Goal: Task Accomplishment & Management: Use online tool/utility

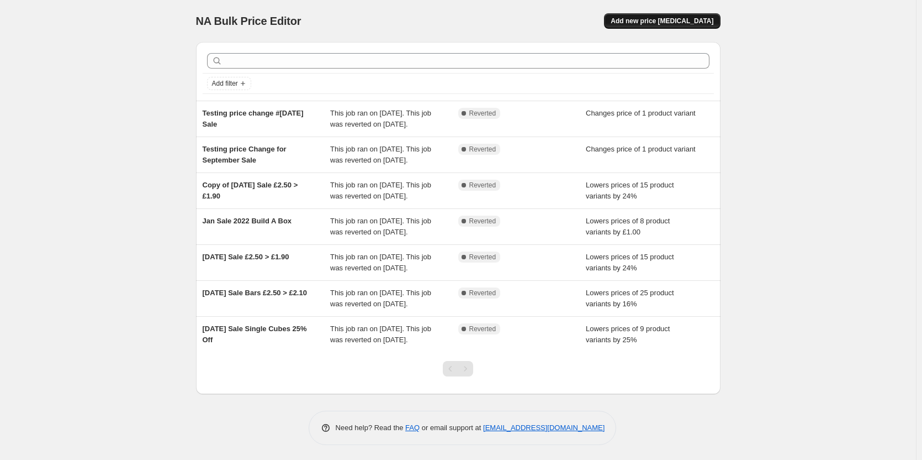
click at [653, 23] on span "Add new price [MEDICAL_DATA]" at bounding box center [662, 21] width 103 height 9
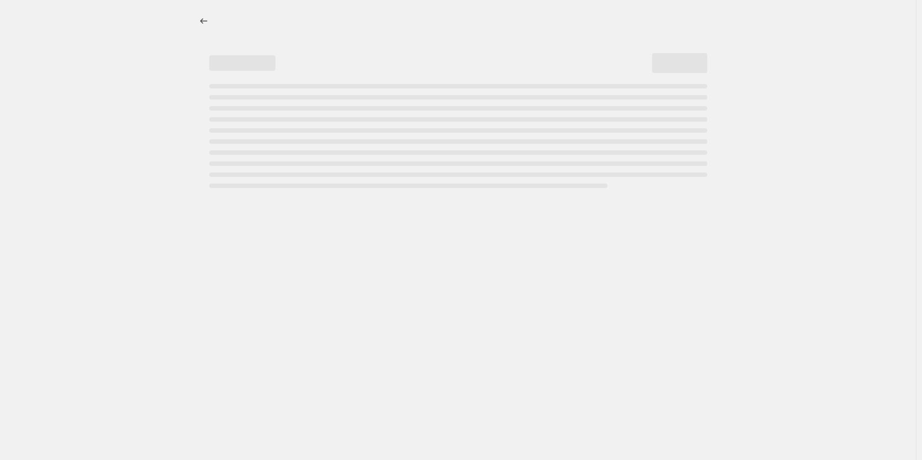
select select "percentage"
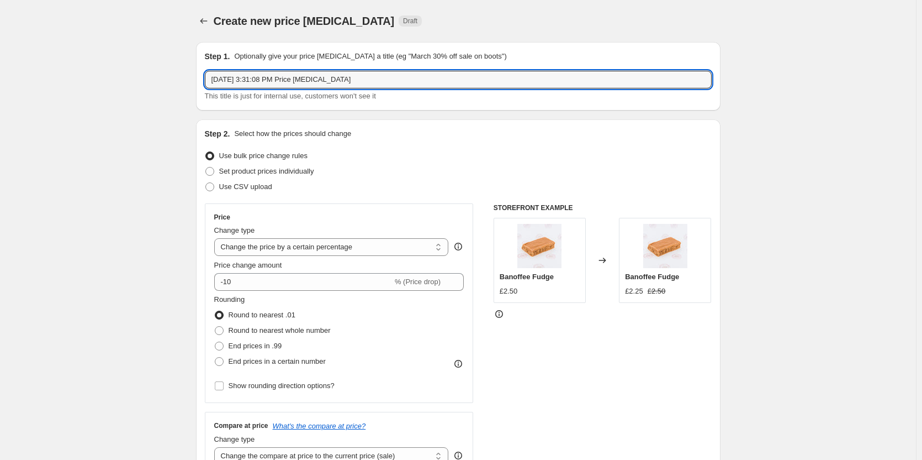
drag, startPoint x: 364, startPoint y: 81, endPoint x: -10, endPoint y: 66, distance: 374.8
click at [0, 66] on html "Home Settings Plans Skip to content Create new price [MEDICAL_DATA]. This page …" at bounding box center [461, 230] width 922 height 460
type input "[DATE] Flash Sale Automation for Products"
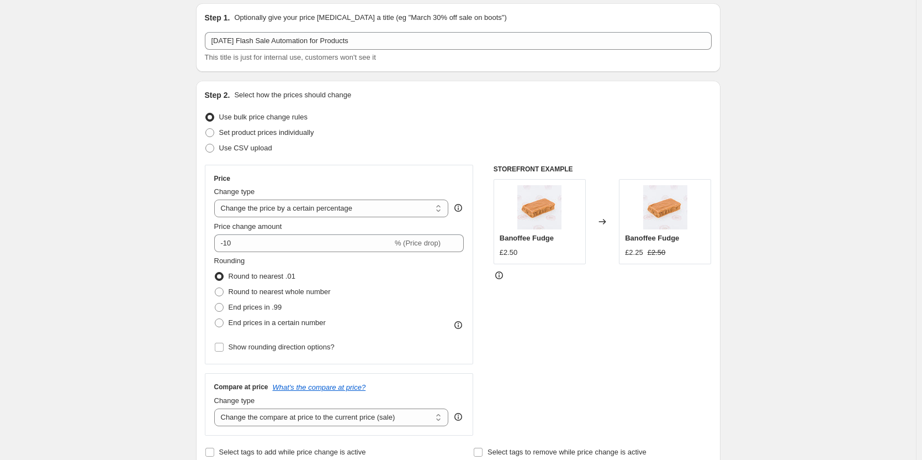
scroll to position [55, 0]
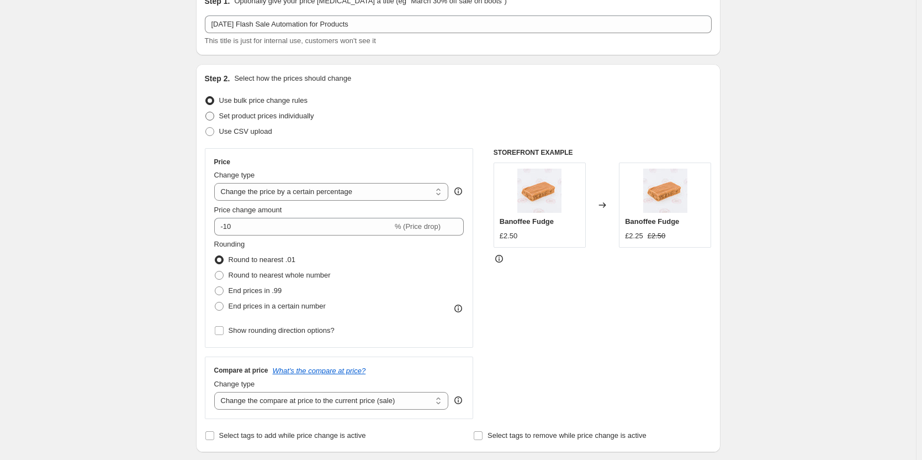
click at [212, 118] on span at bounding box center [209, 116] width 9 height 9
click at [206, 112] on input "Set product prices individually" at bounding box center [205, 112] width 1 height 1
radio input "true"
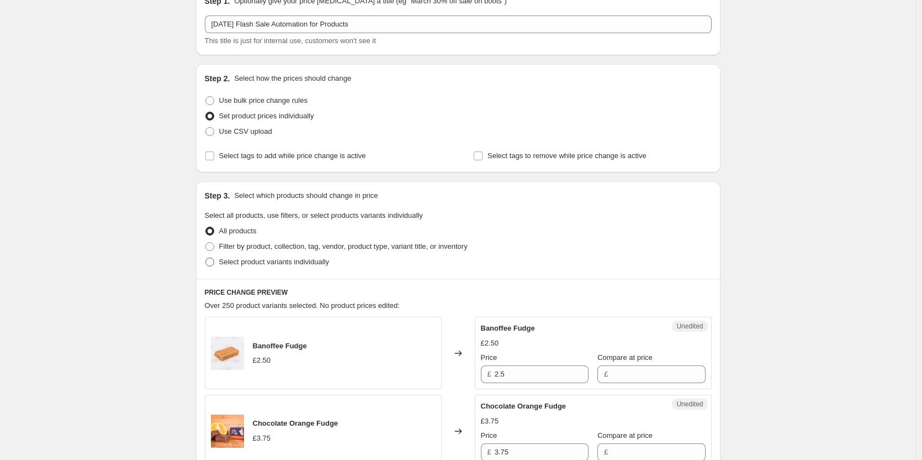
click at [220, 261] on label "Select product variants individually" at bounding box center [267, 261] width 124 height 15
click at [206, 258] on input "Select product variants individually" at bounding box center [205, 257] width 1 height 1
radio input "true"
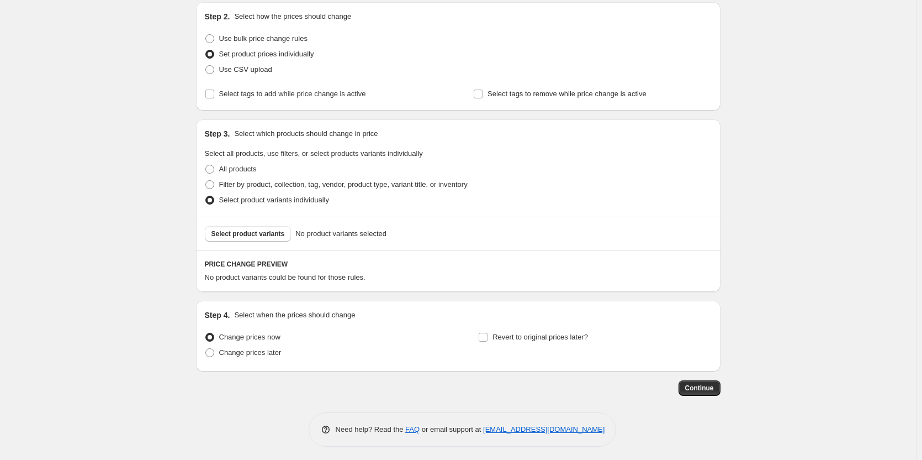
scroll to position [120, 0]
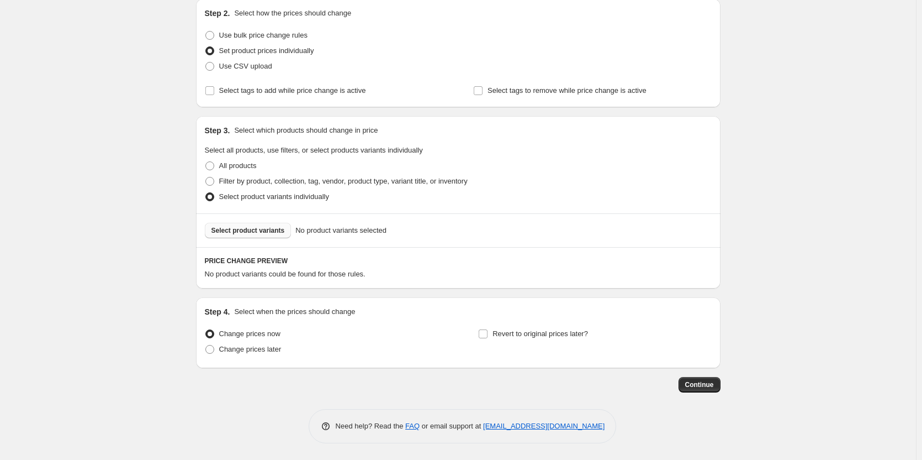
click at [261, 228] on span "Select product variants" at bounding box center [248, 230] width 73 height 9
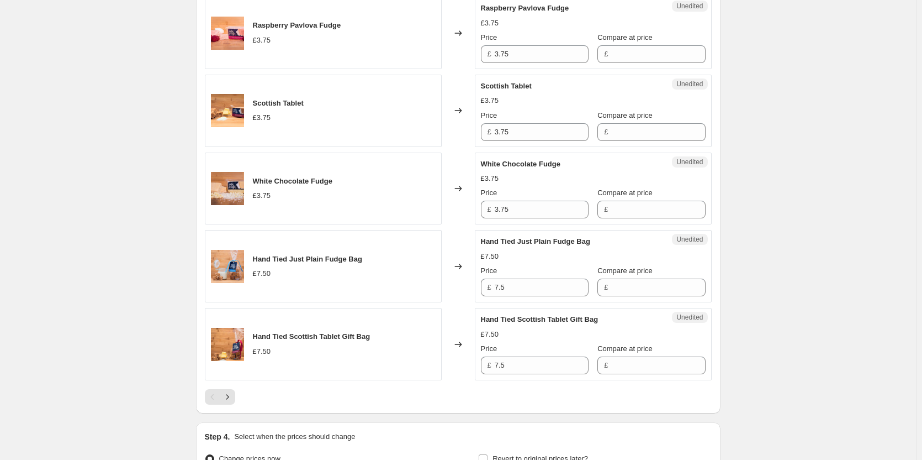
scroll to position [1700, 0]
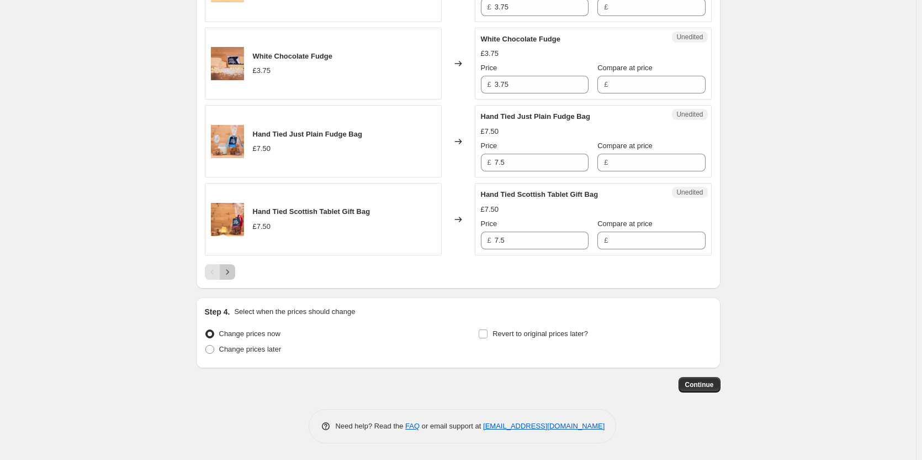
click at [226, 274] on icon "Next" at bounding box center [227, 271] width 11 height 11
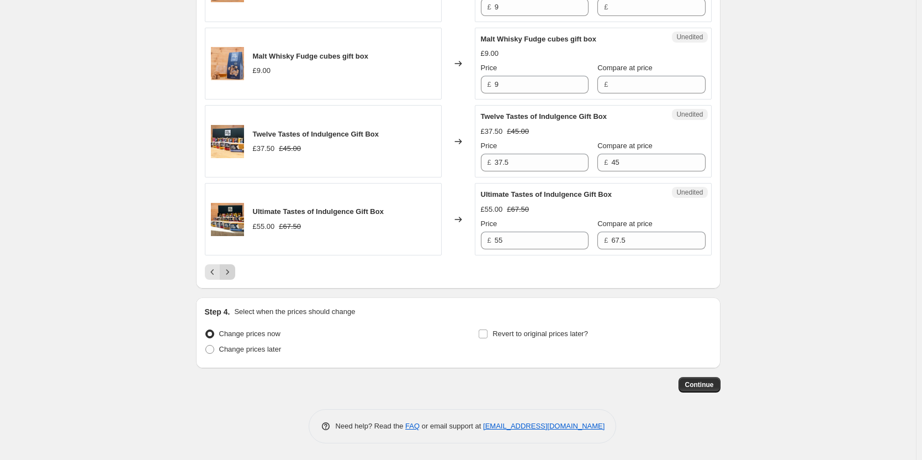
click at [226, 274] on div "Pagination" at bounding box center [227, 271] width 15 height 15
click at [212, 272] on icon "Previous" at bounding box center [212, 271] width 11 height 11
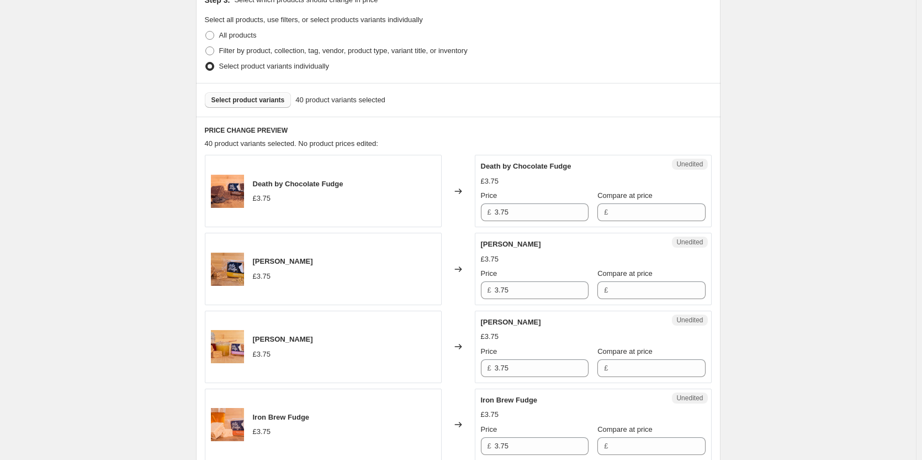
scroll to position [154, 0]
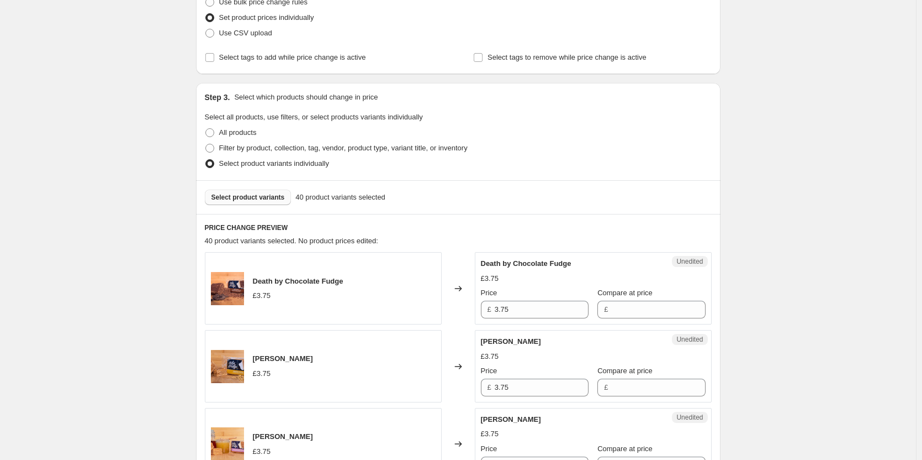
click at [246, 200] on span "Select product variants" at bounding box center [248, 197] width 73 height 9
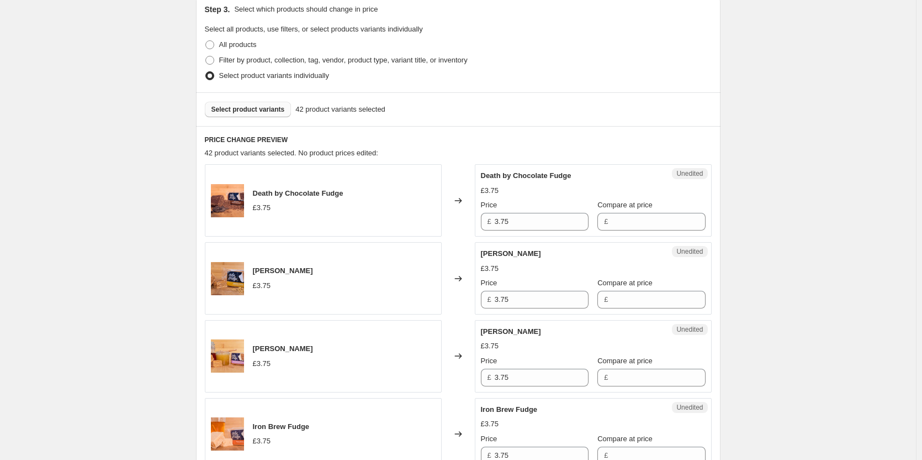
scroll to position [331, 0]
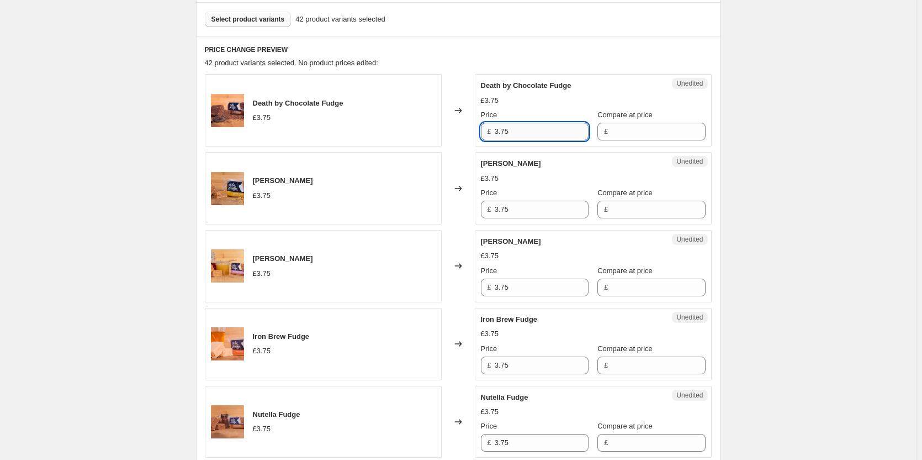
click at [519, 132] on input "3.75" at bounding box center [542, 132] width 94 height 18
click at [652, 138] on input "Compare at price" at bounding box center [658, 132] width 94 height 18
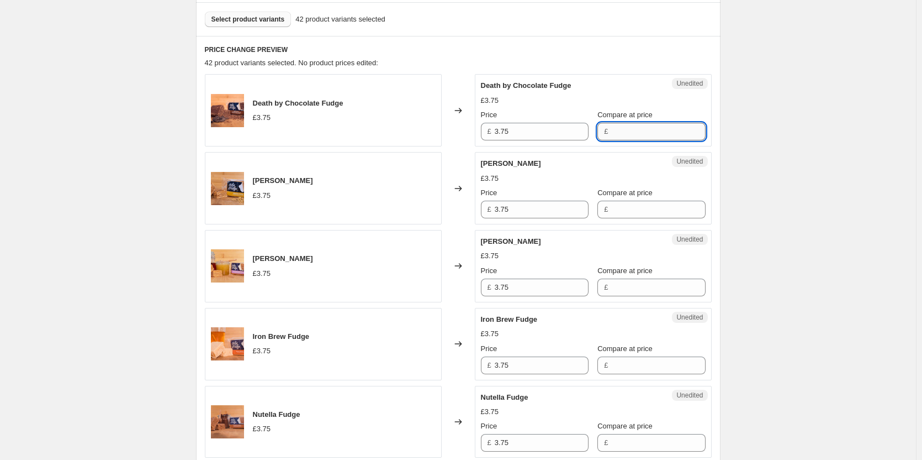
paste input "3.75"
type input "3.75"
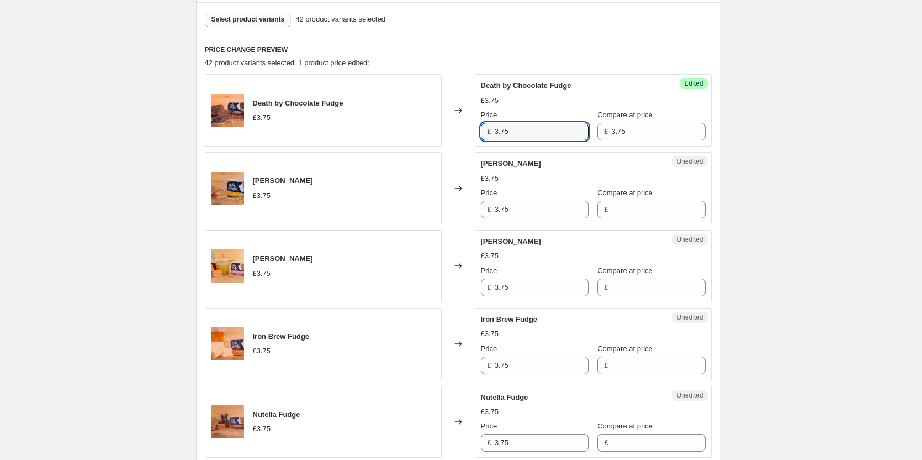
drag, startPoint x: 542, startPoint y: 133, endPoint x: 455, endPoint y: 133, distance: 86.7
click at [455, 133] on div "Death by Chocolate Fudge £3.75 Changed to Success Edited Death by Chocolate Fud…" at bounding box center [458, 110] width 507 height 72
type input "3"
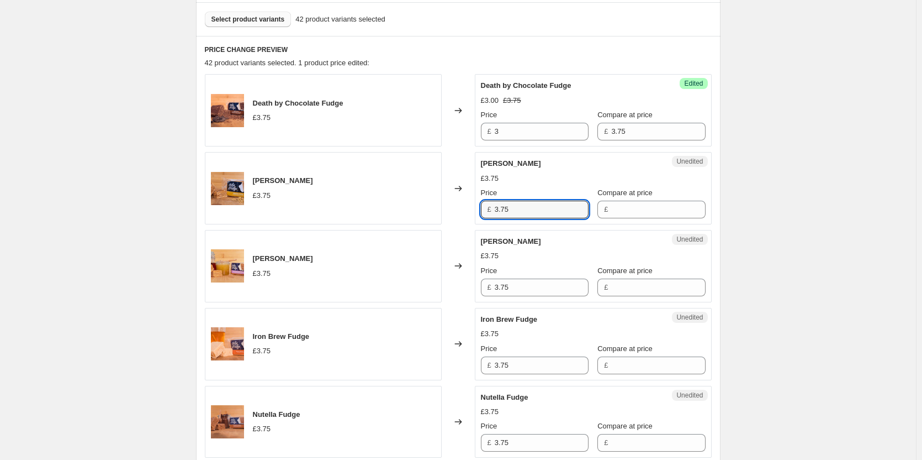
drag, startPoint x: 534, startPoint y: 204, endPoint x: 442, endPoint y: 204, distance: 91.7
click at [442, 204] on div "Ginger Fudge £3.75 Changed to Unedited Ginger Fudge £3.75 Price £ 3.75 Compare …" at bounding box center [458, 188] width 507 height 72
click at [611, 210] on input "Compare at price" at bounding box center [658, 210] width 94 height 18
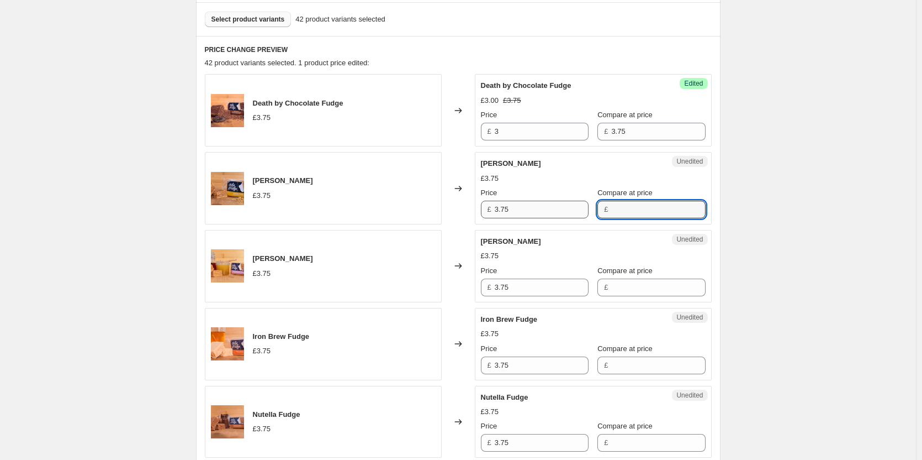
paste input "3.75"
type input "3.75"
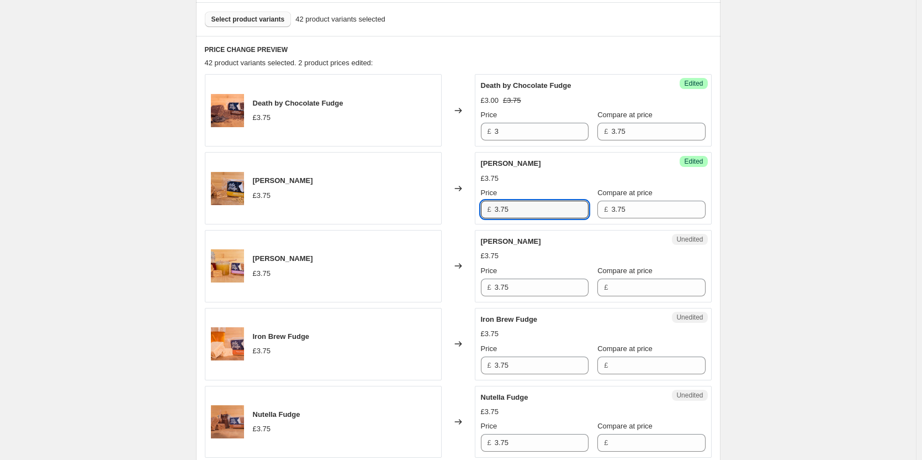
drag, startPoint x: 532, startPoint y: 209, endPoint x: 409, endPoint y: 209, distance: 122.6
click at [410, 209] on div "Ginger Fudge £3.75 Changed to Success Edited [PERSON_NAME] £3.75 Price £ 3.75 C…" at bounding box center [458, 188] width 507 height 72
type input "3"
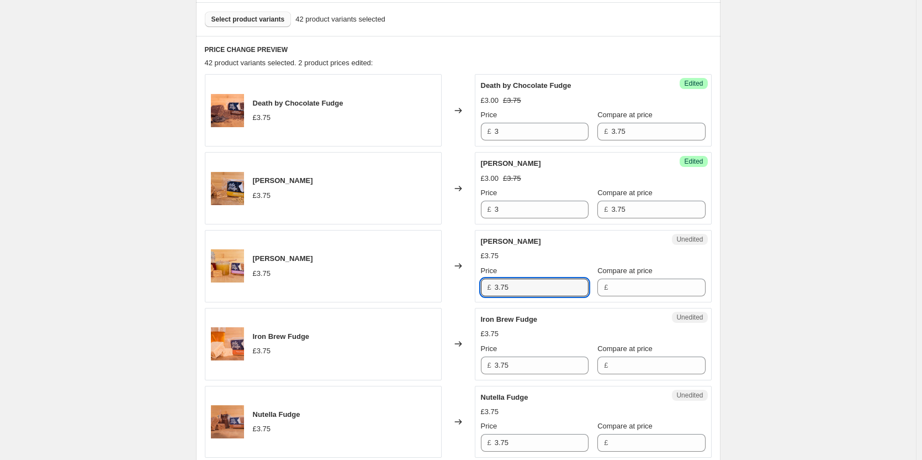
drag, startPoint x: 564, startPoint y: 286, endPoint x: 372, endPoint y: 281, distance: 192.3
click at [372, 281] on div "[PERSON_NAME] Fudge £3.75 Changed to Unedited [PERSON_NAME] Fudge £3.75 Price £…" at bounding box center [458, 266] width 507 height 72
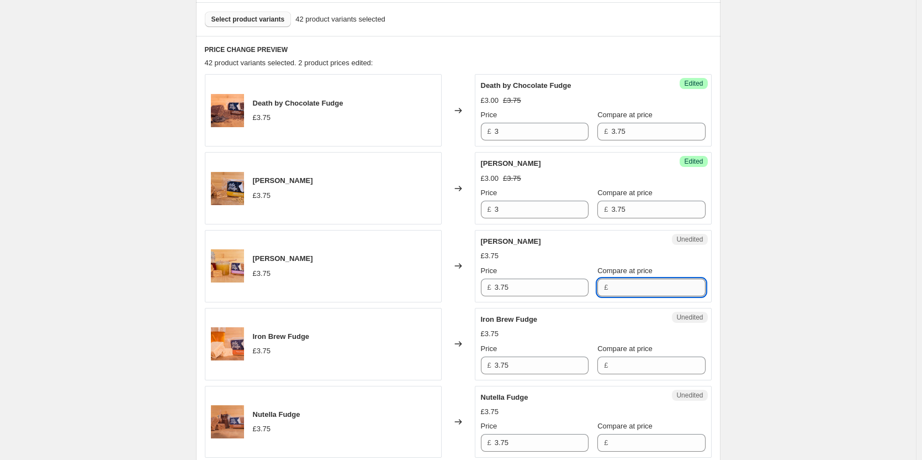
click at [624, 292] on input "Compare at price" at bounding box center [658, 287] width 94 height 18
paste input "3.75"
type input "3.75"
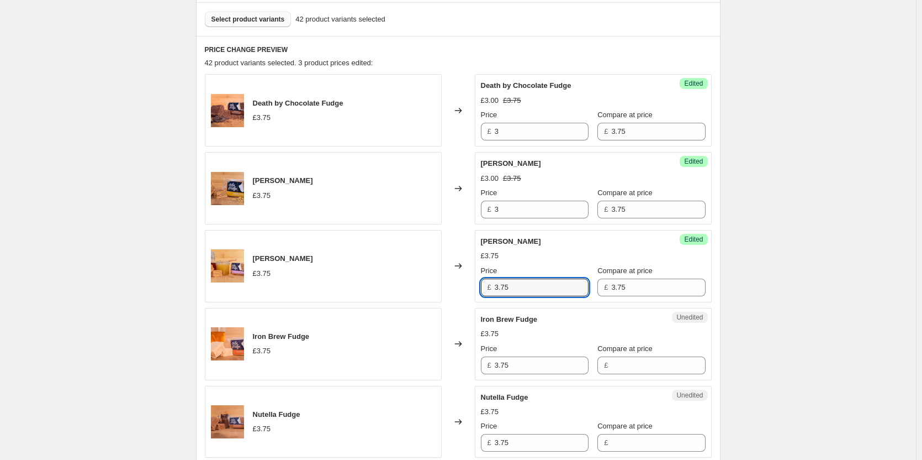
drag, startPoint x: 557, startPoint y: 292, endPoint x: 425, endPoint y: 292, distance: 132.0
click at [425, 292] on div "[PERSON_NAME] Fudge £3.75 Changed to Success Edited [PERSON_NAME] £3.75 Price £…" at bounding box center [458, 266] width 507 height 72
type input "3"
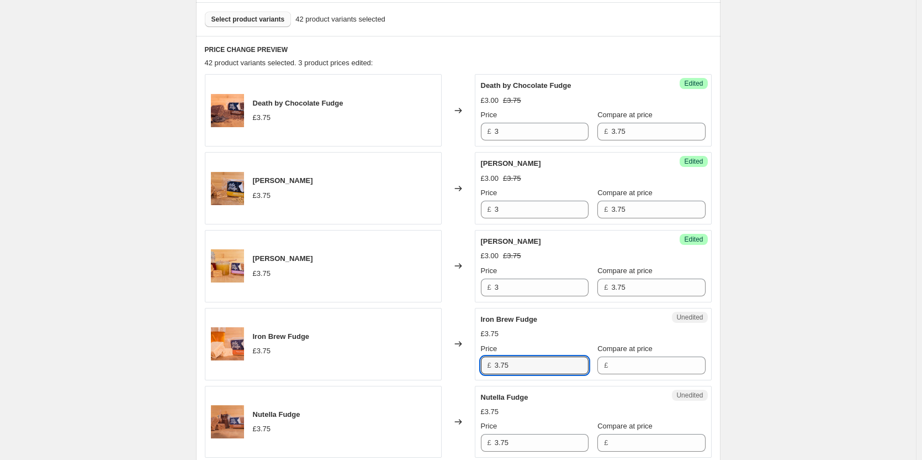
drag, startPoint x: 530, startPoint y: 365, endPoint x: 318, endPoint y: 365, distance: 212.7
click at [318, 365] on div "Iron Brew Fudge £3.75 Changed to Unedited Iron Brew Fudge £3.75 Price £ 3.75 Co…" at bounding box center [458, 344] width 507 height 72
click at [629, 371] on input "Compare at price" at bounding box center [658, 365] width 94 height 18
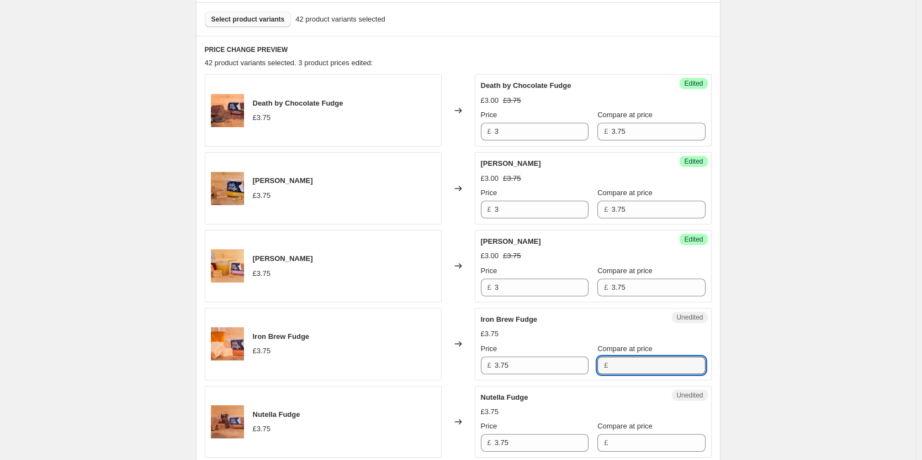
paste input "3.75"
type input "3.75"
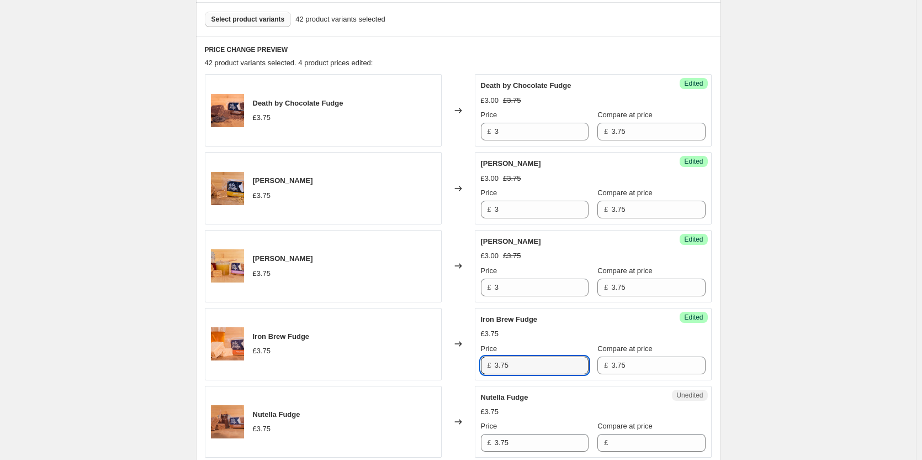
drag, startPoint x: 518, startPoint y: 367, endPoint x: 417, endPoint y: 370, distance: 101.1
click at [417, 370] on div "Iron Brew Fudge £3.75 Changed to Success Edited Iron Brew Fudge £3.75 Price £ 3…" at bounding box center [458, 344] width 507 height 72
type input "3"
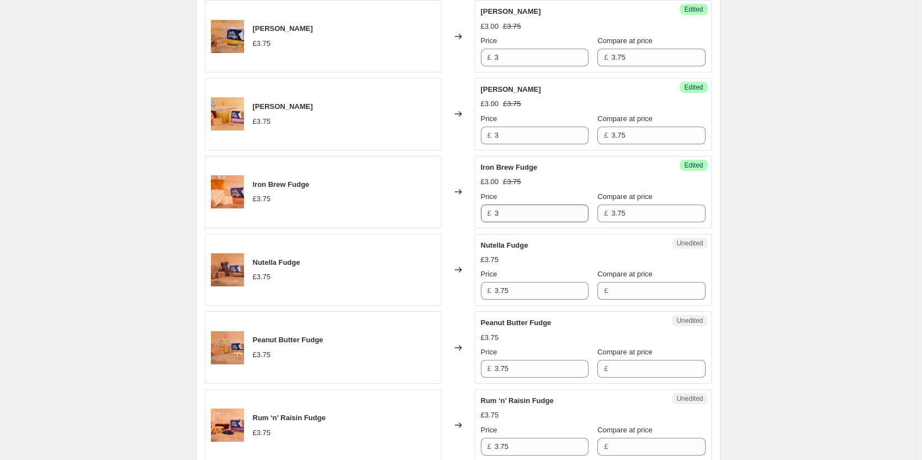
scroll to position [442, 0]
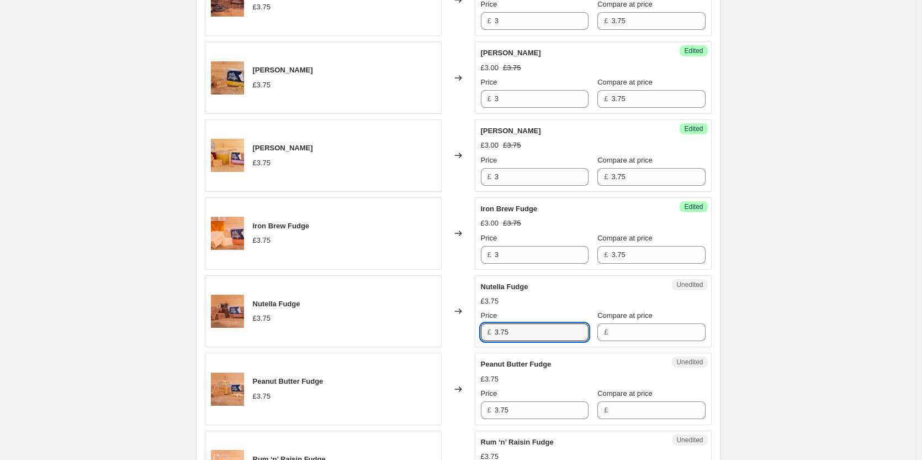
drag, startPoint x: 536, startPoint y: 333, endPoint x: 436, endPoint y: 324, distance: 100.3
click at [437, 324] on div "Nutella Fudge £3.75 Changed to Unedited Nutella Fudge £3.75 Price £ 3.75 Compar…" at bounding box center [458, 311] width 507 height 72
click at [612, 330] on input "Compare at price" at bounding box center [658, 332] width 94 height 18
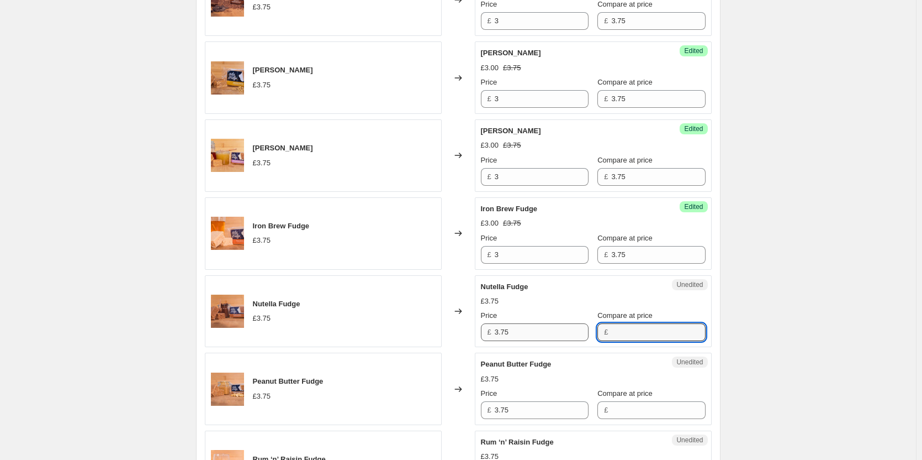
paste input "3.75"
type input "3.75"
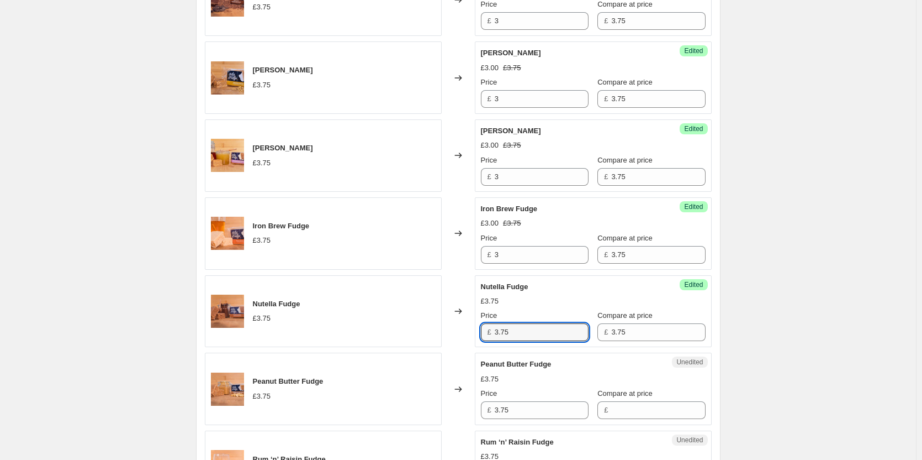
drag, startPoint x: 528, startPoint y: 329, endPoint x: 365, endPoint y: 316, distance: 163.4
click at [373, 320] on div "Nutella Fudge £3.75 Changed to Success Edited [PERSON_NAME] £3.75 Price £ 3.75 …" at bounding box center [458, 311] width 507 height 72
type input "3"
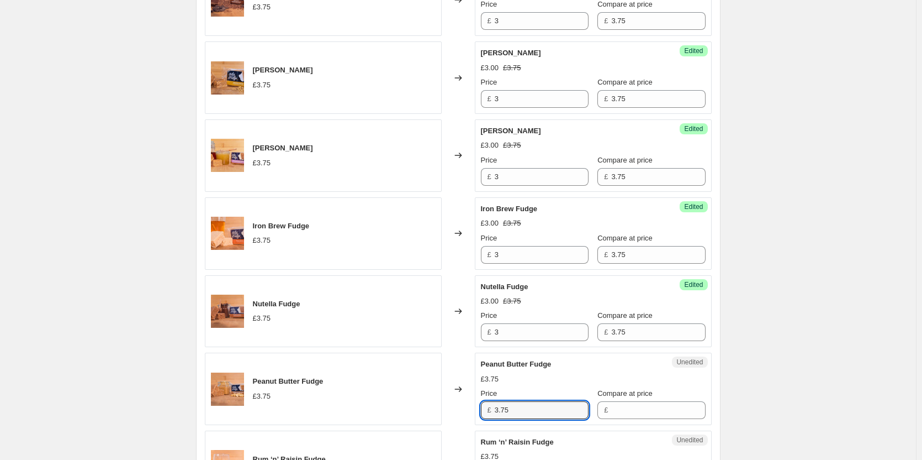
drag, startPoint x: 527, startPoint y: 412, endPoint x: 341, endPoint y: 409, distance: 186.2
click at [341, 409] on div "Peanut Butter Fudge £3.75 Changed to Unedited Peanut Butter Fudge £3.75 Price £…" at bounding box center [458, 388] width 507 height 72
click at [613, 420] on div "Unedited Peanut Butter Fudge £3.75 Price £ 3.75 Compare at price £" at bounding box center [593, 388] width 237 height 72
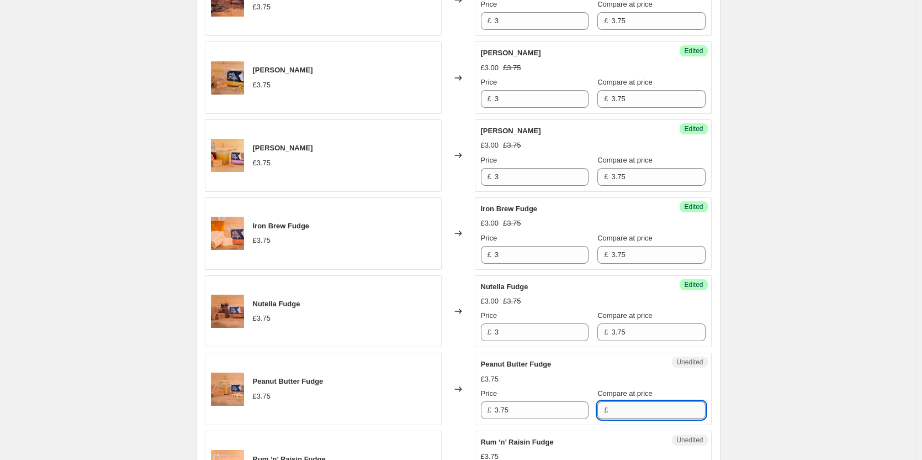
click at [614, 414] on input "Compare at price" at bounding box center [658, 410] width 94 height 18
paste input "3.75"
type input "3.75"
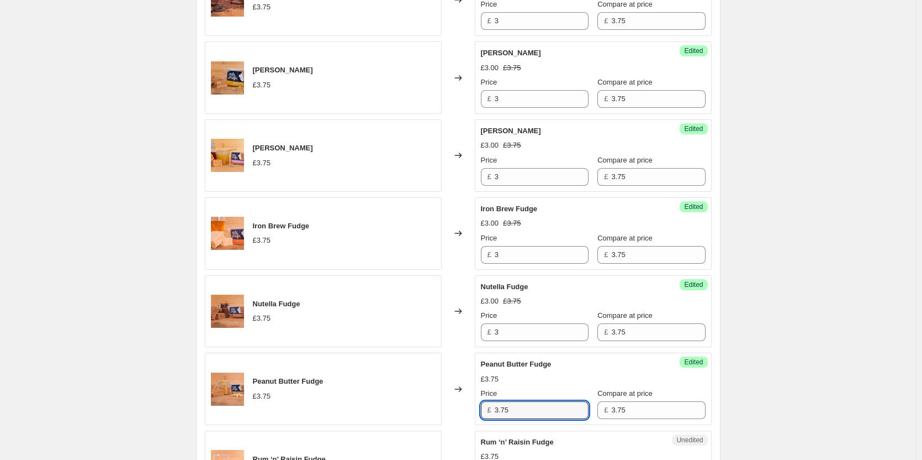
drag, startPoint x: 536, startPoint y: 410, endPoint x: 386, endPoint y: 409, distance: 150.2
click at [389, 410] on div "Peanut Butter Fudge £3.75 Changed to Success Edited Peanut Butter Fudge £3.75 P…" at bounding box center [458, 388] width 507 height 72
type input "3"
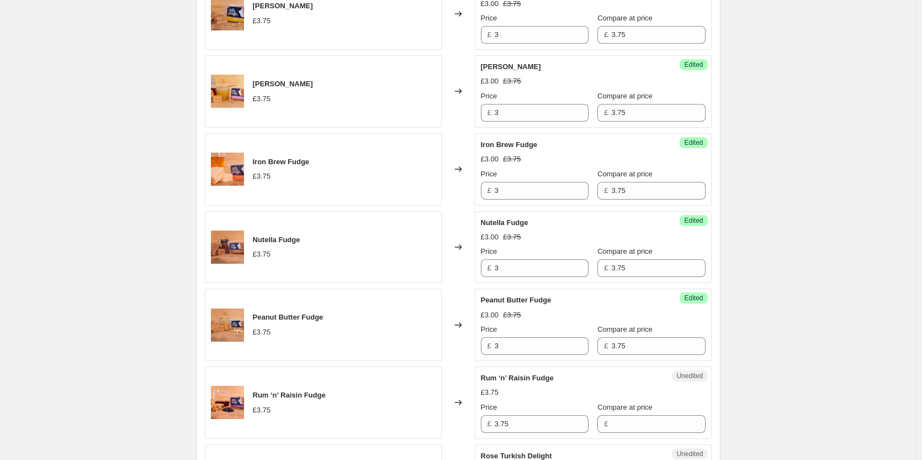
scroll to position [608, 0]
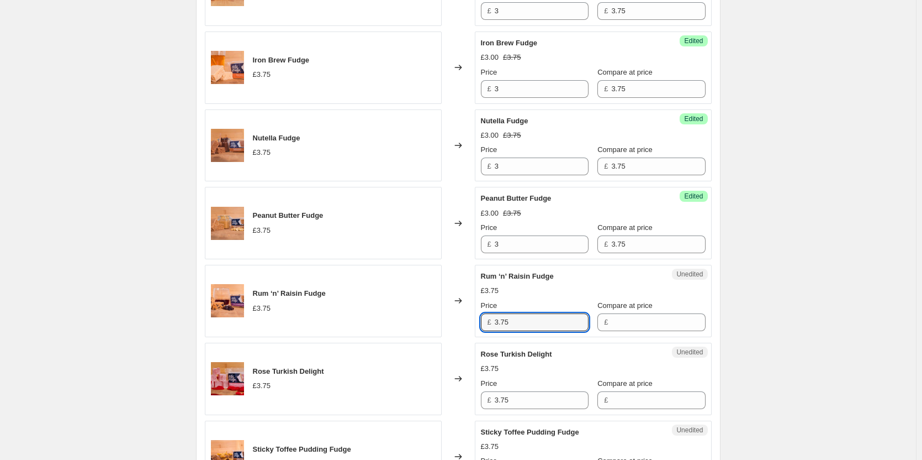
drag, startPoint x: 515, startPoint y: 319, endPoint x: 401, endPoint y: 319, distance: 114.3
click at [401, 319] on div "Rum ‘n’ Raisin Fudge £3.75 Changed to Unedited Rum ‘n’ Raisin Fudge £3.75 Price…" at bounding box center [458, 301] width 507 height 72
click at [643, 325] on input "Compare at price" at bounding box center [658, 322] width 94 height 18
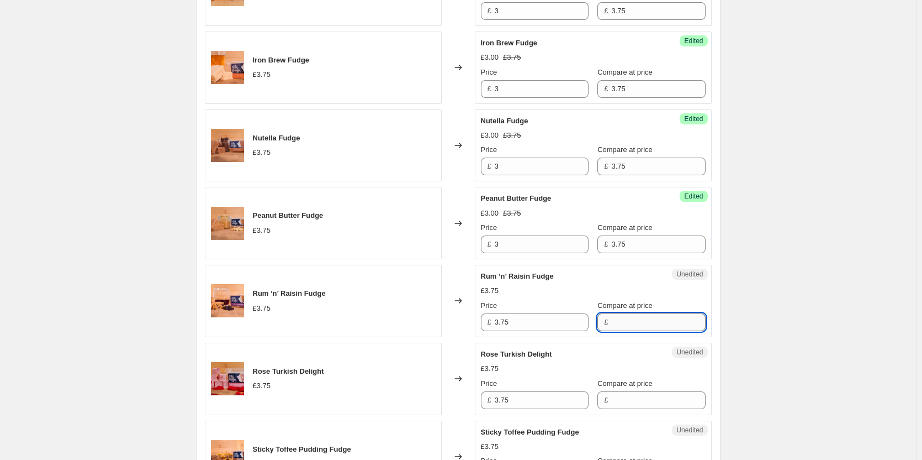
paste input "3.75"
type input "3.75"
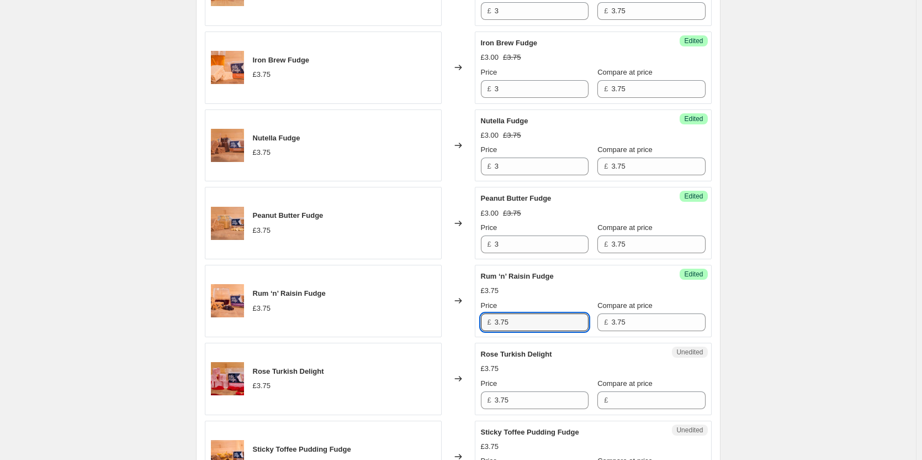
drag, startPoint x: 513, startPoint y: 326, endPoint x: 429, endPoint y: 334, distance: 84.3
click at [429, 336] on div "Rum ‘n’ Raisin Fudge £3.75 Changed to Success Edited Rum ‘n’ Raisin Fudge £3.75…" at bounding box center [458, 301] width 507 height 72
type input "3"
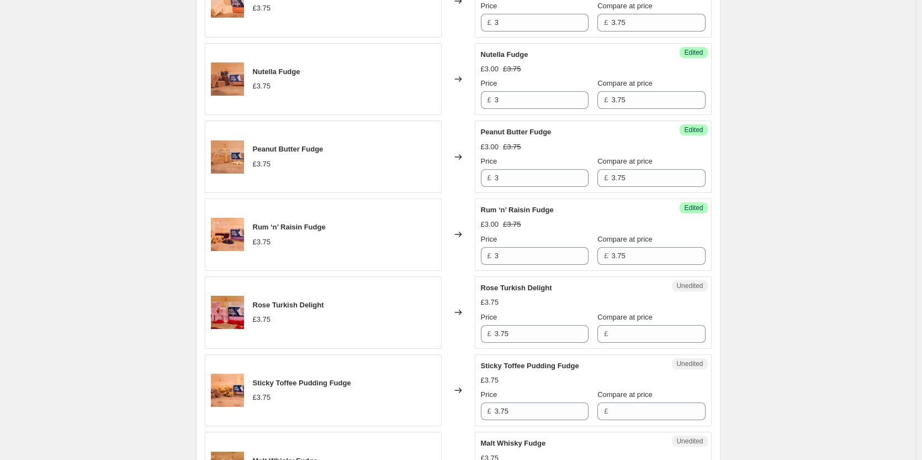
scroll to position [773, 0]
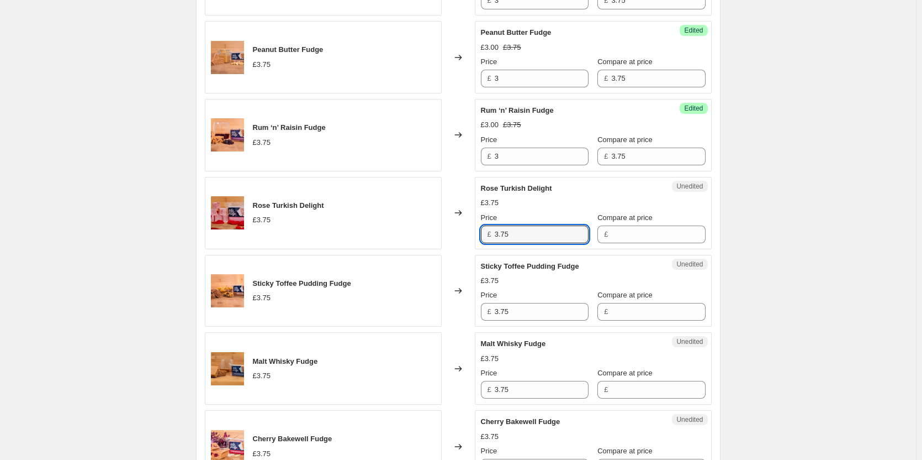
drag, startPoint x: 551, startPoint y: 236, endPoint x: 332, endPoint y: 228, distance: 218.9
click at [335, 228] on div "Rose Turkish Delight £3.75 Changed to Unedited Rose Turkish Delight £3.75 Price…" at bounding box center [458, 213] width 507 height 72
click at [629, 227] on input "Compare at price" at bounding box center [658, 234] width 94 height 18
paste input "3.75"
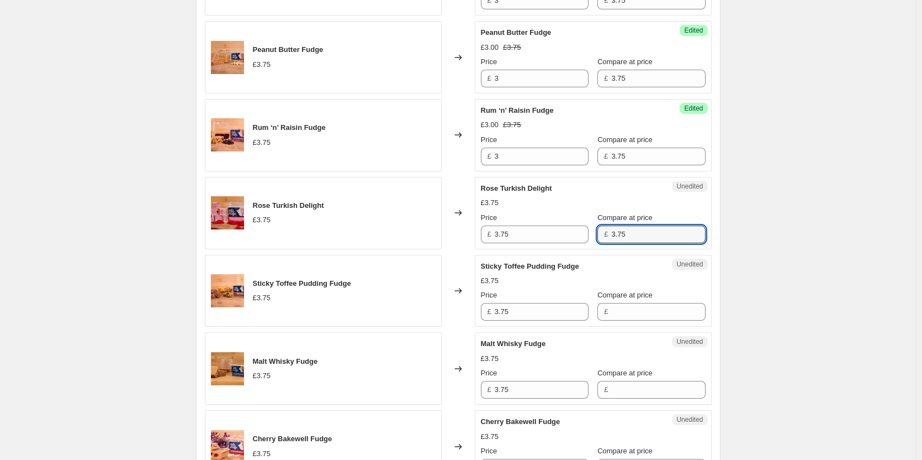
type input "3.75"
drag, startPoint x: 549, startPoint y: 243, endPoint x: 541, endPoint y: 238, distance: 9.5
click at [547, 243] on div "Success Edited [PERSON_NAME] Turkish Delight £3.75 Price £ 3.75 Compare at pric…" at bounding box center [593, 213] width 237 height 72
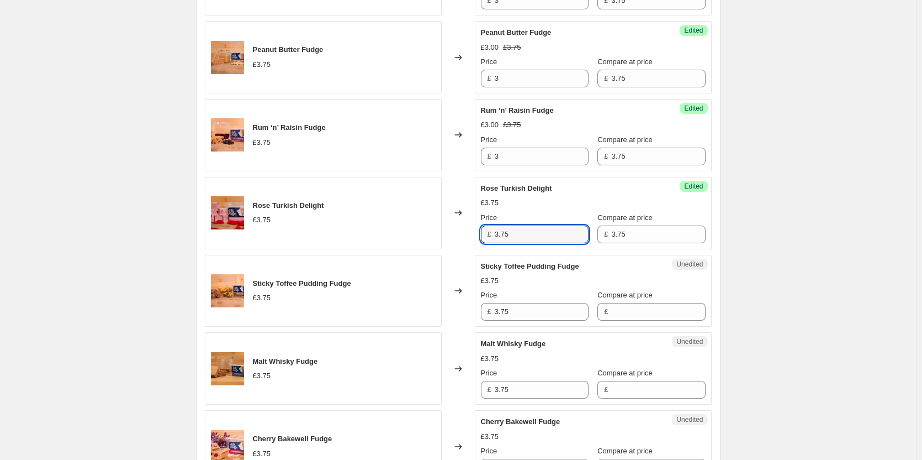
drag, startPoint x: 537, startPoint y: 235, endPoint x: 379, endPoint y: 229, distance: 158.1
click at [382, 235] on div "Rose Turkish Delight £3.75 Changed to Success Edited Rose Turkish Delight £3.75…" at bounding box center [458, 213] width 507 height 72
type input "3"
click at [779, 244] on div "Create new price [MEDICAL_DATA]. This page is ready Create new price [MEDICAL_D…" at bounding box center [458, 307] width 916 height 2160
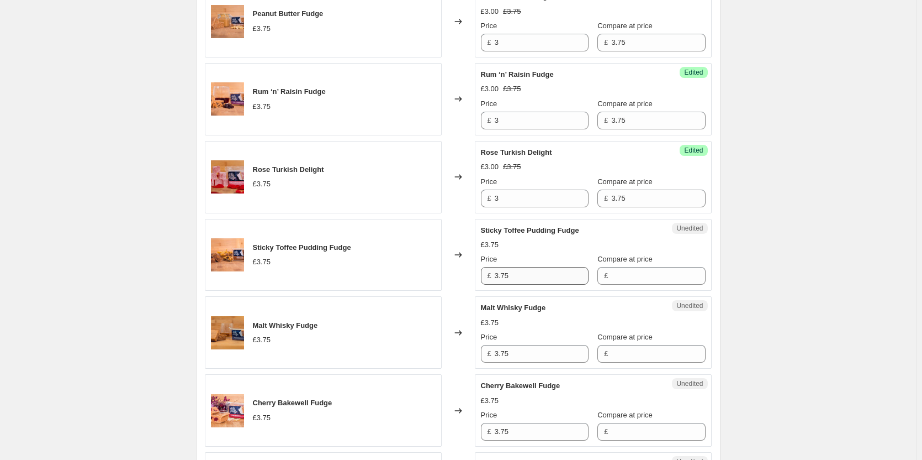
scroll to position [829, 0]
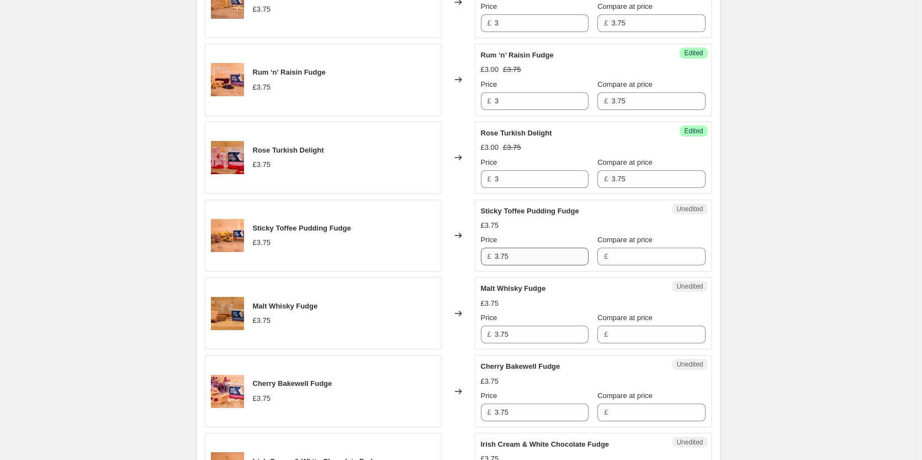
click at [541, 305] on div "£3.75" at bounding box center [593, 303] width 225 height 11
drag, startPoint x: 526, startPoint y: 257, endPoint x: 404, endPoint y: 255, distance: 122.1
click at [404, 255] on div "Sticky Toffee Pudding Fudge £3.75 Changed to Unedited Sticky Toffee Pudding Fud…" at bounding box center [458, 235] width 507 height 72
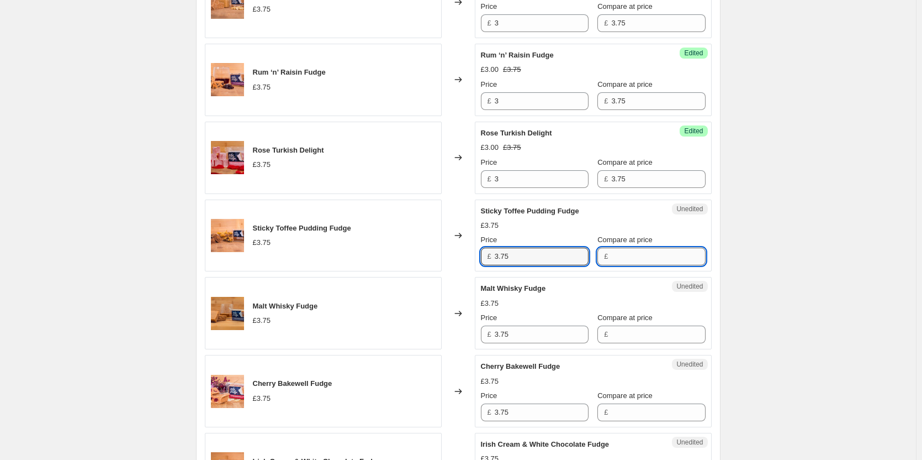
click at [631, 248] on input "Compare at price" at bounding box center [658, 256] width 94 height 18
paste input "3.75"
type input "3.75"
drag, startPoint x: 528, startPoint y: 261, endPoint x: 402, endPoint y: 261, distance: 125.9
click at [402, 261] on div "Sticky Toffee Pudding Fudge £3.75 Changed to Success Edited Sticky Toffee Puddi…" at bounding box center [458, 235] width 507 height 72
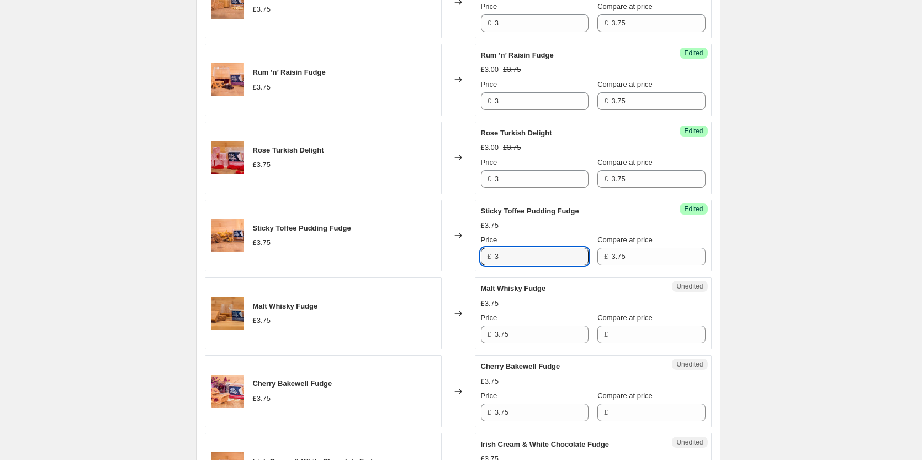
type input "3"
click at [784, 248] on div "Create new price [MEDICAL_DATA]. This page is ready Create new price [MEDICAL_D…" at bounding box center [458, 251] width 916 height 2160
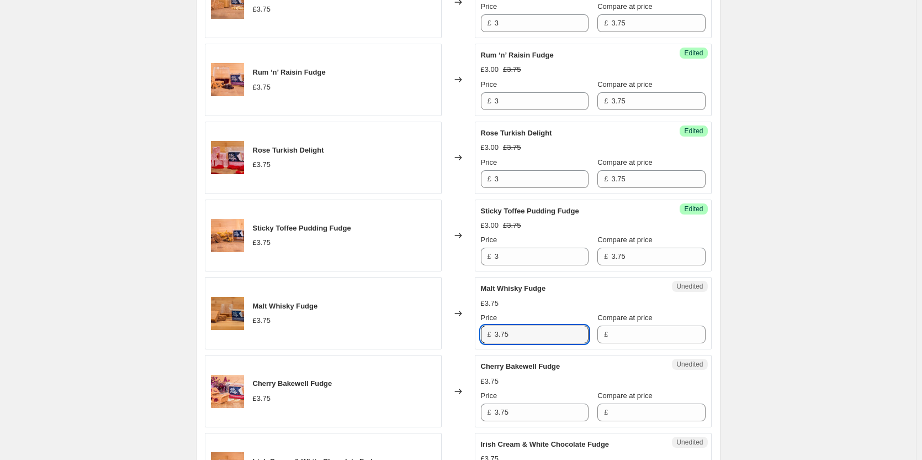
drag, startPoint x: 541, startPoint y: 342, endPoint x: 368, endPoint y: 341, distance: 172.9
click at [369, 341] on div "Malt Whisky Fudge £3.75 Changed to Unedited Malt Whisky Fudge £3.75 Price £ 3.7…" at bounding box center [458, 313] width 507 height 72
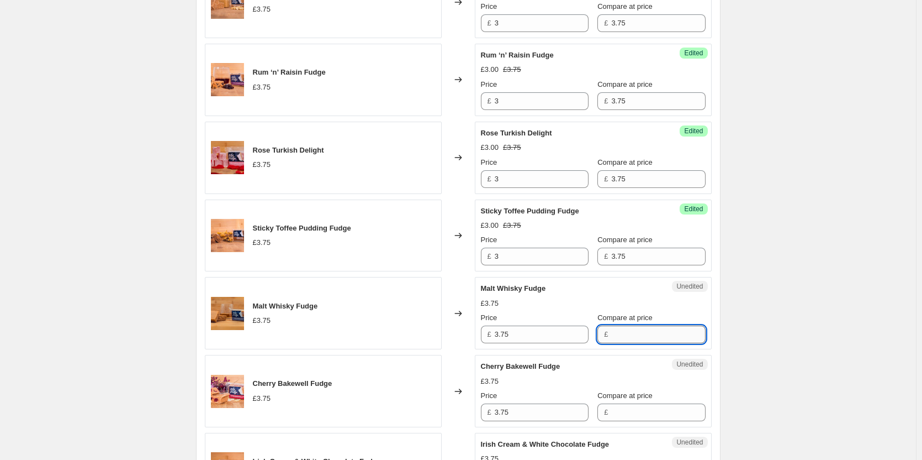
click at [641, 335] on input "Compare at price" at bounding box center [658, 334] width 94 height 18
paste input "3.75"
type input "3.75"
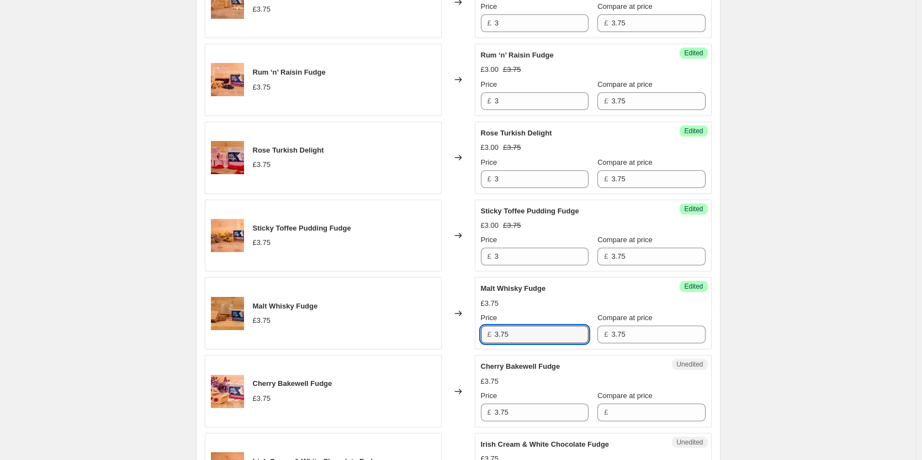
drag, startPoint x: 545, startPoint y: 337, endPoint x: 400, endPoint y: 337, distance: 144.7
click at [400, 337] on div "Malt Whisky Fudge £3.75 Changed to Success Edited Malt Whisky Fudge £3.75 Price…" at bounding box center [458, 313] width 507 height 72
type input "3"
click at [800, 250] on div "Create new price [MEDICAL_DATA]. This page is ready Create new price [MEDICAL_D…" at bounding box center [458, 251] width 916 height 2160
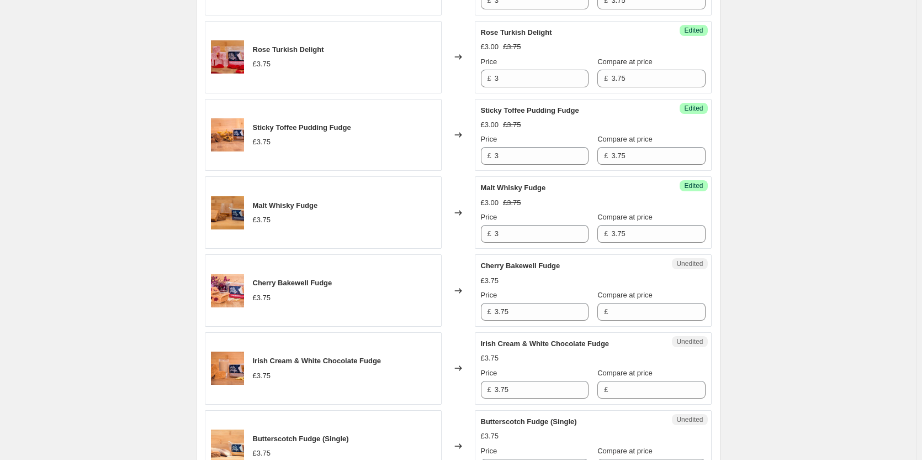
scroll to position [939, 0]
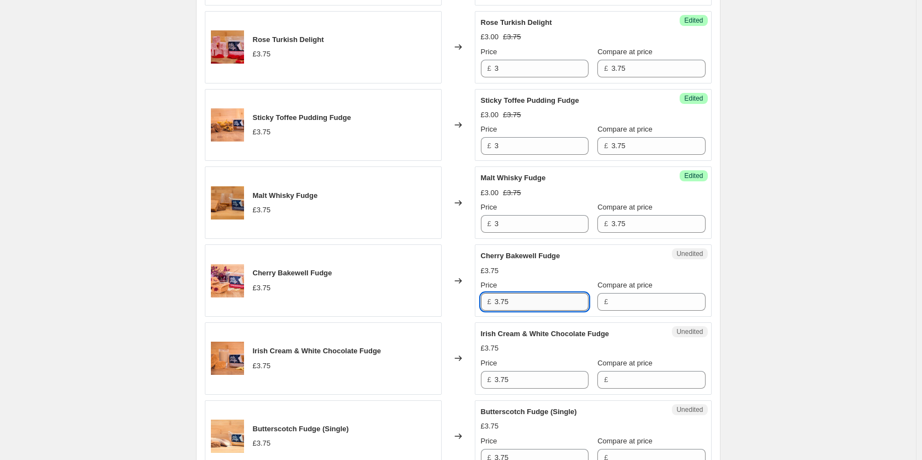
click at [521, 308] on input "3.75" at bounding box center [542, 302] width 94 height 18
click at [641, 301] on input "Compare at price" at bounding box center [658, 302] width 94 height 18
paste input "3.75"
type input "3.75"
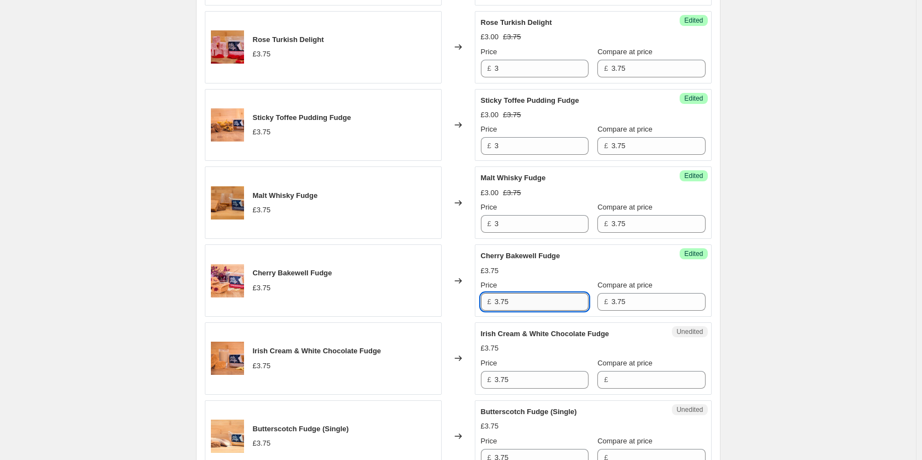
click at [509, 302] on input "3.75" at bounding box center [542, 302] width 94 height 18
type input "3"
click at [759, 282] on div "Create new price [MEDICAL_DATA]. This page is ready Create new price [MEDICAL_D…" at bounding box center [458, 141] width 916 height 2160
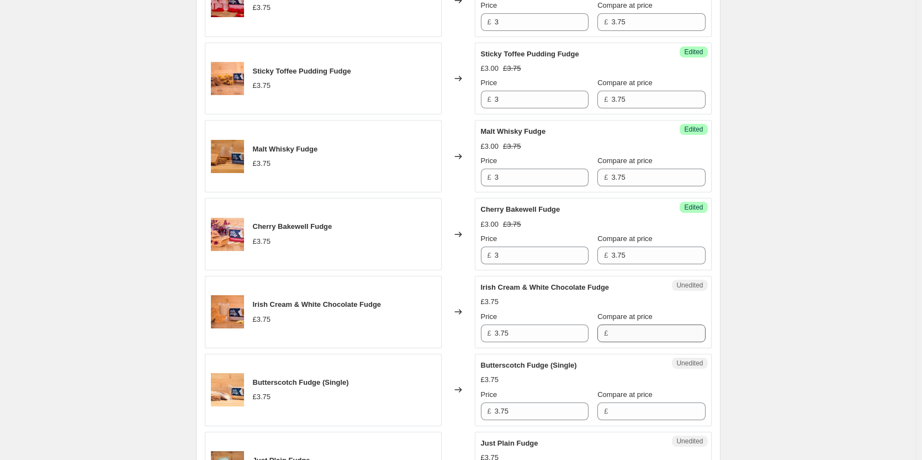
scroll to position [1049, 0]
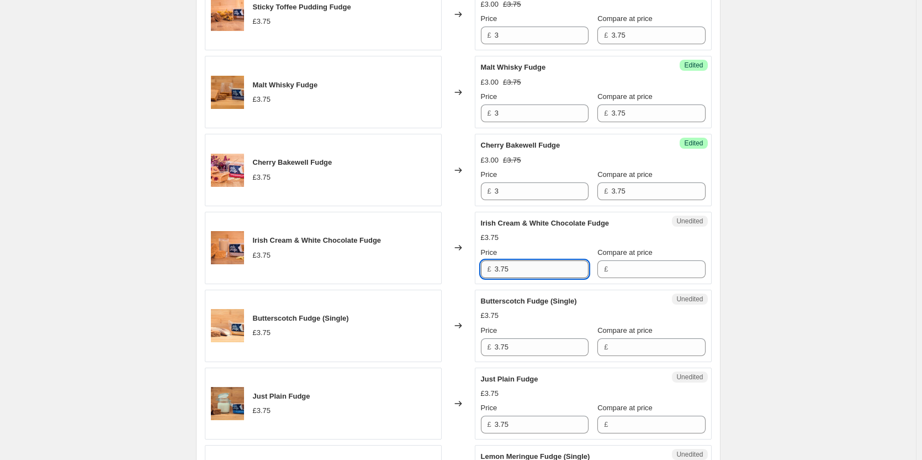
click at [567, 265] on input "3.75" at bounding box center [542, 269] width 94 height 18
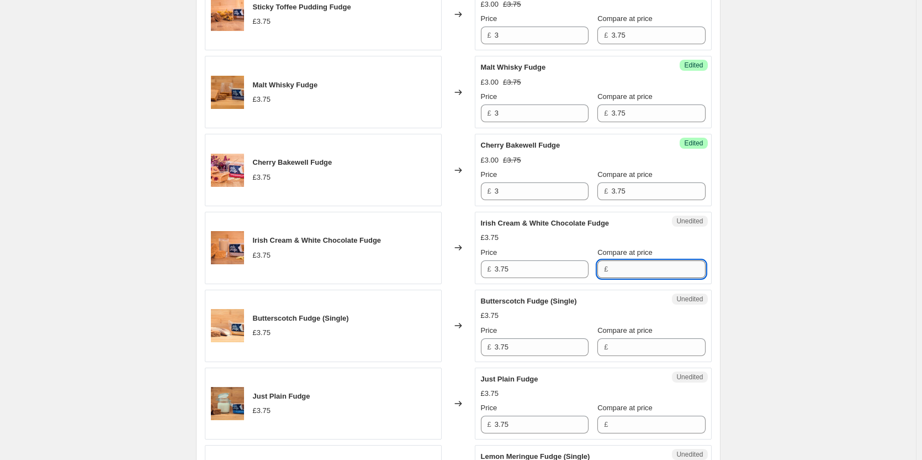
click at [668, 265] on input "Compare at price" at bounding box center [658, 269] width 94 height 18
paste input "3.75"
type input "3.75"
drag, startPoint x: 530, startPoint y: 261, endPoint x: 444, endPoint y: 260, distance: 86.2
click at [444, 260] on div "Irish Cream & White Chocolate Fudge £3.75 Changed to Unedited Irish Cream & Whi…" at bounding box center [458, 248] width 507 height 72
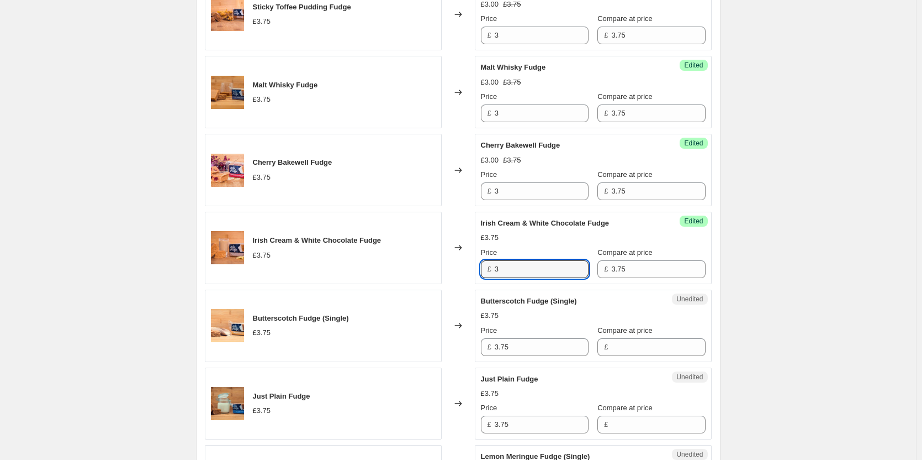
type input "3"
click at [749, 234] on div "Create new price [MEDICAL_DATA]. This page is ready Create new price [MEDICAL_D…" at bounding box center [458, 31] width 916 height 2160
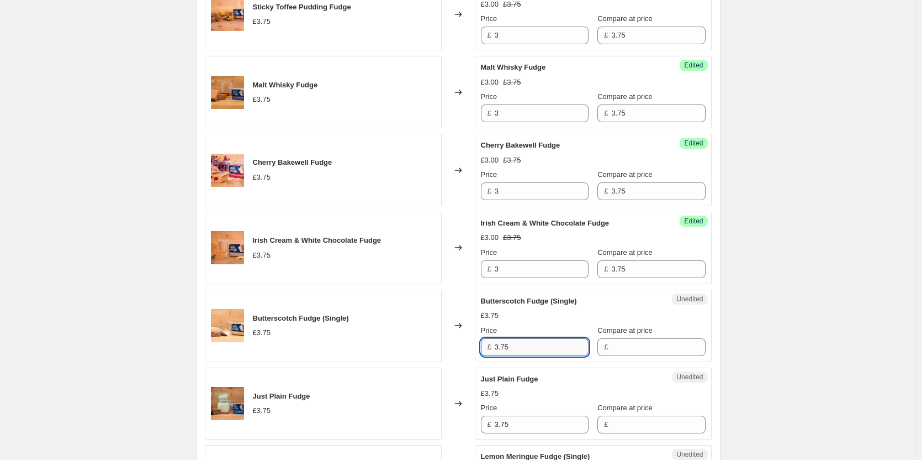
click at [524, 350] on input "3.75" at bounding box center [542, 347] width 94 height 18
click at [647, 352] on input "Compare at price" at bounding box center [658, 347] width 94 height 18
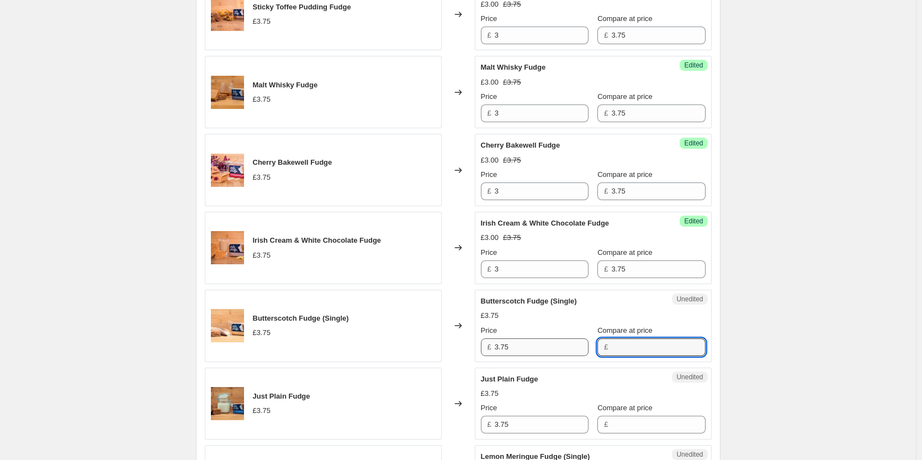
paste input "3.75"
type input "3.75"
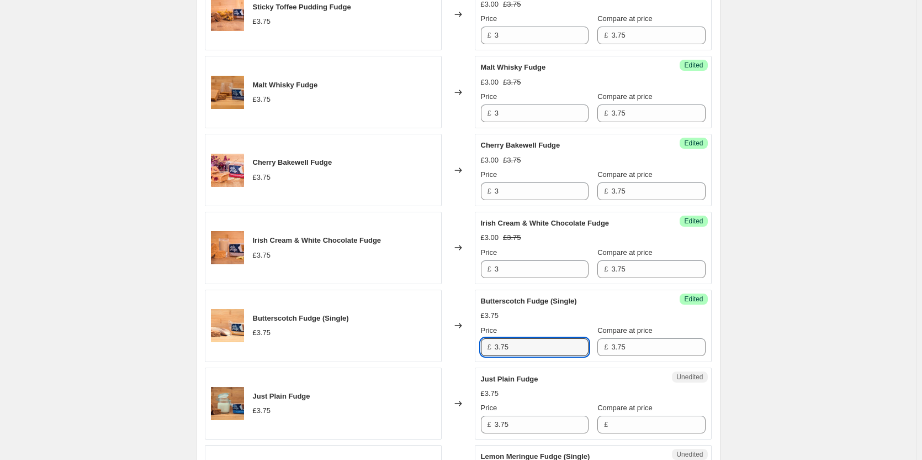
drag, startPoint x: 535, startPoint y: 345, endPoint x: 419, endPoint y: 339, distance: 116.2
click at [419, 339] on div "Butterscotch Fudge (Single) £3.75 Changed to Success Edited Butterscotch Fudge …" at bounding box center [458, 325] width 507 height 72
type input "3"
click at [861, 288] on div "Create new price [MEDICAL_DATA]. This page is ready Create new price [MEDICAL_D…" at bounding box center [458, 31] width 916 height 2160
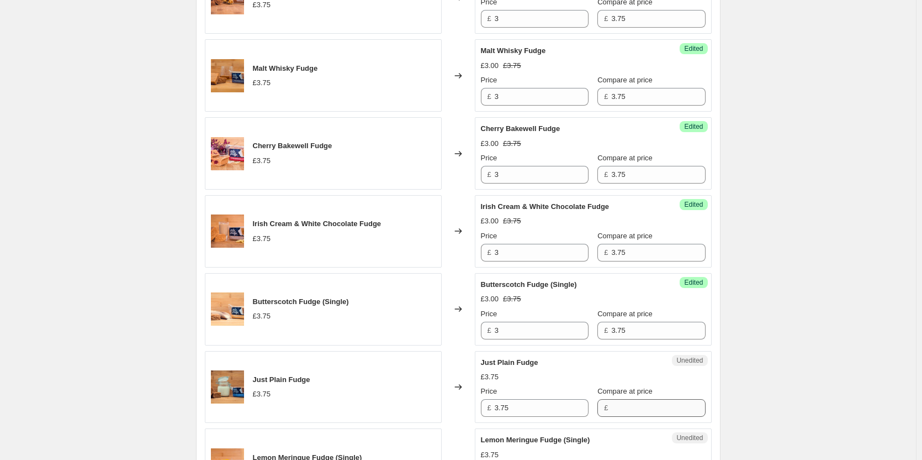
scroll to position [1215, 0]
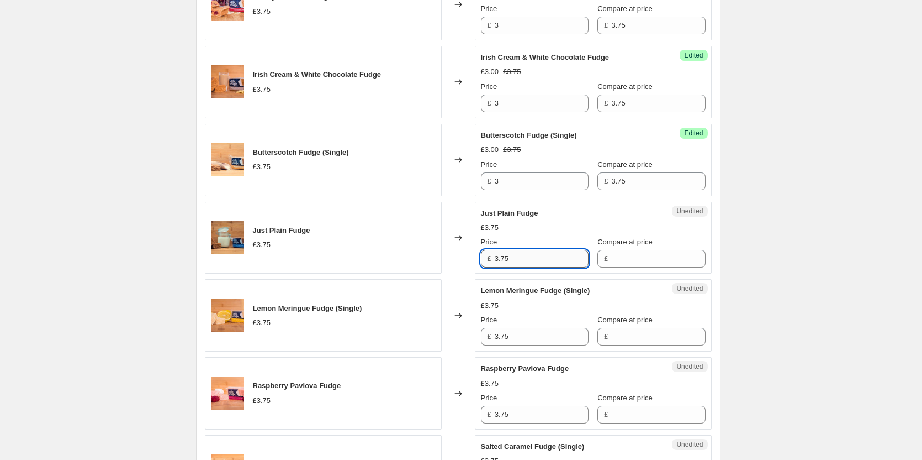
click at [545, 260] on input "3.75" at bounding box center [542, 259] width 94 height 18
click at [644, 265] on input "Compare at price" at bounding box center [658, 259] width 94 height 18
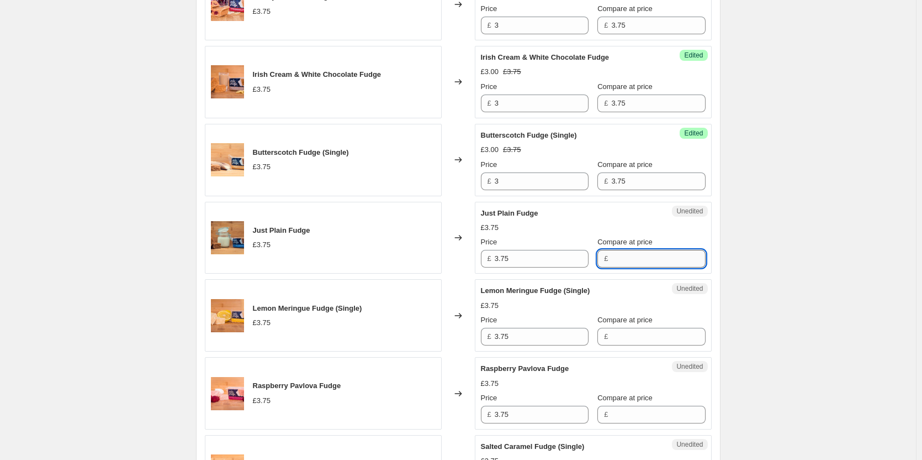
paste input "3.75"
type input "3.75"
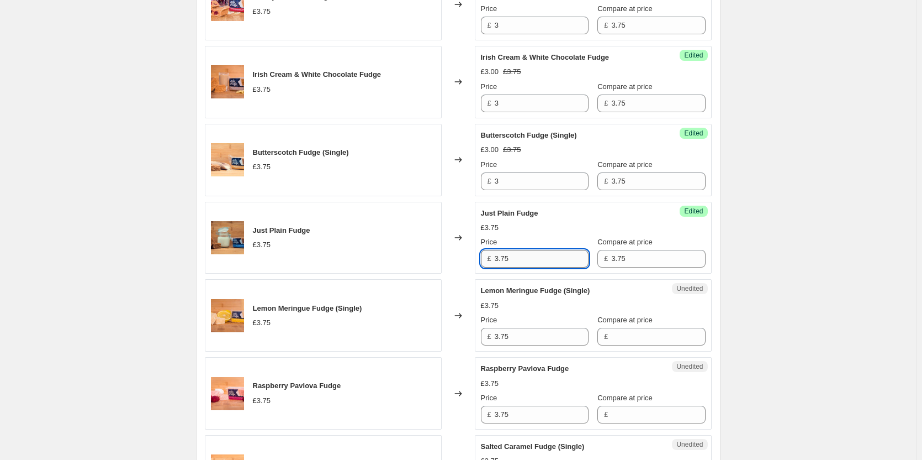
click at [500, 262] on input "3.75" at bounding box center [542, 259] width 94 height 18
click at [502, 261] on input "3.75" at bounding box center [542, 259] width 94 height 18
type input "3"
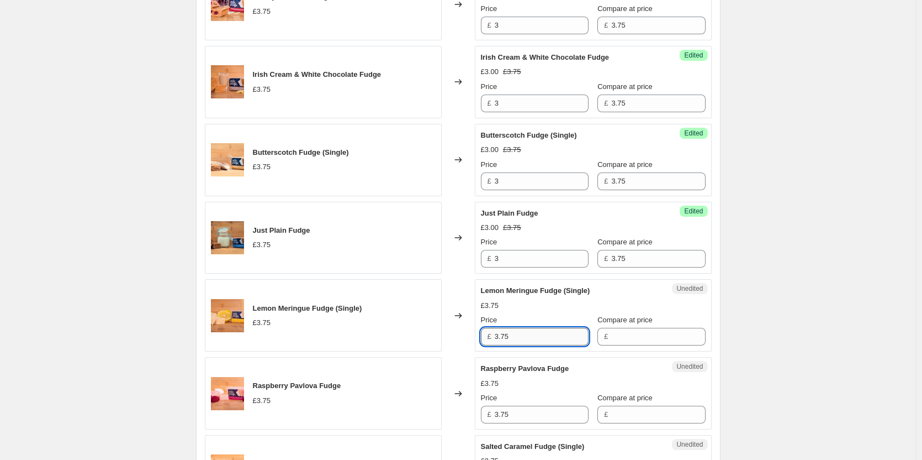
click at [543, 328] on input "3.75" at bounding box center [542, 337] width 94 height 18
click at [601, 339] on div "£" at bounding box center [652, 337] width 108 height 18
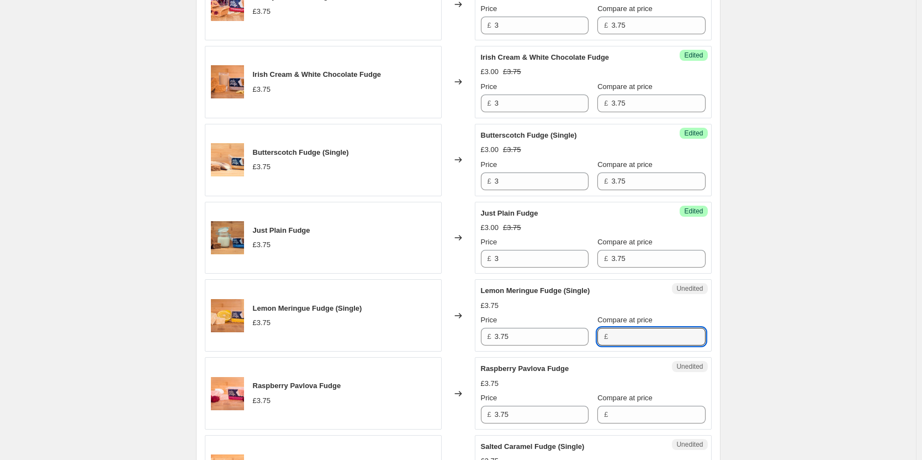
paste input "3.75"
type input "3.75"
click at [544, 346] on div "Success Edited [PERSON_NAME] Fudge (Single) £3.75 Price £ 3.75 Compare at price…" at bounding box center [593, 315] width 237 height 72
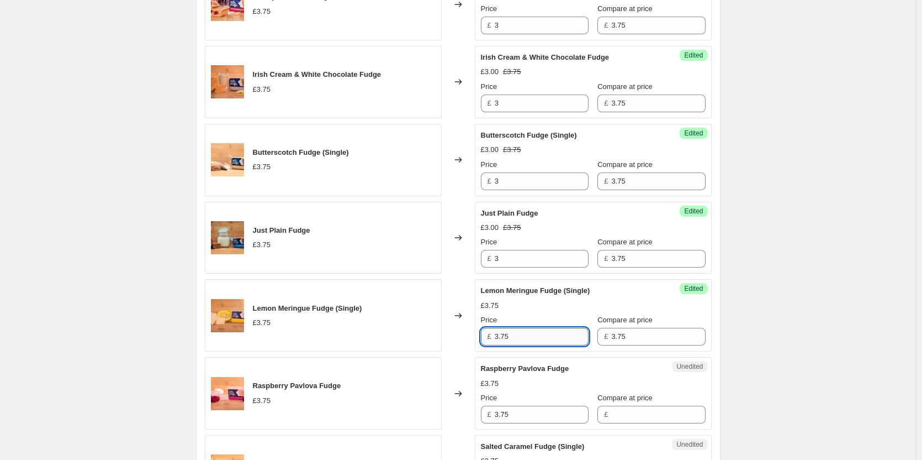
click at [534, 344] on input "3.75" at bounding box center [542, 337] width 94 height 18
type input "3"
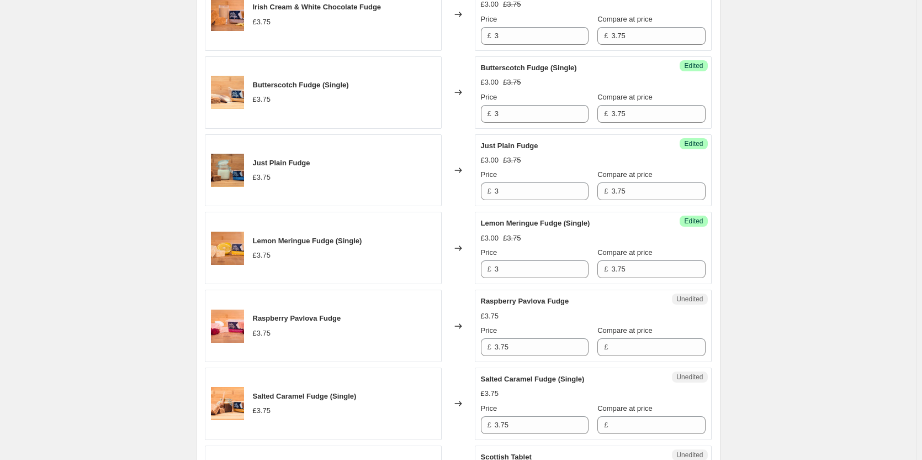
scroll to position [1381, 0]
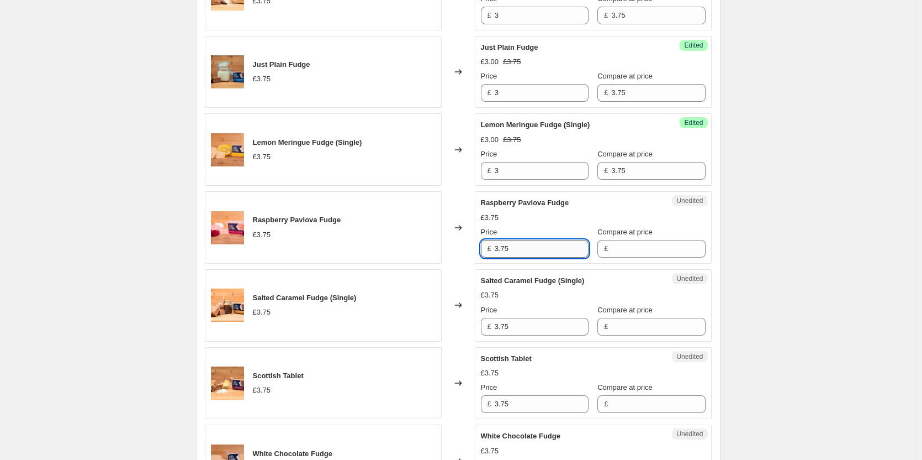
click at [538, 248] on input "3.75" at bounding box center [542, 249] width 94 height 18
click at [626, 254] on input "Compare at price" at bounding box center [658, 249] width 94 height 18
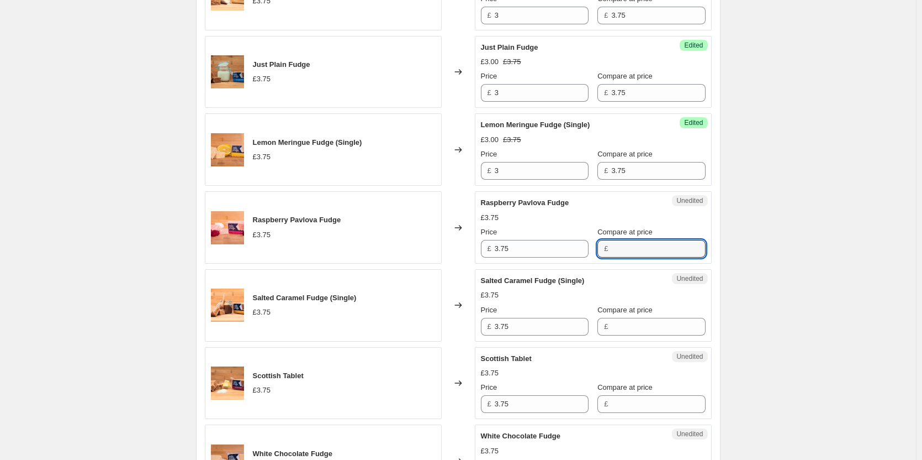
paste input "3.75"
type input "3.75"
click at [504, 256] on input "3.75" at bounding box center [542, 249] width 94 height 18
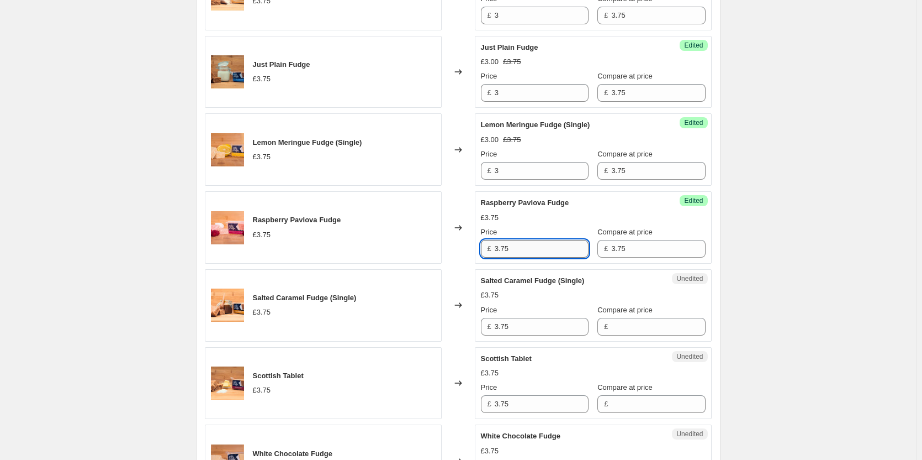
click at [504, 256] on input "3.75" at bounding box center [542, 249] width 94 height 18
type input "3"
click at [520, 324] on input "3.75" at bounding box center [542, 327] width 94 height 18
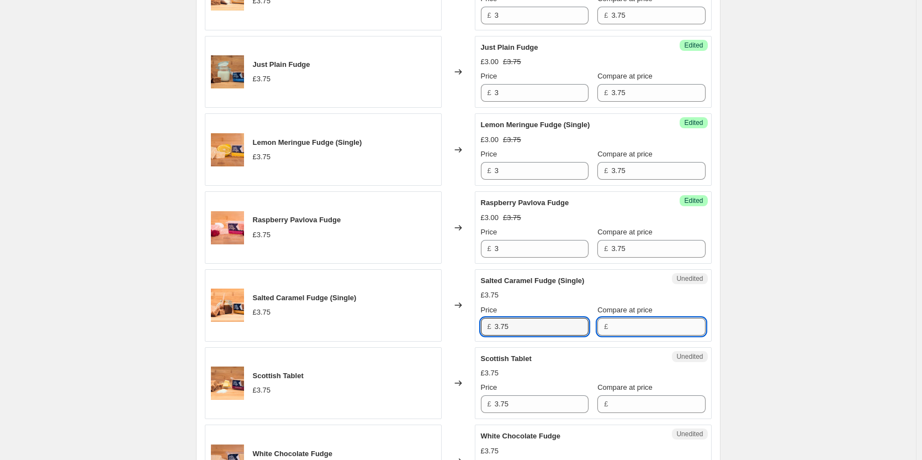
click at [619, 330] on input "Compare at price" at bounding box center [658, 327] width 94 height 18
paste input "3.75"
type input "3.75"
click at [515, 331] on input "3.75" at bounding box center [542, 327] width 94 height 18
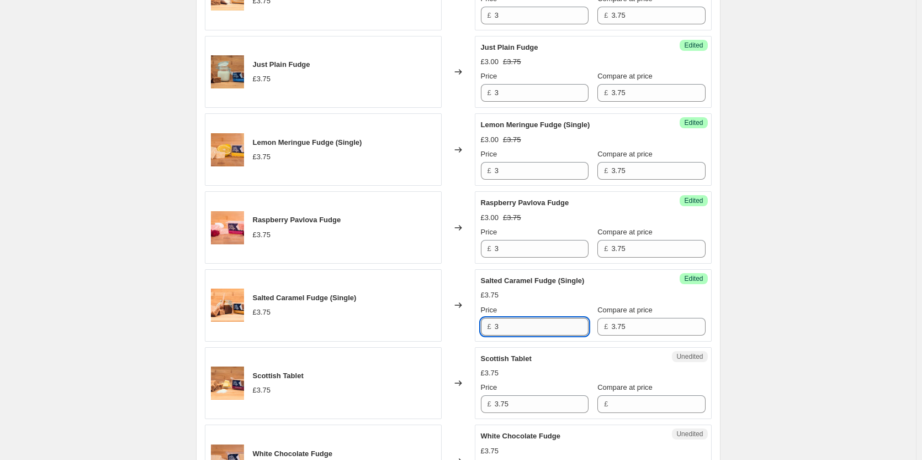
type input "3"
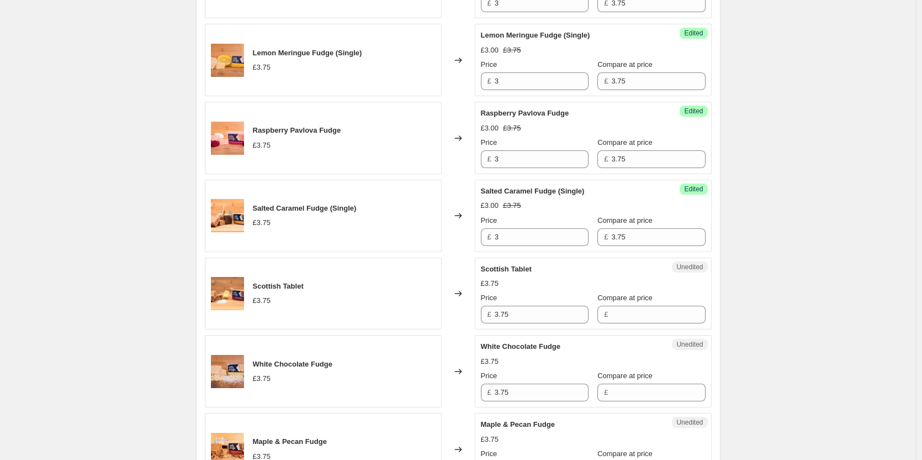
scroll to position [1547, 0]
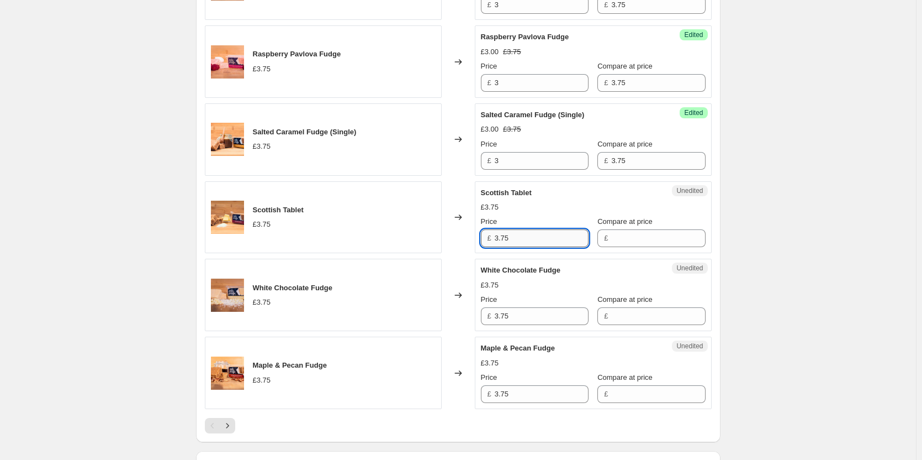
click at [548, 233] on input "3.75" at bounding box center [542, 238] width 94 height 18
click at [646, 246] on input "Compare at price" at bounding box center [658, 238] width 94 height 18
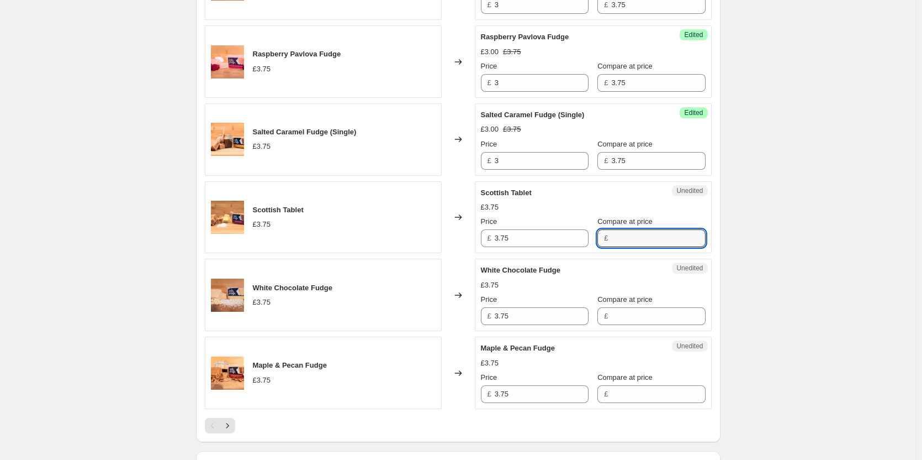
paste input "3.75"
type input "3.75"
click at [507, 236] on input "3.75" at bounding box center [542, 238] width 94 height 18
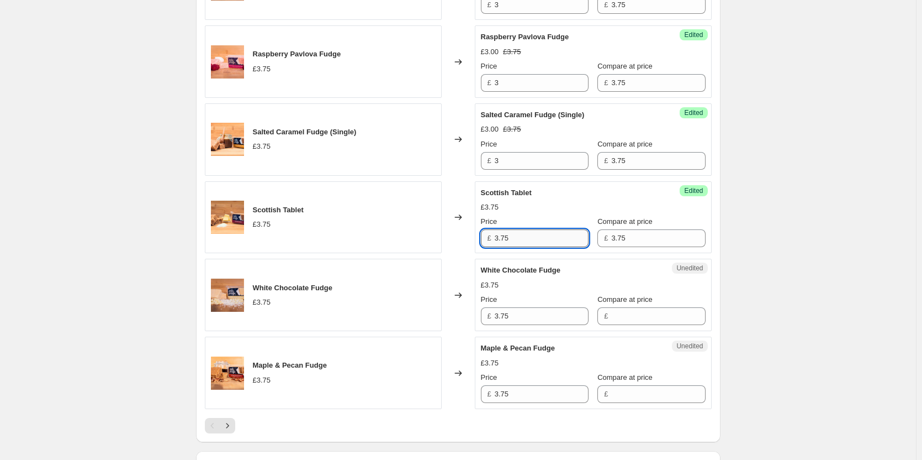
click at [507, 236] on input "3.75" at bounding box center [542, 238] width 94 height 18
type input "3"
click at [520, 315] on input "3.75" at bounding box center [542, 316] width 94 height 18
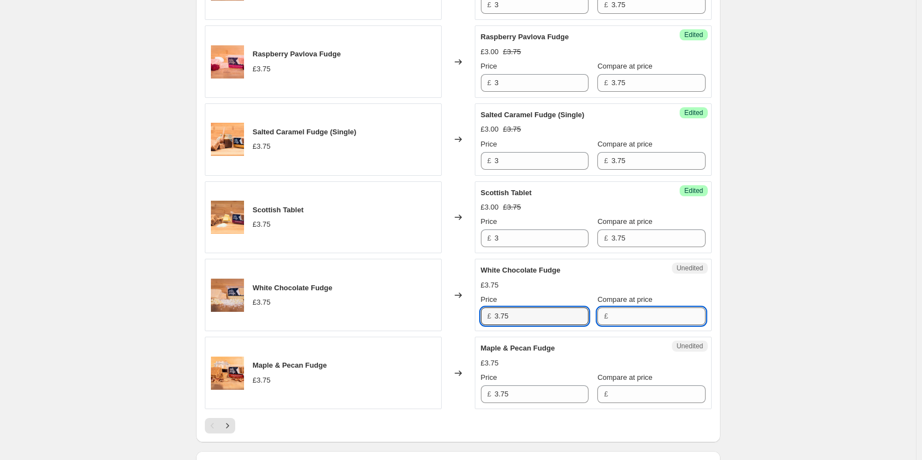
click at [627, 316] on input "Compare at price" at bounding box center [658, 316] width 94 height 18
paste input "3.75"
type input "3.75"
click at [523, 319] on input "3.75" at bounding box center [542, 316] width 94 height 18
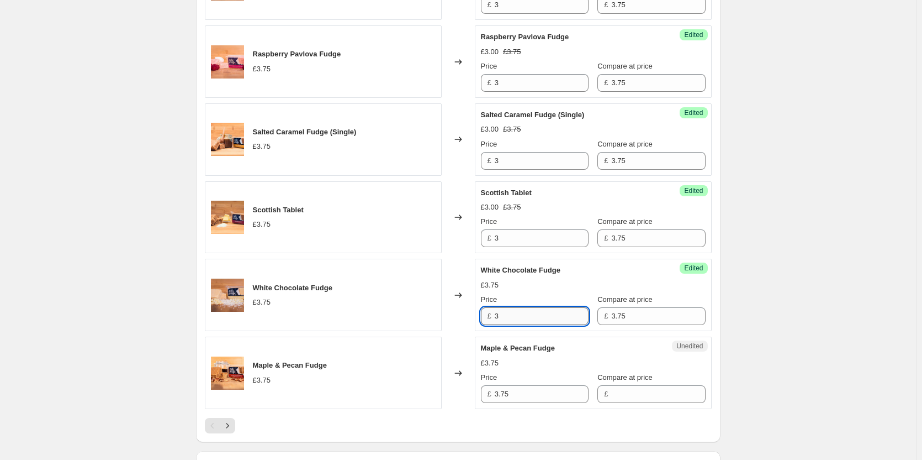
type input "3"
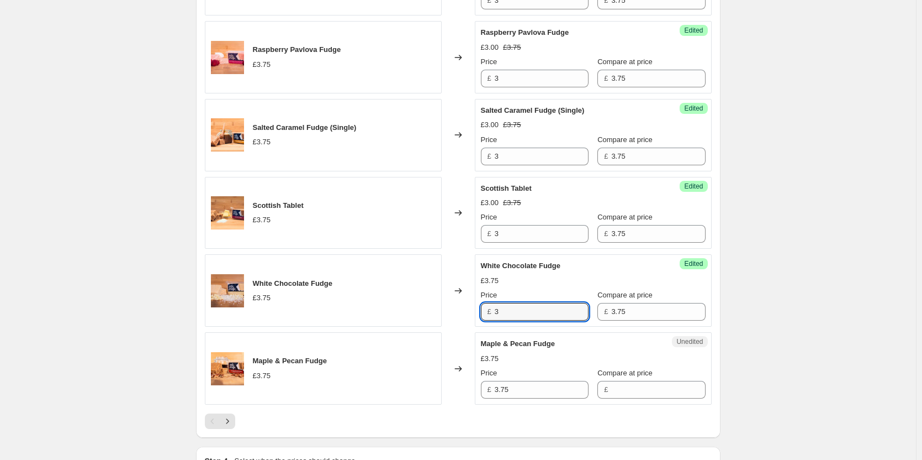
scroll to position [1657, 0]
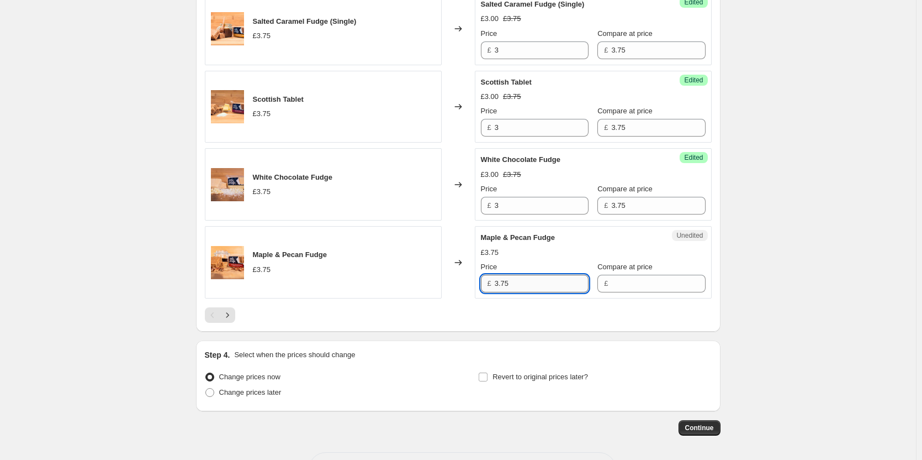
click at [543, 281] on input "3.75" at bounding box center [542, 284] width 94 height 18
click at [616, 285] on input "Compare at price" at bounding box center [658, 284] width 94 height 18
paste input "3.75"
type input "3.75"
click at [540, 286] on input "3.75" at bounding box center [542, 284] width 94 height 18
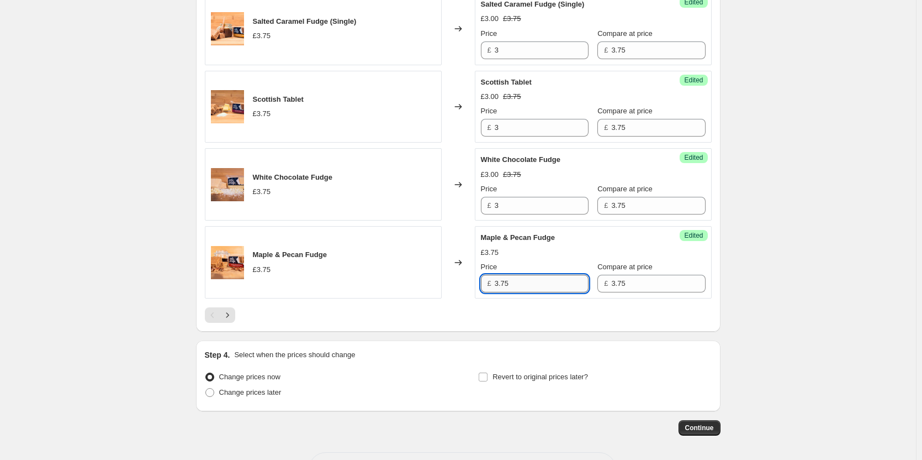
click at [540, 286] on input "3.75" at bounding box center [542, 284] width 94 height 18
type input "3"
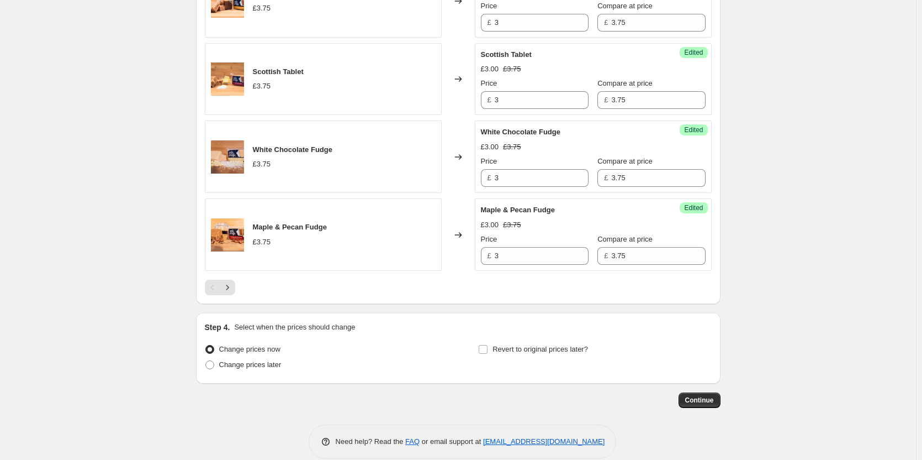
scroll to position [1700, 0]
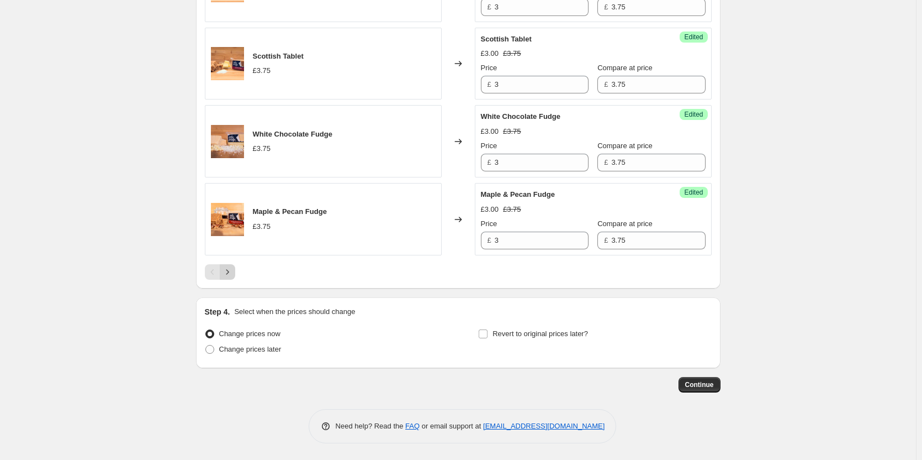
click at [229, 274] on icon "Next" at bounding box center [227, 271] width 3 height 5
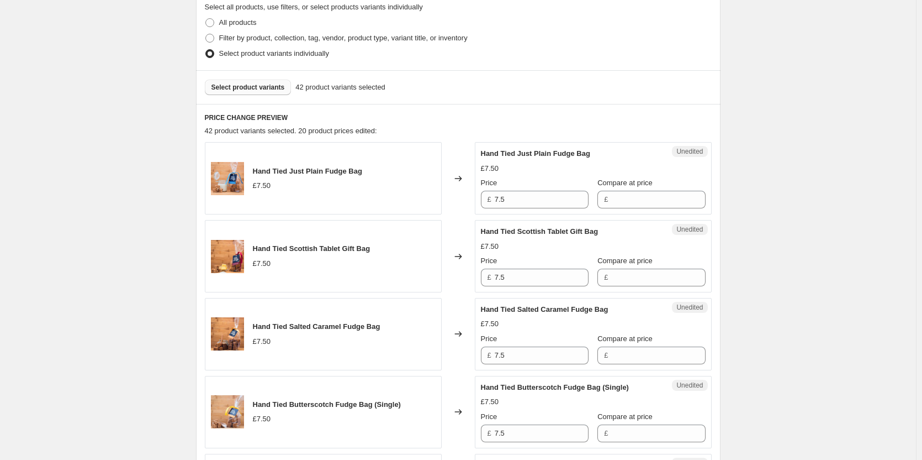
scroll to position [264, 0]
click at [523, 199] on input "7.5" at bounding box center [542, 199] width 94 height 18
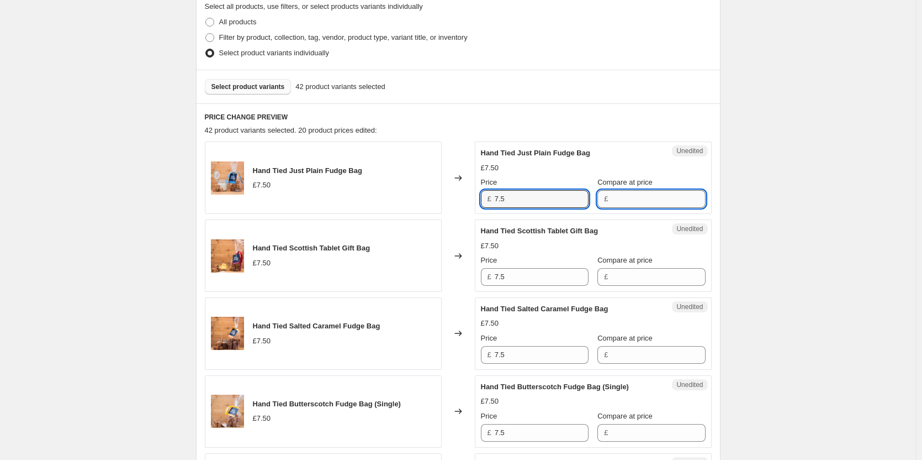
click at [611, 197] on input "Compare at price" at bounding box center [658, 199] width 94 height 18
paste input "7.5"
type input "7.5"
click at [524, 195] on input "7.5" at bounding box center [542, 199] width 94 height 18
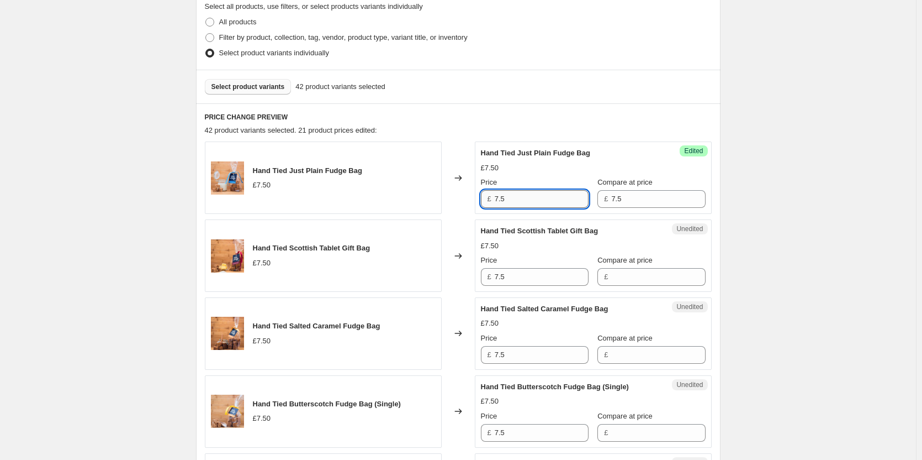
click at [524, 195] on input "7.5" at bounding box center [542, 199] width 94 height 18
type input "6"
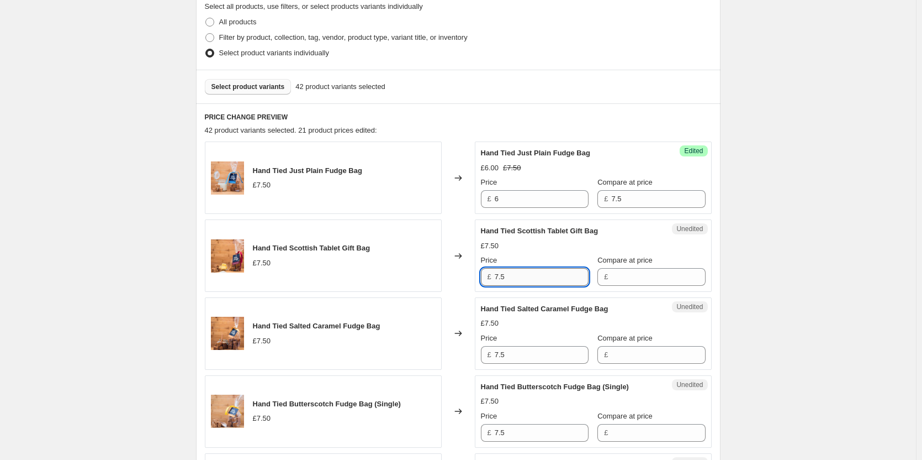
click at [520, 279] on input "7.5" at bounding box center [542, 277] width 94 height 18
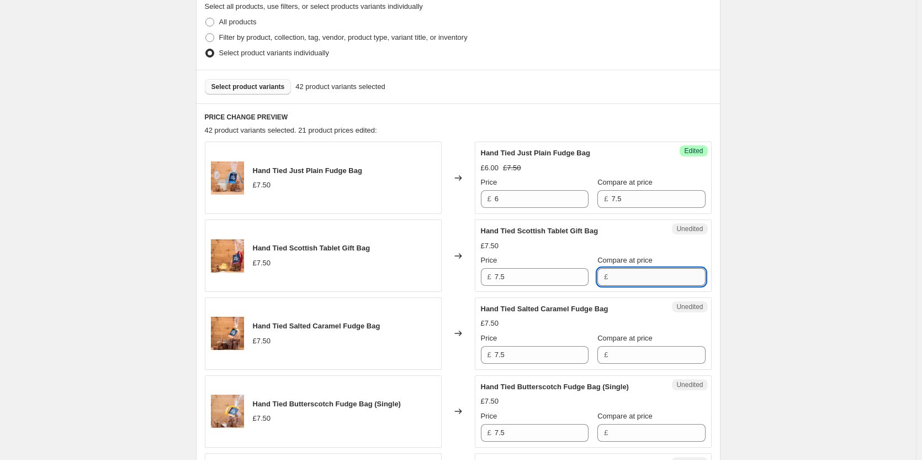
click at [664, 276] on input "Compare at price" at bounding box center [658, 277] width 94 height 18
paste input "7.5"
type input "7.5"
click at [575, 276] on input "7.5" at bounding box center [542, 277] width 94 height 18
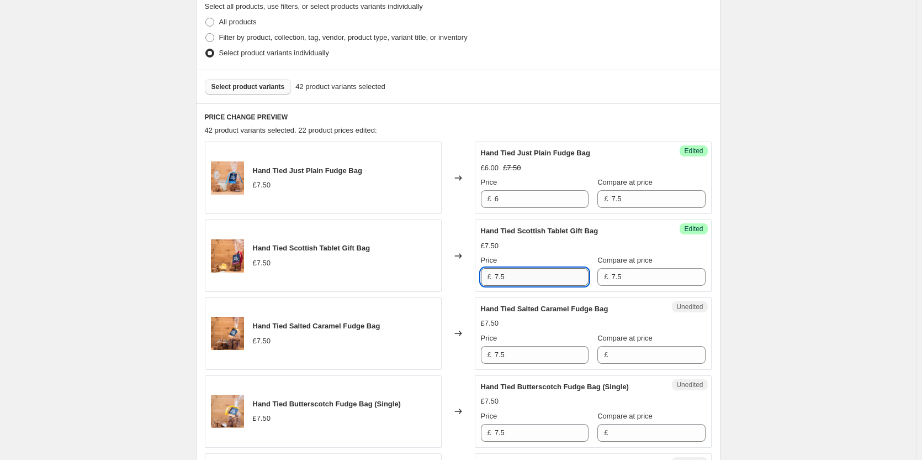
click at [565, 277] on input "7.5" at bounding box center [542, 277] width 94 height 18
type input "6"
click at [557, 346] on input "7.5" at bounding box center [542, 355] width 94 height 18
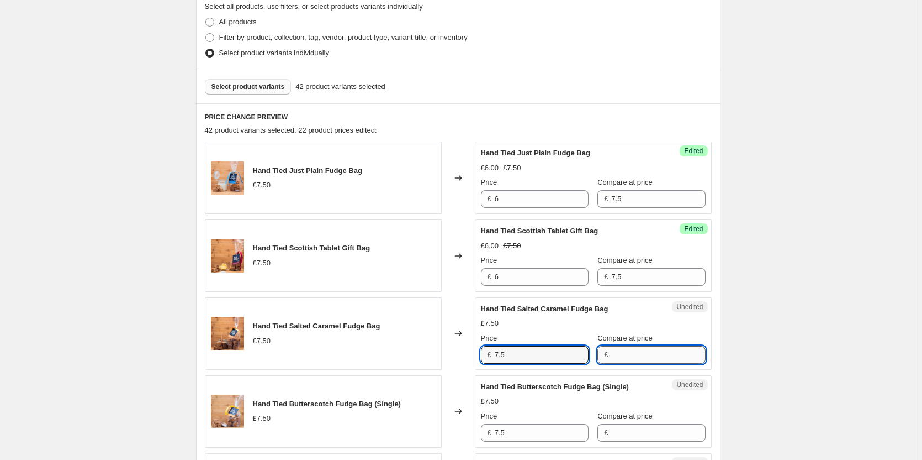
click at [627, 349] on input "Compare at price" at bounding box center [658, 355] width 94 height 18
paste input "7.5"
type input "7.5"
drag, startPoint x: 537, startPoint y: 361, endPoint x: 413, endPoint y: 361, distance: 124.3
click at [413, 361] on div "Hand Tied Salted Caramel Fudge Bag £7.50 Changed to Success Edited Hand Tied Sa…" at bounding box center [458, 333] width 507 height 72
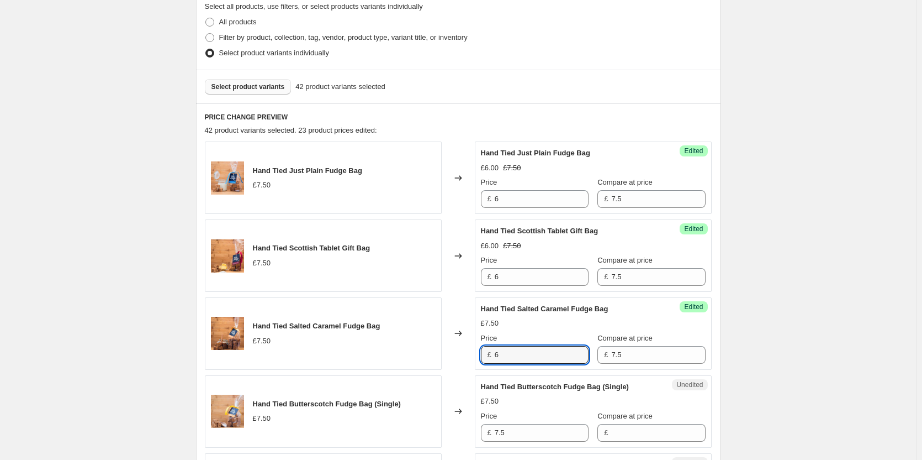
type input "6"
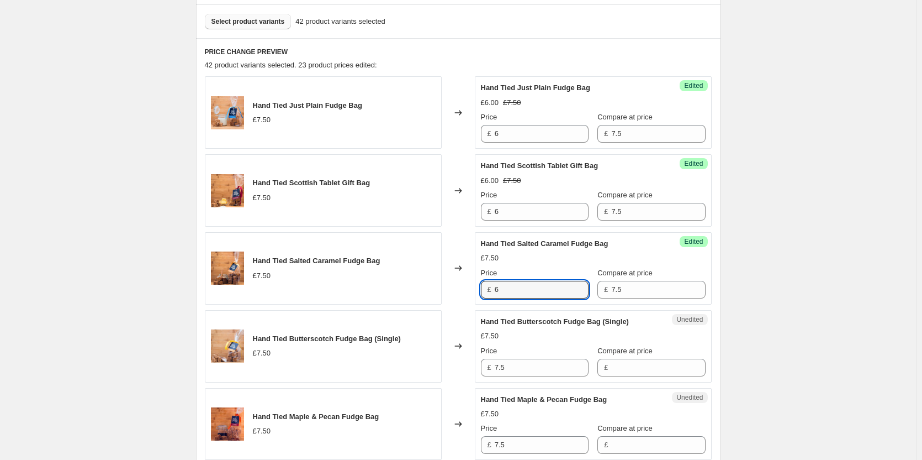
scroll to position [374, 0]
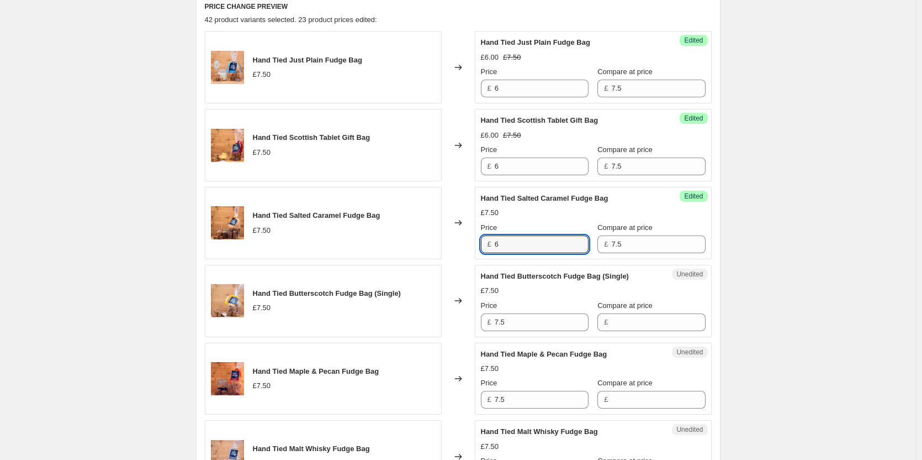
click at [522, 331] on div "Unedited Hand Tied Butterscotch Fudge Bag (Single) £7.50 Price £ 7.5 Compare at…" at bounding box center [593, 301] width 237 height 72
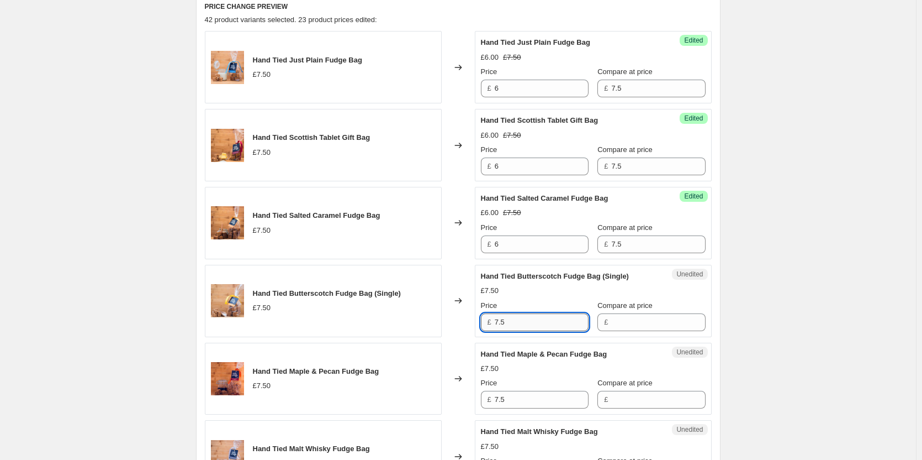
click at [521, 313] on input "7.5" at bounding box center [542, 322] width 94 height 18
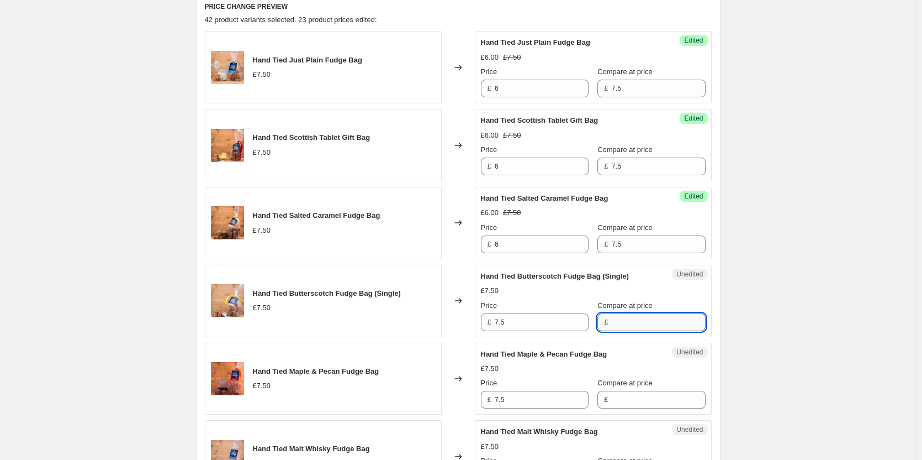
click at [647, 323] on input "Compare at price" at bounding box center [658, 322] width 94 height 18
paste input "7.5"
type input "7.5"
click at [507, 326] on input "7.5" at bounding box center [542, 322] width 94 height 18
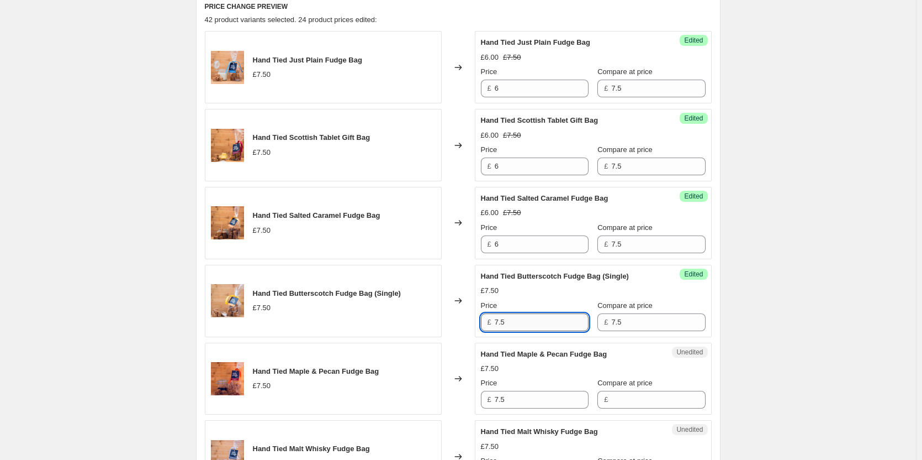
click at [507, 326] on input "7.5" at bounding box center [542, 322] width 94 height 18
type input "6"
click at [520, 406] on input "7.5" at bounding box center [542, 400] width 94 height 18
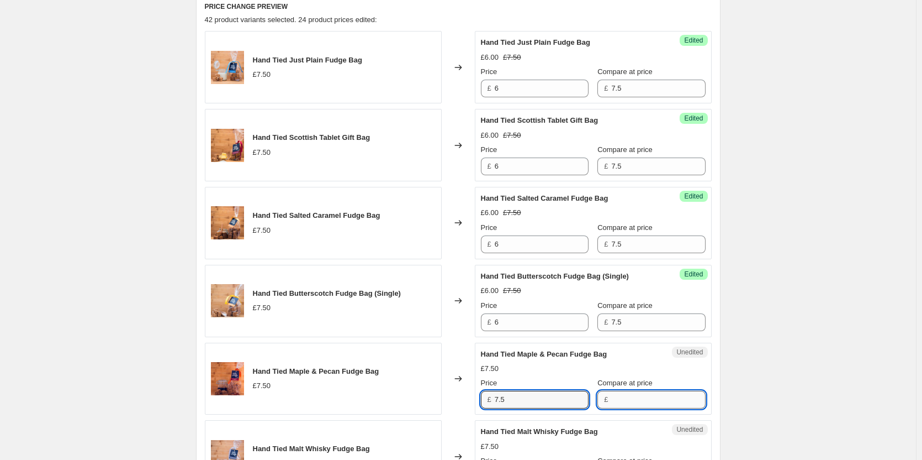
click at [635, 403] on input "Compare at price" at bounding box center [658, 400] width 94 height 18
paste input "7.5"
type input "7.5"
click at [542, 402] on input "7.5" at bounding box center [542, 400] width 94 height 18
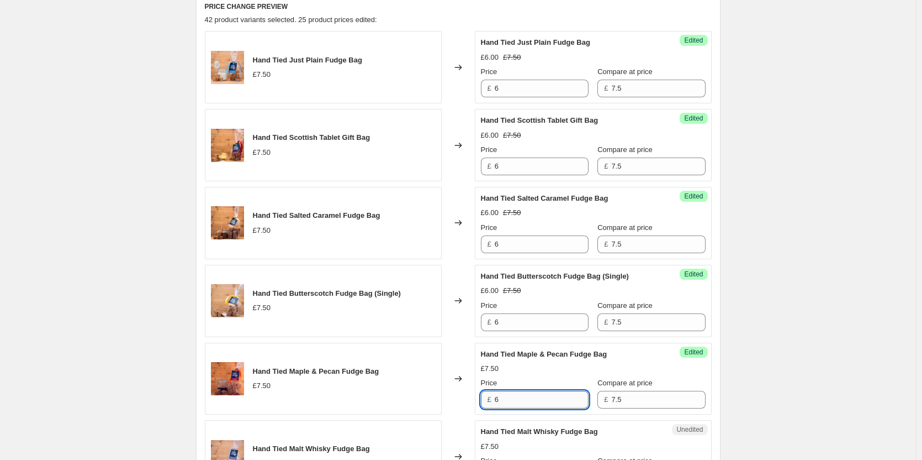
type input "6"
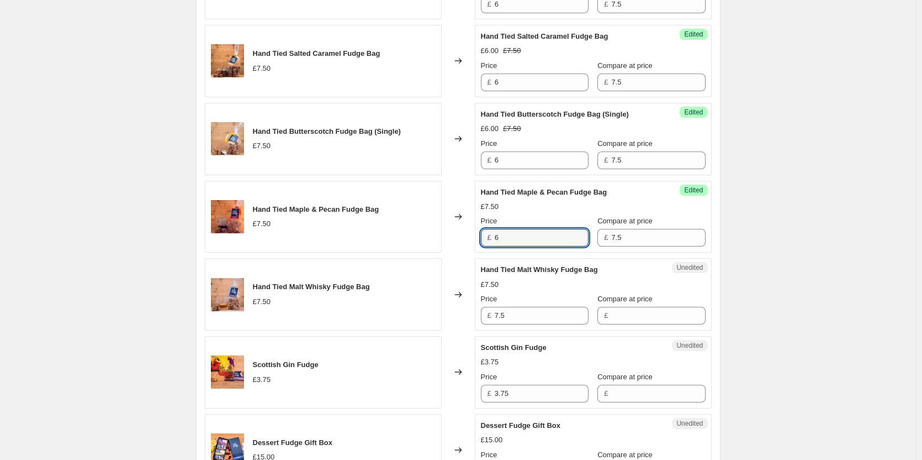
scroll to position [540, 0]
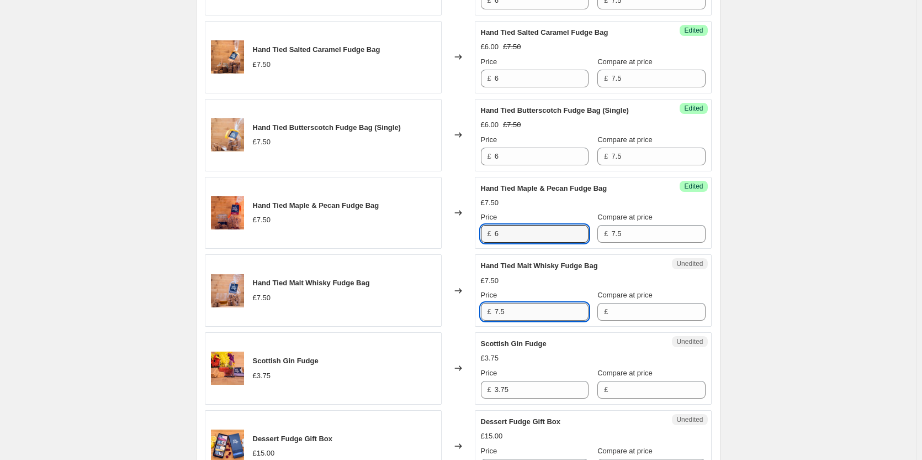
click at [523, 318] on input "7.5" at bounding box center [542, 312] width 94 height 18
click at [631, 303] on input "Compare at price" at bounding box center [658, 312] width 94 height 18
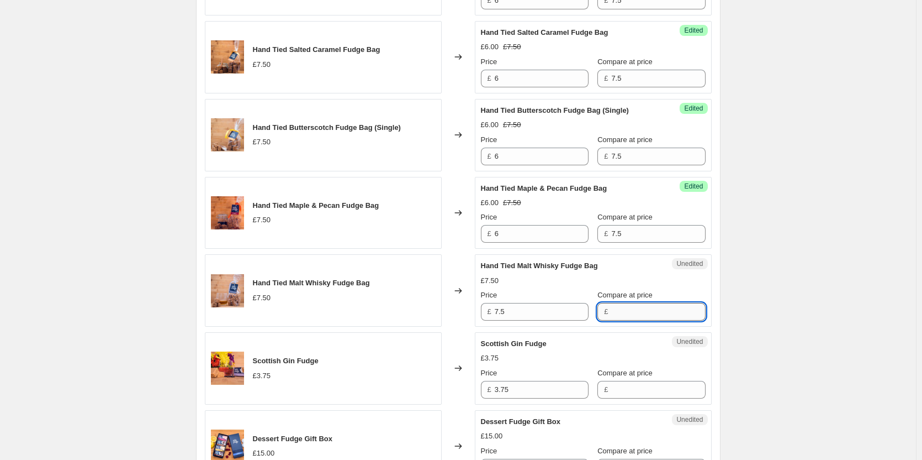
paste input "7.5"
type input "7.5"
click at [519, 314] on input "7.5" at bounding box center [542, 312] width 94 height 18
type input "6"
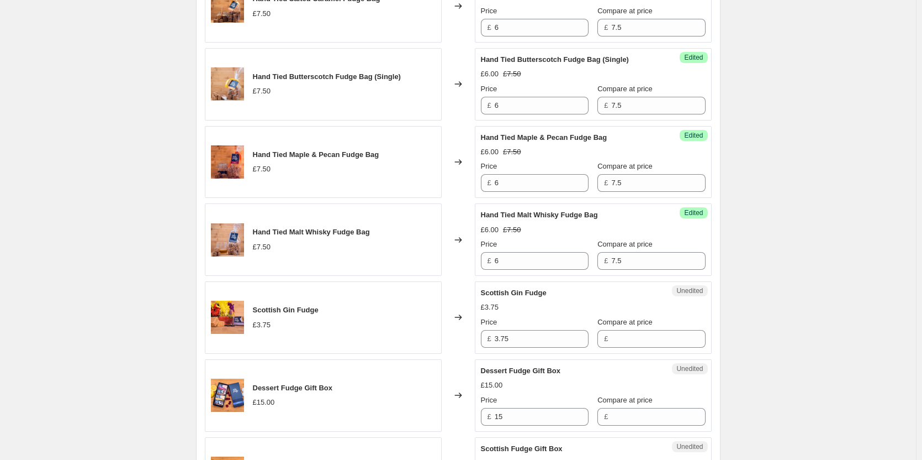
scroll to position [651, 0]
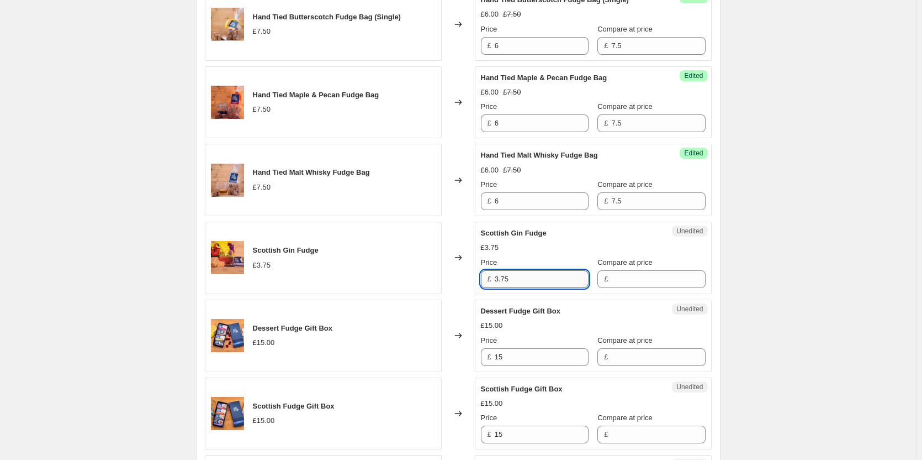
click at [541, 276] on input "3.75" at bounding box center [542, 279] width 94 height 18
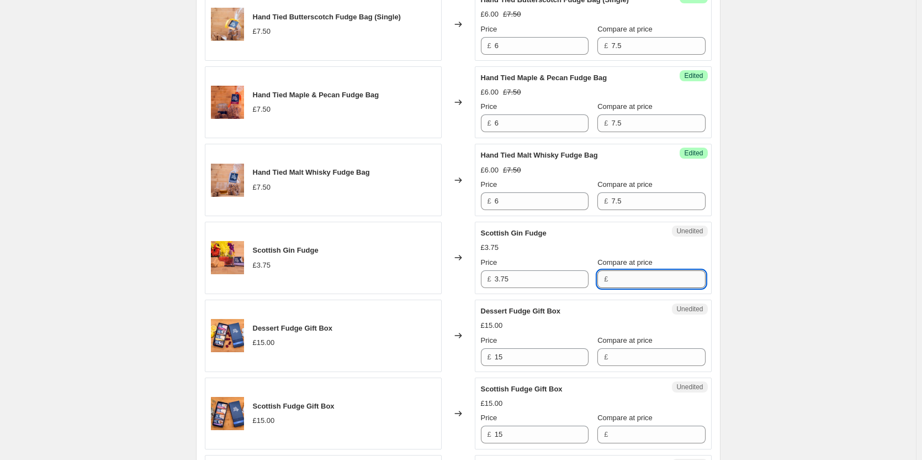
click at [633, 283] on input "Compare at price" at bounding box center [658, 279] width 94 height 18
paste input "3.75"
type input "3.75"
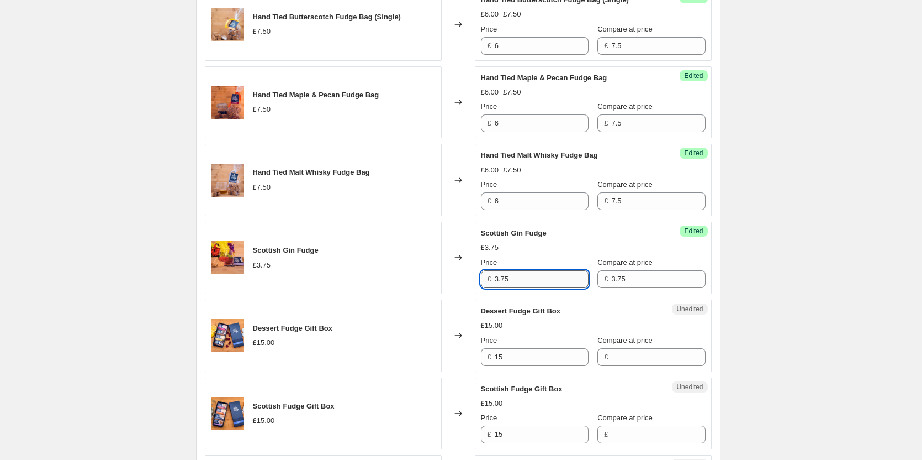
click at [527, 279] on input "3.75" at bounding box center [542, 279] width 94 height 18
type input "3"
click at [784, 284] on div "Create new price [MEDICAL_DATA]. This page is ready Create new price [MEDICAL_D…" at bounding box center [458, 429] width 916 height 2160
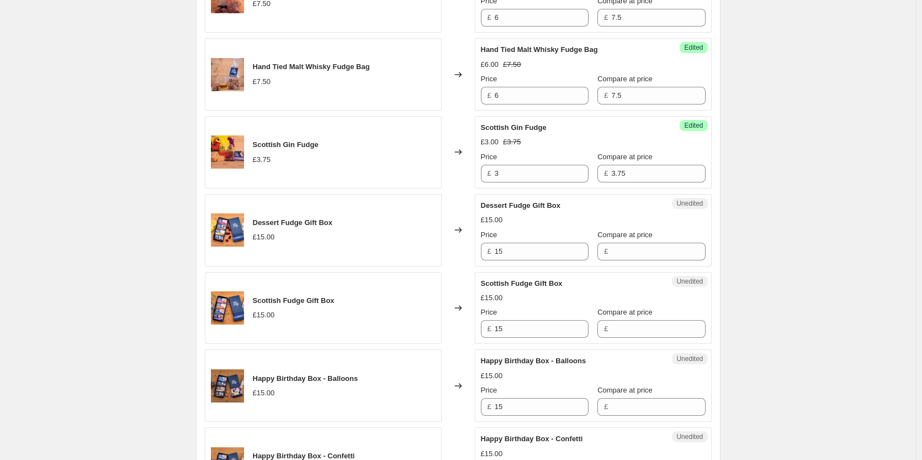
scroll to position [761, 0]
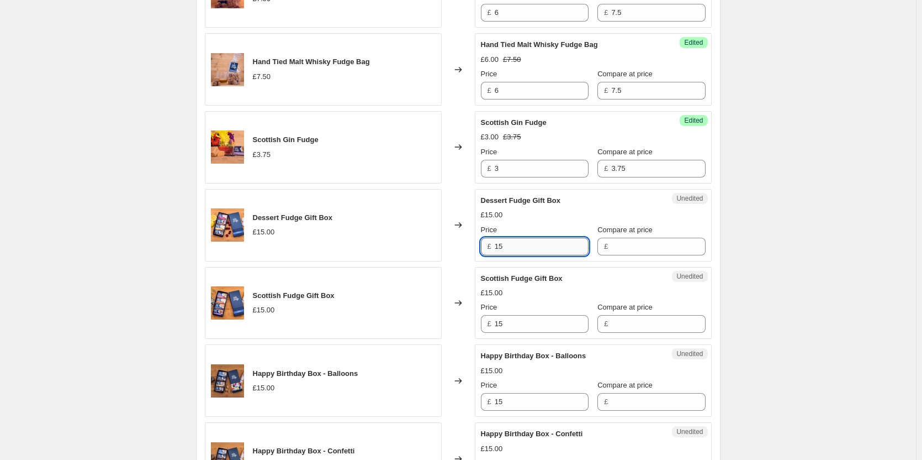
click at [537, 251] on input "15" at bounding box center [542, 247] width 94 height 18
click at [627, 251] on input "Compare at price" at bounding box center [658, 247] width 94 height 18
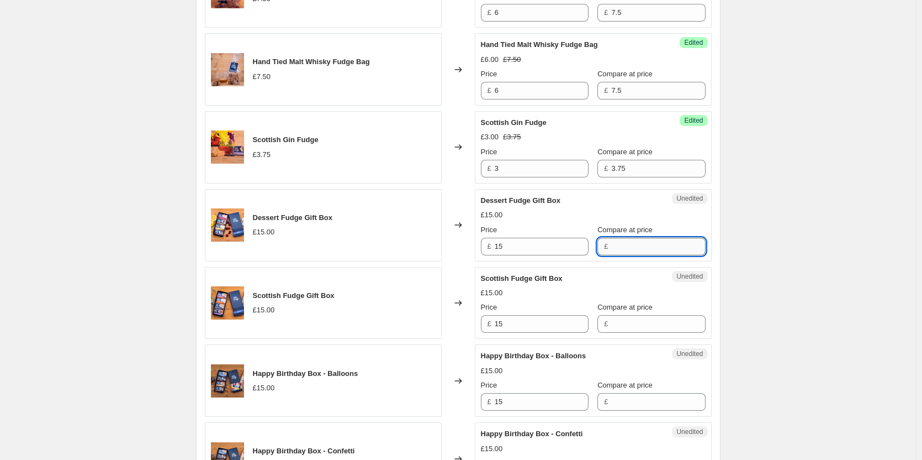
paste input "15"
type input "15"
click at [630, 322] on input "Compare at price" at bounding box center [658, 324] width 94 height 18
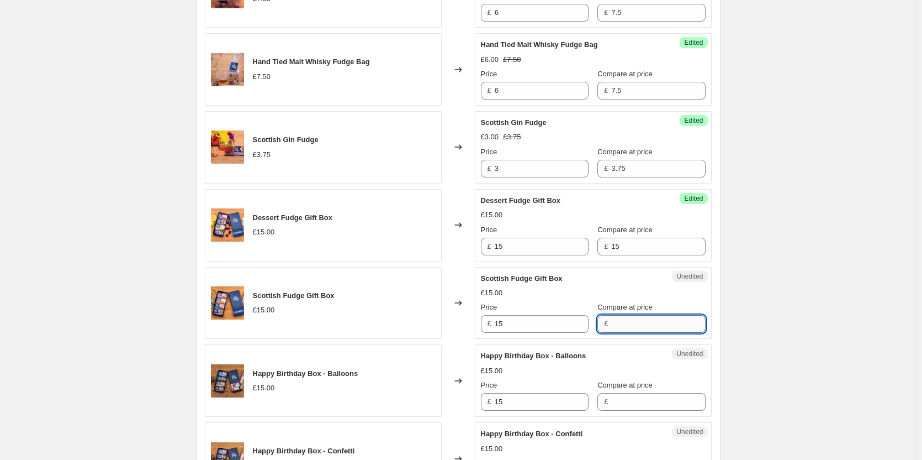
paste input "15"
type input "15"
drag, startPoint x: 630, startPoint y: 392, endPoint x: 632, endPoint y: 401, distance: 9.6
click at [630, 392] on div "Compare at price £" at bounding box center [652, 394] width 108 height 31
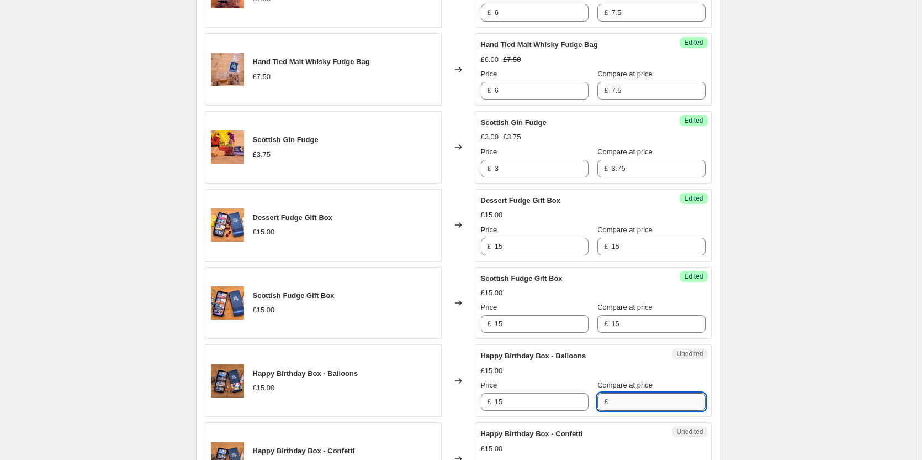
click at [632, 401] on input "Compare at price" at bounding box center [658, 402] width 94 height 18
paste input "15"
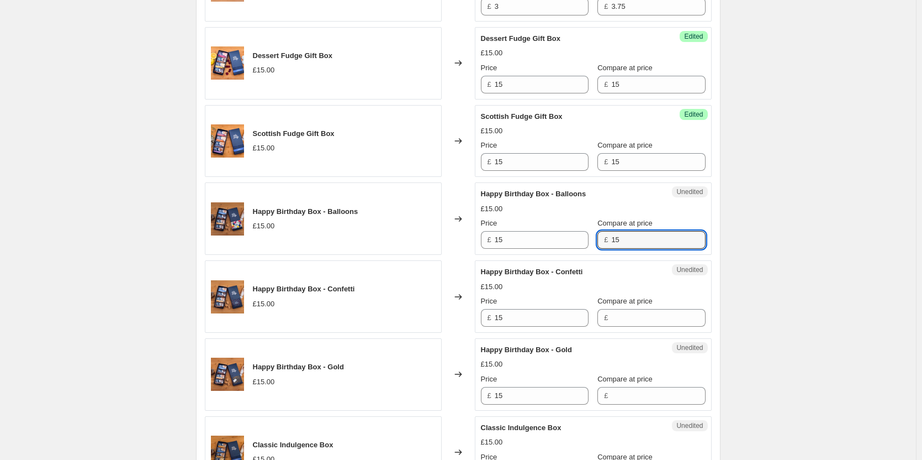
scroll to position [927, 0]
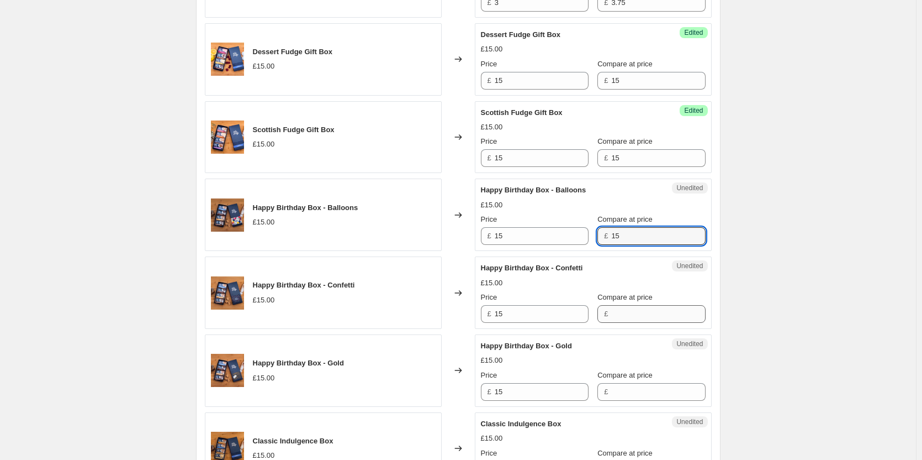
type input "15"
click at [616, 310] on input "Compare at price" at bounding box center [658, 314] width 94 height 18
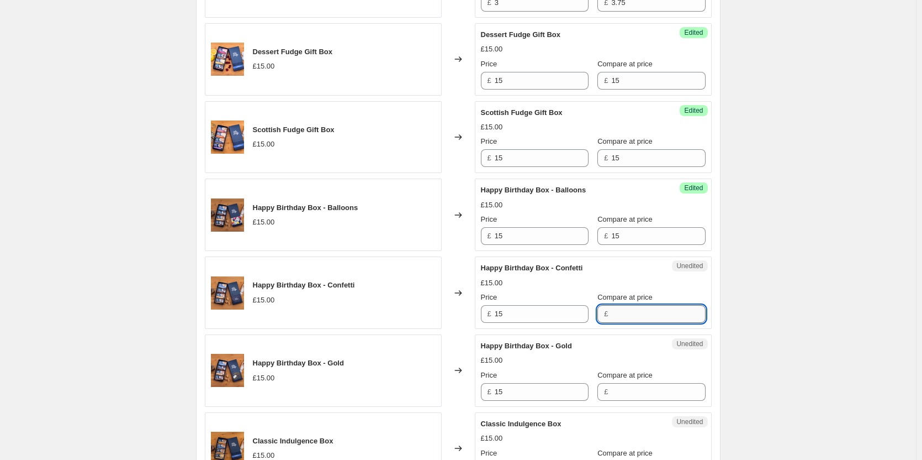
paste input "15"
type input "15"
click at [622, 381] on div "Compare at price £" at bounding box center [652, 385] width 108 height 31
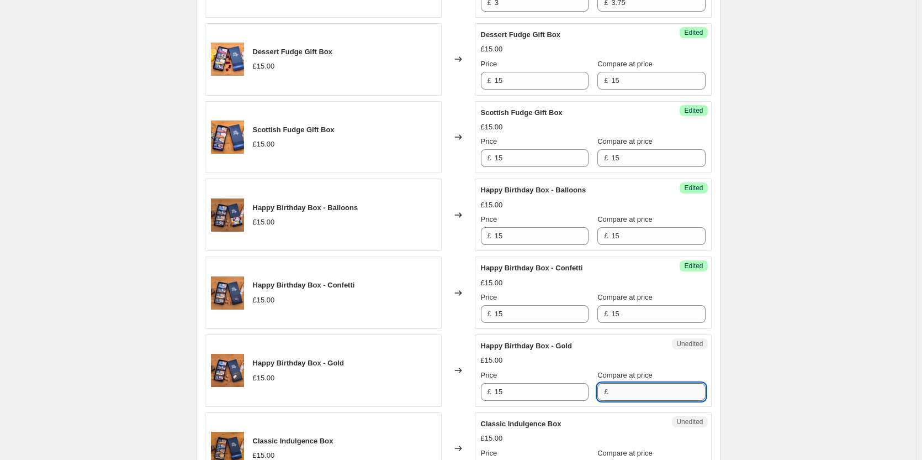
click at [623, 395] on input "Compare at price" at bounding box center [658, 392] width 94 height 18
paste input "15"
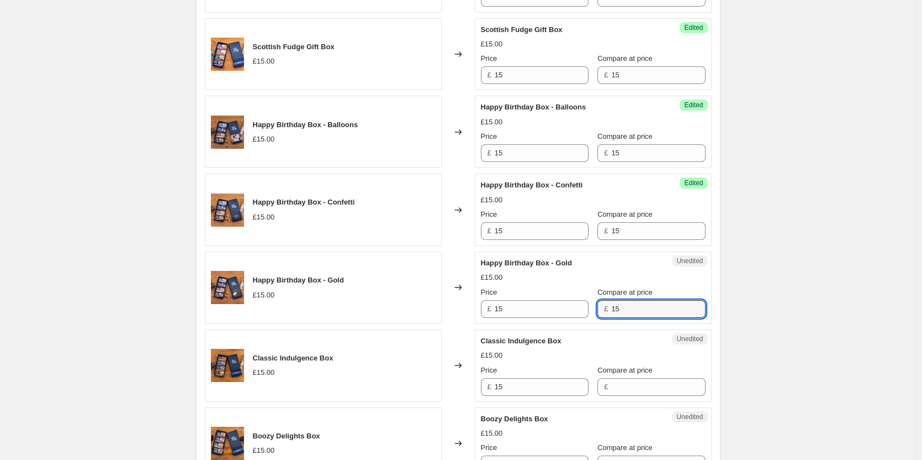
scroll to position [1093, 0]
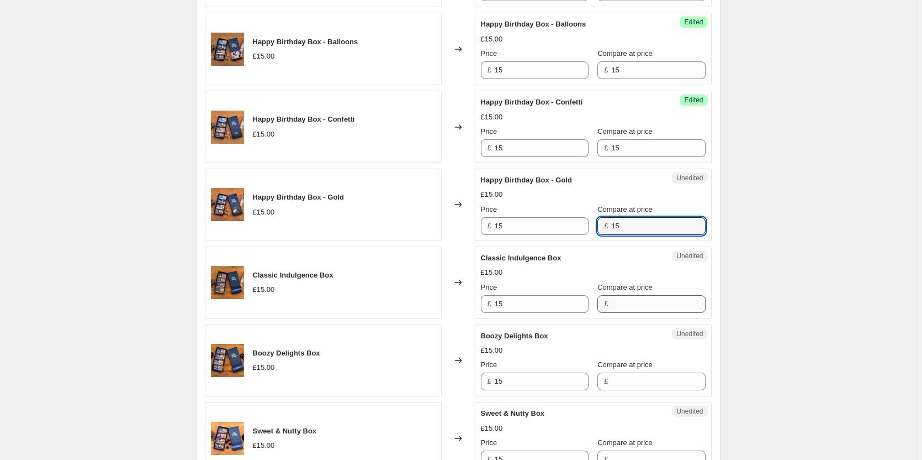
type input "15"
click at [615, 300] on input "Compare at price" at bounding box center [658, 304] width 94 height 18
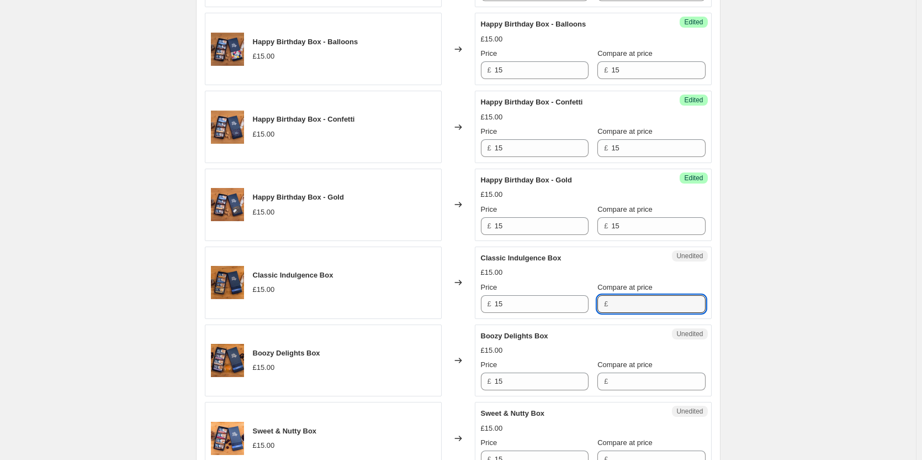
paste input "15"
type input "15"
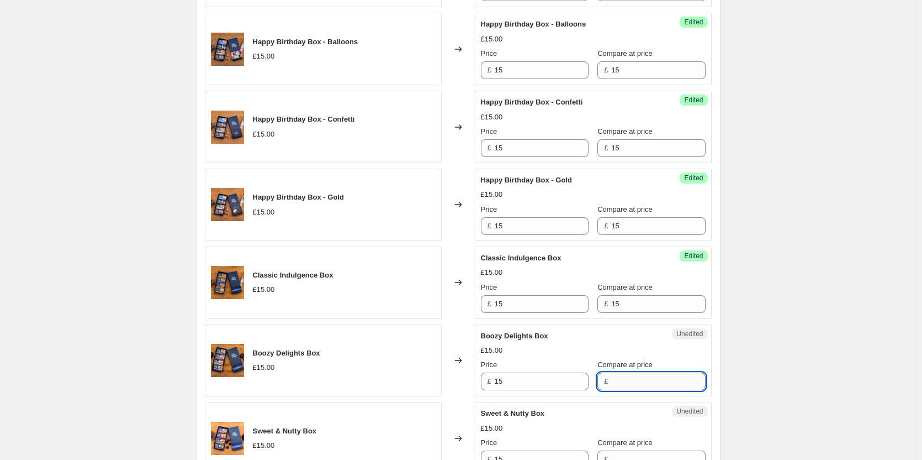
click at [629, 376] on input "Compare at price" at bounding box center [658, 381] width 94 height 18
paste input "15"
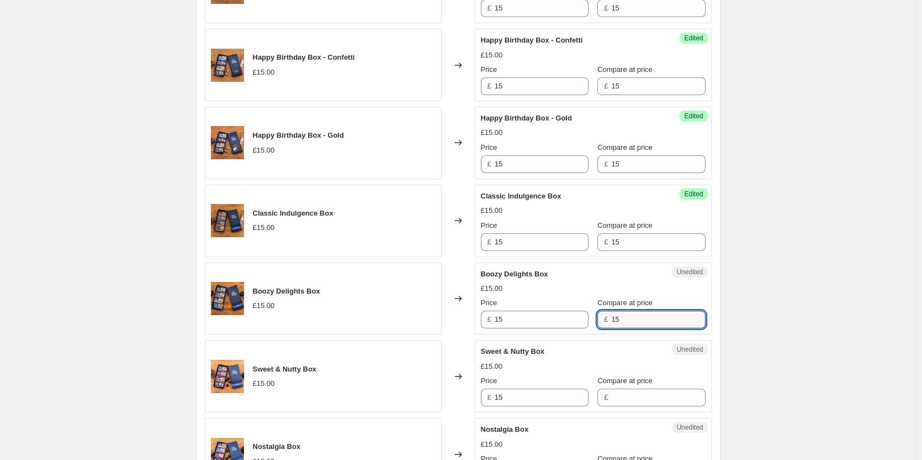
scroll to position [1203, 0]
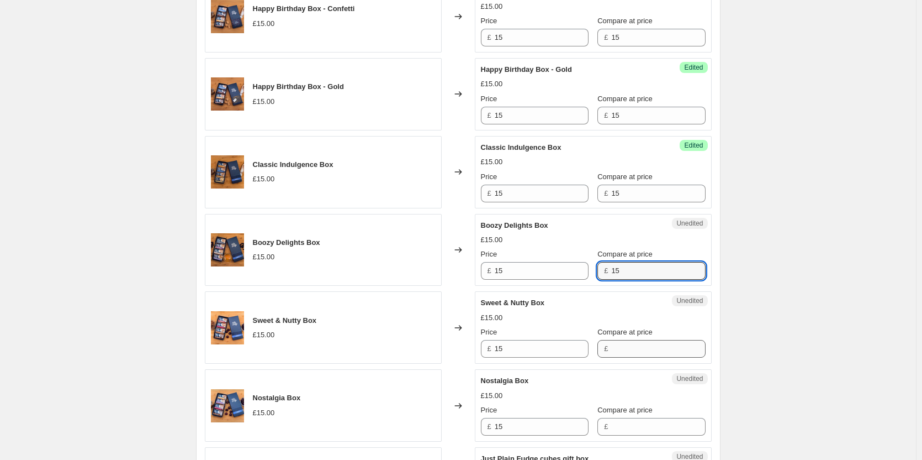
type input "15"
click at [645, 344] on input "Compare at price" at bounding box center [658, 349] width 94 height 18
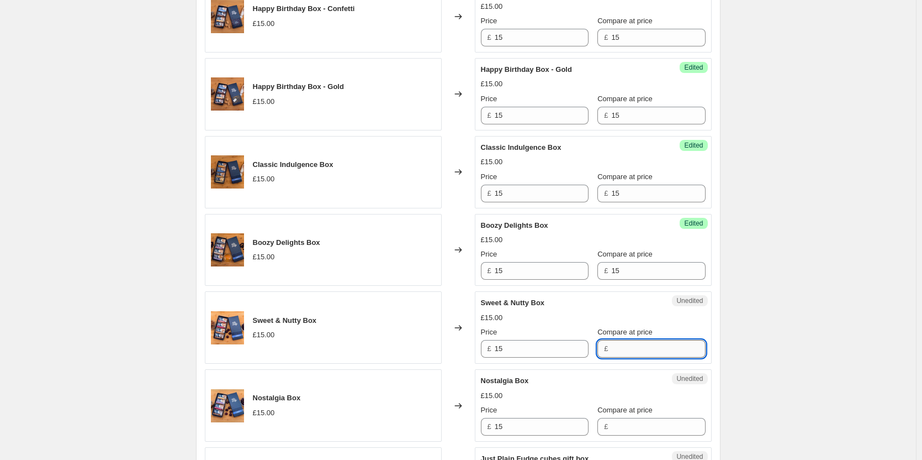
paste input "15"
type input "15"
click at [621, 416] on div "Compare at price £" at bounding box center [652, 419] width 108 height 31
paste input "15"
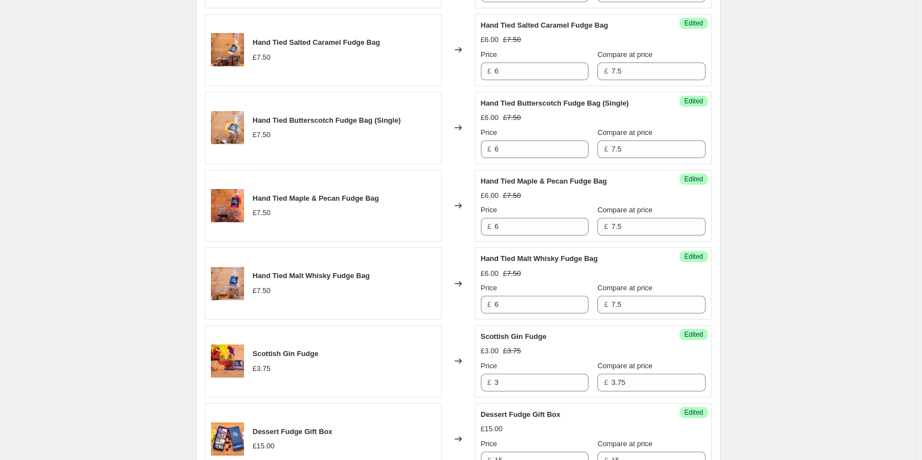
scroll to position [651, 0]
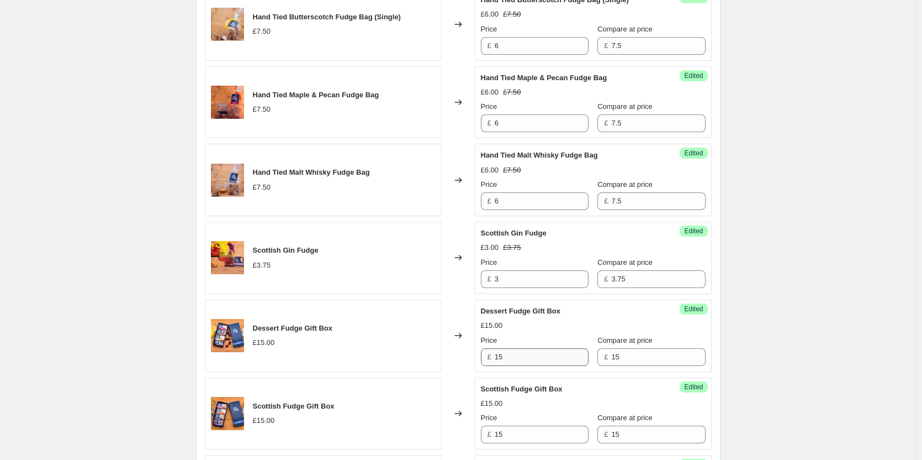
type input "15"
click at [530, 357] on input "15" at bounding box center [542, 357] width 94 height 18
type input "12"
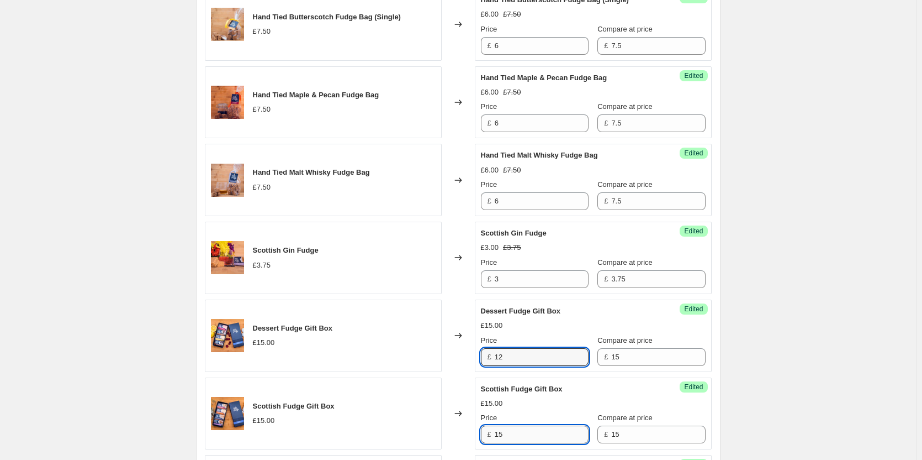
click at [532, 431] on input "15" at bounding box center [542, 434] width 94 height 18
type input "12"
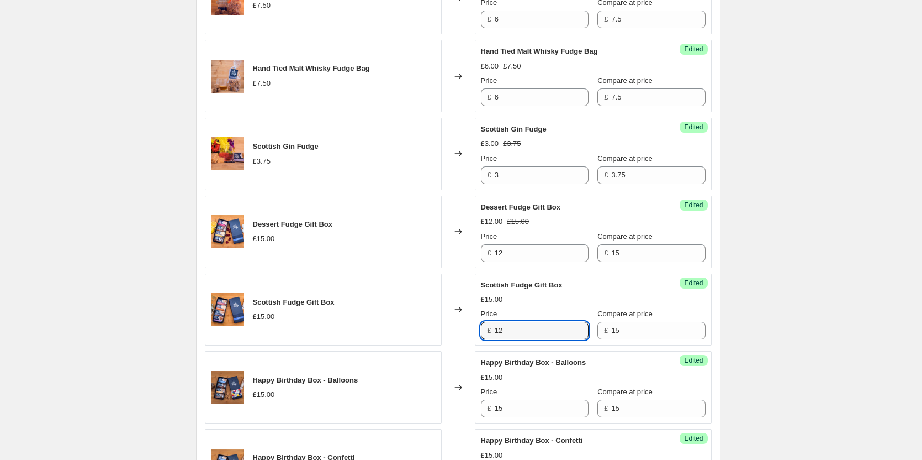
scroll to position [761, 0]
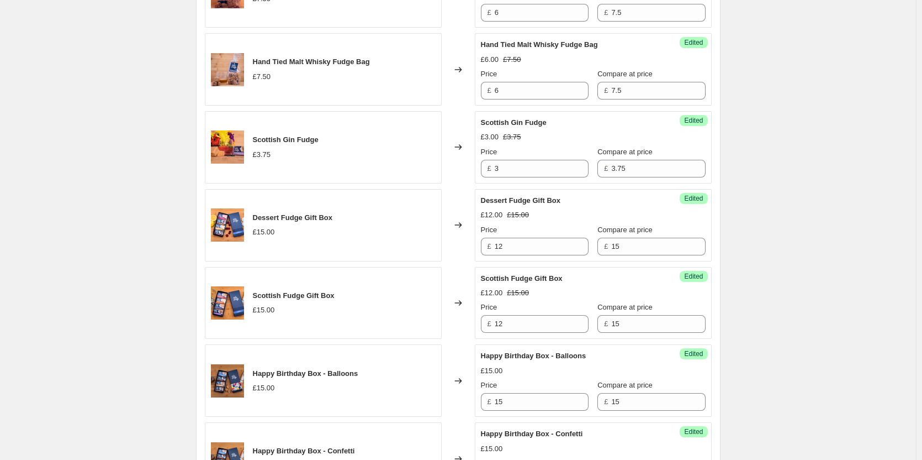
click at [523, 411] on div "Success Edited Happy Birthday Box - Balloons £15.00 Price £ 15 Compare at price…" at bounding box center [593, 380] width 237 height 72
click at [519, 403] on input "15" at bounding box center [542, 402] width 94 height 18
type input "12"
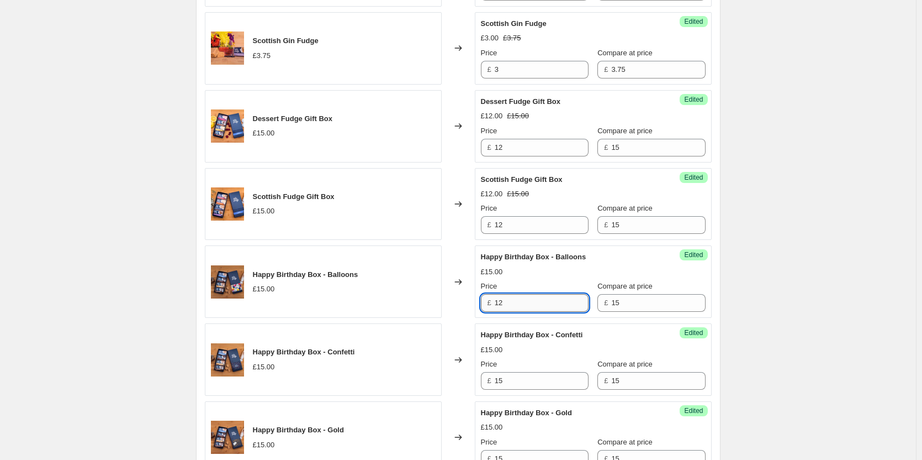
scroll to position [872, 0]
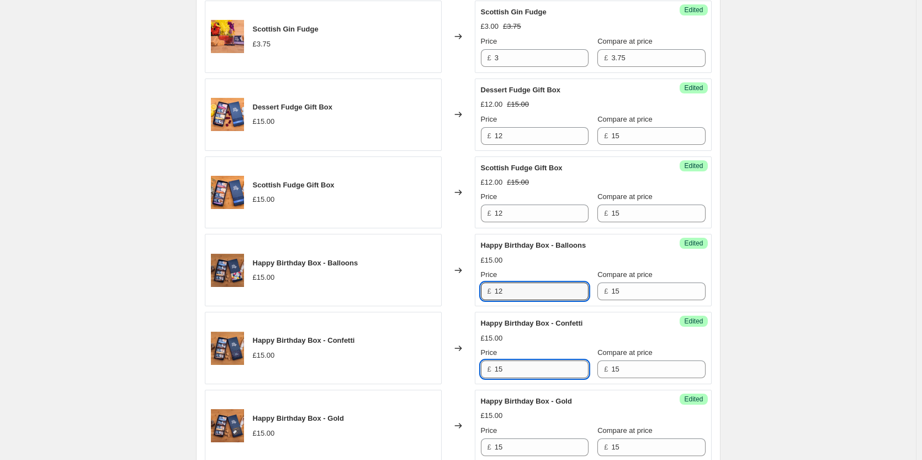
click at [513, 376] on input "15" at bounding box center [542, 369] width 94 height 18
type input "12"
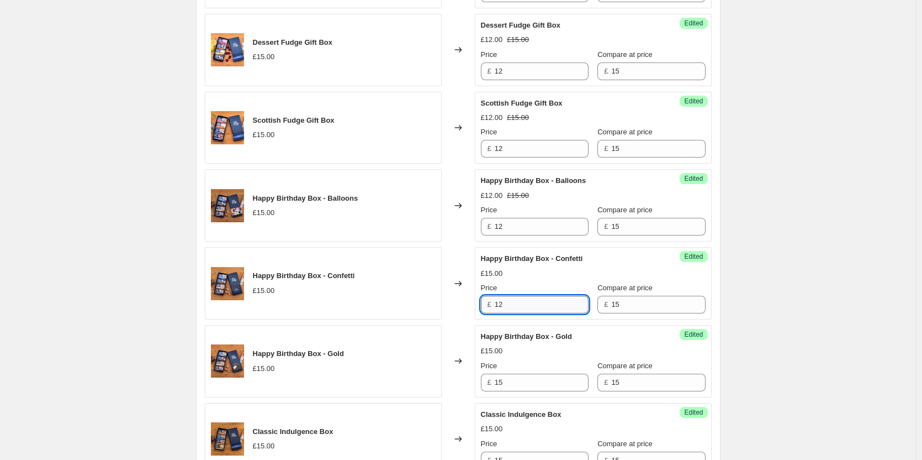
scroll to position [982, 0]
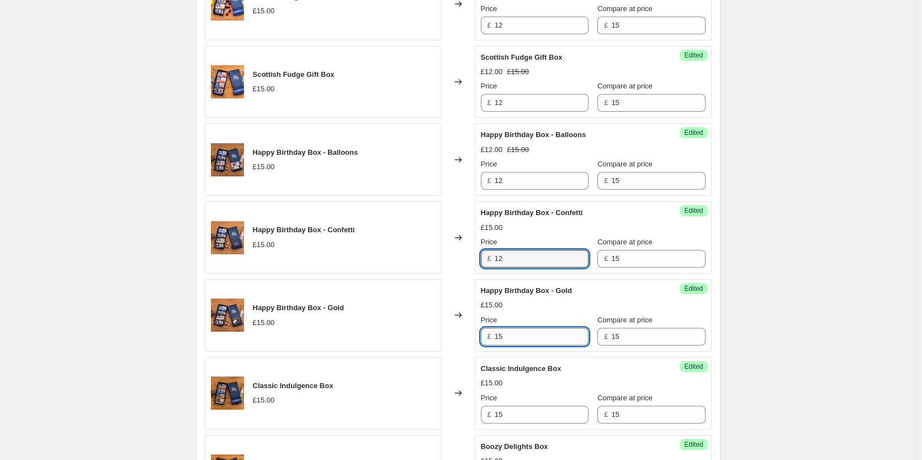
click at [521, 333] on input "15" at bounding box center [542, 337] width 94 height 18
type input "12"
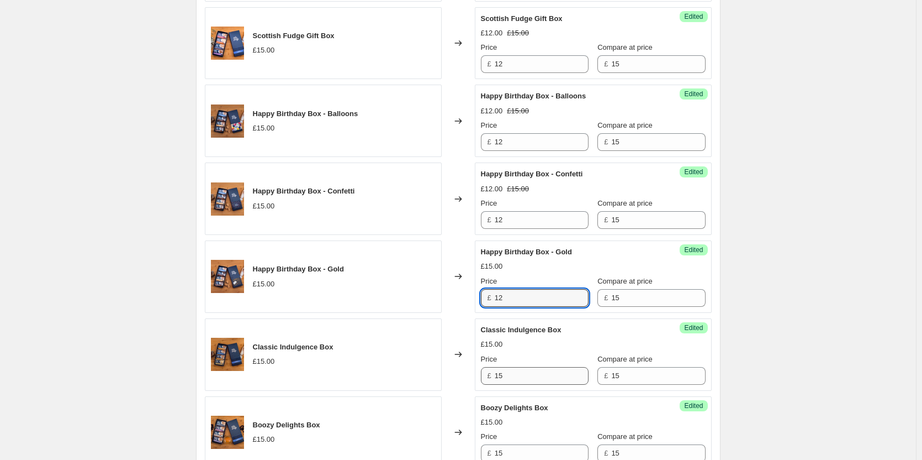
scroll to position [1037, 0]
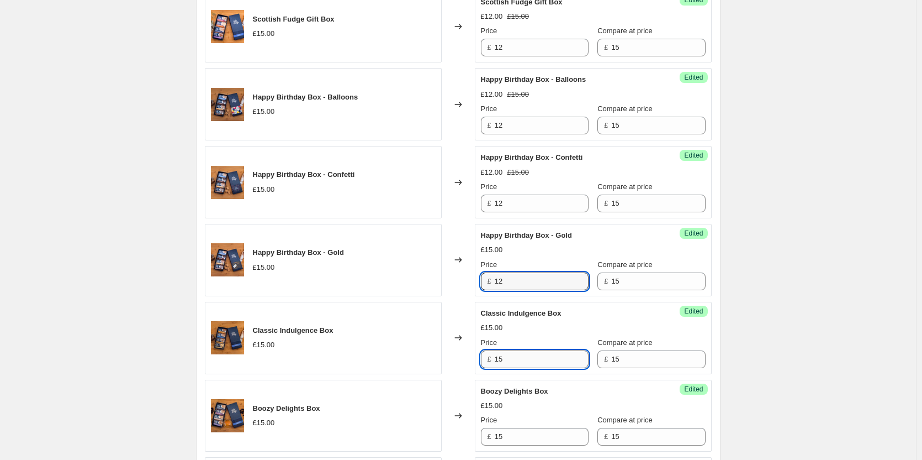
click at [508, 357] on input "15" at bounding box center [542, 359] width 94 height 18
type input "12"
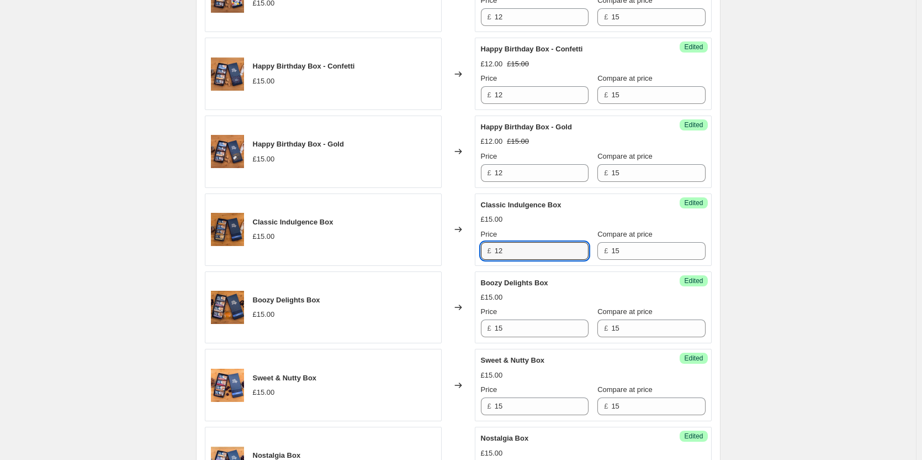
scroll to position [1148, 0]
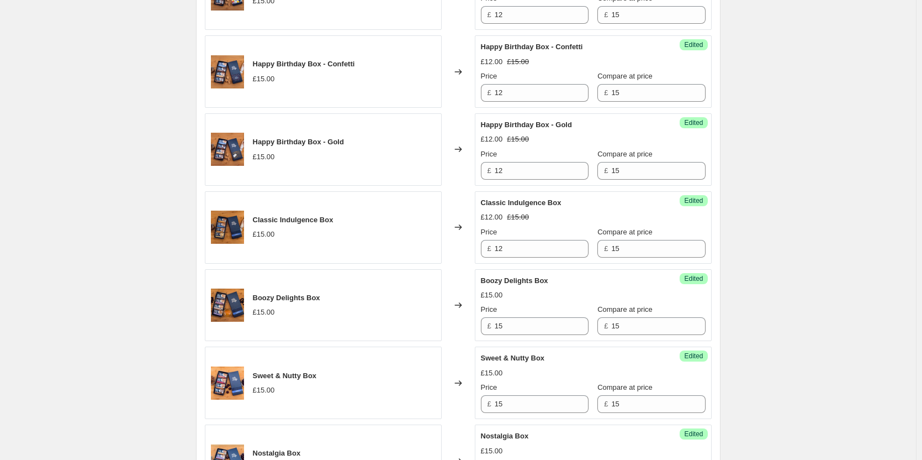
click at [513, 336] on div "Success Edited Boozy Delights Box £15.00 Price £ 15 Compare at price £ 15" at bounding box center [593, 305] width 237 height 72
click at [508, 328] on input "15" at bounding box center [542, 326] width 94 height 18
type input "12"
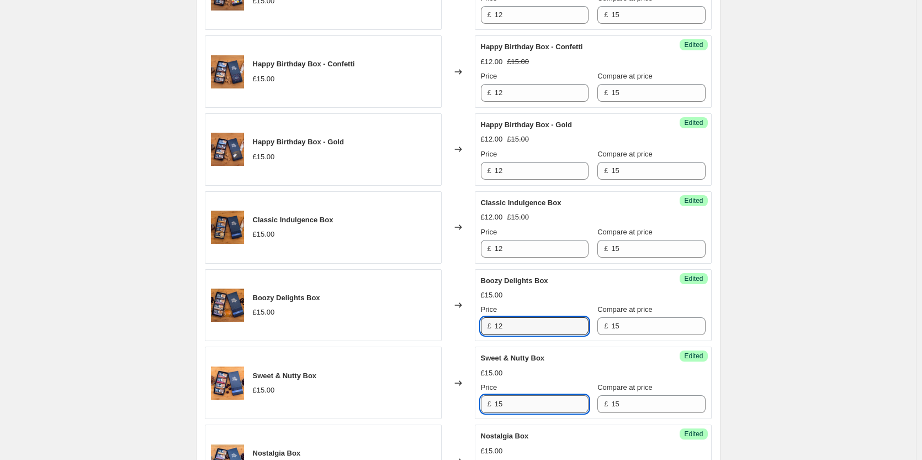
click at [511, 397] on input "15" at bounding box center [542, 404] width 94 height 18
type input "12"
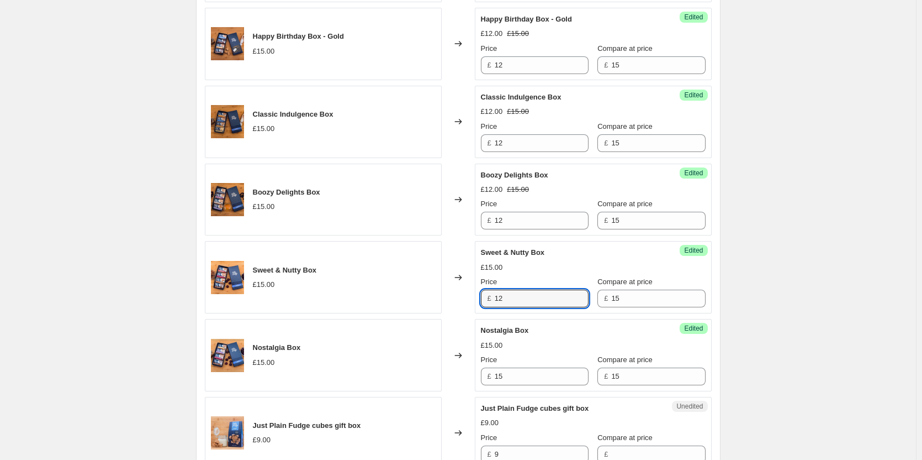
scroll to position [1424, 0]
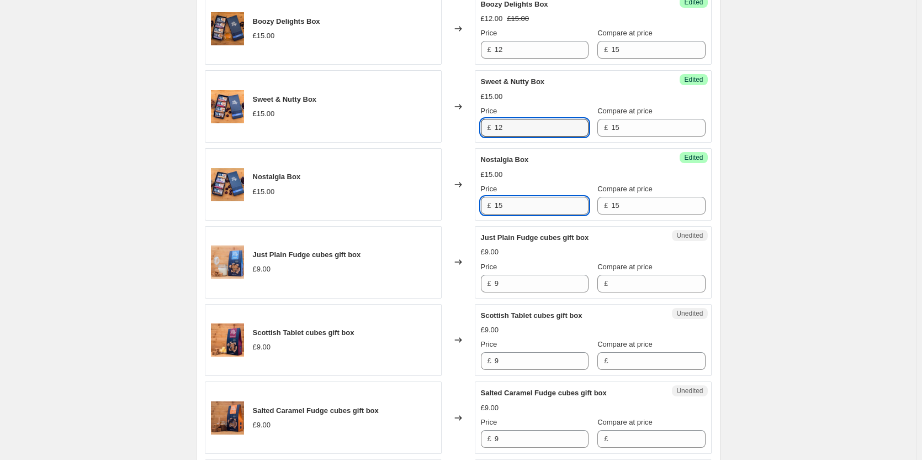
click at [523, 205] on input "15" at bounding box center [542, 206] width 94 height 18
type input "12"
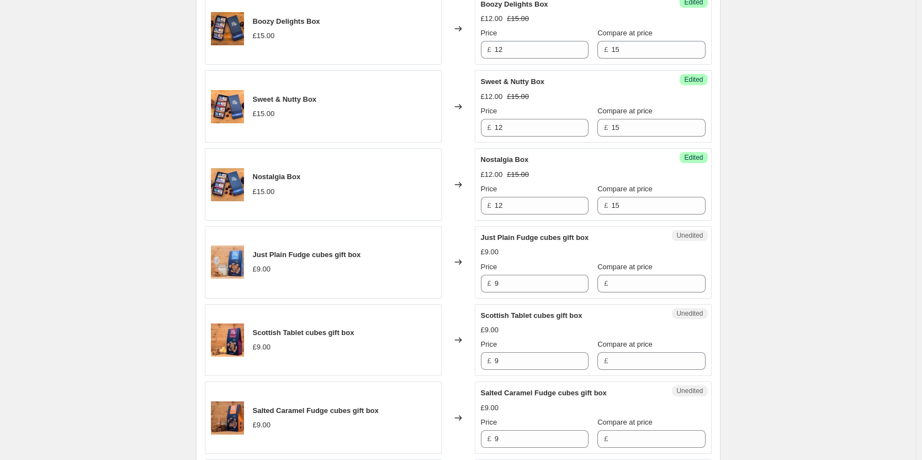
click at [523, 284] on input "9" at bounding box center [542, 284] width 94 height 18
drag, startPoint x: 523, startPoint y: 284, endPoint x: 476, endPoint y: 283, distance: 47.0
click at [476, 283] on div "Just Plain Fudge cubes gift box £9.00 Changed to Unedited Just Plain Fudge cube…" at bounding box center [458, 262] width 507 height 72
click at [625, 279] on input "Compare at price" at bounding box center [658, 284] width 94 height 18
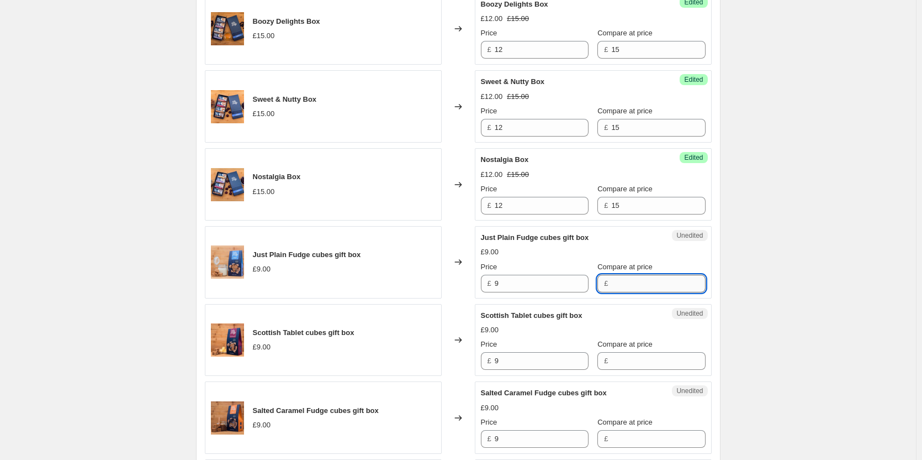
paste input "9"
type input "9"
click at [619, 358] on input "Compare at price" at bounding box center [658, 361] width 94 height 18
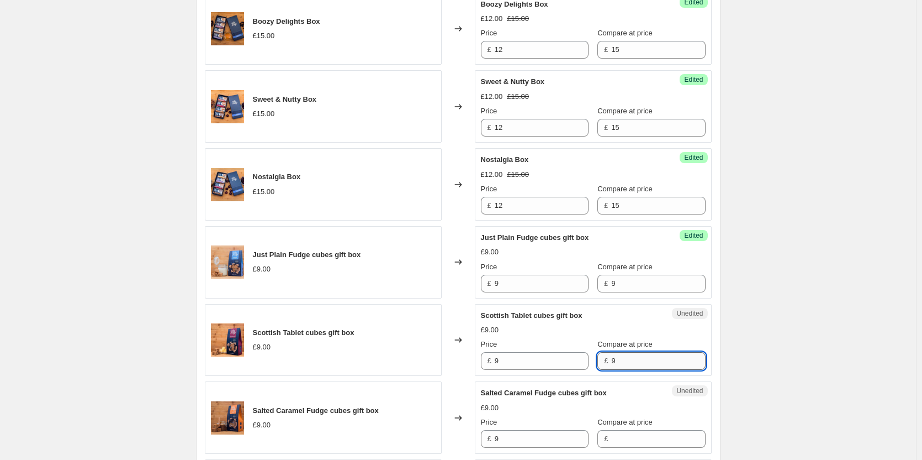
type input "9"
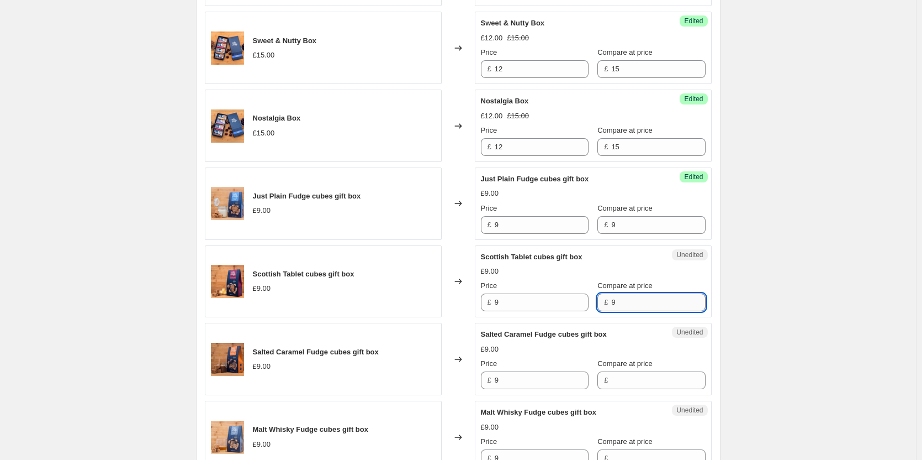
scroll to position [1534, 0]
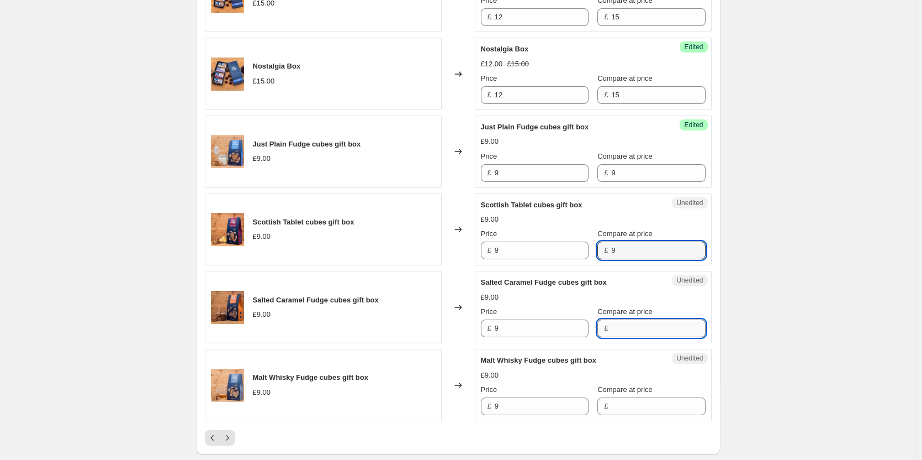
click at [623, 324] on input "Compare at price" at bounding box center [658, 328] width 94 height 18
type input "9"
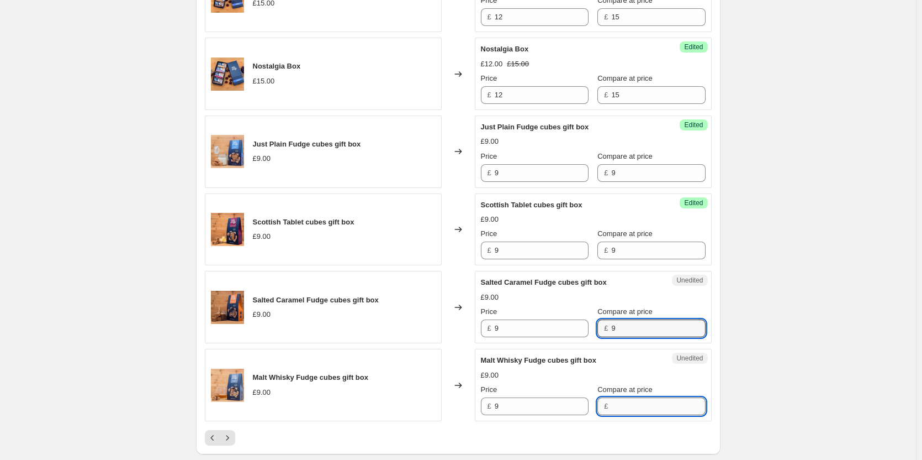
click at [627, 403] on input "Compare at price" at bounding box center [658, 406] width 94 height 18
type input "9"
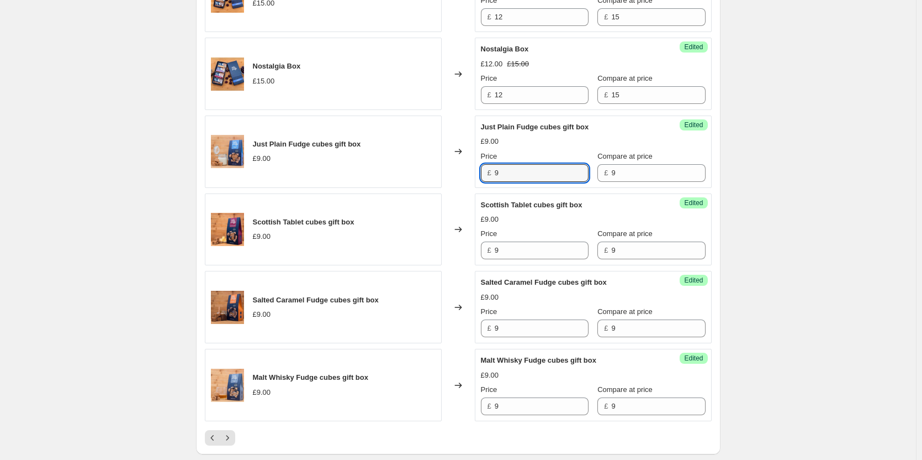
drag, startPoint x: 530, startPoint y: 172, endPoint x: 391, endPoint y: 172, distance: 139.2
click at [391, 172] on div "Just Plain Fudge cubes gift box £9.00 Changed to Success Edited Just Plain Fudg…" at bounding box center [458, 151] width 507 height 72
paste input "7.2"
type input "7.2"
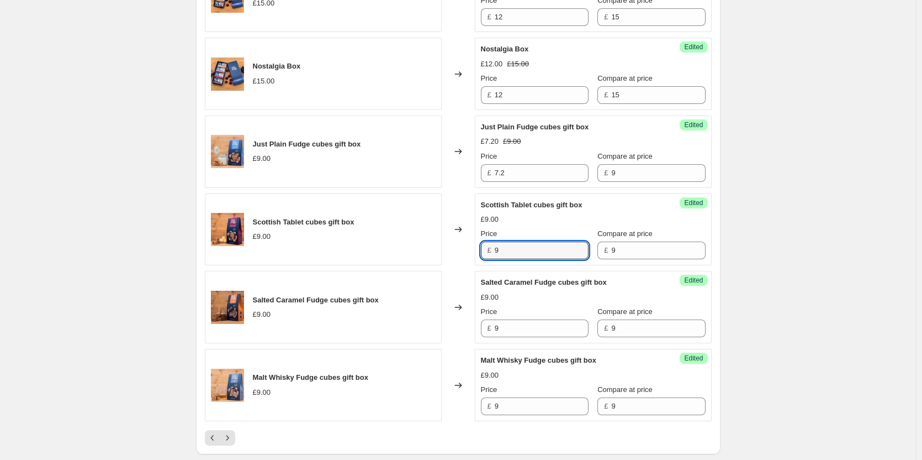
drag, startPoint x: 518, startPoint y: 256, endPoint x: 434, endPoint y: 250, distance: 84.2
click at [445, 250] on div "Scottish Tablet cubes gift box £9.00 Changed to Success Edited Scottish Tablet …" at bounding box center [458, 229] width 507 height 72
paste input "7.2"
type input "7.2"
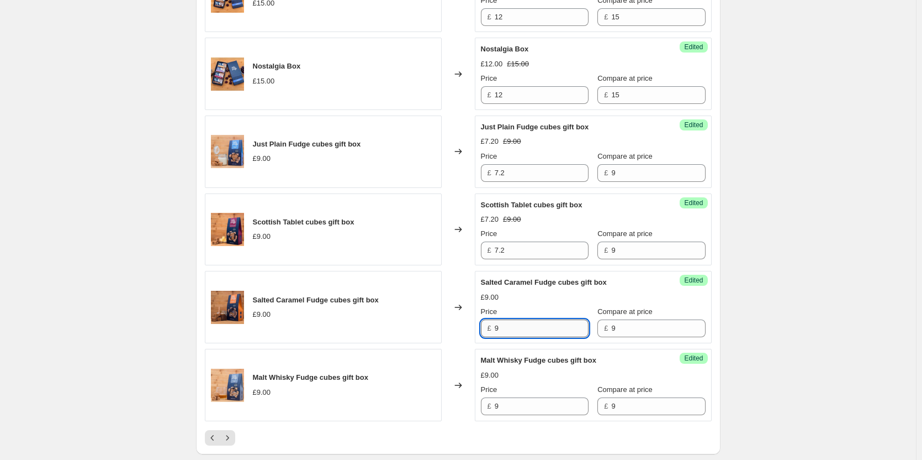
drag, startPoint x: 522, startPoint y: 321, endPoint x: 534, endPoint y: 336, distance: 18.9
click at [523, 321] on input "9" at bounding box center [542, 328] width 94 height 18
click at [432, 327] on div "Salted Caramel Fudge cubes gift box £9.00 Changed to Success Edited Salted Cara…" at bounding box center [458, 307] width 507 height 72
paste input "7.2"
type input "7.2"
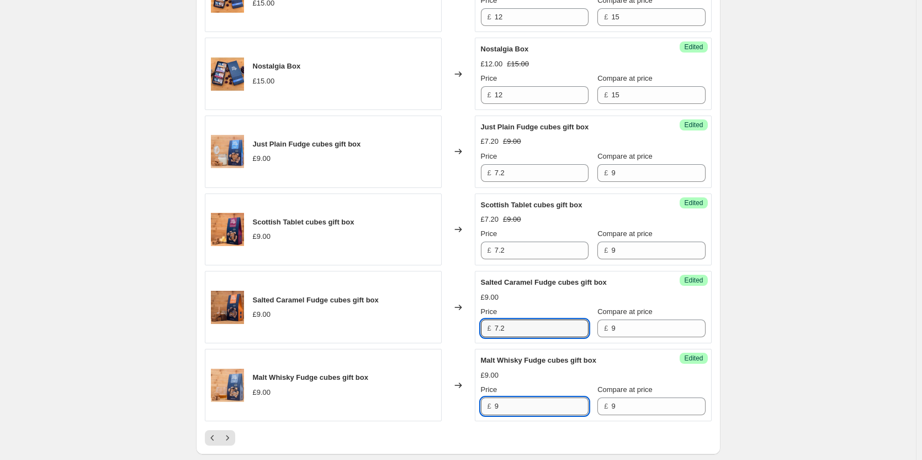
click at [513, 404] on input "9" at bounding box center [542, 406] width 94 height 18
drag, startPoint x: 532, startPoint y: 411, endPoint x: 374, endPoint y: 404, distance: 158.1
click at [374, 404] on div "Malt Whisky Fudge cubes gift box £9.00 Changed to Success Edited Malt Whisky Fu…" at bounding box center [458, 385] width 507 height 72
paste input "7.2"
type input "7.2"
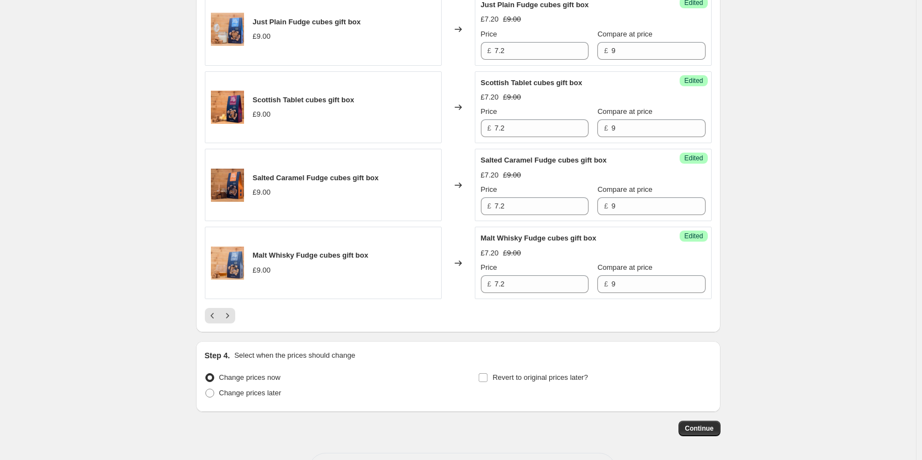
scroll to position [1700, 0]
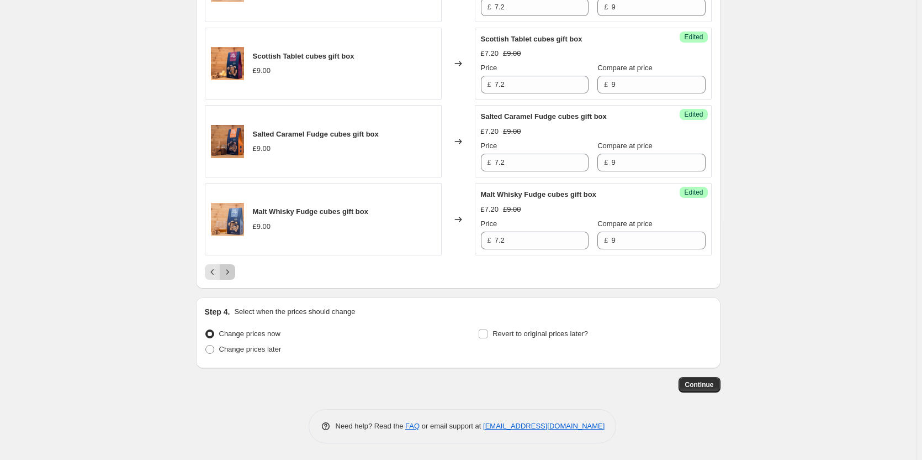
click at [233, 273] on icon "Next" at bounding box center [227, 271] width 11 height 11
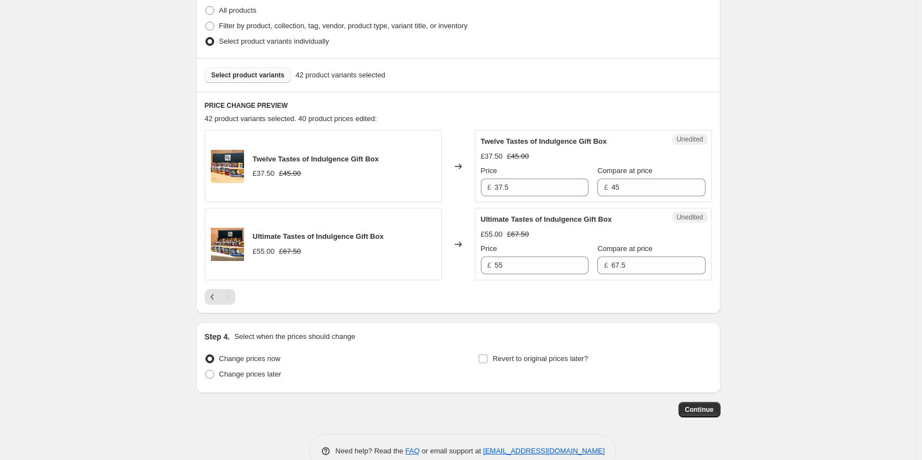
scroll to position [276, 0]
click at [525, 263] on input "55" at bounding box center [542, 265] width 94 height 18
type input "54"
click at [835, 247] on div "Create new price [MEDICAL_DATA]. This page is ready Create new price [MEDICAL_D…" at bounding box center [458, 104] width 916 height 760
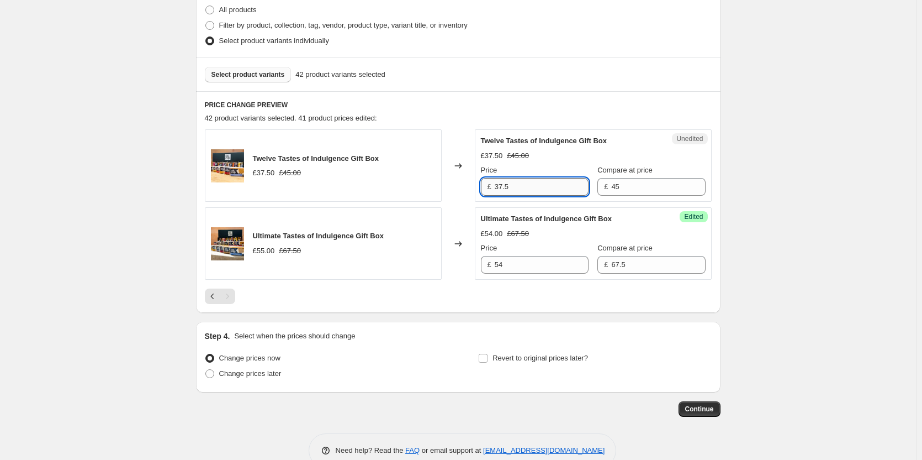
click at [519, 179] on input "37.5" at bounding box center [542, 187] width 94 height 18
paste input "6"
type input "36"
click at [786, 229] on div "Create new price [MEDICAL_DATA]. This page is ready Create new price [MEDICAL_D…" at bounding box center [458, 104] width 916 height 760
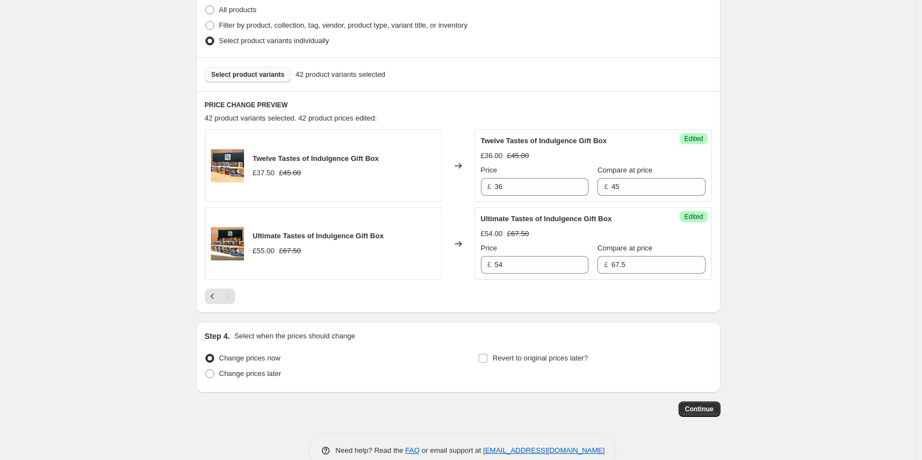
click at [792, 220] on div "Create new price [MEDICAL_DATA]. This page is ready Create new price [MEDICAL_D…" at bounding box center [458, 104] width 916 height 760
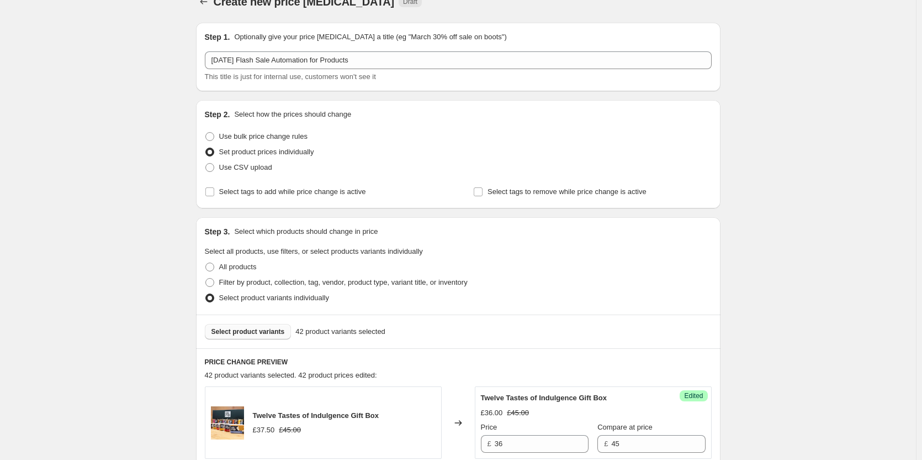
scroll to position [0, 0]
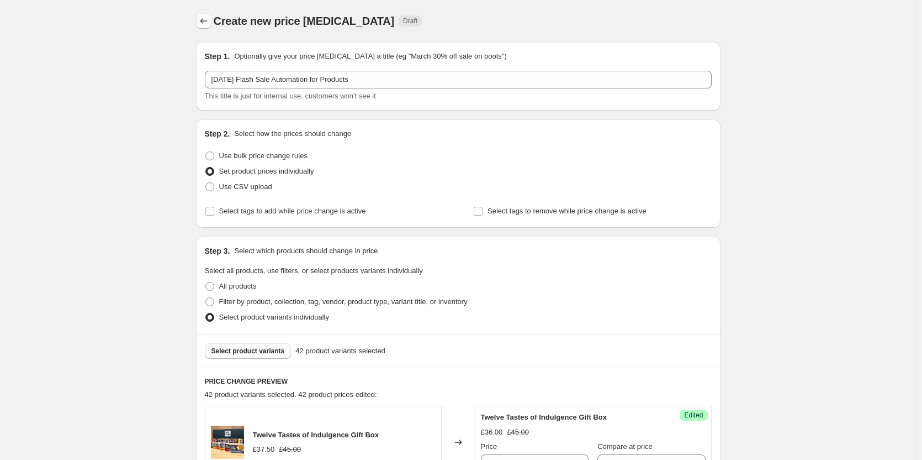
click at [211, 15] on button "Price change jobs" at bounding box center [203, 20] width 15 height 15
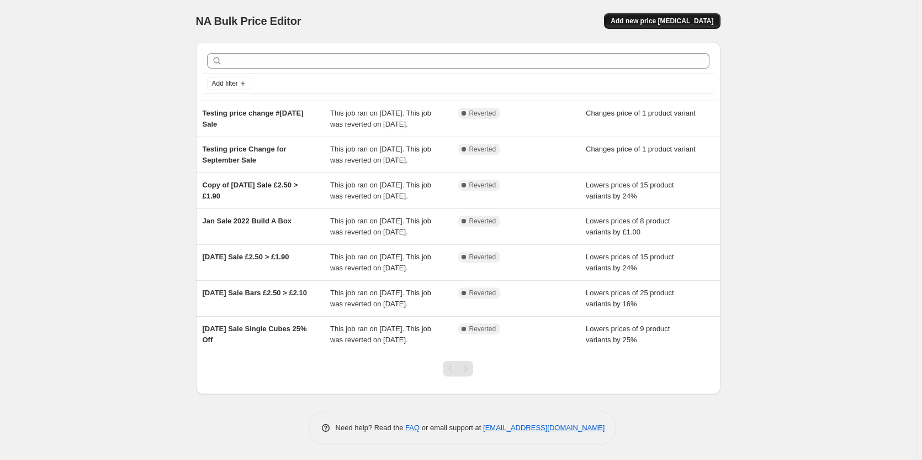
click at [662, 19] on span "Add new price [MEDICAL_DATA]" at bounding box center [662, 21] width 103 height 9
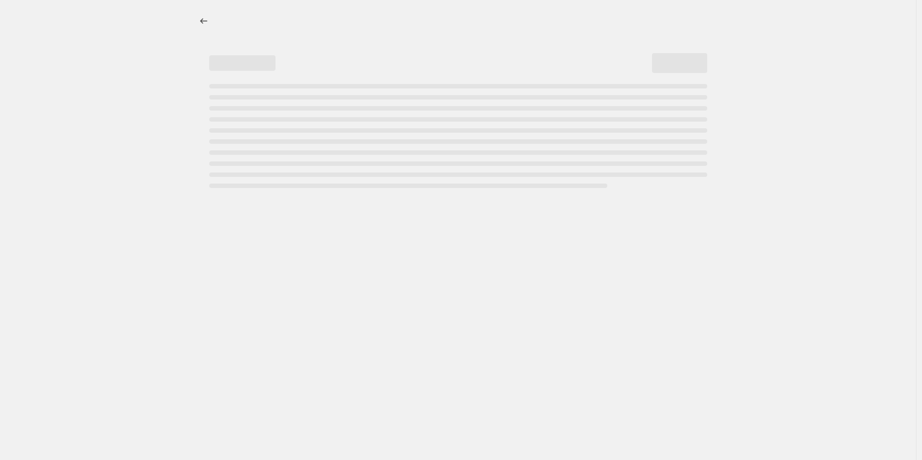
select select "percentage"
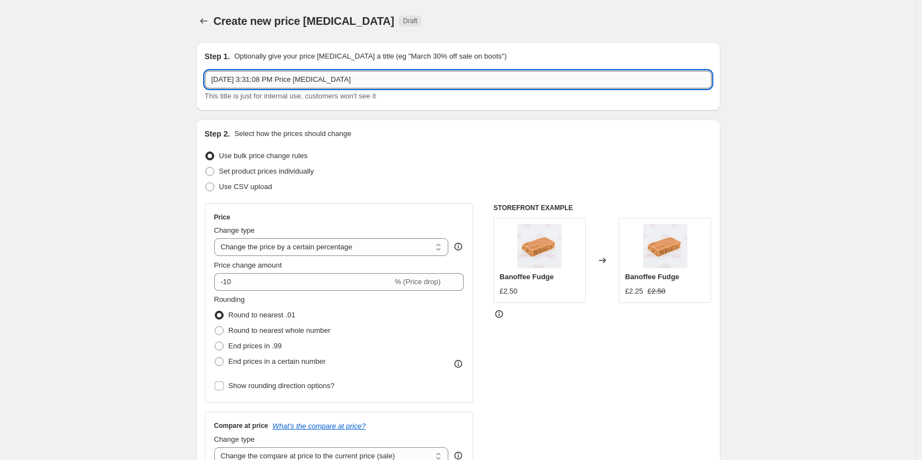
click at [242, 74] on input "[DATE] 3:31:08 PM Price [MEDICAL_DATA]" at bounding box center [458, 80] width 507 height 18
type input "[DATE] Flash Sale Price Change"
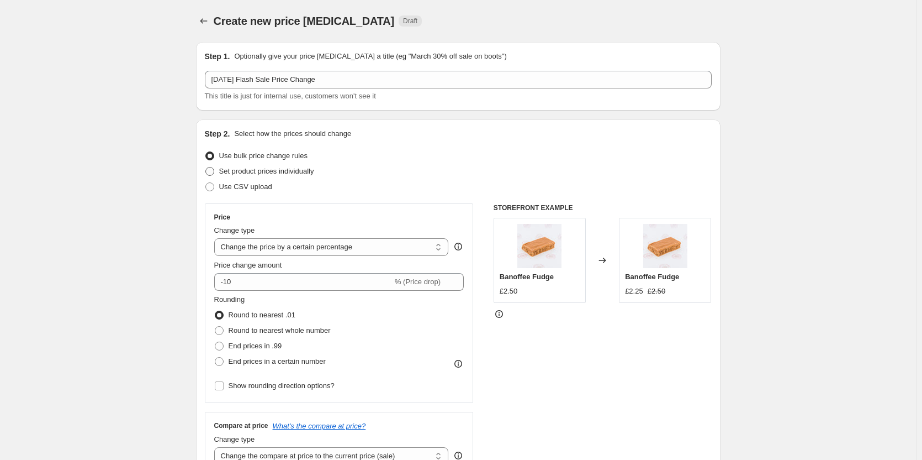
click at [210, 171] on span at bounding box center [209, 171] width 9 height 9
click at [206, 167] on input "Set product prices individually" at bounding box center [205, 167] width 1 height 1
radio input "true"
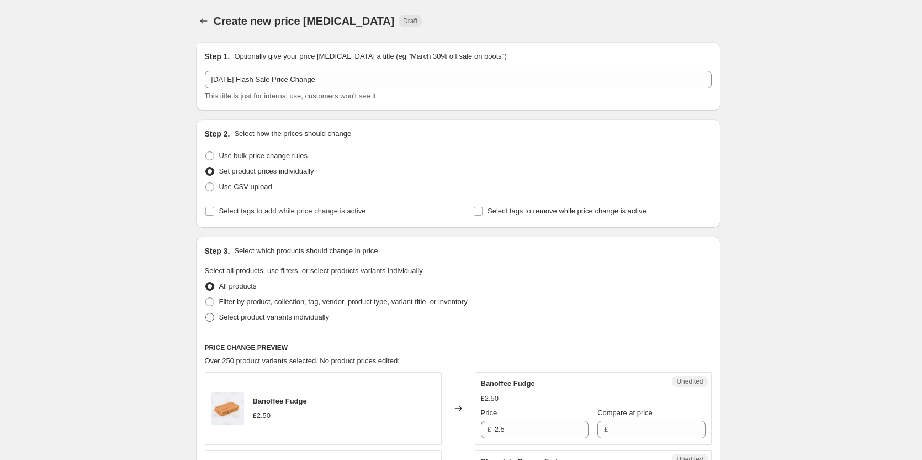
click at [212, 317] on span at bounding box center [209, 317] width 9 height 9
click at [206, 313] on input "Select product variants individually" at bounding box center [205, 313] width 1 height 1
radio input "true"
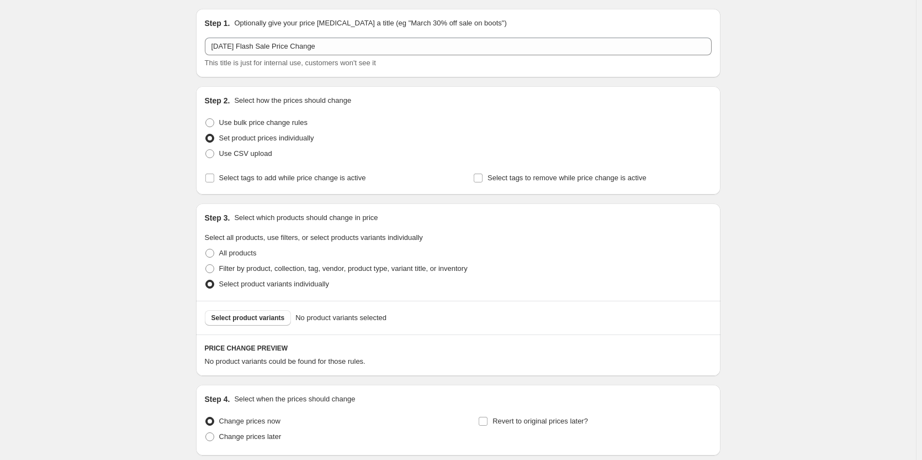
scroll to position [120, 0]
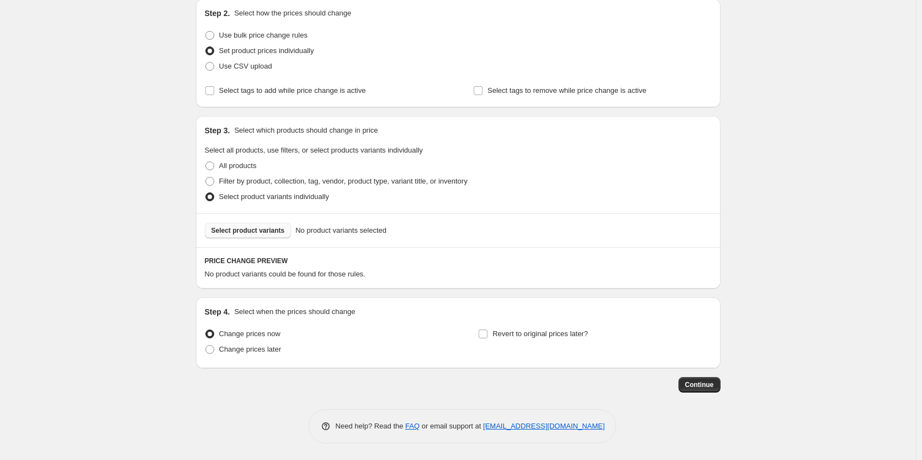
click at [240, 236] on button "Select product variants" at bounding box center [248, 230] width 87 height 15
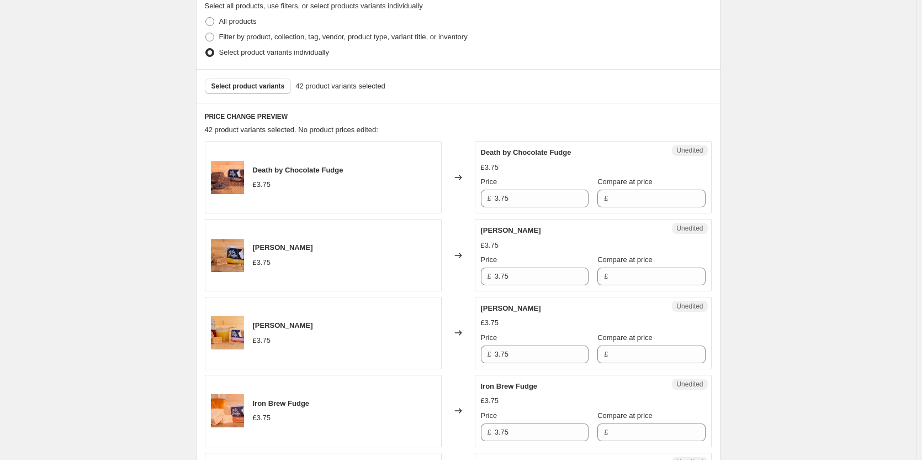
scroll to position [286, 0]
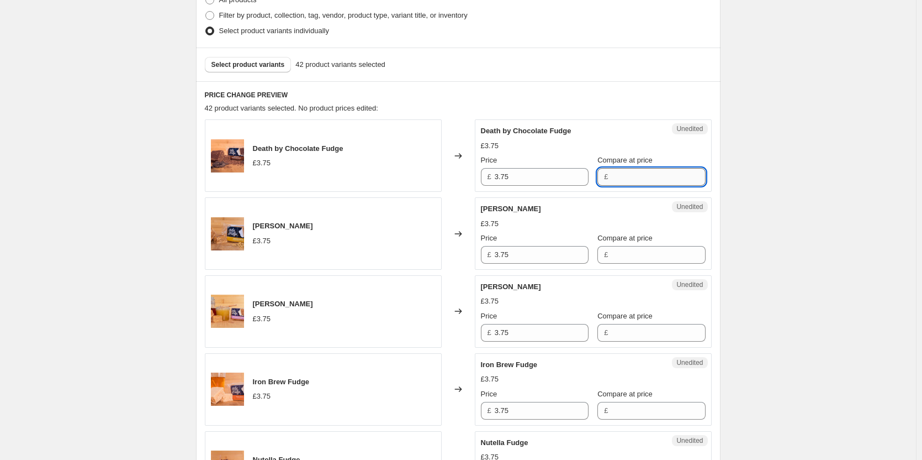
click at [613, 175] on input "Compare at price" at bounding box center [658, 177] width 94 height 18
click at [541, 177] on input "3.75" at bounding box center [542, 177] width 94 height 18
click at [621, 177] on input "Compare at price" at bounding box center [658, 177] width 94 height 18
paste input "3.75"
type input "3.75"
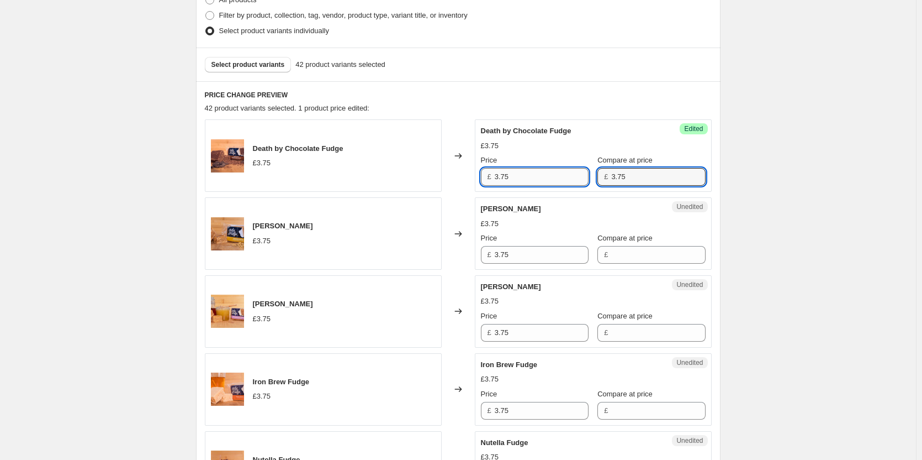
click at [555, 177] on input "3.75" at bounding box center [542, 177] width 94 height 18
type input "3"
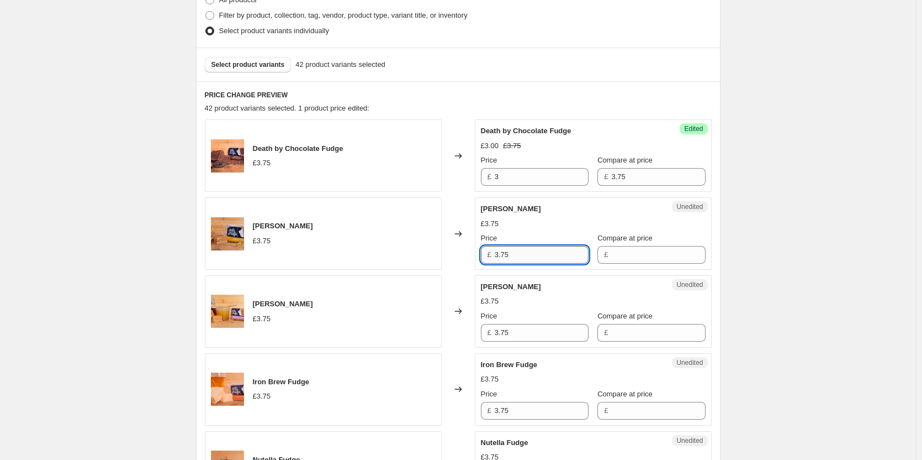
click at [526, 248] on input "3.75" at bounding box center [542, 255] width 94 height 18
click at [637, 256] on input "Compare at price" at bounding box center [658, 255] width 94 height 18
paste input "3.75"
type input "3.75"
click at [544, 256] on input "3.75" at bounding box center [542, 255] width 94 height 18
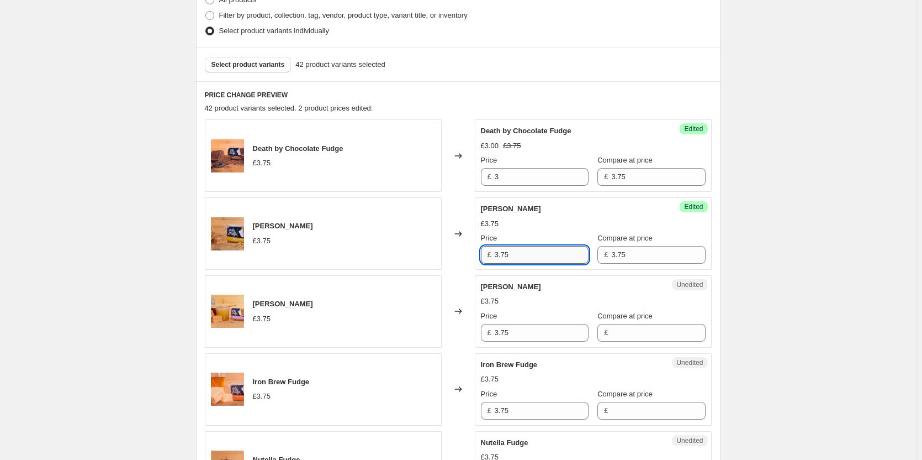
click at [544, 256] on input "3.75" at bounding box center [542, 255] width 94 height 18
type input "3"
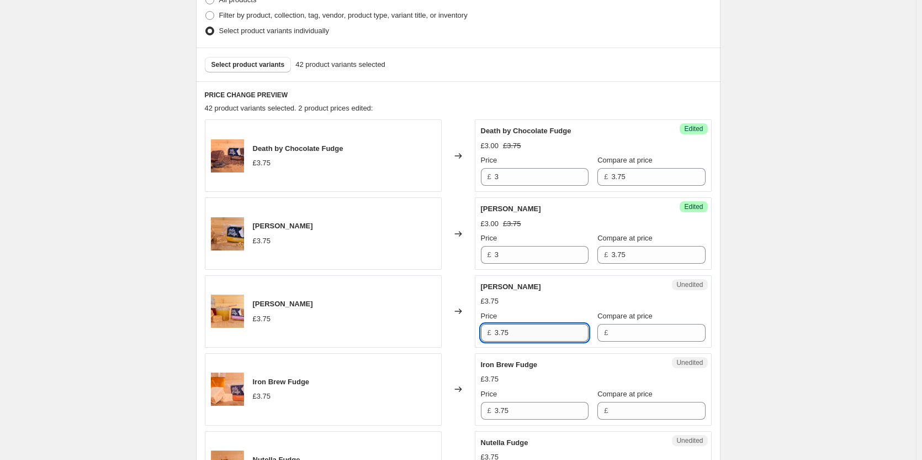
click at [529, 335] on input "3.75" at bounding box center [542, 333] width 94 height 18
click at [618, 329] on input "Compare at price" at bounding box center [658, 333] width 94 height 18
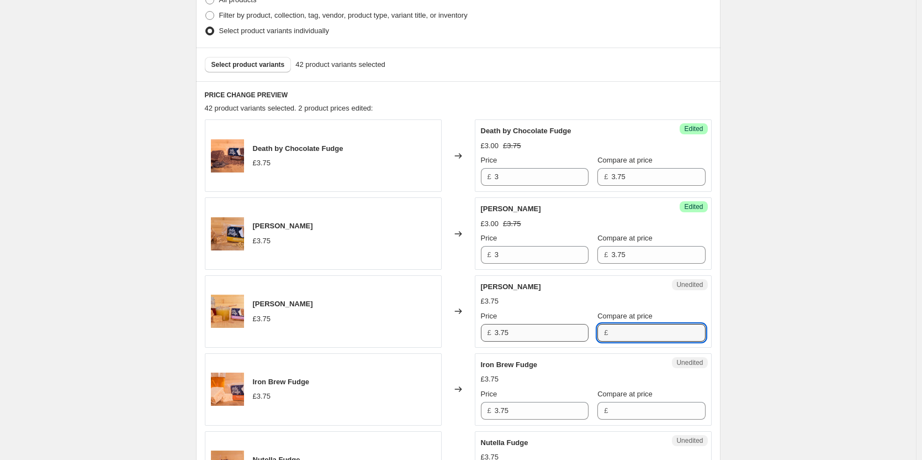
paste input "3.75"
type input "3.75"
click at [533, 333] on input "3.75" at bounding box center [542, 333] width 94 height 18
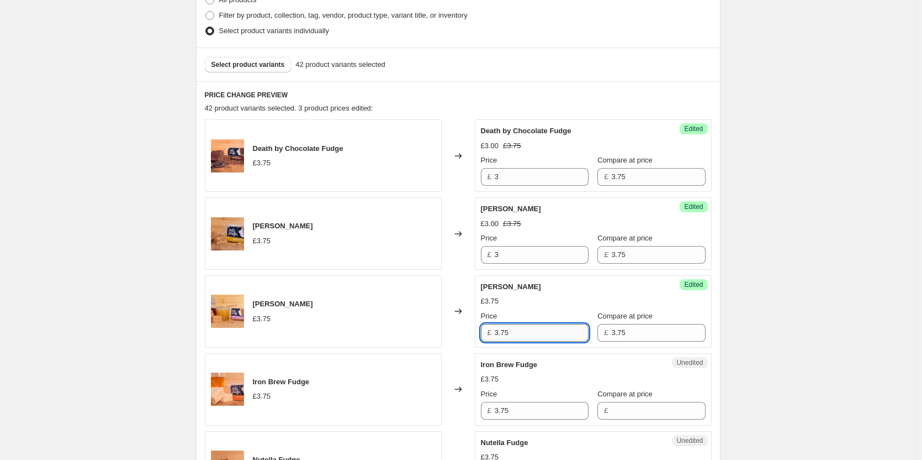
click at [533, 333] on input "3.75" at bounding box center [542, 333] width 94 height 18
type input "3"
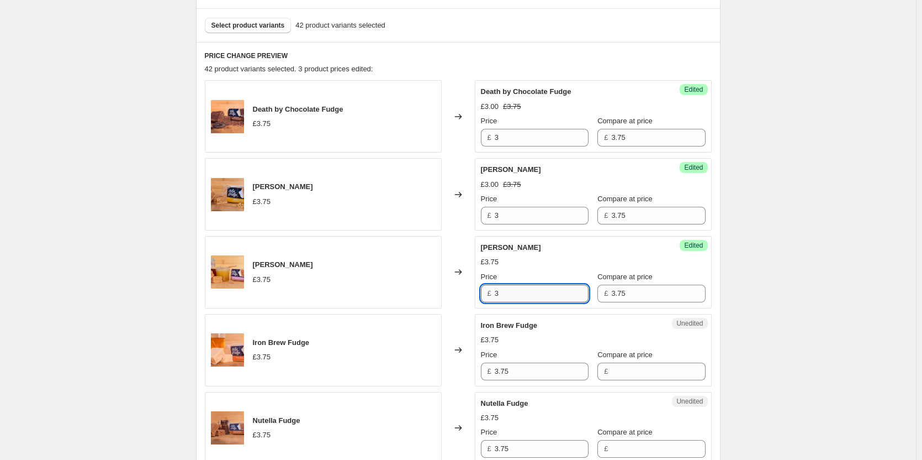
scroll to position [341, 0]
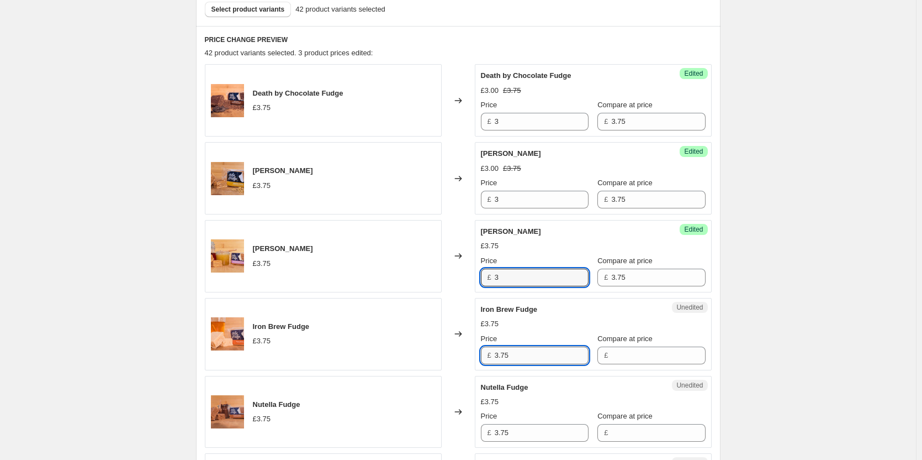
click at [525, 356] on input "3.75" at bounding box center [542, 355] width 94 height 18
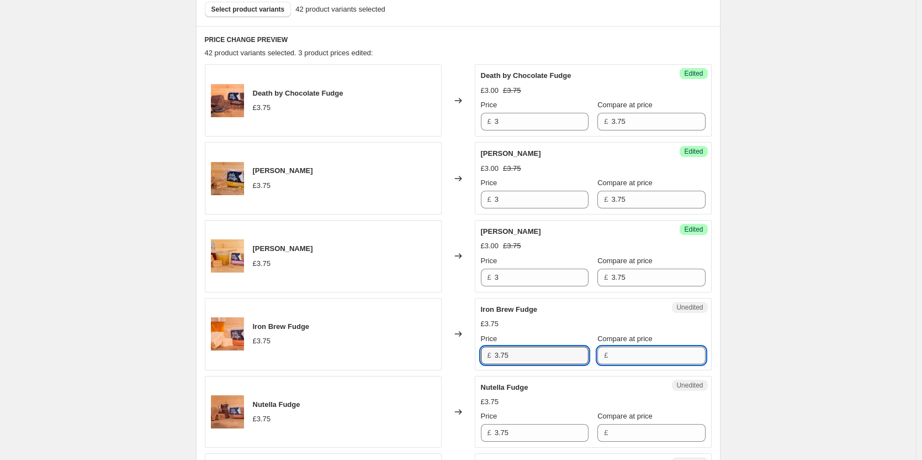
click at [631, 356] on input "Compare at price" at bounding box center [658, 355] width 94 height 18
paste input "3.75"
type input "3.75"
click at [525, 355] on input "3.75" at bounding box center [542, 355] width 94 height 18
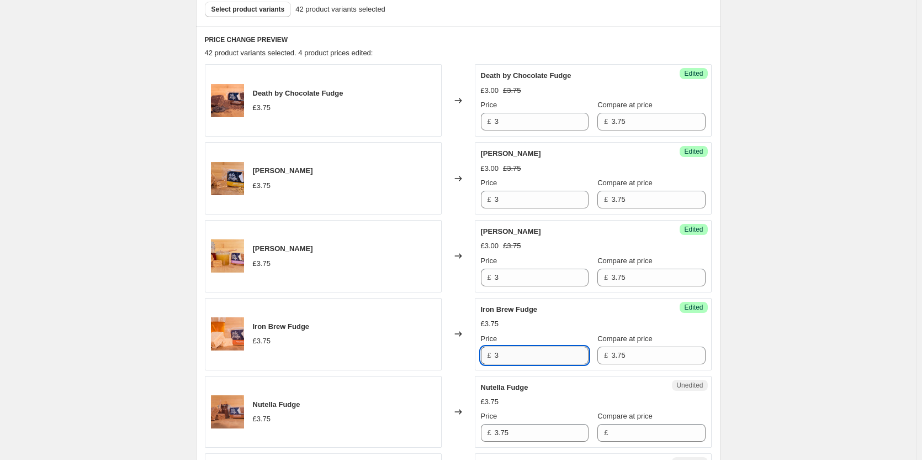
scroll to position [397, 0]
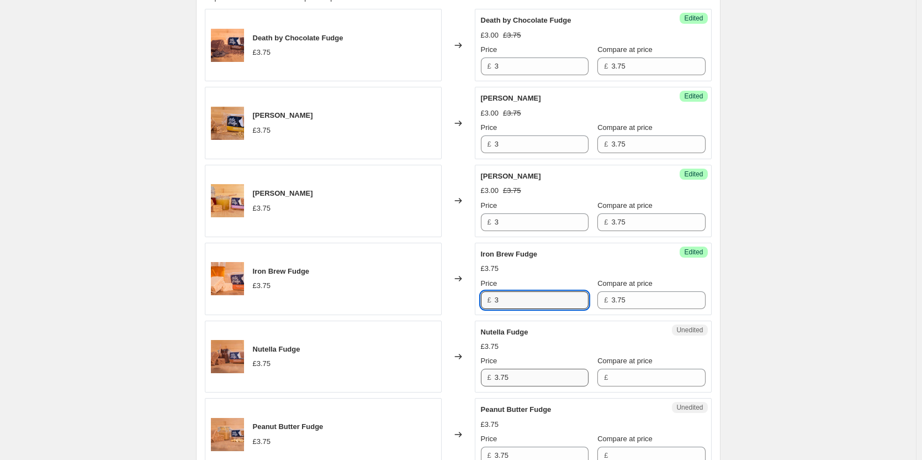
type input "3"
click at [535, 383] on input "3.75" at bounding box center [542, 377] width 94 height 18
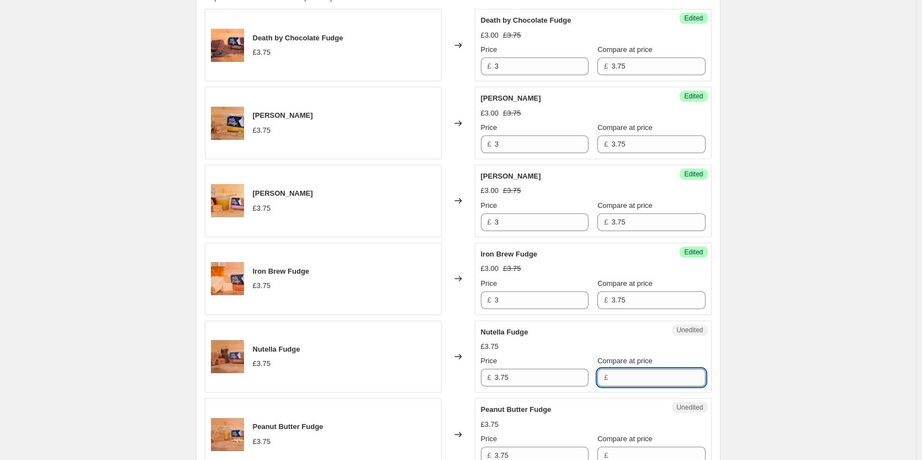
click at [640, 374] on input "Compare at price" at bounding box center [658, 377] width 94 height 18
paste input "3.75"
type input "3.75"
click at [520, 374] on input "3.75" at bounding box center [542, 377] width 94 height 18
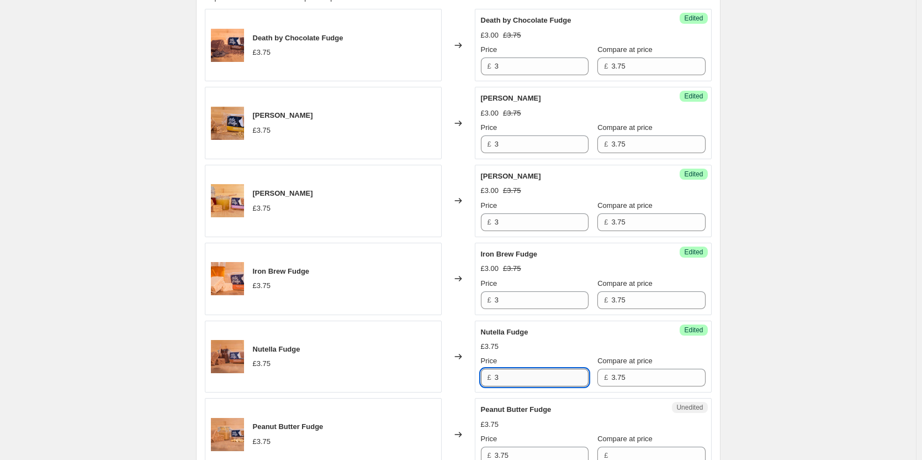
type input "3"
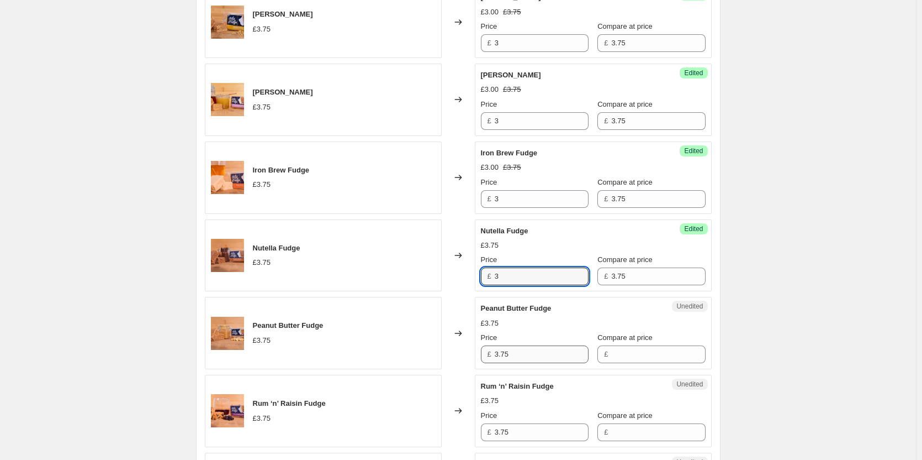
scroll to position [507, 0]
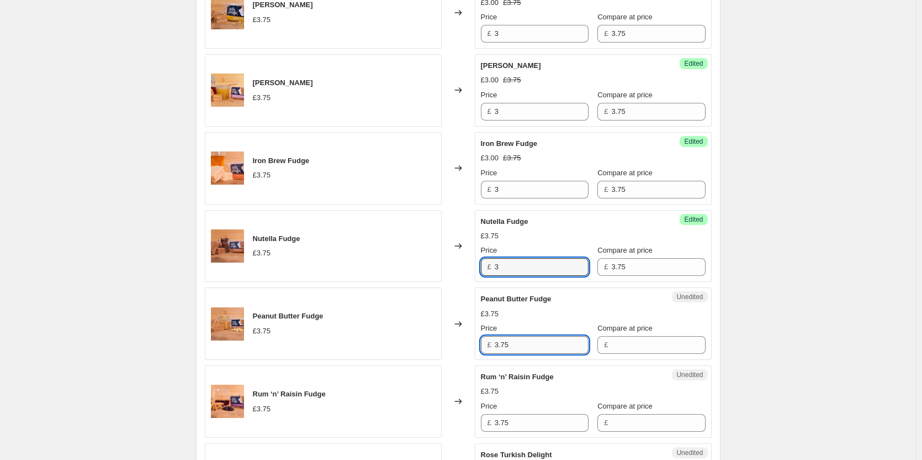
click at [520, 337] on input "3.75" at bounding box center [542, 345] width 94 height 18
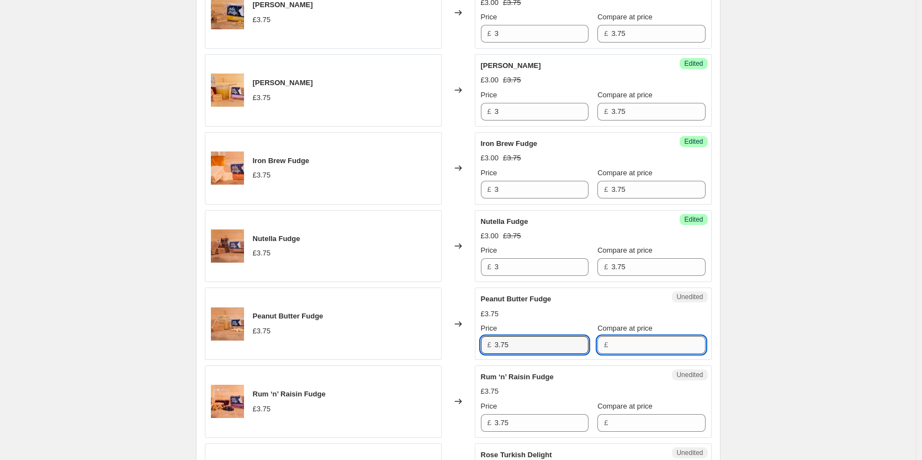
click at [625, 346] on input "Compare at price" at bounding box center [658, 345] width 94 height 18
paste input "3.75"
type input "3.75"
click at [515, 345] on input "3.75" at bounding box center [542, 345] width 94 height 18
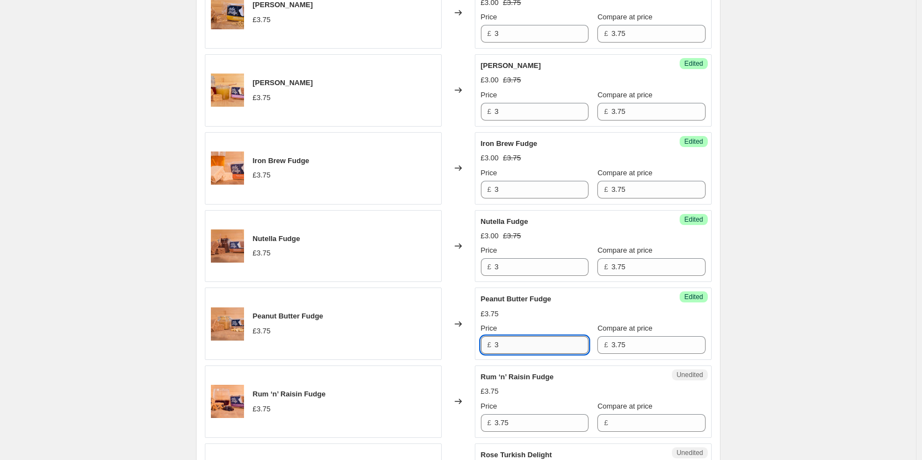
type input "3"
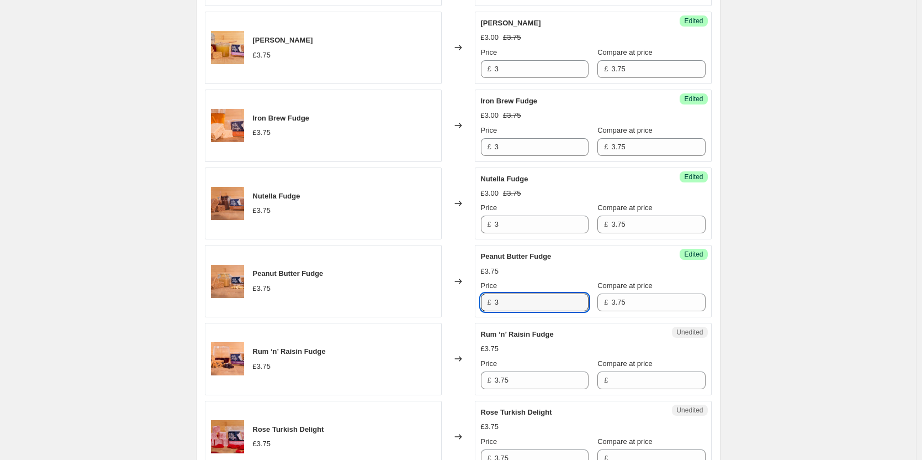
scroll to position [562, 0]
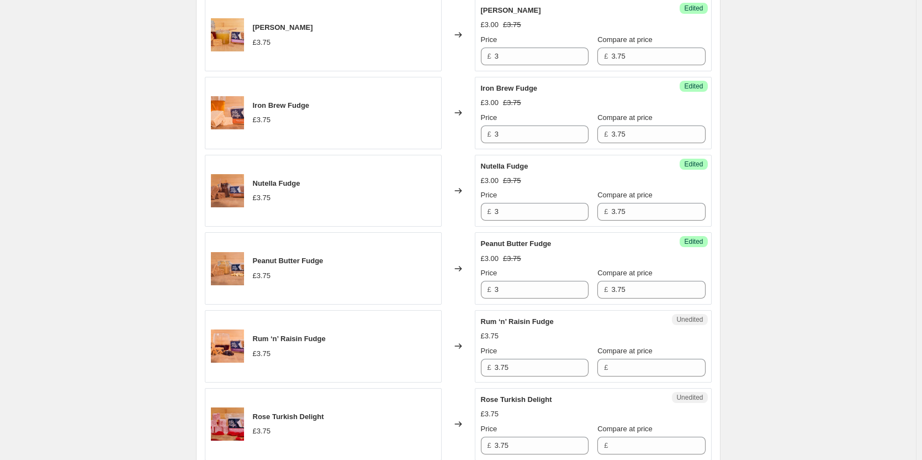
click at [537, 376] on div "Unedited Rum ‘n’ Raisin Fudge £3.75 Price £ 3.75 Compare at price £" at bounding box center [593, 346] width 237 height 72
click at [530, 368] on input "3.75" at bounding box center [542, 367] width 94 height 18
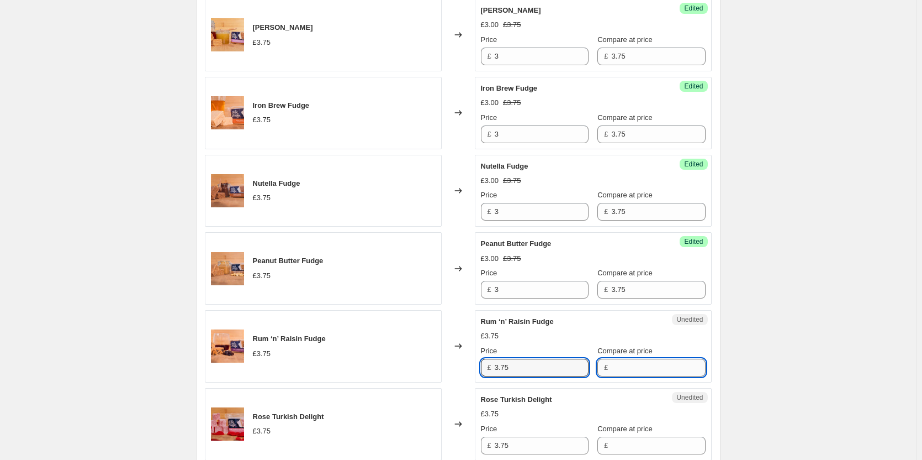
click at [611, 367] on input "Compare at price" at bounding box center [658, 367] width 94 height 18
paste input "3.75"
type input "3.75"
click at [500, 368] on input "3.75" at bounding box center [542, 367] width 94 height 18
click at [506, 368] on input "3.75" at bounding box center [542, 367] width 94 height 18
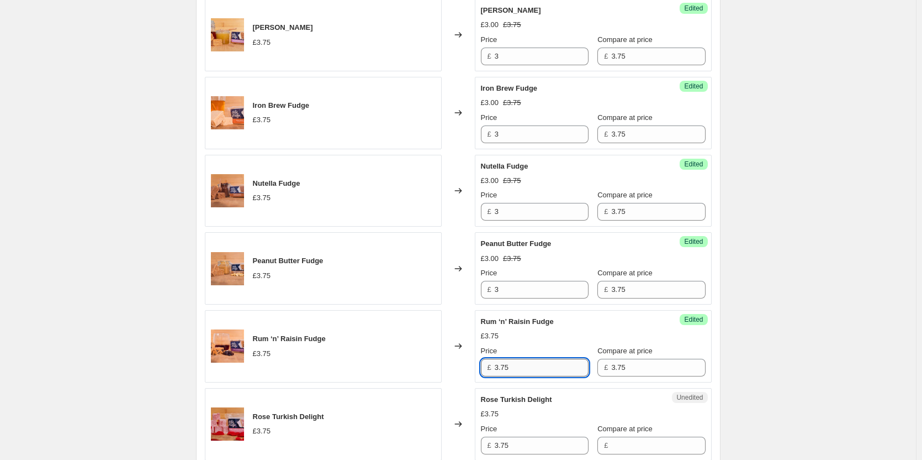
click at [506, 368] on input "3.75" at bounding box center [542, 367] width 94 height 18
type input "3"
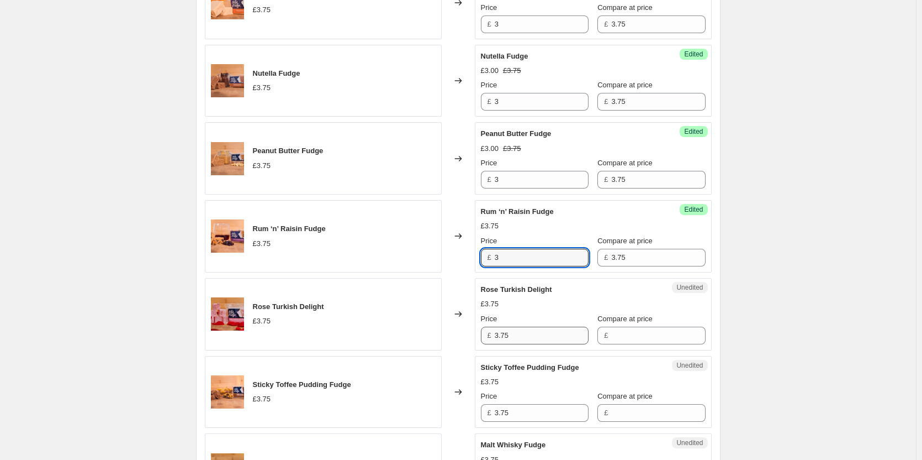
scroll to position [673, 0]
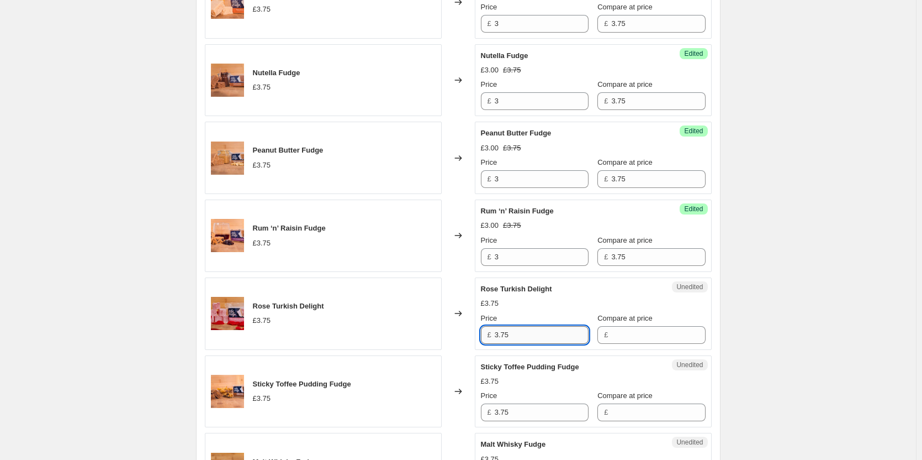
click at [513, 326] on input "3.75" at bounding box center [542, 335] width 94 height 18
click at [598, 333] on div "£" at bounding box center [652, 335] width 108 height 18
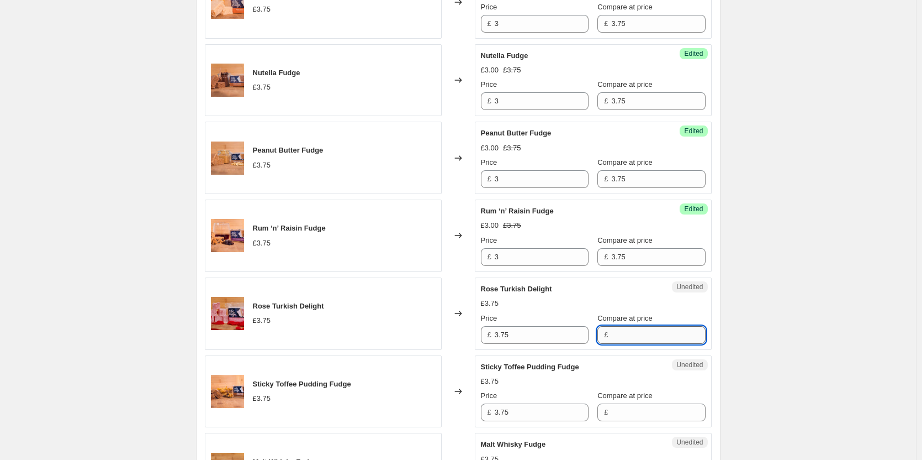
click at [611, 333] on input "Compare at price" at bounding box center [658, 335] width 94 height 18
paste input "3.75"
type input "3.75"
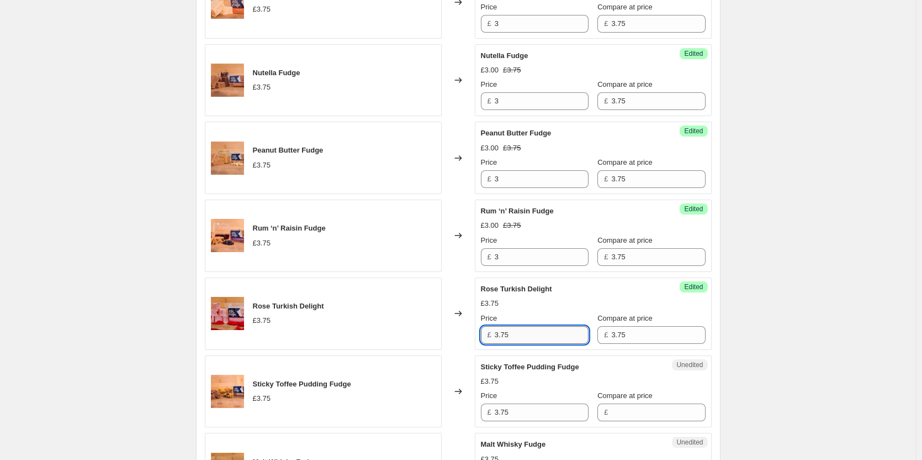
click at [528, 334] on input "3.75" at bounding box center [542, 335] width 94 height 18
type input "3"
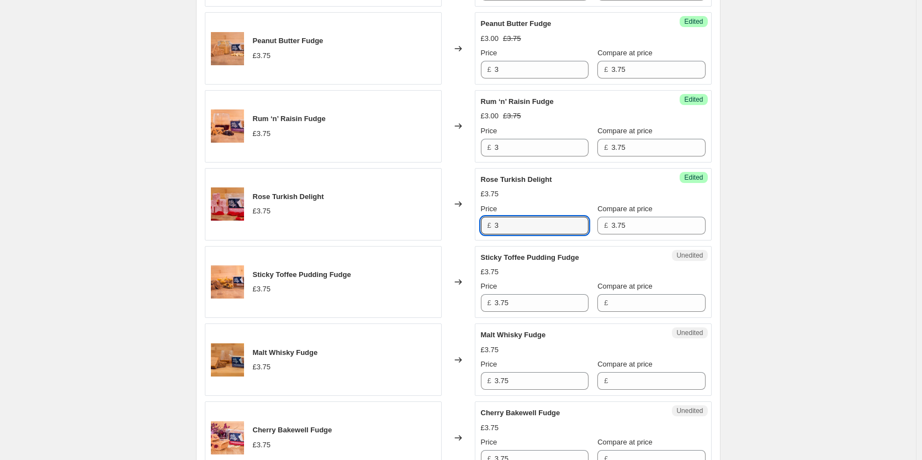
scroll to position [783, 0]
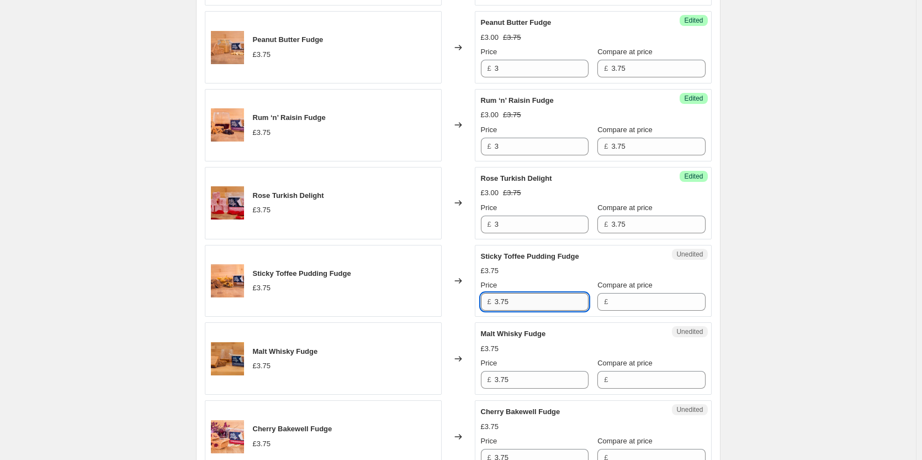
click at [525, 305] on input "3.75" at bounding box center [542, 302] width 94 height 18
click at [637, 305] on input "Compare at price" at bounding box center [658, 302] width 94 height 18
paste input "3.75"
type input "3.75"
click at [515, 305] on input "3.75" at bounding box center [542, 302] width 94 height 18
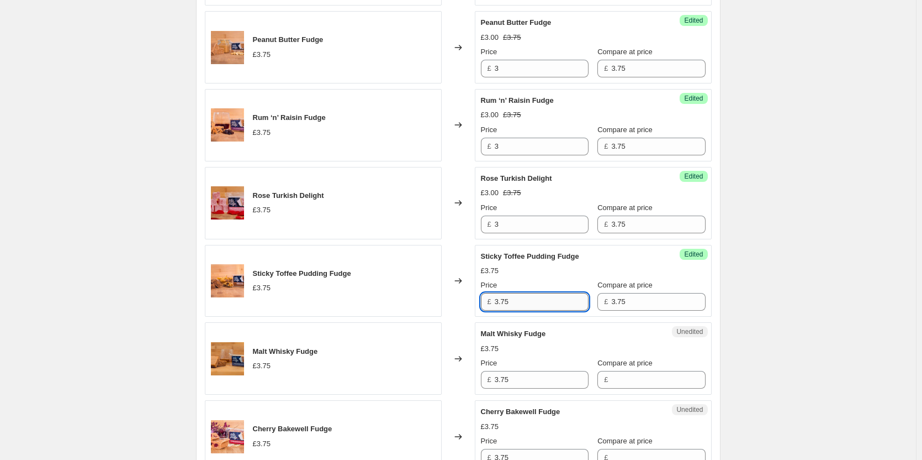
click at [515, 305] on input "3.75" at bounding box center [542, 302] width 94 height 18
type input "3"
click at [516, 380] on input "3.75" at bounding box center [542, 380] width 94 height 18
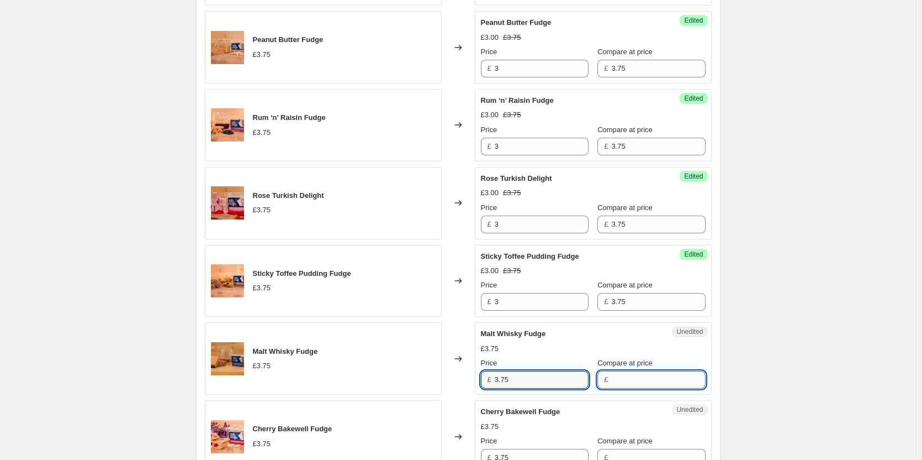
click at [629, 380] on input "Compare at price" at bounding box center [658, 380] width 94 height 18
paste input "3.75"
type input "3.75"
click at [516, 378] on input "3.75" at bounding box center [542, 380] width 94 height 18
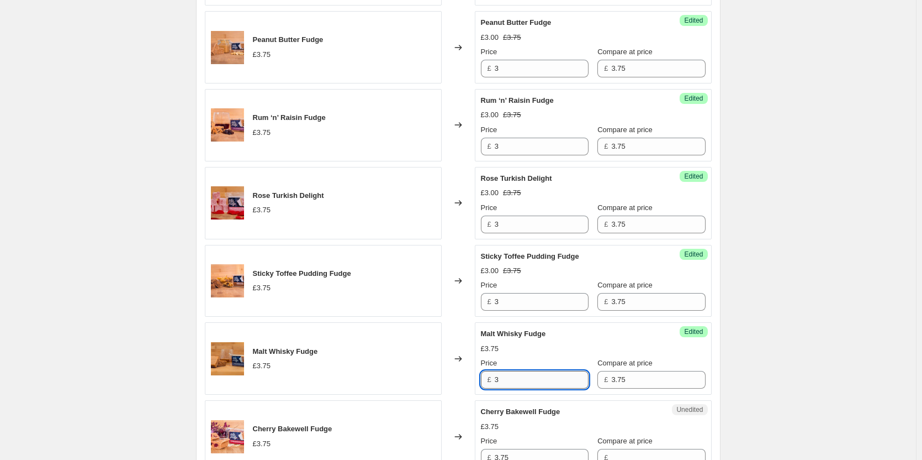
type input "3"
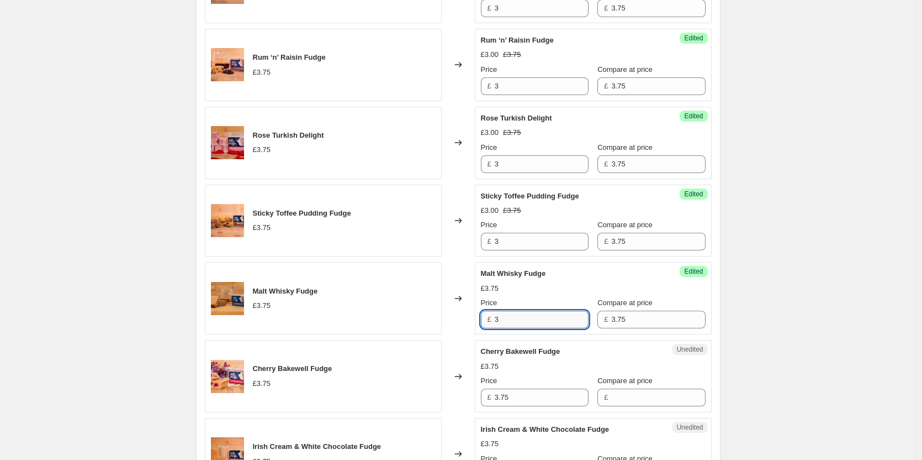
scroll to position [949, 0]
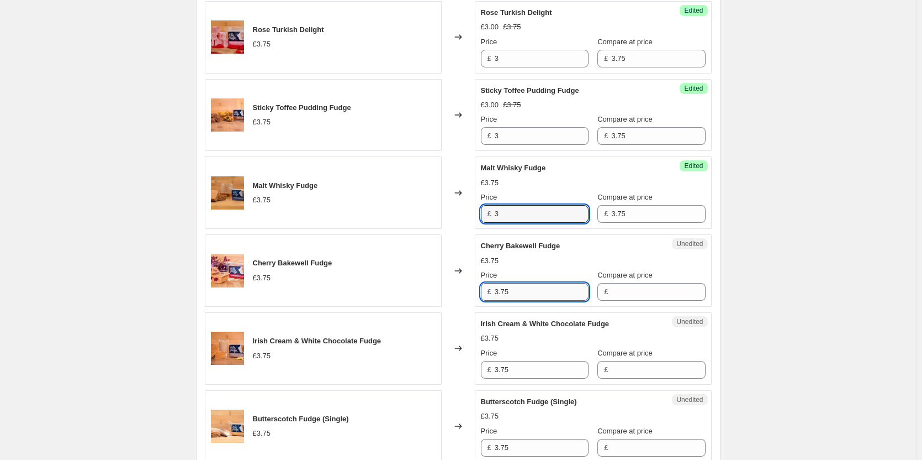
click at [522, 292] on input "3.75" at bounding box center [542, 292] width 94 height 18
click at [624, 294] on input "Compare at price" at bounding box center [658, 292] width 94 height 18
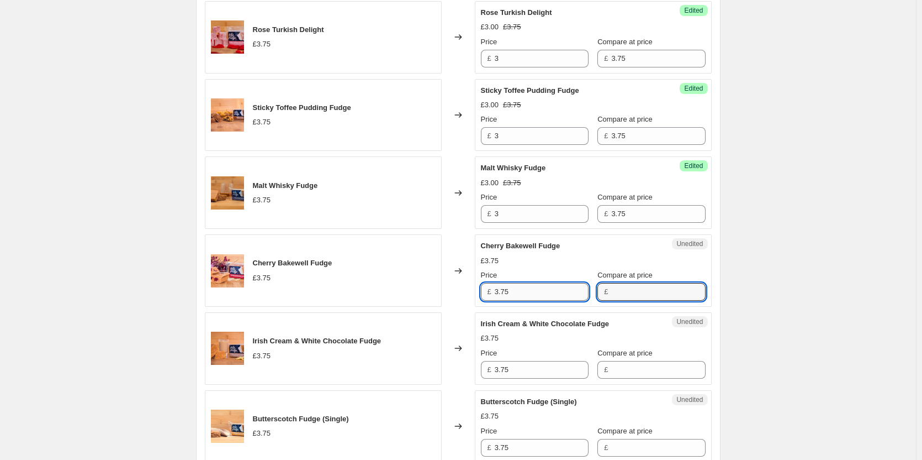
paste input "3.75"
type input "3.75"
click at [526, 294] on input "3.75" at bounding box center [542, 292] width 94 height 18
type input "3"
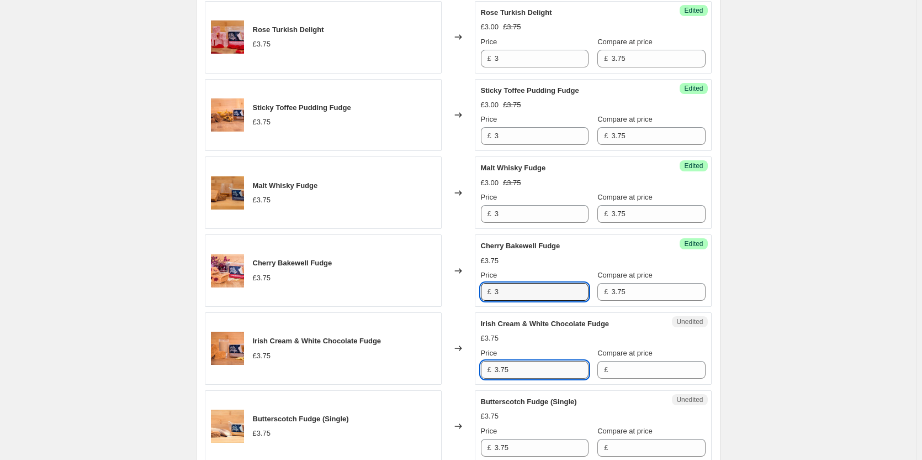
click at [521, 361] on input "3.75" at bounding box center [542, 370] width 94 height 18
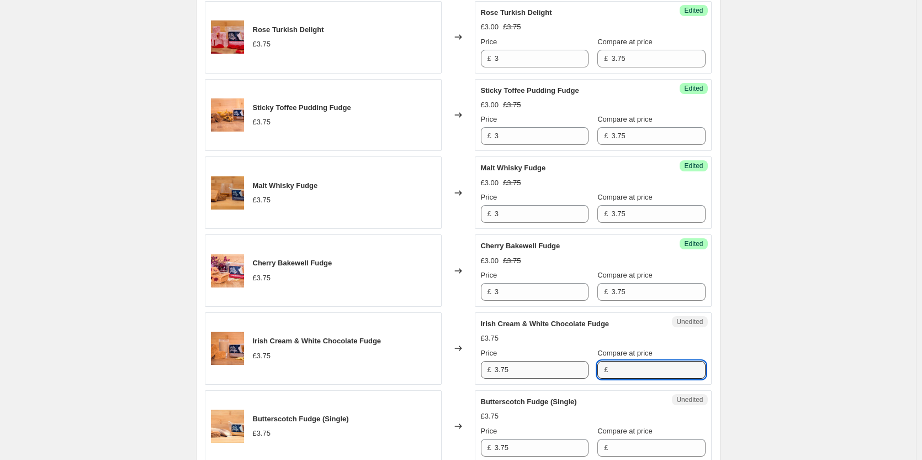
drag, startPoint x: 616, startPoint y: 369, endPoint x: 563, endPoint y: 372, distance: 52.6
click at [616, 369] on input "Compare at price" at bounding box center [658, 370] width 94 height 18
paste input "3.75"
type input "3.75"
click at [530, 372] on input "3.75" at bounding box center [542, 370] width 94 height 18
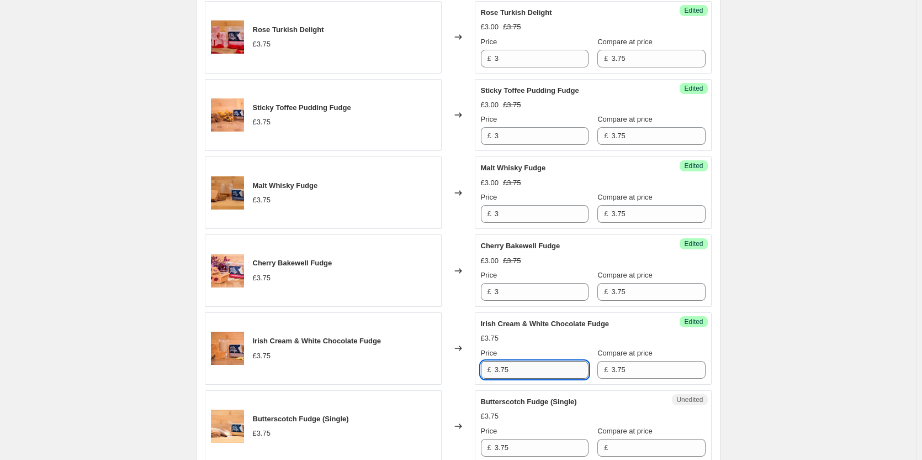
click at [530, 372] on input "3.75" at bounding box center [542, 370] width 94 height 18
type input "3"
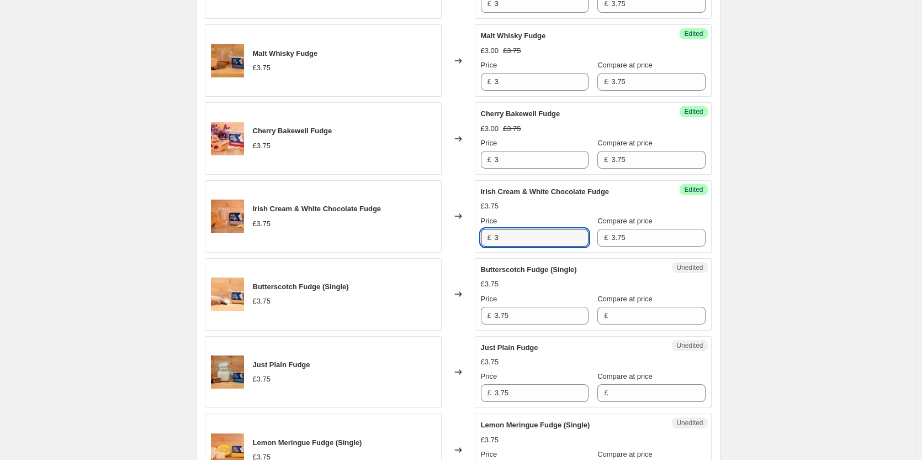
scroll to position [1115, 0]
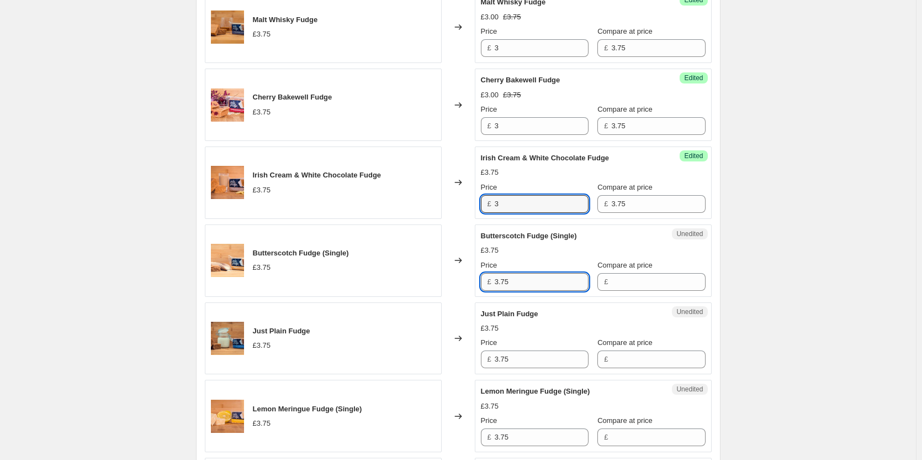
click at [524, 280] on input "3.75" at bounding box center [542, 282] width 94 height 18
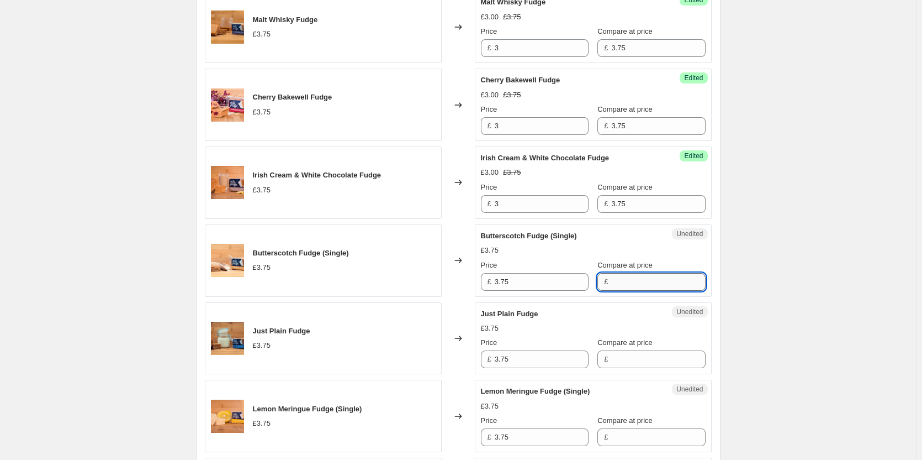
click at [621, 283] on input "Compare at price" at bounding box center [658, 282] width 94 height 18
paste input "3.75"
type input "3.75"
click at [534, 286] on input "3.75" at bounding box center [542, 282] width 94 height 18
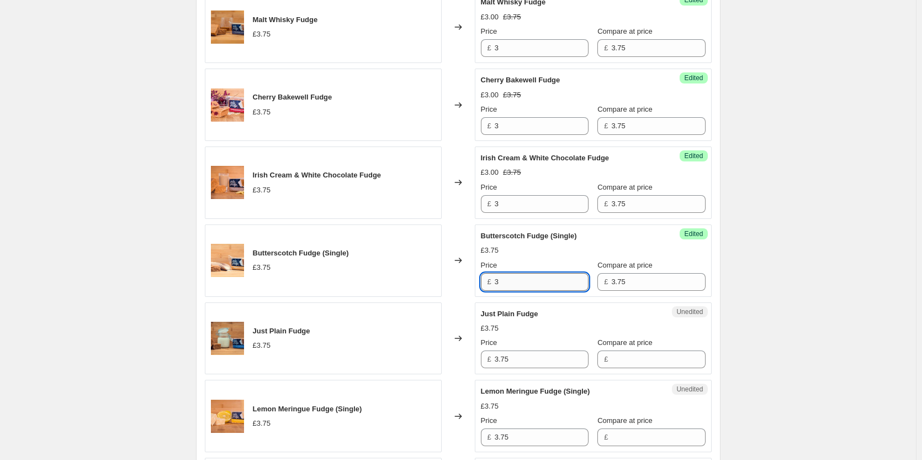
type input "3"
click at [527, 354] on input "3.75" at bounding box center [542, 359] width 94 height 18
click at [652, 363] on input "Compare at price" at bounding box center [658, 359] width 94 height 18
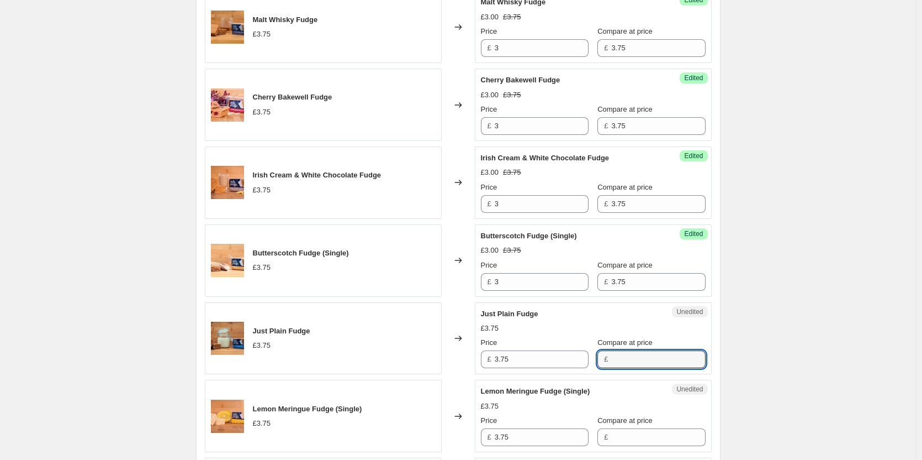
paste input "3.75"
type input "3.75"
click at [489, 354] on div "£ 3.75" at bounding box center [535, 359] width 108 height 18
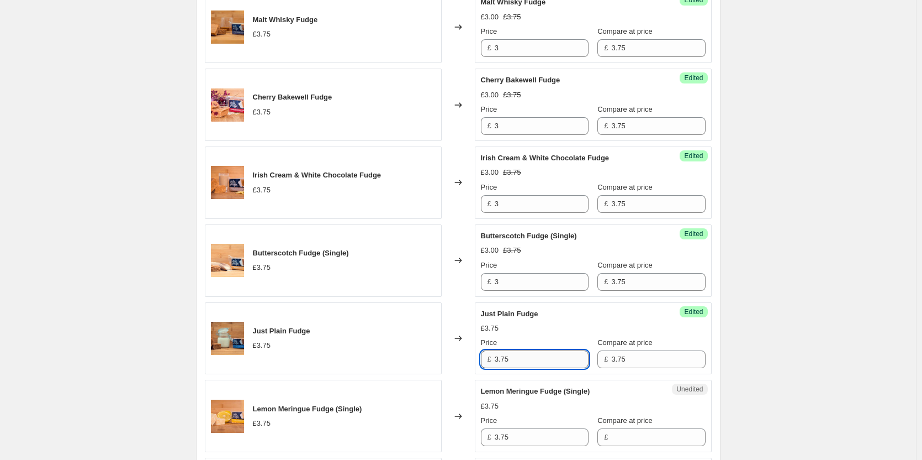
click at [531, 356] on input "3.75" at bounding box center [542, 359] width 94 height 18
type input "3"
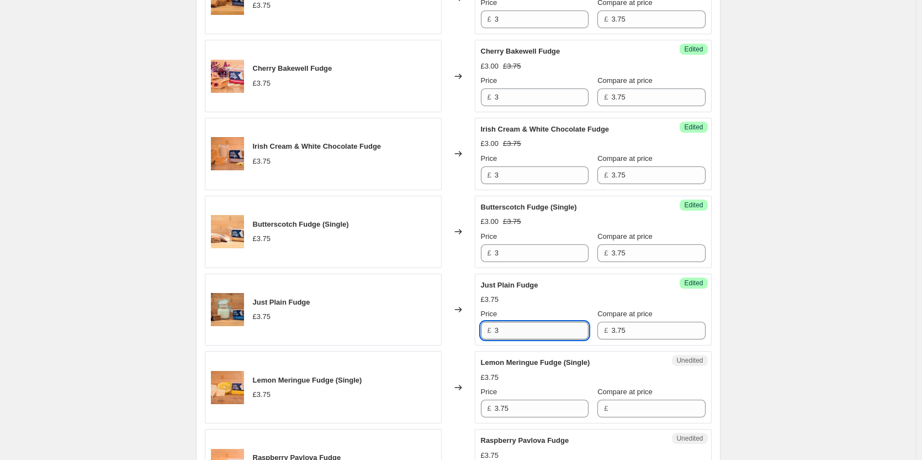
scroll to position [1170, 0]
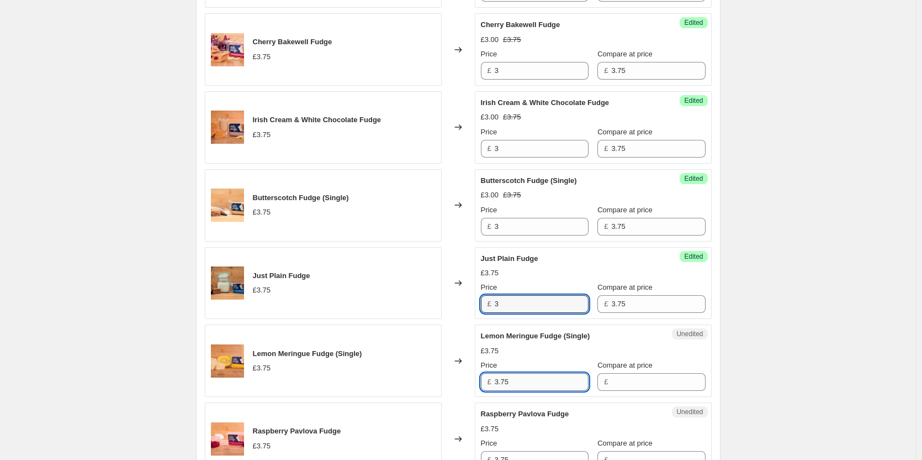
click at [522, 382] on input "3.75" at bounding box center [542, 382] width 94 height 18
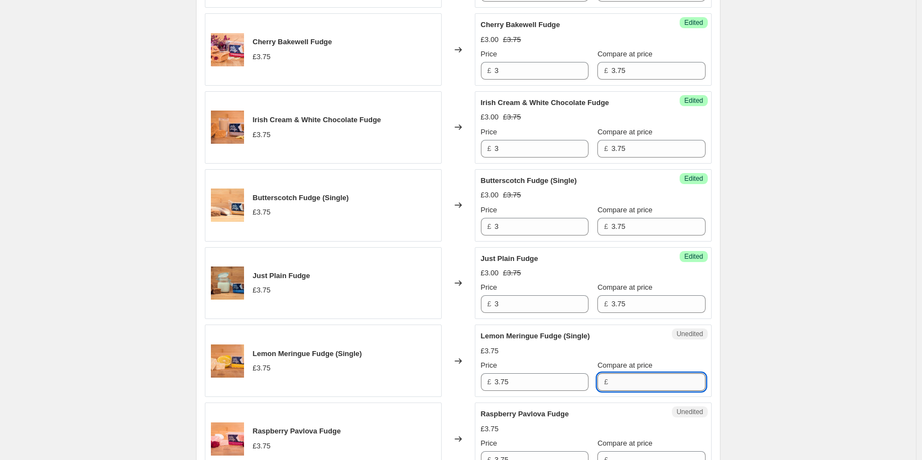
click at [631, 381] on input "Compare at price" at bounding box center [658, 382] width 94 height 18
paste input "3.75"
type input "3.75"
click at [513, 380] on input "3.75" at bounding box center [542, 382] width 94 height 18
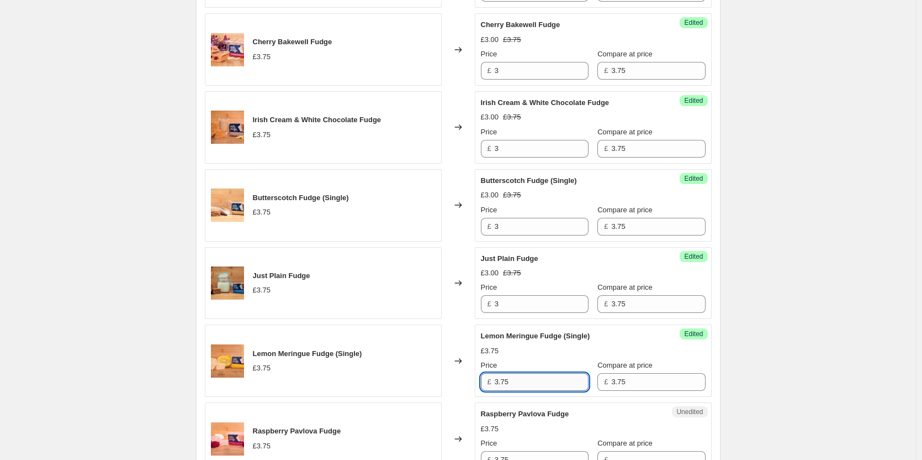
click at [513, 380] on input "3.75" at bounding box center [542, 382] width 94 height 18
type input "3"
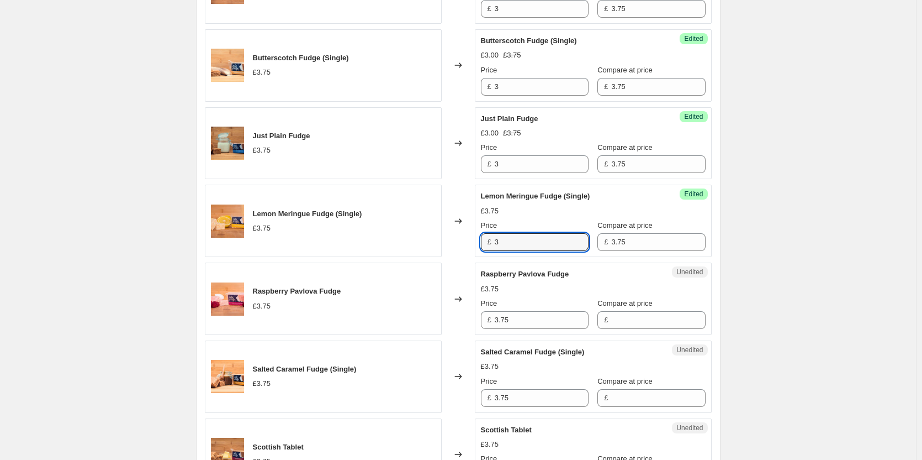
scroll to position [1336, 0]
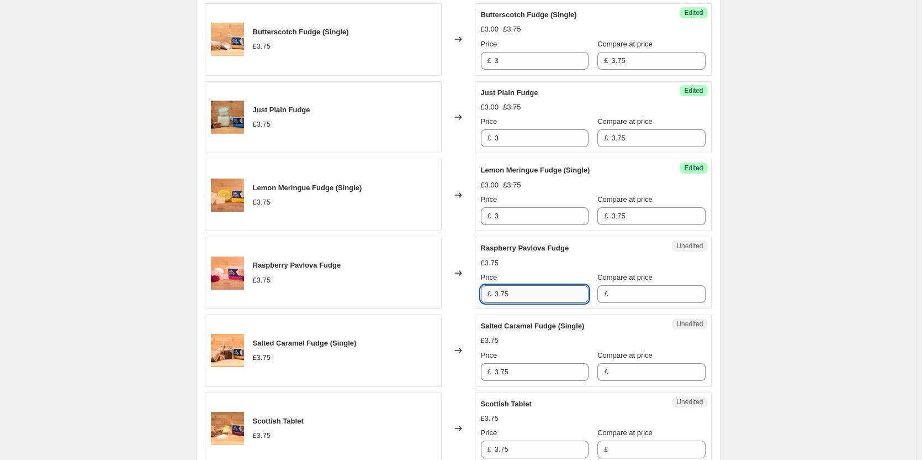
click at [520, 286] on input "3.75" at bounding box center [542, 294] width 94 height 18
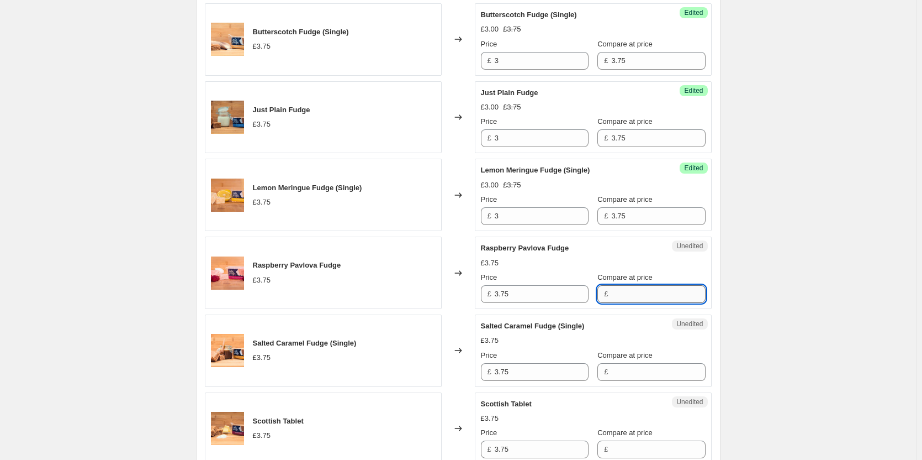
click at [624, 299] on input "Compare at price" at bounding box center [658, 294] width 94 height 18
paste input "3.75"
type input "3.75"
click at [523, 294] on input "3.75" at bounding box center [542, 294] width 94 height 18
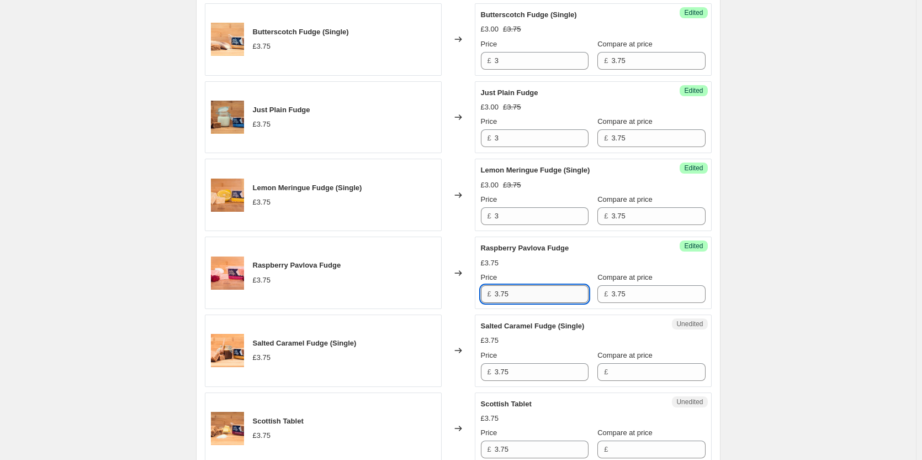
click at [523, 294] on input "3.75" at bounding box center [542, 294] width 94 height 18
type input "3"
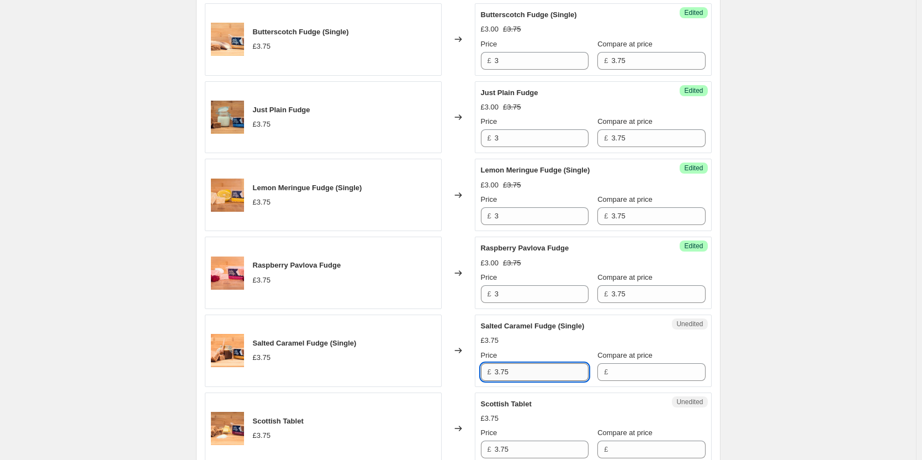
click at [519, 371] on input "3.75" at bounding box center [542, 372] width 94 height 18
click at [529, 371] on input "3.75a" at bounding box center [542, 372] width 94 height 18
type input "3"
click at [620, 379] on input "Compare at price" at bounding box center [658, 372] width 94 height 18
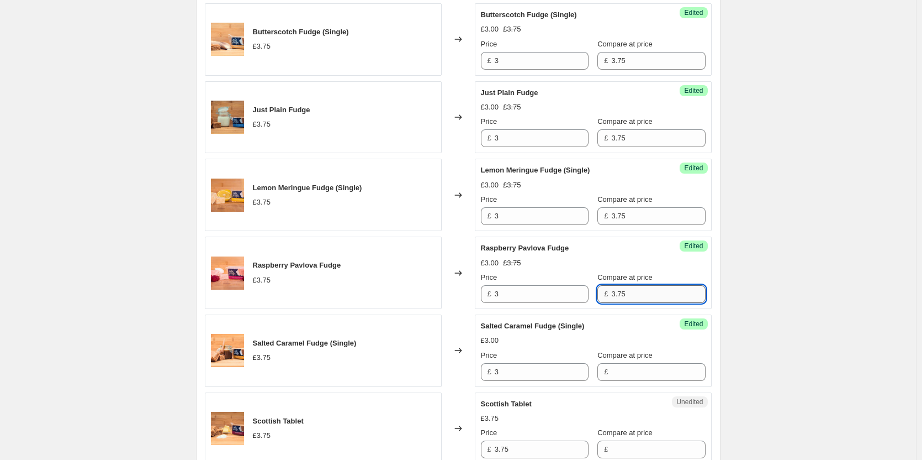
click at [622, 293] on input "3.75" at bounding box center [658, 294] width 94 height 18
click at [647, 365] on input "Compare at price" at bounding box center [658, 372] width 94 height 18
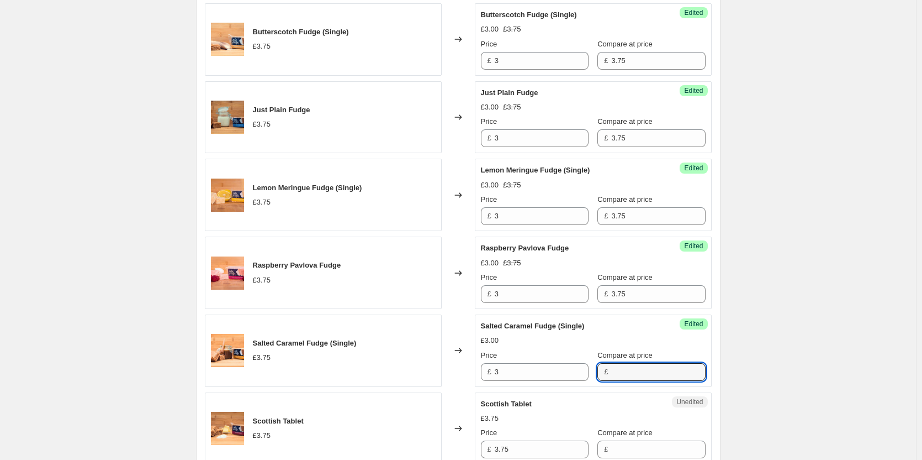
paste input "3.75"
type input "3.75"
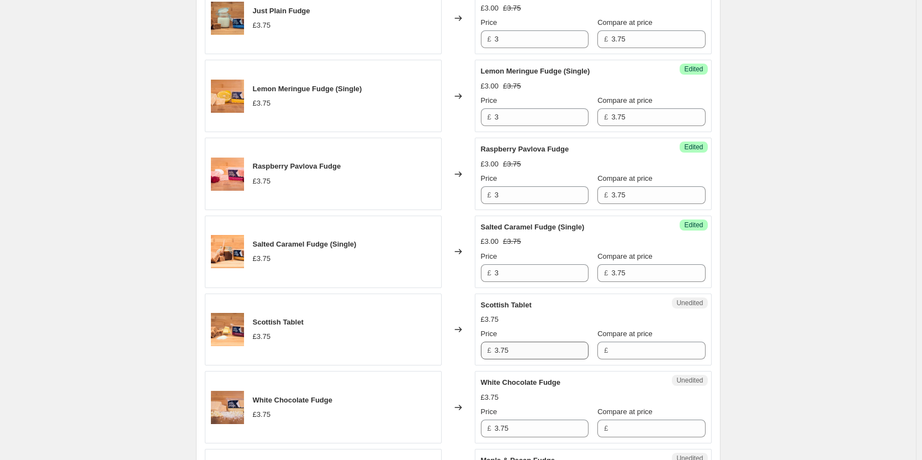
scroll to position [1446, 0]
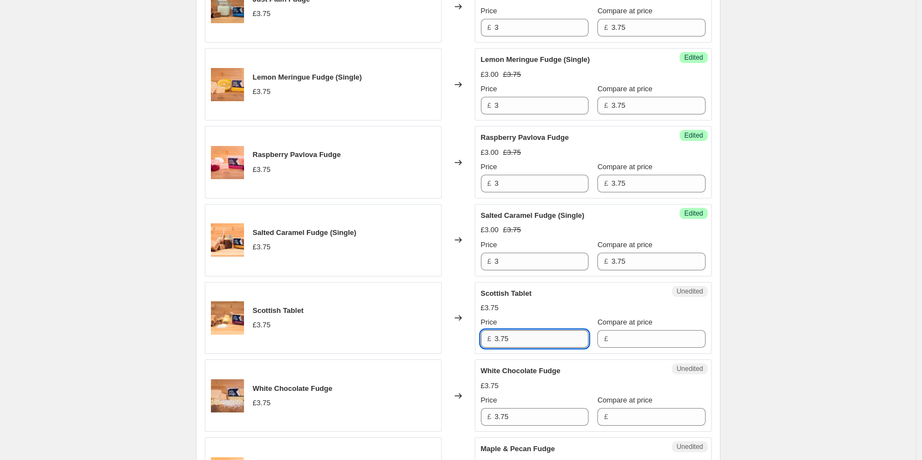
click at [539, 336] on input "3.75" at bounding box center [542, 339] width 94 height 18
click at [653, 335] on input "Compare at price" at bounding box center [658, 339] width 94 height 18
paste input "3.75"
type input "3.75"
click at [521, 336] on input "3.75" at bounding box center [542, 339] width 94 height 18
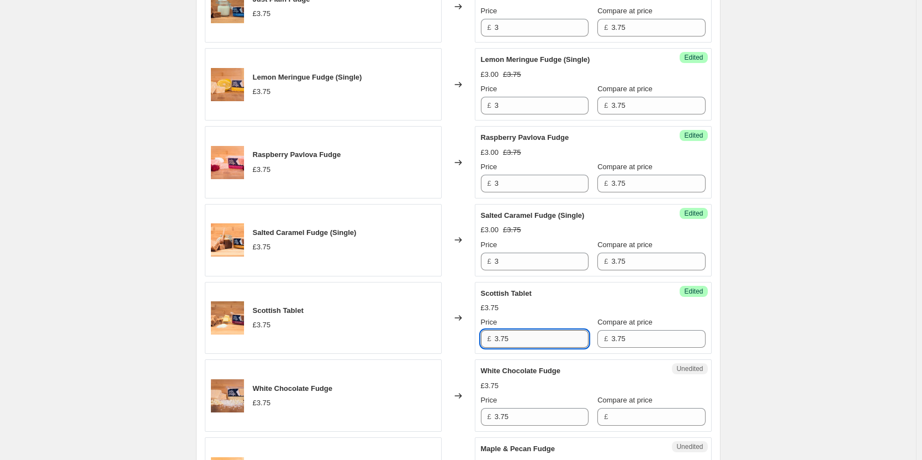
click at [521, 336] on input "3.75" at bounding box center [542, 339] width 94 height 18
type input "3"
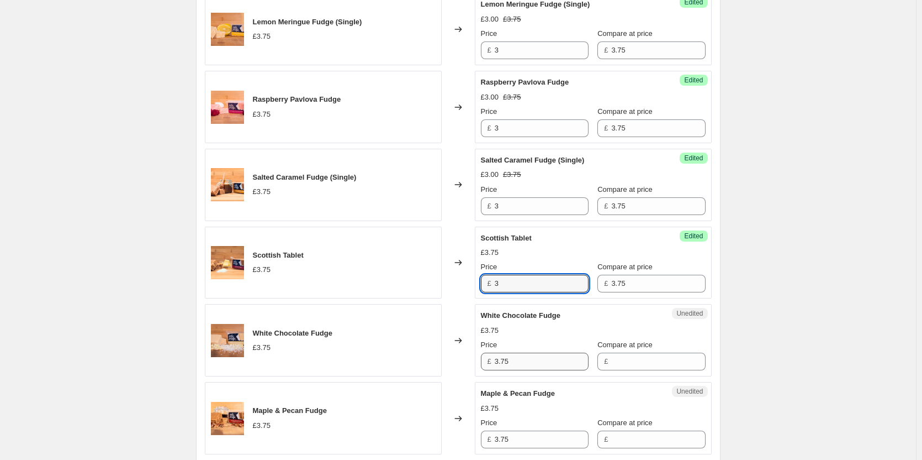
click at [519, 352] on div "Price £ 3.75" at bounding box center [535, 354] width 108 height 31
click at [523, 362] on input "3.75" at bounding box center [542, 361] width 94 height 18
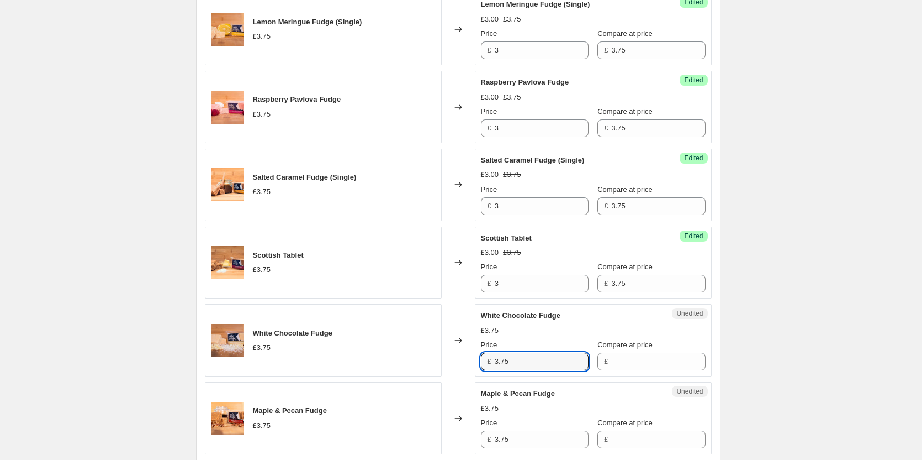
click at [617, 351] on div "Compare at price £" at bounding box center [652, 354] width 108 height 31
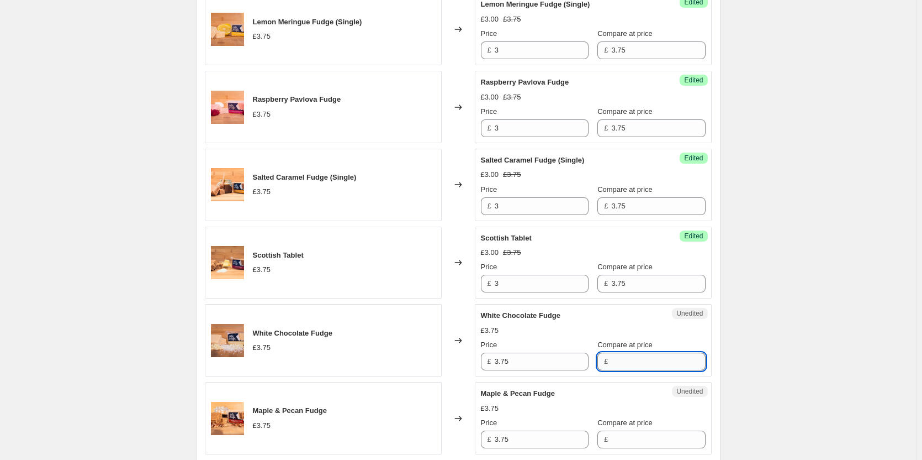
click at [620, 356] on input "Compare at price" at bounding box center [658, 361] width 94 height 18
paste input "3.75"
type input "3.75"
click at [539, 366] on input "3.75" at bounding box center [542, 361] width 94 height 18
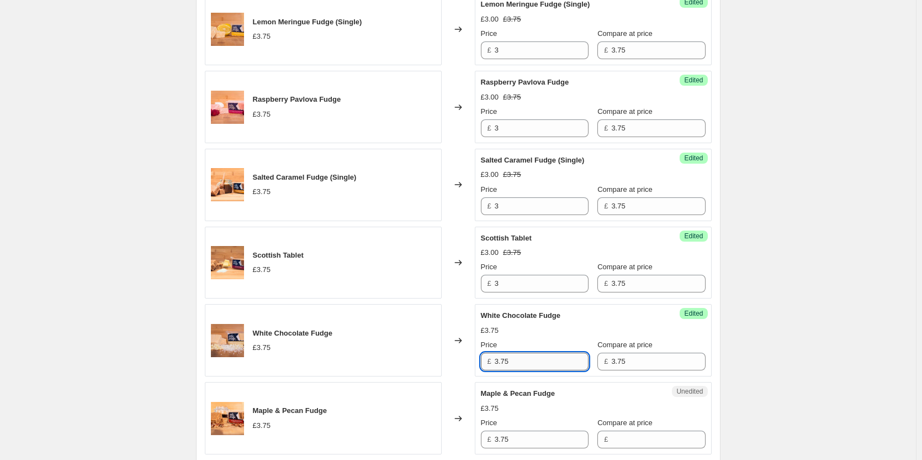
click at [539, 366] on input "3.75" at bounding box center [542, 361] width 94 height 18
type input "3"
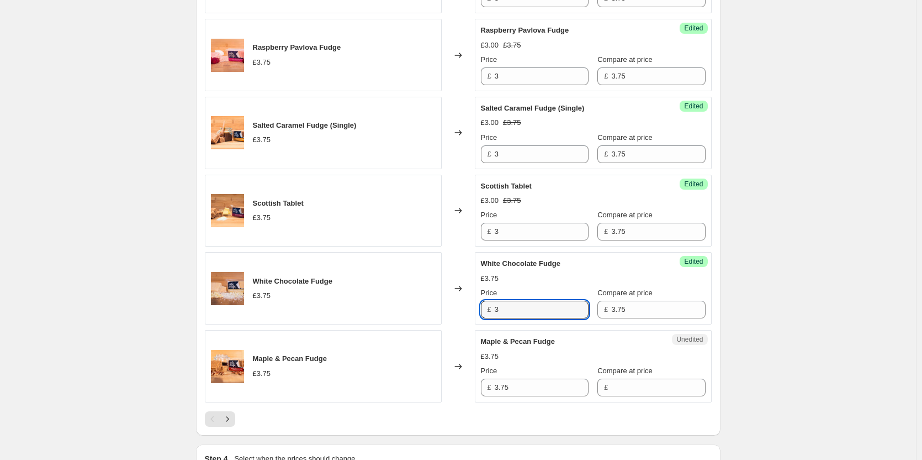
scroll to position [1612, 0]
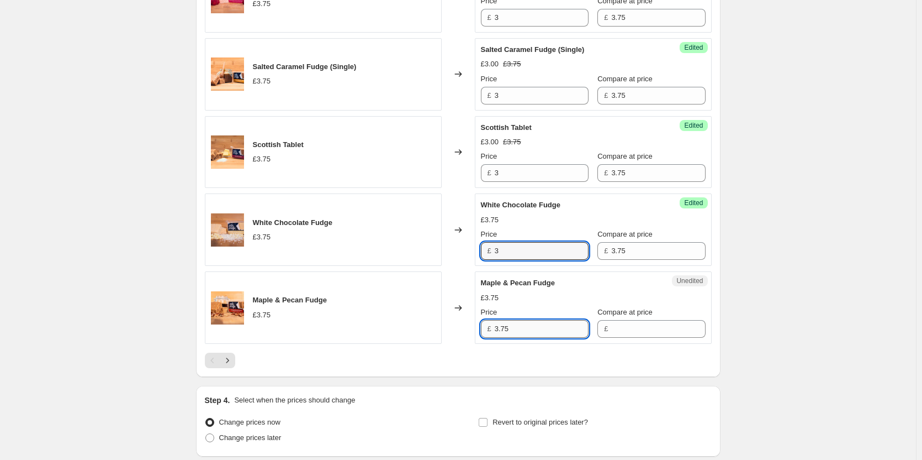
click at [518, 334] on input "3.75" at bounding box center [542, 329] width 94 height 18
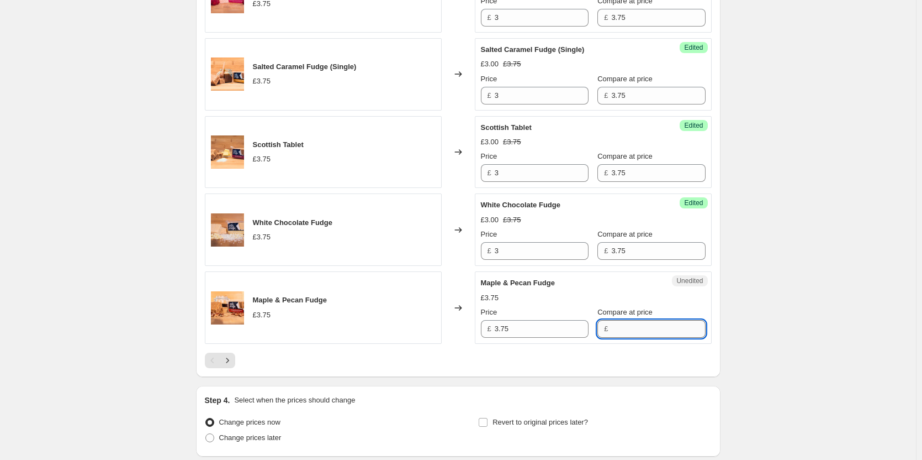
drag, startPoint x: 620, startPoint y: 331, endPoint x: 613, endPoint y: 332, distance: 7.2
click at [620, 331] on input "Compare at price" at bounding box center [658, 329] width 94 height 18
paste input "3.75"
type input "3.75"
click at [530, 326] on input "3.75" at bounding box center [542, 329] width 94 height 18
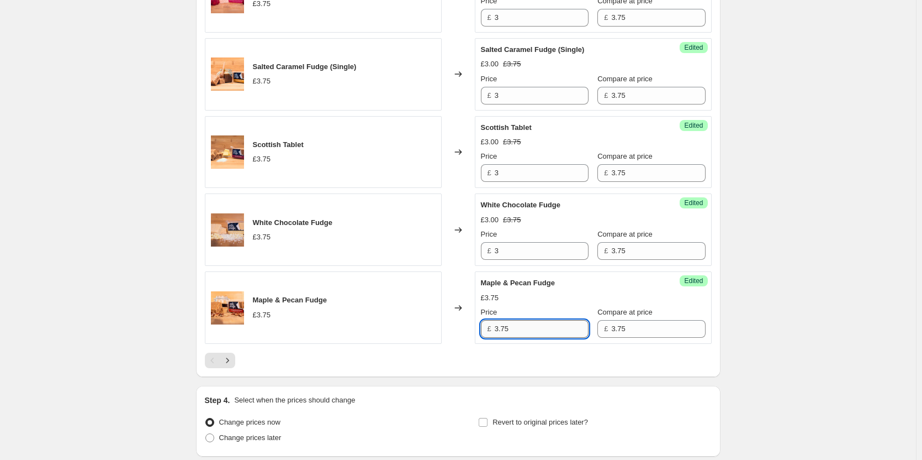
click at [530, 326] on input "3.75" at bounding box center [542, 329] width 94 height 18
type input "3"
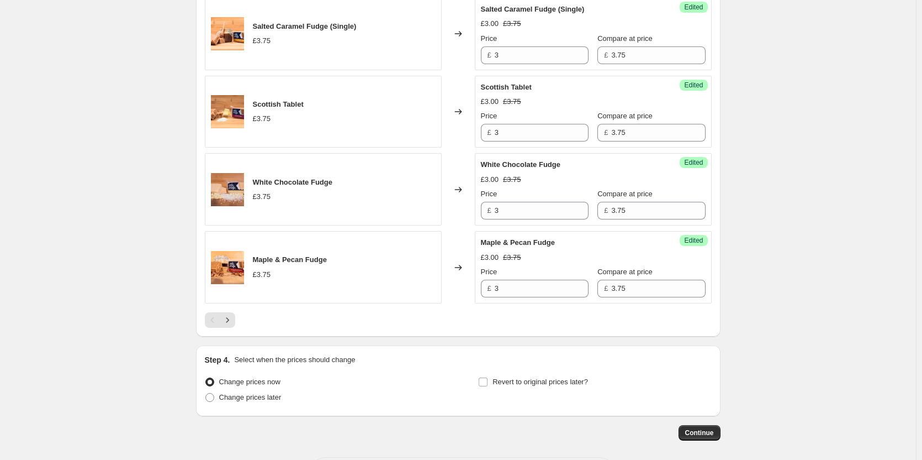
scroll to position [1700, 0]
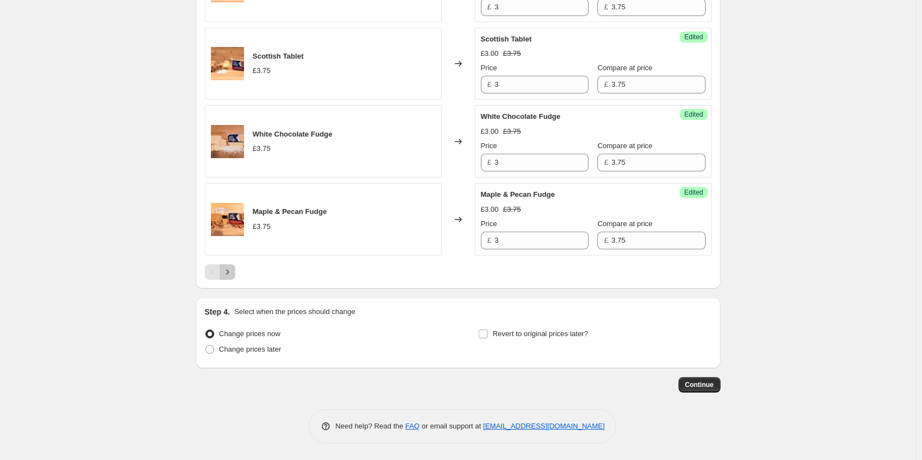
click at [233, 271] on icon "Next" at bounding box center [227, 271] width 11 height 11
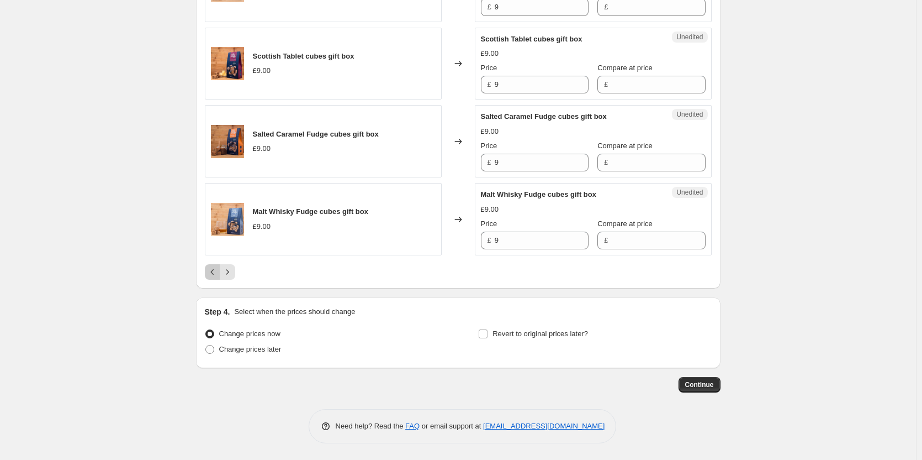
click at [214, 278] on button "Previous" at bounding box center [212, 271] width 15 height 15
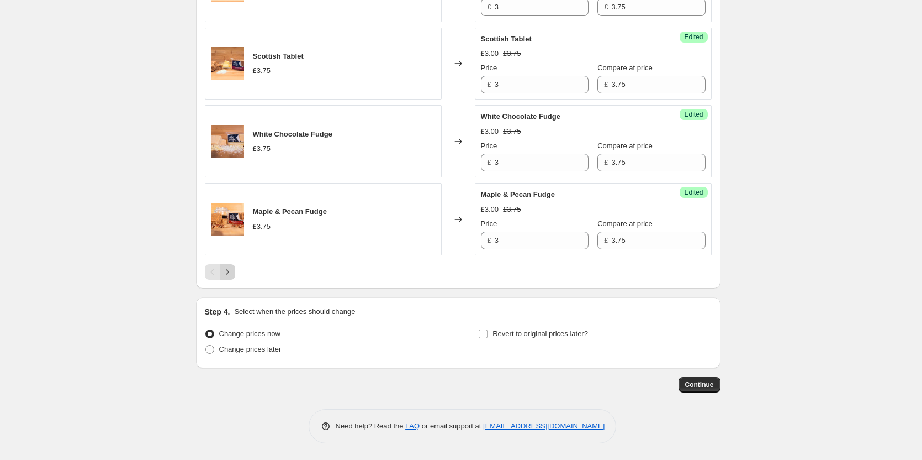
click at [229, 276] on icon "Next" at bounding box center [227, 271] width 11 height 11
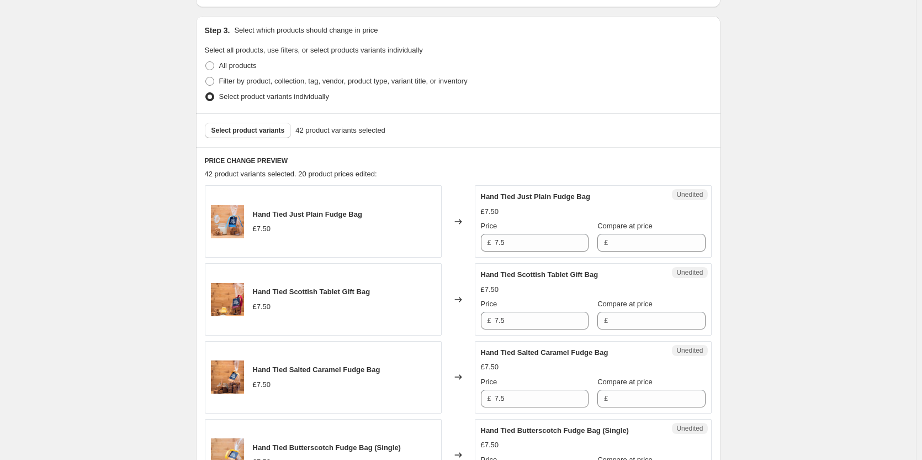
scroll to position [221, 0]
click at [534, 243] on input "7.5" at bounding box center [542, 242] width 94 height 18
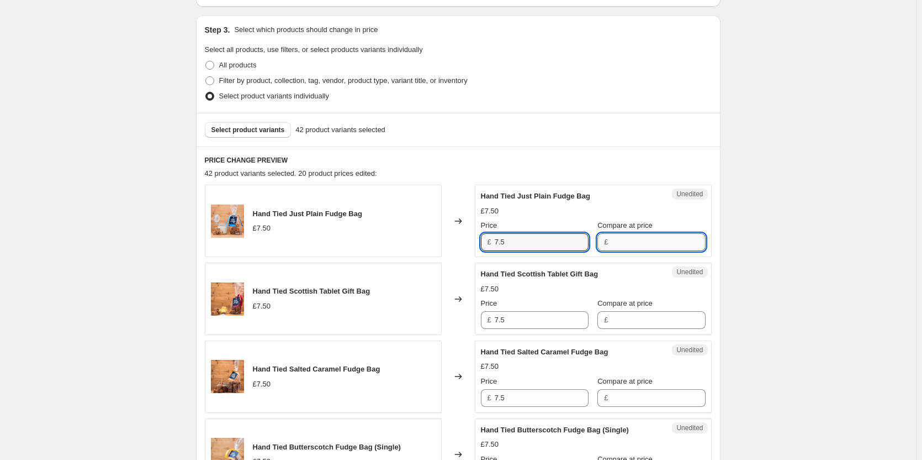
click at [642, 243] on input "Compare at price" at bounding box center [658, 242] width 94 height 18
paste input "7.5"
type input "7.5"
click at [549, 245] on input "7.5" at bounding box center [542, 242] width 94 height 18
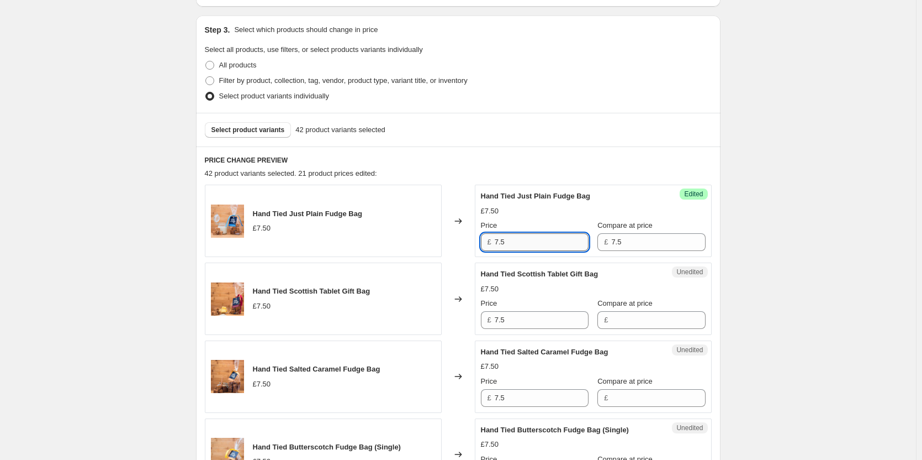
click at [530, 237] on input "7.5" at bounding box center [542, 242] width 94 height 18
paste input "6"
type input "6"
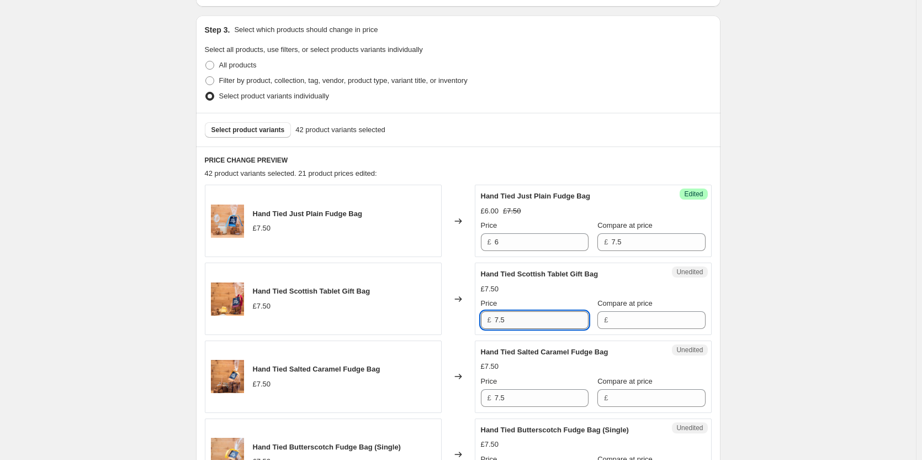
click at [525, 316] on input "7.5" at bounding box center [542, 320] width 94 height 18
click at [624, 316] on input "Compare at price" at bounding box center [658, 320] width 94 height 18
paste input "7.5"
type input "7.5"
click at [552, 315] on input "7.5" at bounding box center [542, 320] width 94 height 18
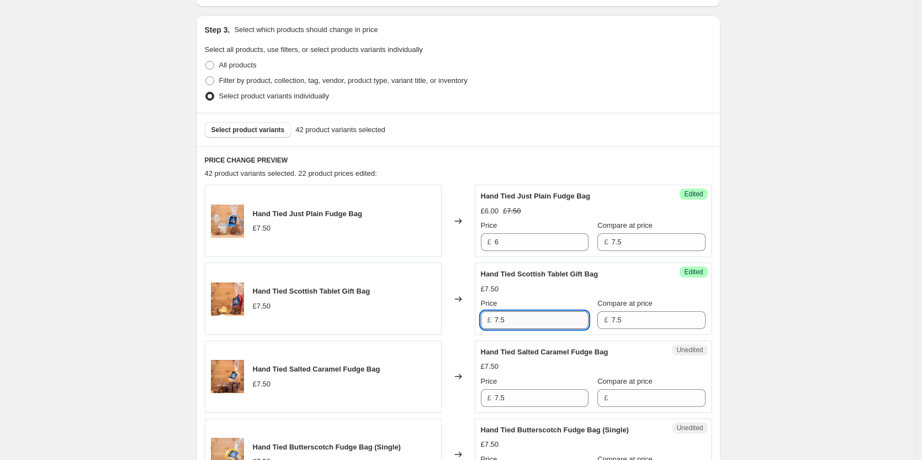
click at [552, 315] on input "7.5" at bounding box center [542, 320] width 94 height 18
type input "6"
click at [549, 394] on input "7.5" at bounding box center [542, 398] width 94 height 18
click at [659, 400] on input "Compare at price" at bounding box center [658, 398] width 94 height 18
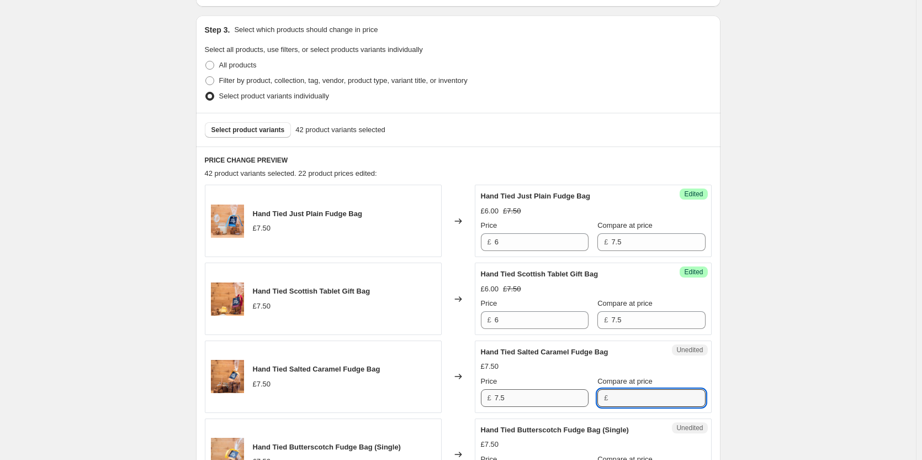
paste input "7.5"
type input "7.5"
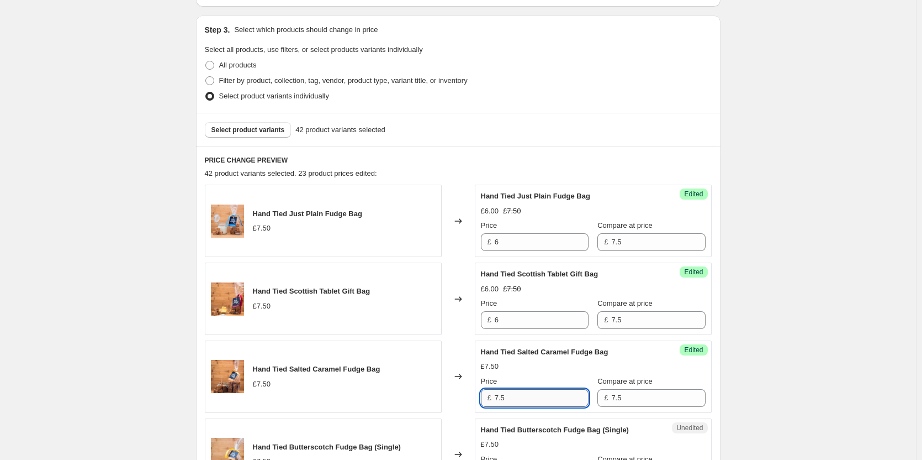
click at [539, 400] on input "7.5" at bounding box center [542, 398] width 94 height 18
type input "6"
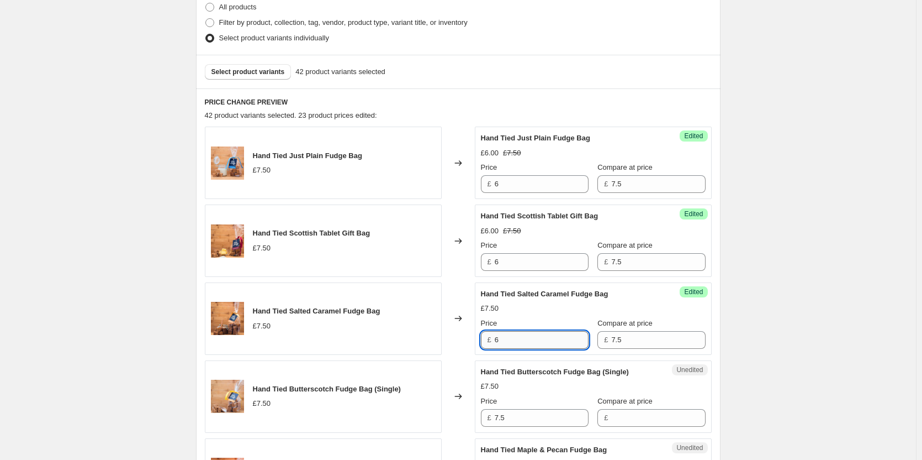
scroll to position [387, 0]
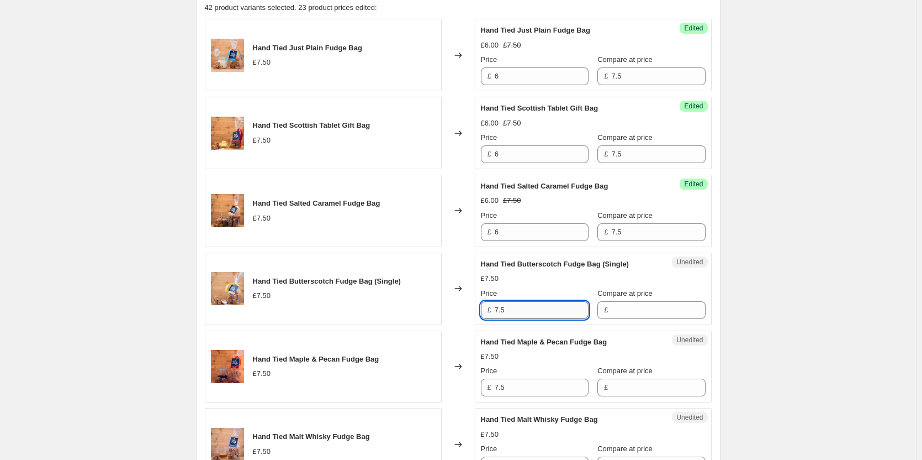
click at [532, 312] on input "7.5" at bounding box center [542, 310] width 94 height 18
click at [639, 314] on input "Compare at price" at bounding box center [658, 310] width 94 height 18
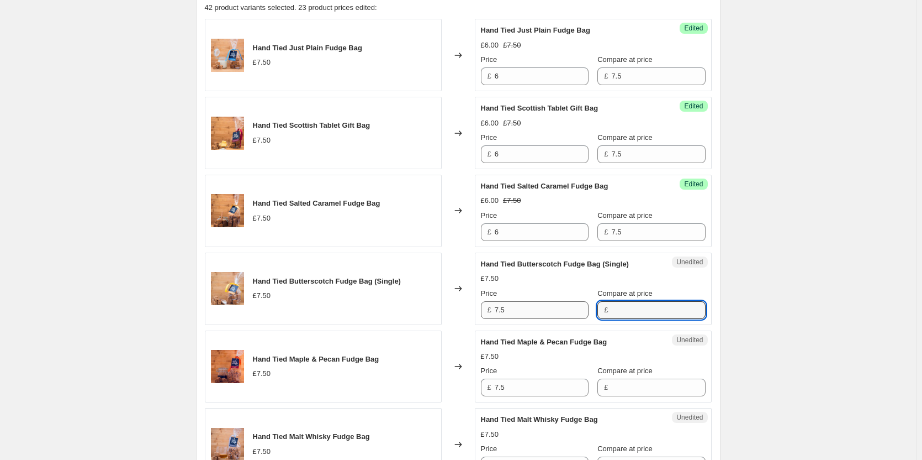
paste input "7.5"
type input "7.5"
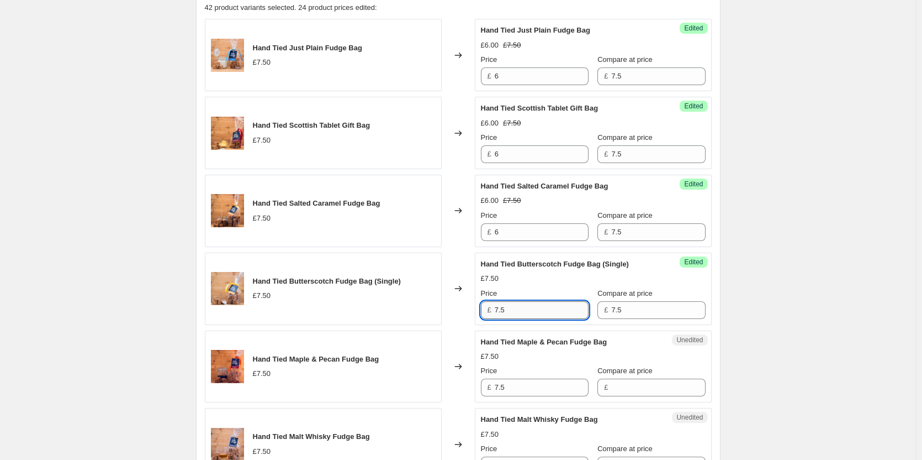
click at [541, 314] on input "7.5" at bounding box center [542, 310] width 94 height 18
type input "6"
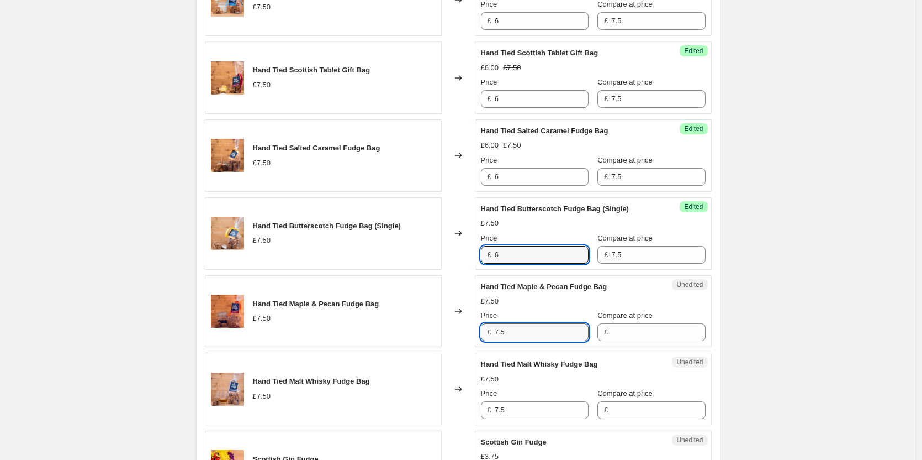
click at [527, 330] on input "7.5" at bounding box center [542, 332] width 94 height 18
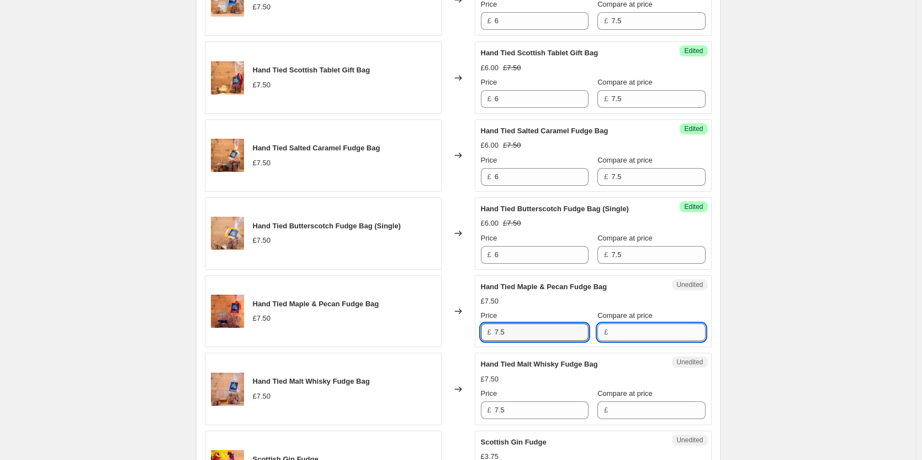
click at [616, 333] on input "Compare at price" at bounding box center [658, 332] width 94 height 18
paste input "7.5"
type input "7.5"
click at [527, 333] on input "7.5" at bounding box center [542, 332] width 94 height 18
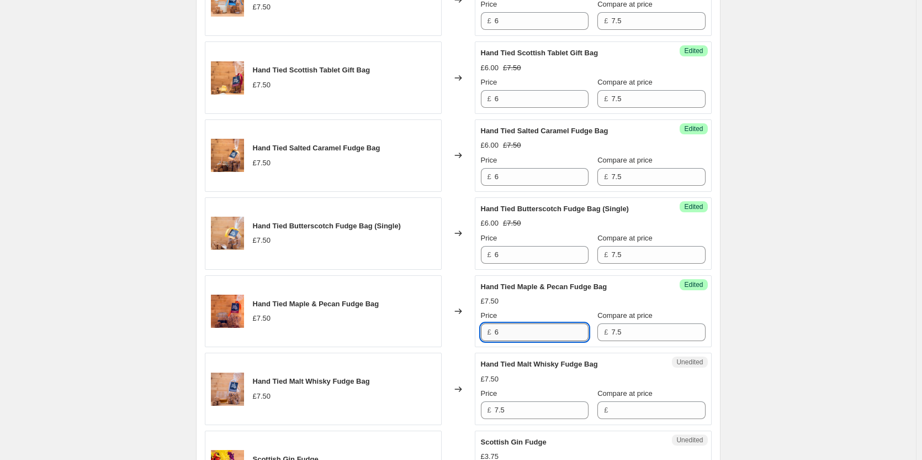
type input "6"
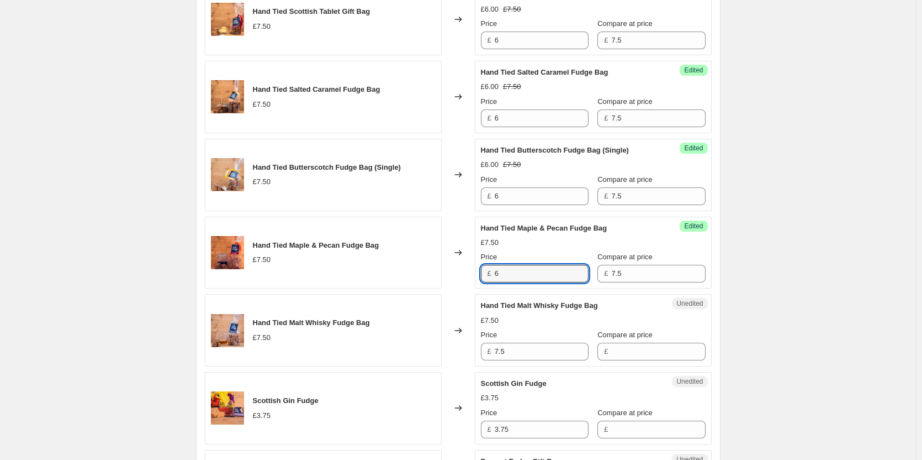
scroll to position [552, 0]
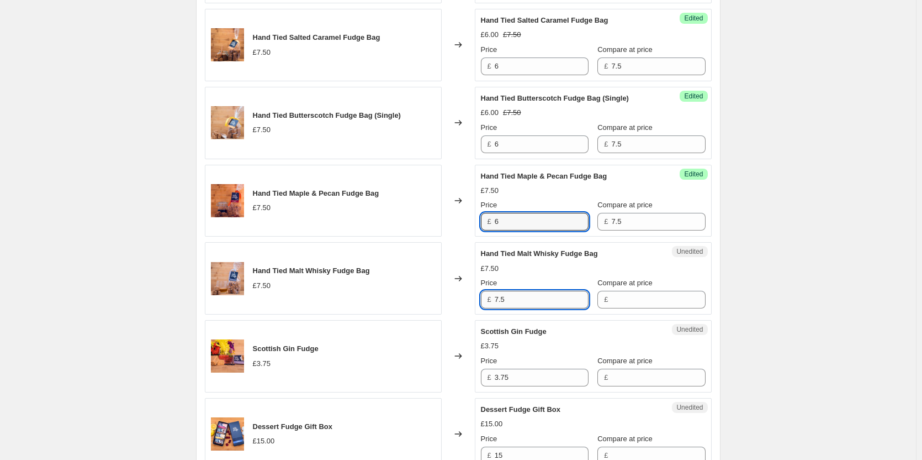
click at [509, 298] on input "7.5" at bounding box center [542, 300] width 94 height 18
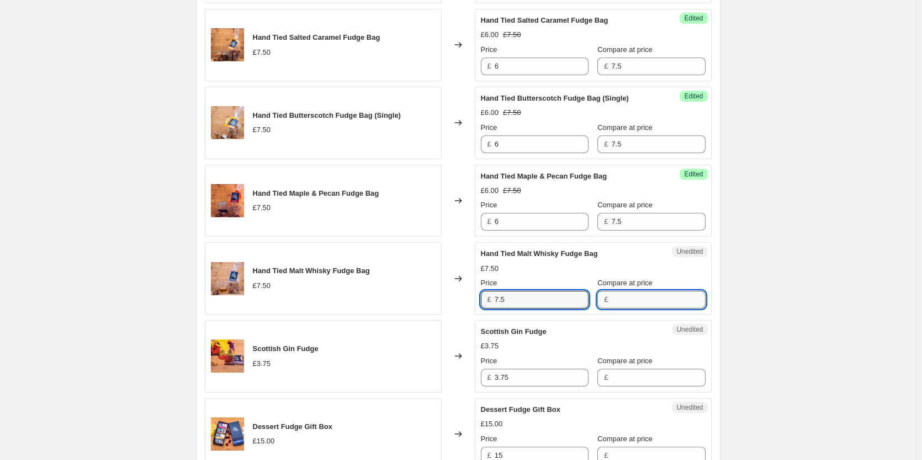
click at [618, 302] on input "Compare at price" at bounding box center [658, 300] width 94 height 18
paste input "7.5"
type input "7.5"
click at [530, 302] on input "7.5" at bounding box center [542, 300] width 94 height 18
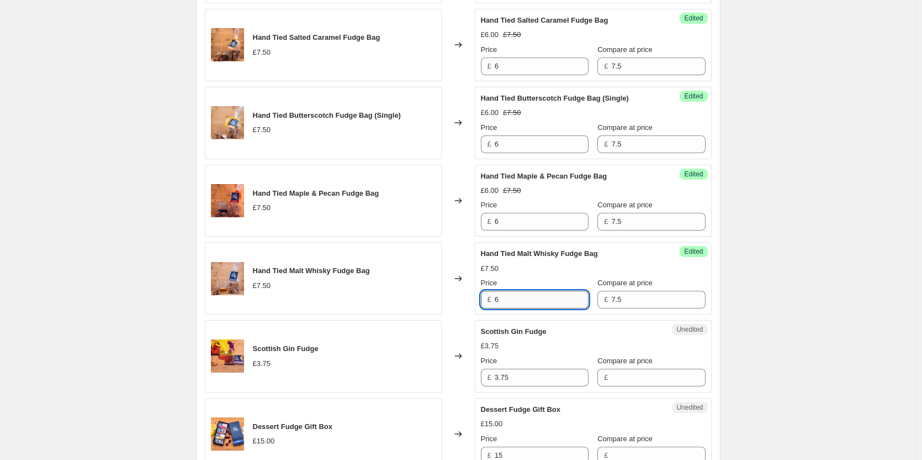
type input "6"
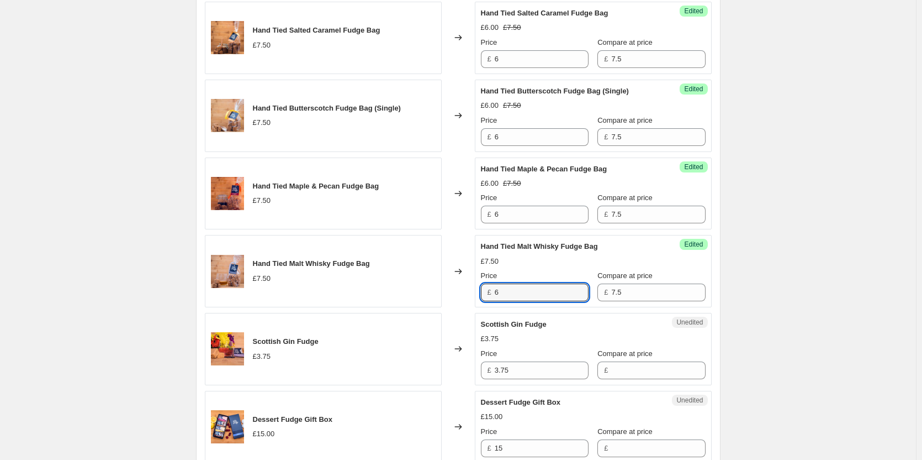
scroll to position [608, 0]
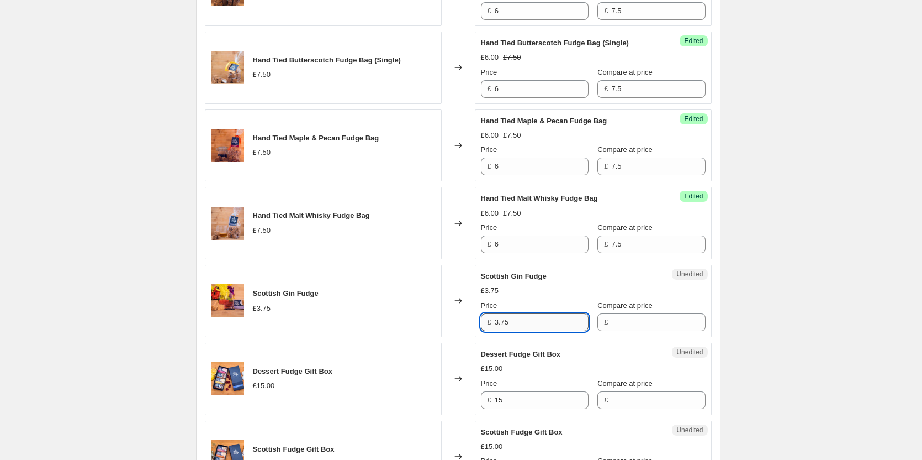
click at [535, 321] on input "3.75" at bounding box center [542, 322] width 94 height 18
click at [639, 321] on input "Compare at price" at bounding box center [658, 322] width 94 height 18
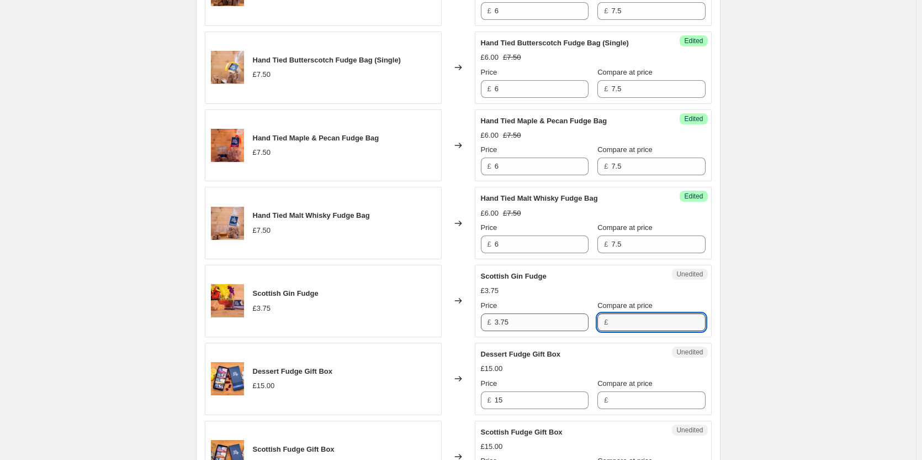
paste input "3.75"
type input "3.75"
click at [516, 326] on input "3.75" at bounding box center [542, 322] width 94 height 18
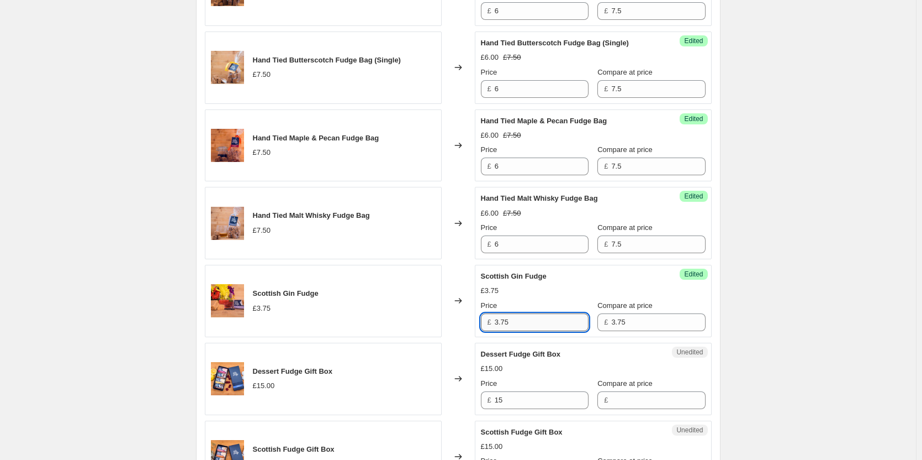
click at [516, 326] on input "3.75" at bounding box center [542, 322] width 94 height 18
type input "3"
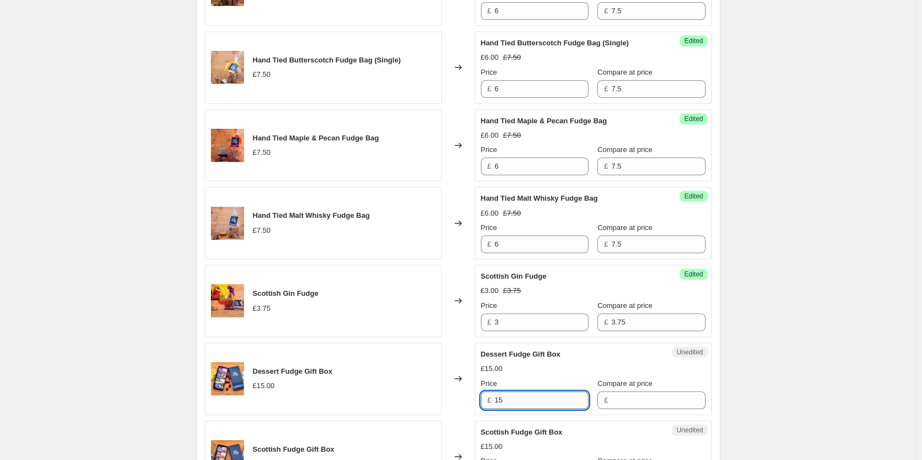
click at [515, 403] on input "15" at bounding box center [542, 400] width 94 height 18
click at [624, 402] on input "Compare at price" at bounding box center [658, 400] width 94 height 18
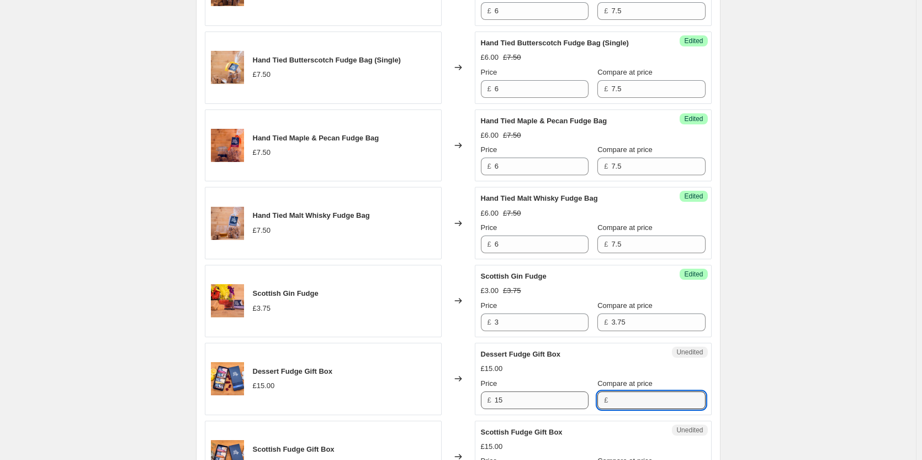
paste input "15"
type input "15"
click at [508, 402] on input "15" at bounding box center [542, 400] width 94 height 18
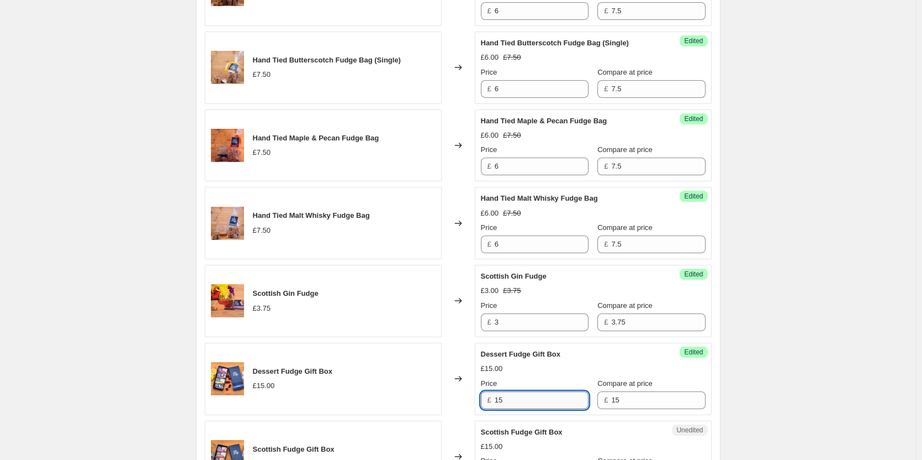
click at [508, 402] on input "15" at bounding box center [542, 400] width 94 height 18
type input "12"
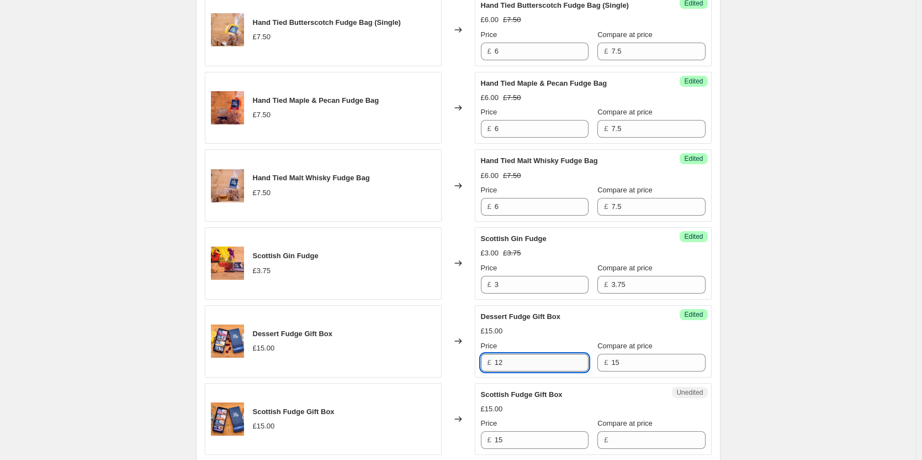
scroll to position [773, 0]
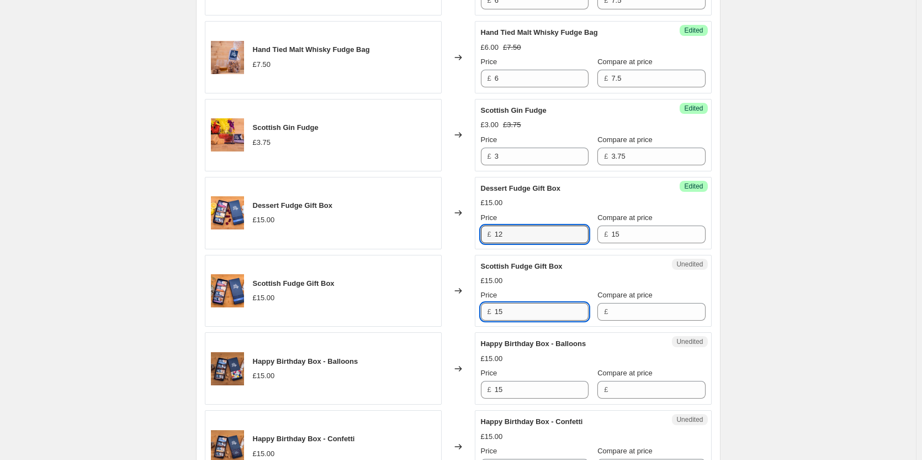
click at [534, 308] on input "15" at bounding box center [542, 312] width 94 height 18
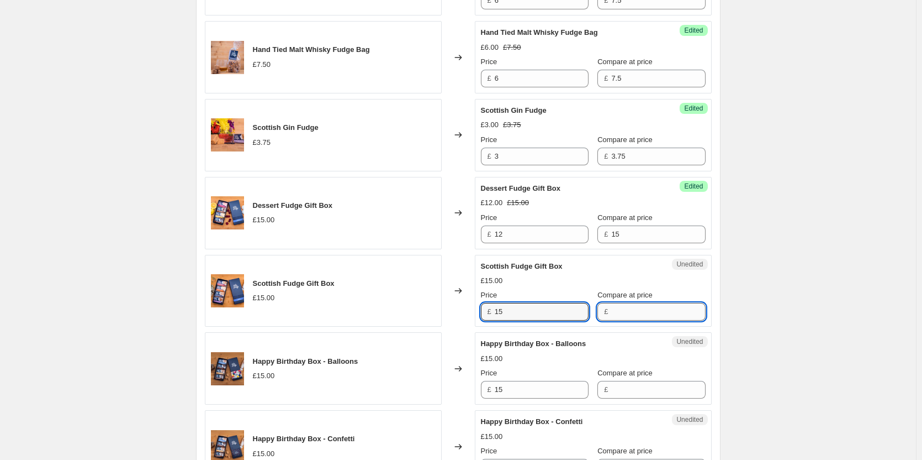
click at [663, 308] on input "Compare at price" at bounding box center [658, 312] width 94 height 18
paste input "15"
type input "15"
click at [484, 320] on div "£ 15" at bounding box center [535, 312] width 108 height 18
click at [525, 312] on input "15" at bounding box center [542, 312] width 94 height 18
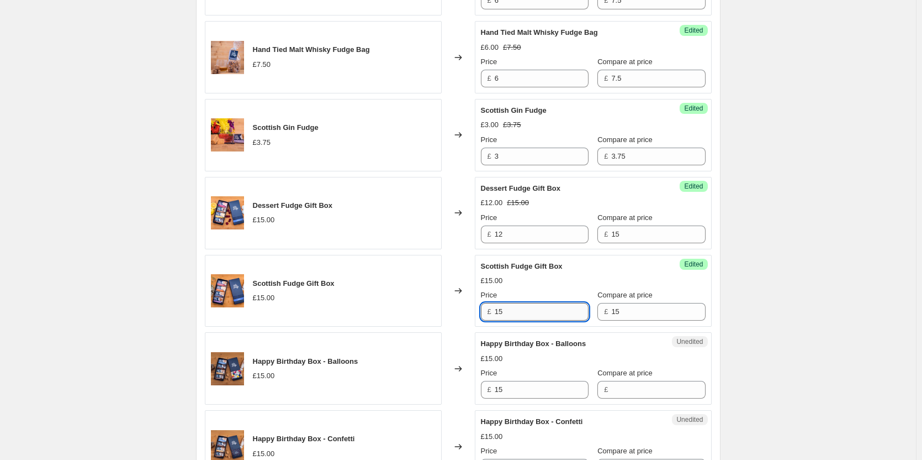
click at [525, 312] on input "15" at bounding box center [542, 312] width 94 height 18
type input "12"
click at [536, 397] on input "15" at bounding box center [542, 390] width 94 height 18
click at [630, 388] on input "Compare at price" at bounding box center [658, 390] width 94 height 18
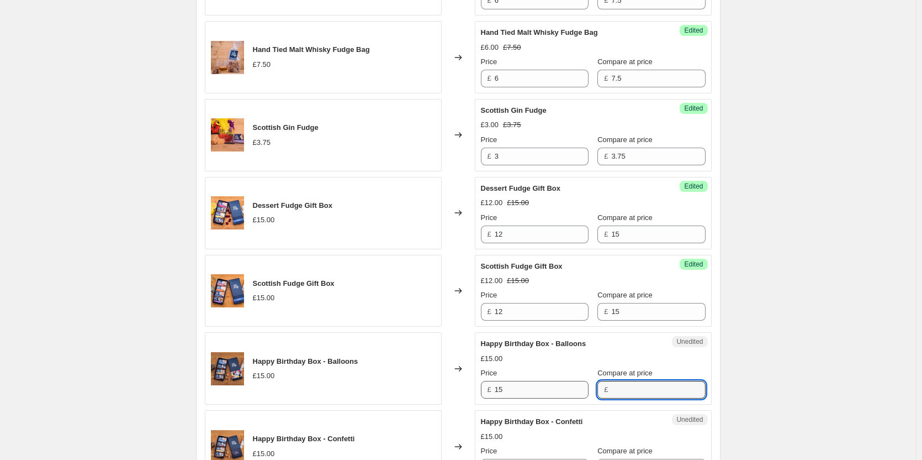
paste input "15"
type input "15"
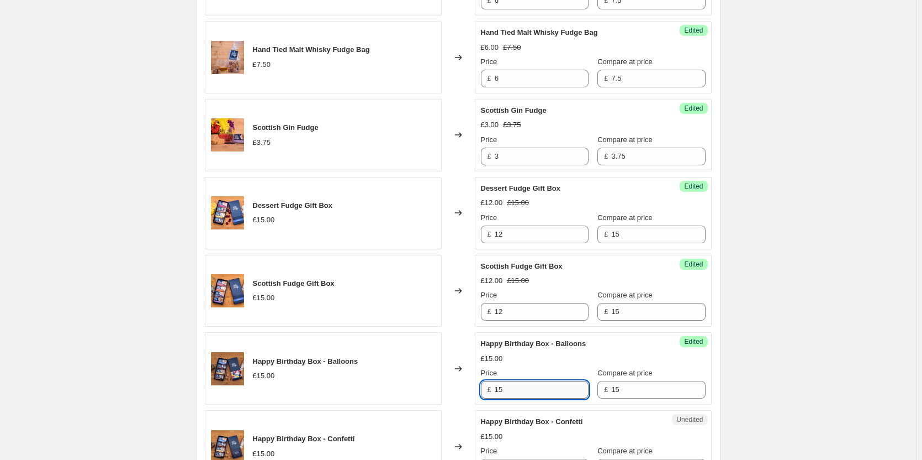
click at [500, 388] on input "15" at bounding box center [542, 390] width 94 height 18
type input "12"
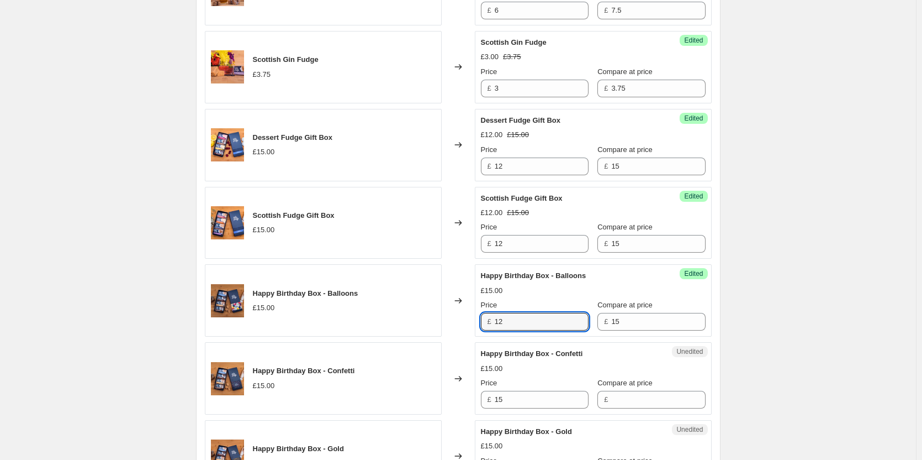
scroll to position [939, 0]
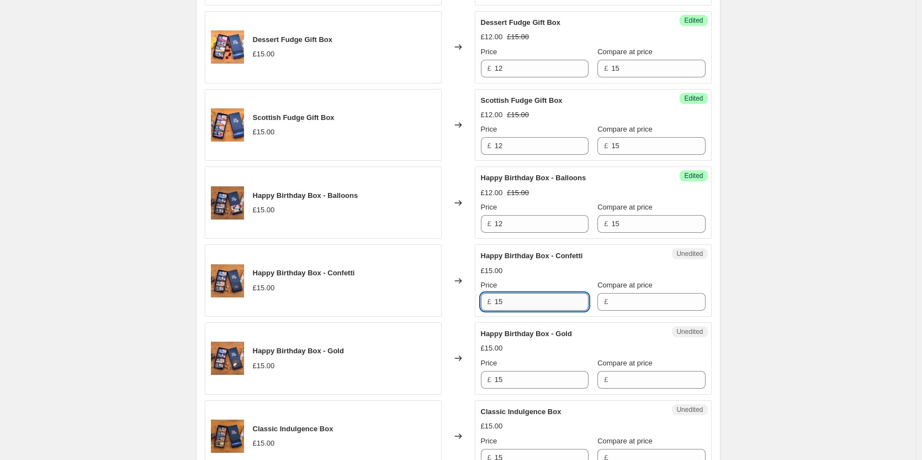
click at [514, 298] on input "15" at bounding box center [542, 302] width 94 height 18
click at [631, 304] on input "Compare at price" at bounding box center [658, 302] width 94 height 18
paste input "15"
type input "15"
click at [544, 304] on input "15" at bounding box center [542, 302] width 94 height 18
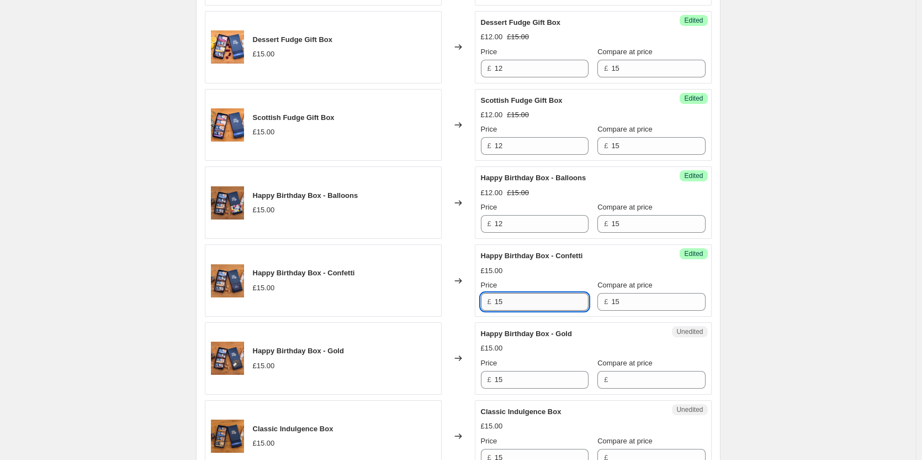
click at [544, 304] on input "15" at bounding box center [542, 302] width 94 height 18
type input "12"
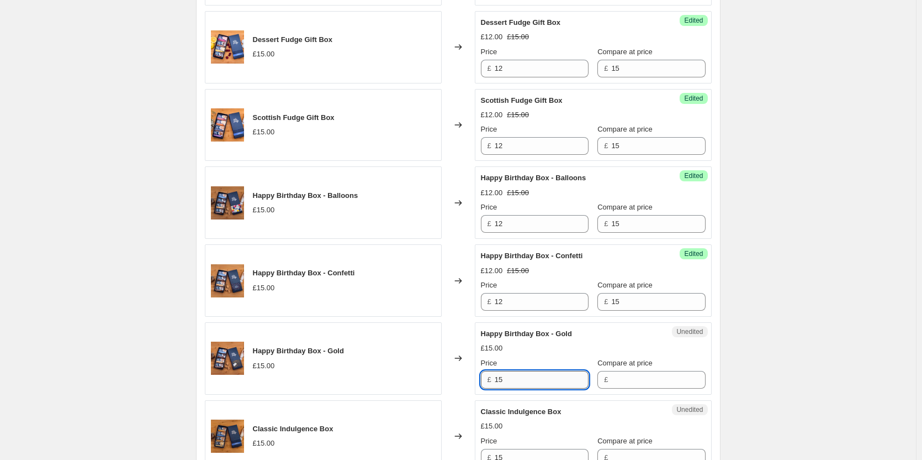
click at [527, 383] on input "15" at bounding box center [542, 380] width 94 height 18
click at [625, 376] on input "Compare at price" at bounding box center [658, 380] width 94 height 18
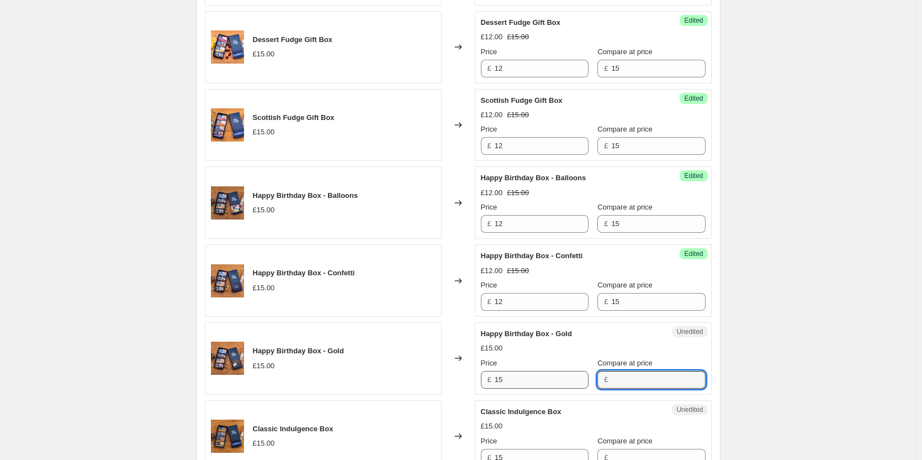
paste input "15"
type input "15"
click at [570, 379] on input "15" at bounding box center [542, 380] width 94 height 18
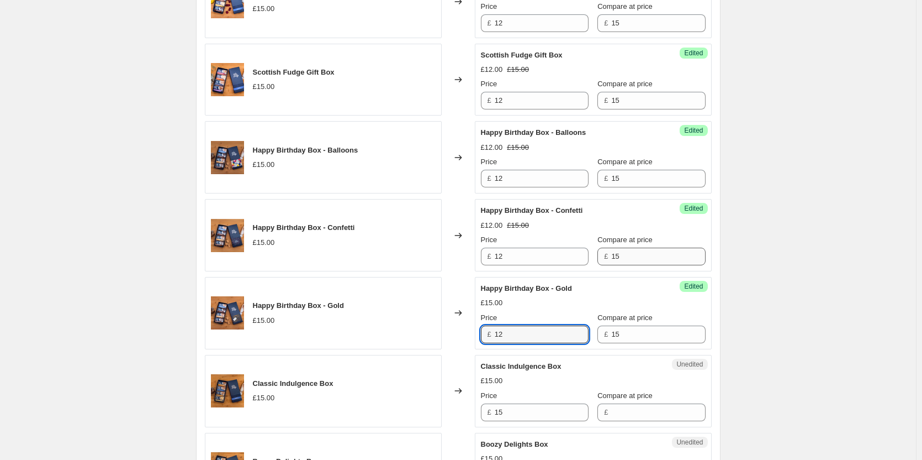
scroll to position [1049, 0]
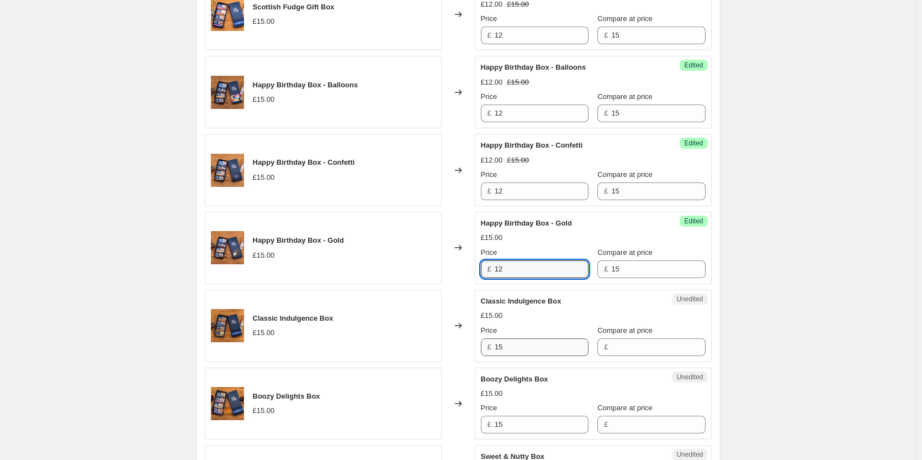
type input "12"
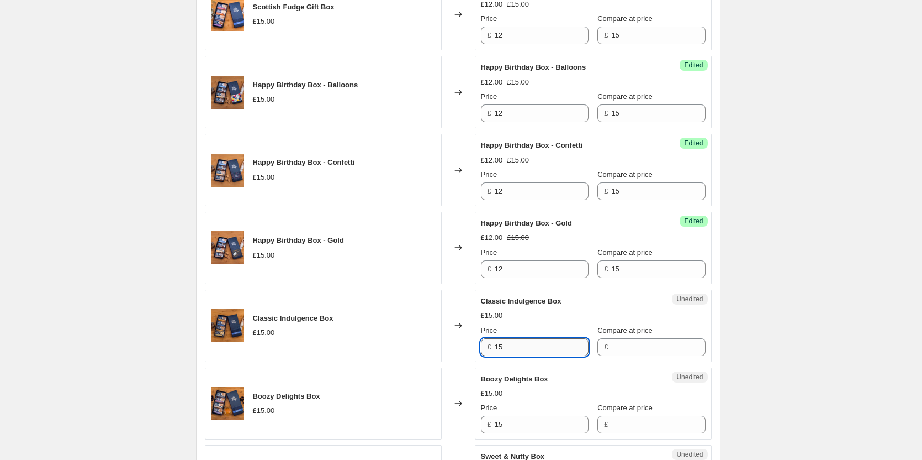
click at [520, 345] on input "15" at bounding box center [542, 347] width 94 height 18
click at [648, 346] on input "Compare at price" at bounding box center [658, 347] width 94 height 18
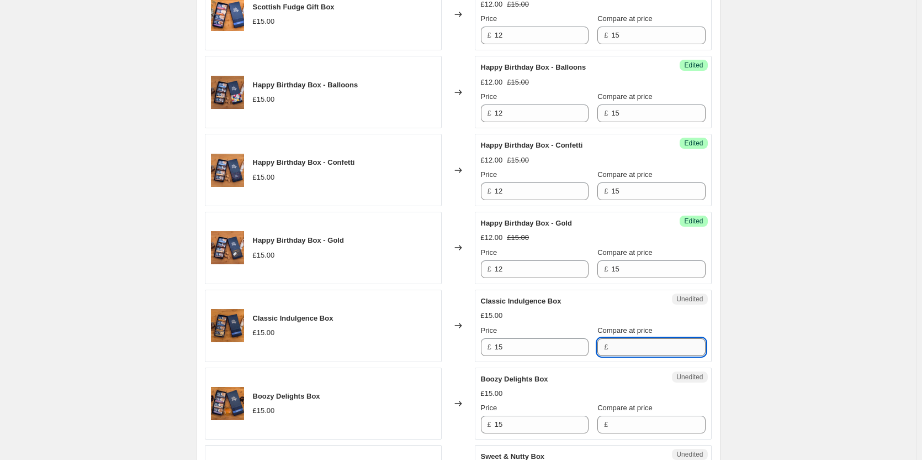
paste input "15"
type input "15"
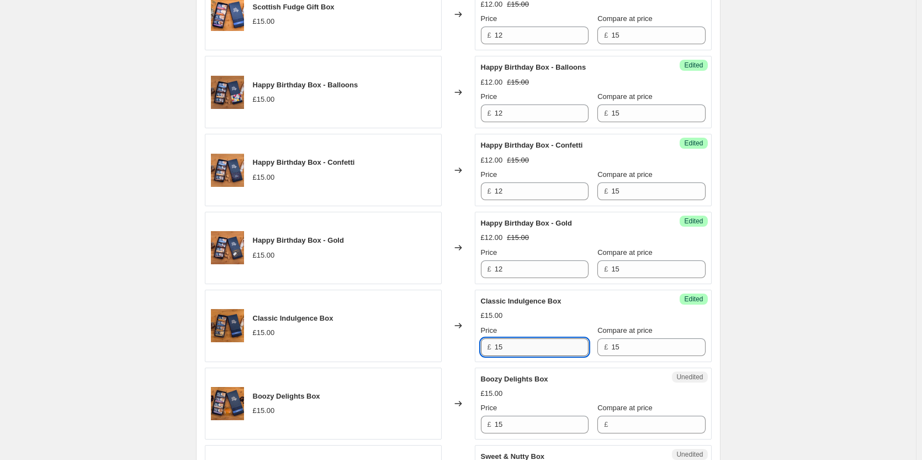
click at [518, 347] on input "15" at bounding box center [542, 347] width 94 height 18
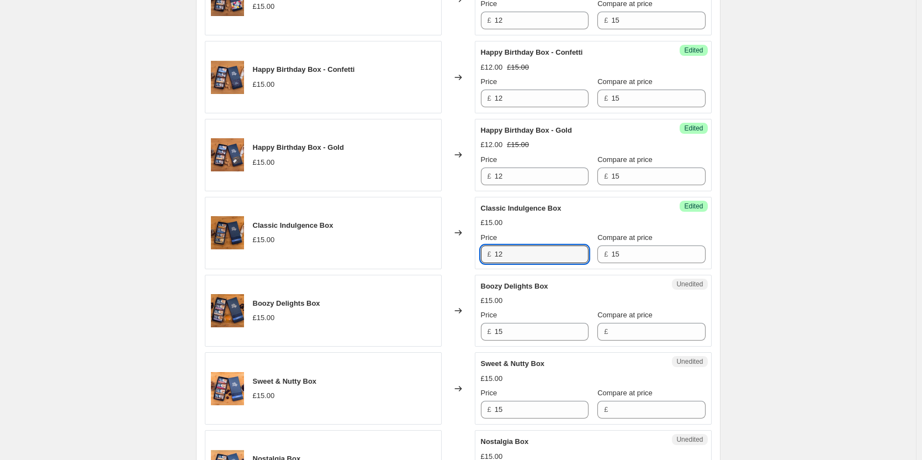
scroll to position [1215, 0]
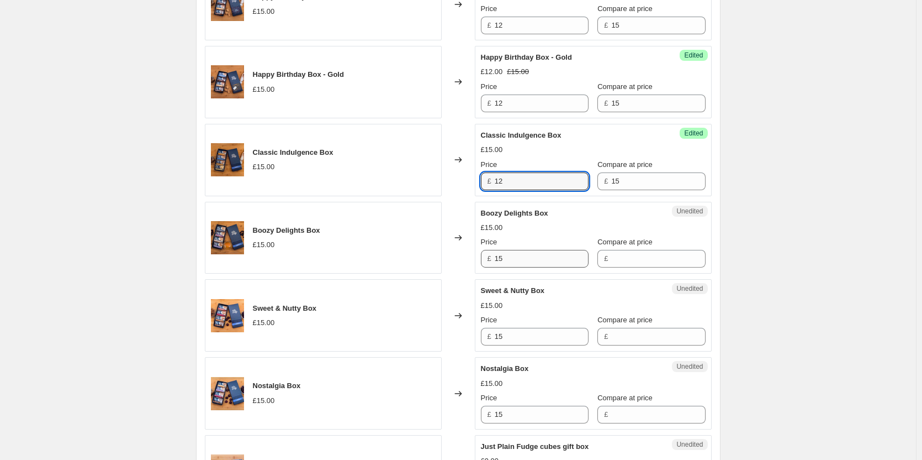
type input "12"
click at [529, 254] on input "15" at bounding box center [542, 259] width 94 height 18
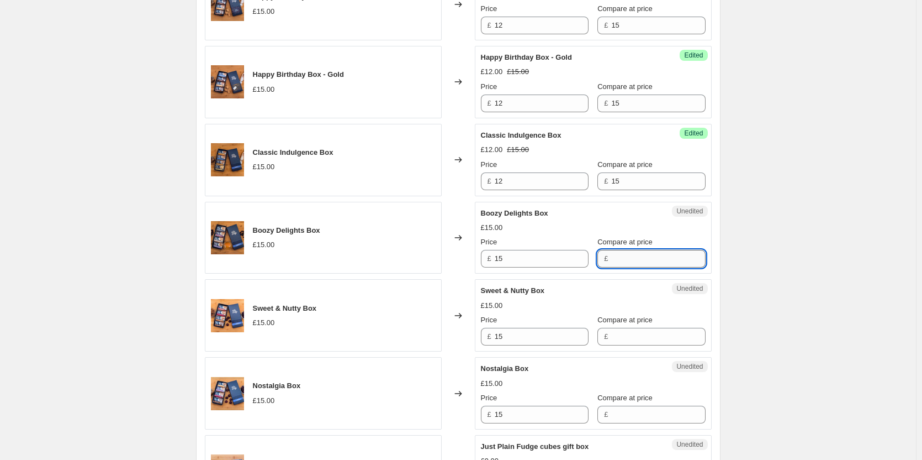
click at [657, 265] on input "Compare at price" at bounding box center [658, 259] width 94 height 18
paste input "15"
type input "15"
click at [552, 258] on input "15" at bounding box center [542, 259] width 94 height 18
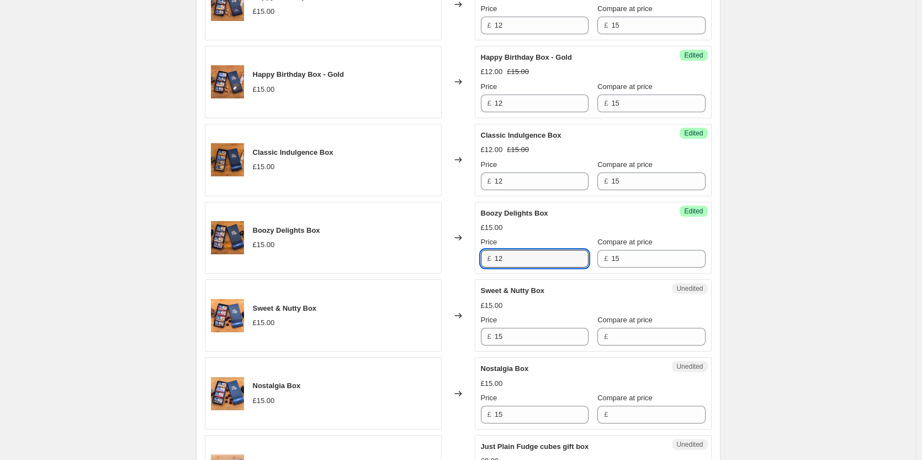
type input "12"
click at [533, 350] on div "Unedited Sweet & Nutty Box £15.00 Price £ 15 Compare at price £" at bounding box center [593, 315] width 237 height 72
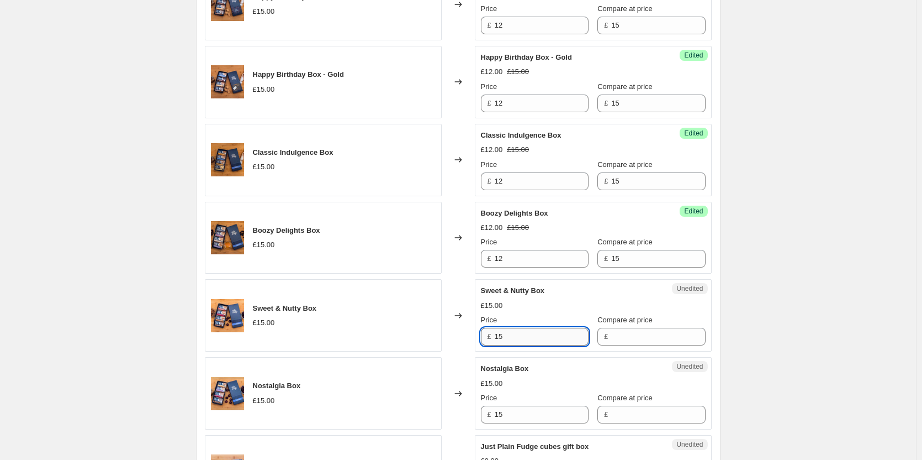
click at [526, 338] on input "15" at bounding box center [542, 337] width 94 height 18
click at [613, 334] on input "Compare at price" at bounding box center [658, 337] width 94 height 18
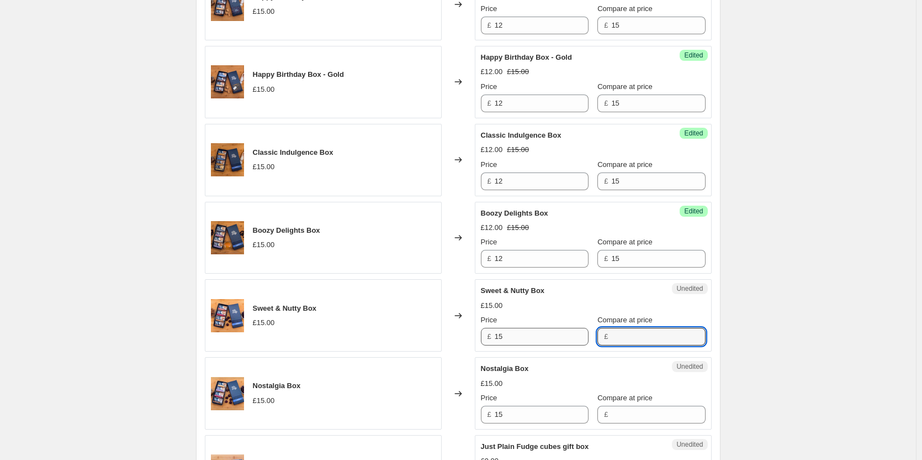
paste input "15"
type input "15"
click at [540, 334] on input "15" at bounding box center [542, 337] width 94 height 18
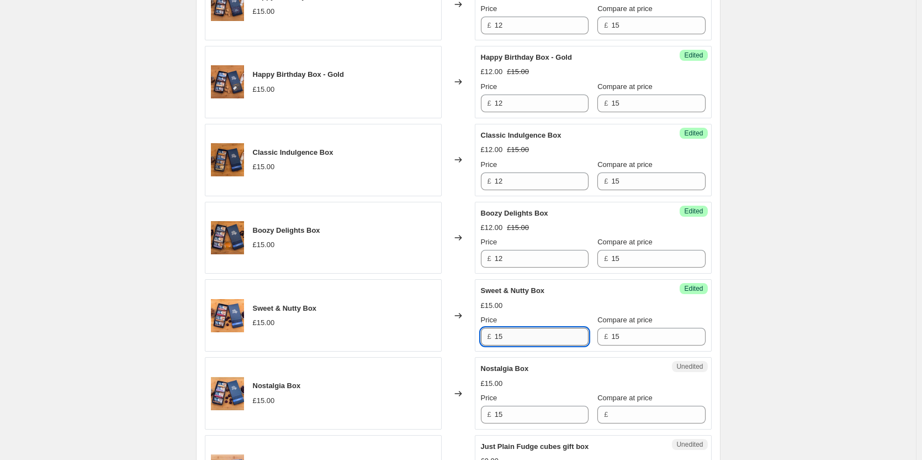
click at [540, 334] on input "15" at bounding box center [542, 337] width 94 height 18
type input "12"
click at [548, 421] on input "15" at bounding box center [542, 414] width 94 height 18
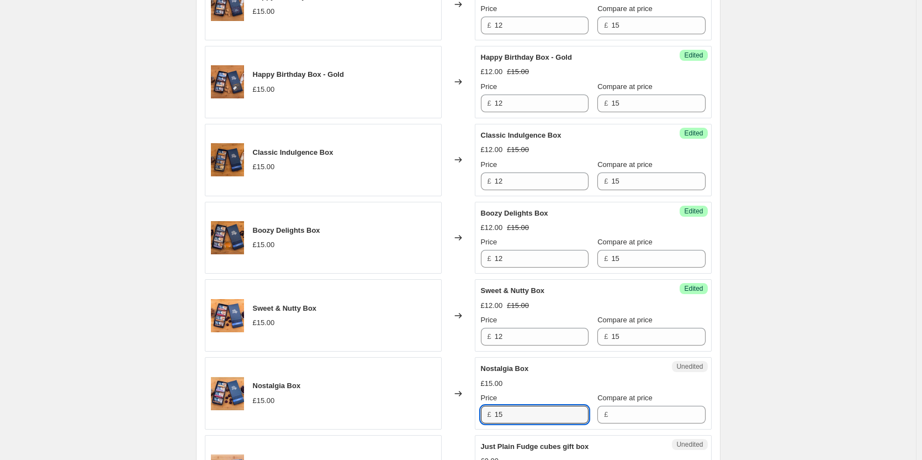
click at [602, 413] on div "£" at bounding box center [652, 414] width 108 height 18
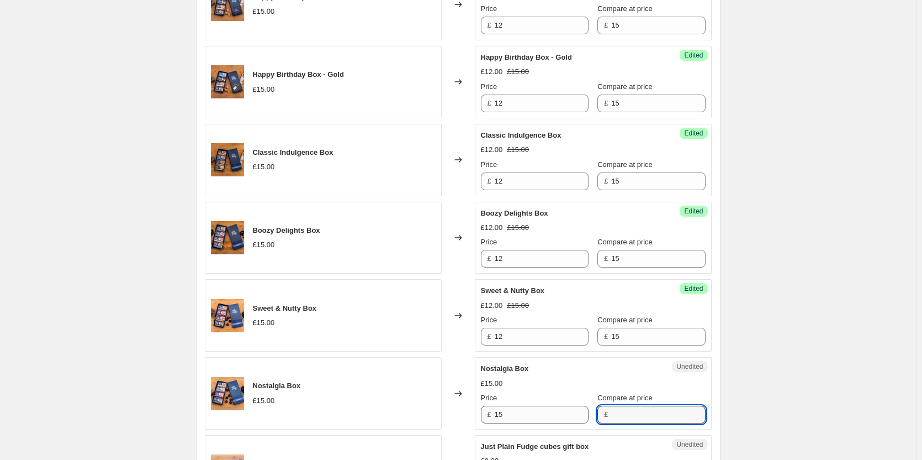
paste input "15"
type input "15"
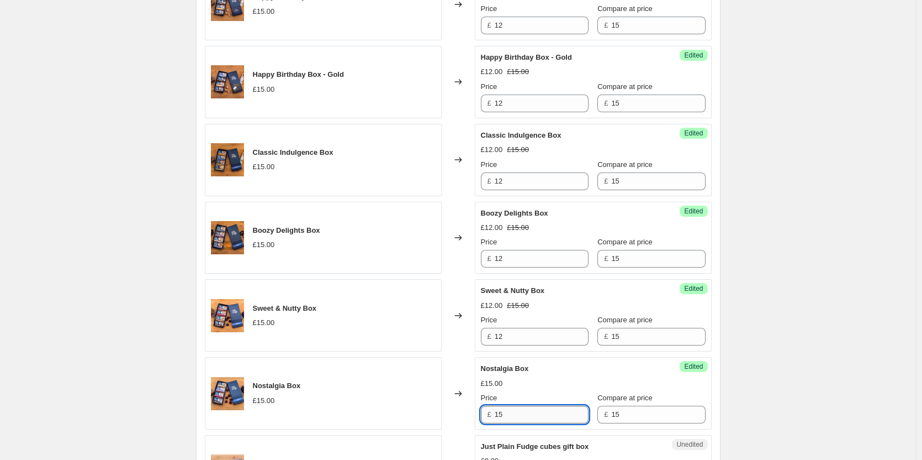
click at [511, 413] on input "15" at bounding box center [542, 414] width 94 height 18
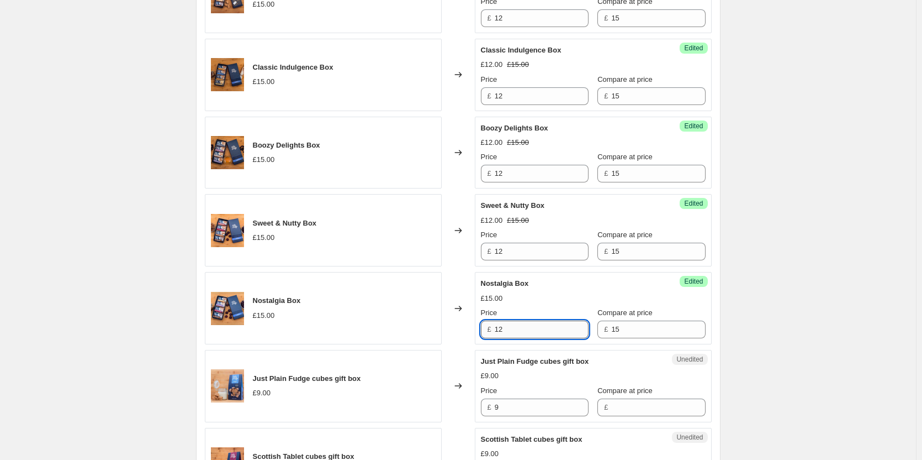
scroll to position [1381, 0]
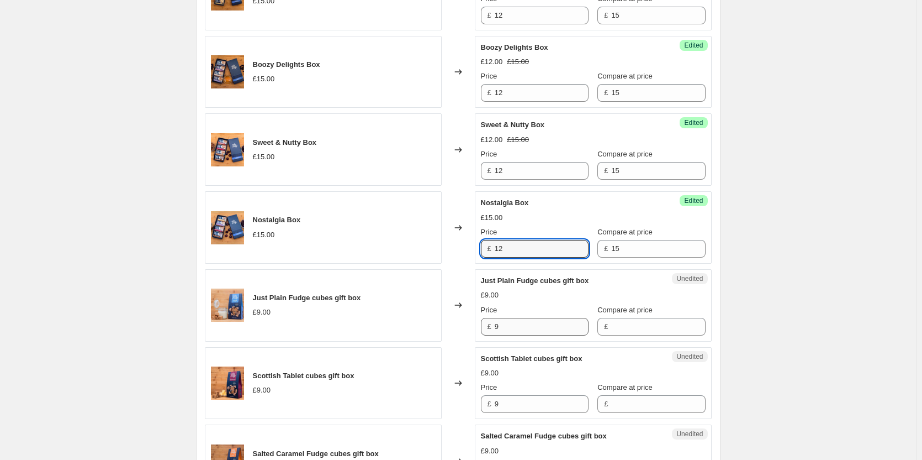
type input "12"
click at [529, 323] on input "9" at bounding box center [542, 327] width 94 height 18
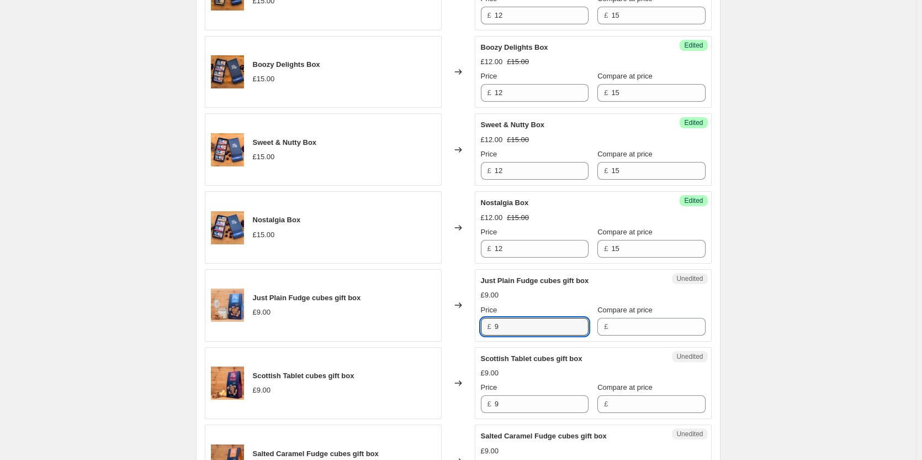
click at [639, 336] on div "Unedited Just Plain Fudge cubes gift box £9.00 Price £ 9 Compare at price £" at bounding box center [593, 305] width 237 height 72
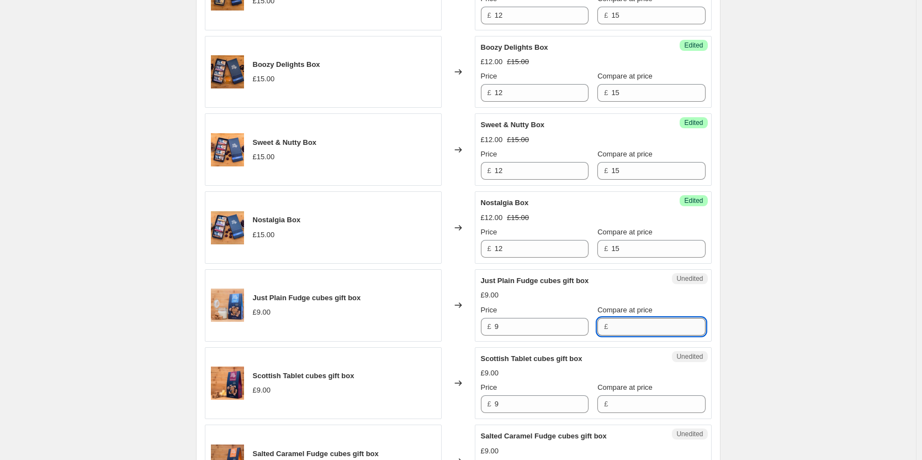
click at [634, 323] on input "Compare at price" at bounding box center [658, 327] width 94 height 18
paste input "9"
type input "9"
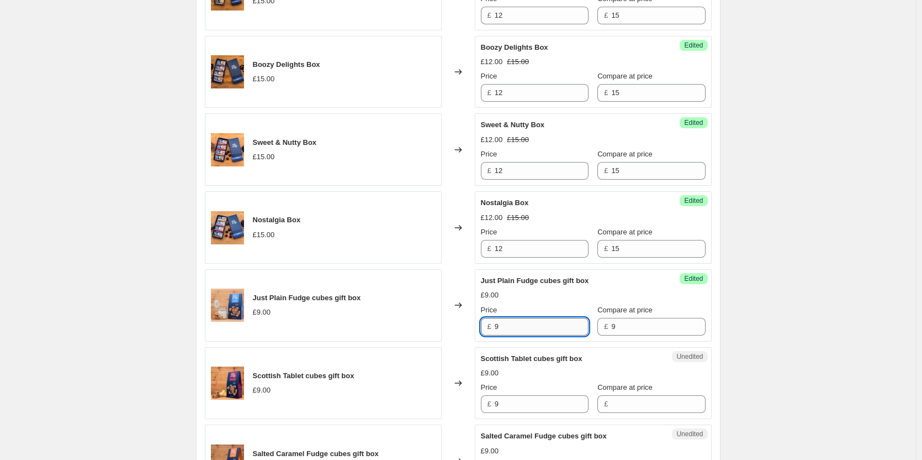
click at [531, 325] on input "9" at bounding box center [542, 327] width 94 height 18
click at [530, 325] on input "9" at bounding box center [542, 327] width 94 height 18
click at [530, 325] on input "7.2" at bounding box center [542, 327] width 94 height 18
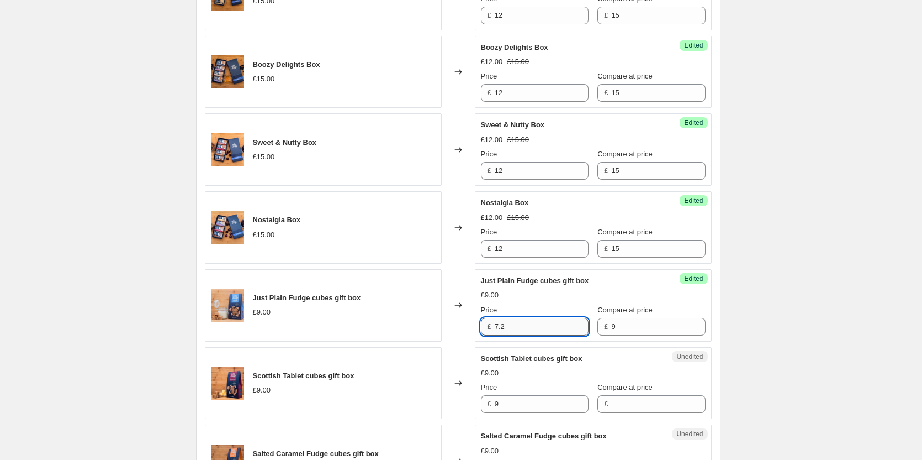
click at [530, 325] on input "7.2" at bounding box center [542, 327] width 94 height 18
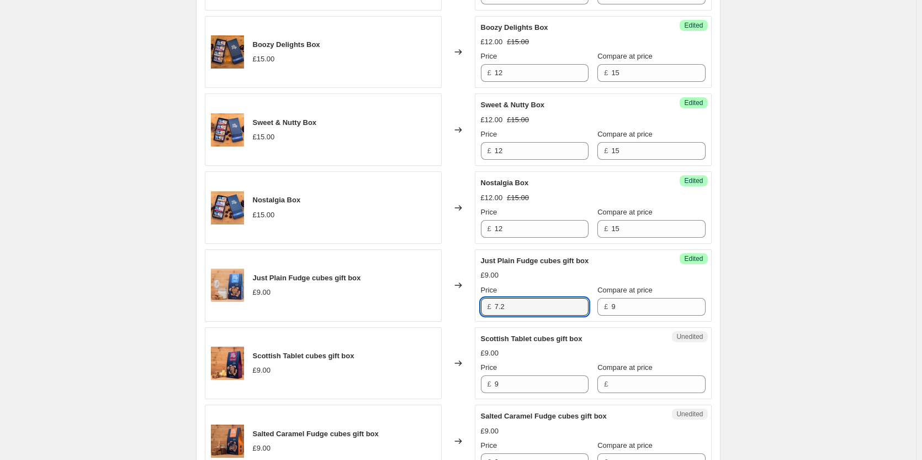
scroll to position [1436, 0]
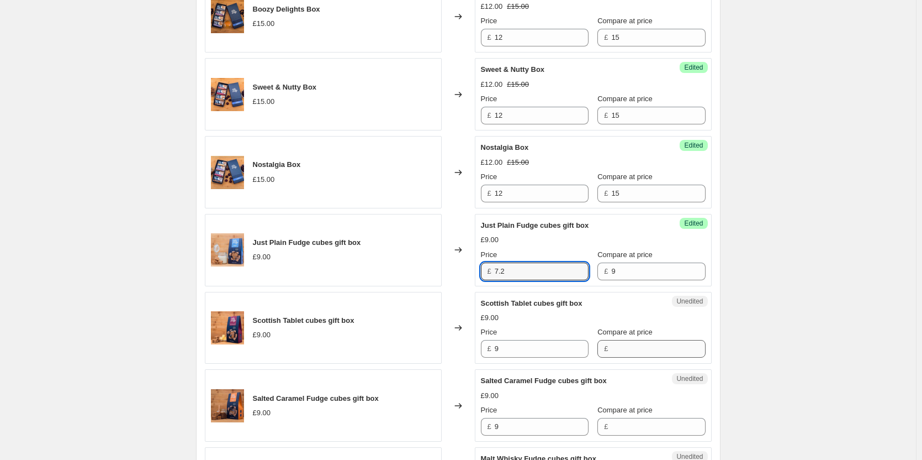
type input "7.2"
click at [621, 344] on input "Compare at price" at bounding box center [658, 349] width 94 height 18
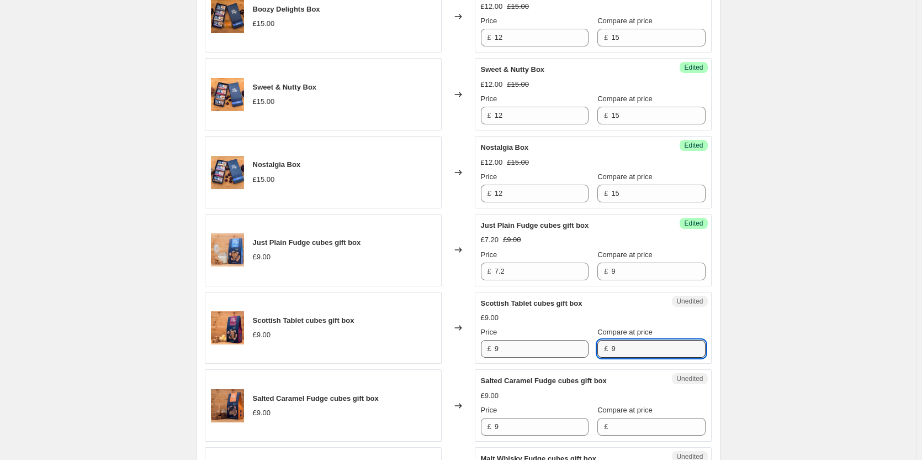
type input "9"
click at [533, 351] on input "9" at bounding box center [542, 349] width 94 height 18
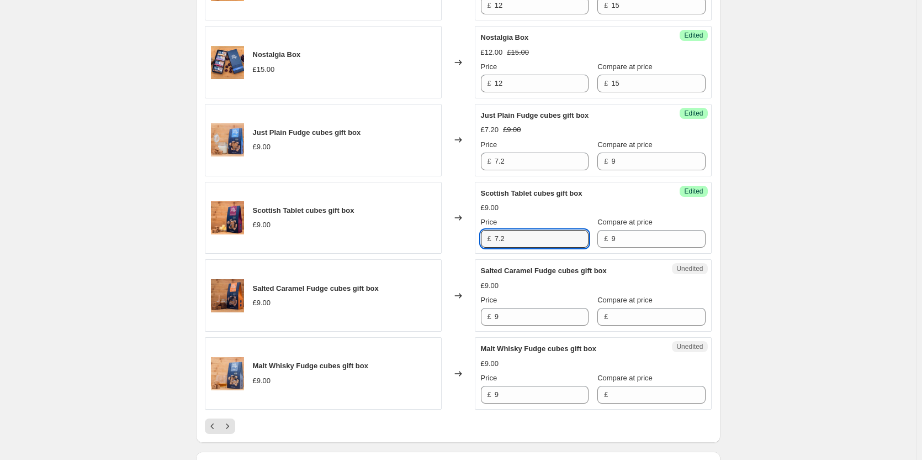
scroll to position [1547, 0]
type input "7.2"
click at [618, 316] on input "Compare at price" at bounding box center [658, 316] width 94 height 18
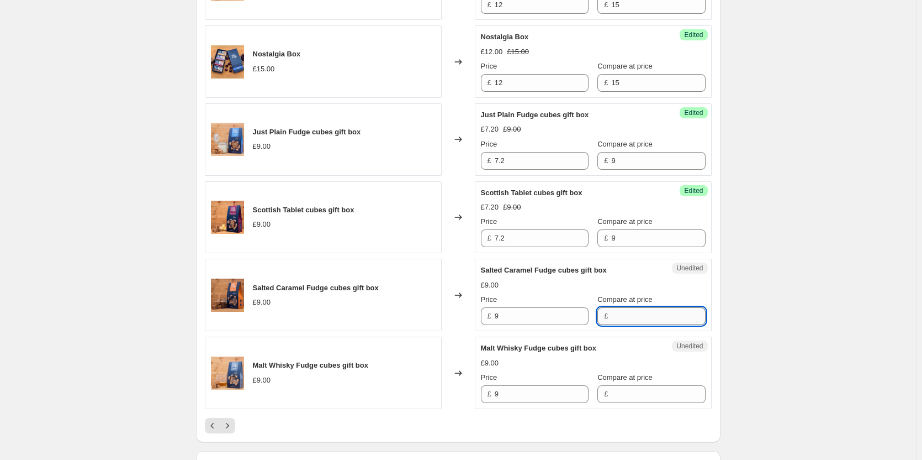
click at [618, 316] on input "Compare at price" at bounding box center [658, 316] width 94 height 18
type input "9"
click at [550, 322] on input "9" at bounding box center [542, 316] width 94 height 18
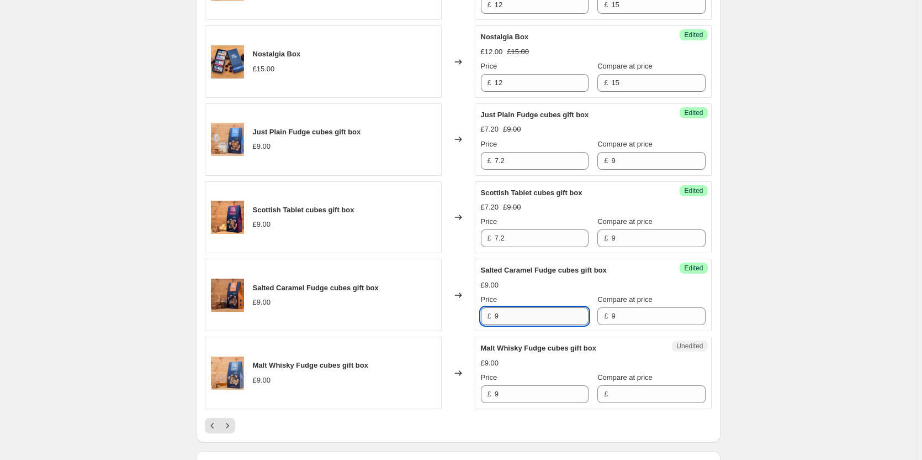
click at [542, 320] on input "9" at bounding box center [542, 316] width 94 height 18
type input "7.2"
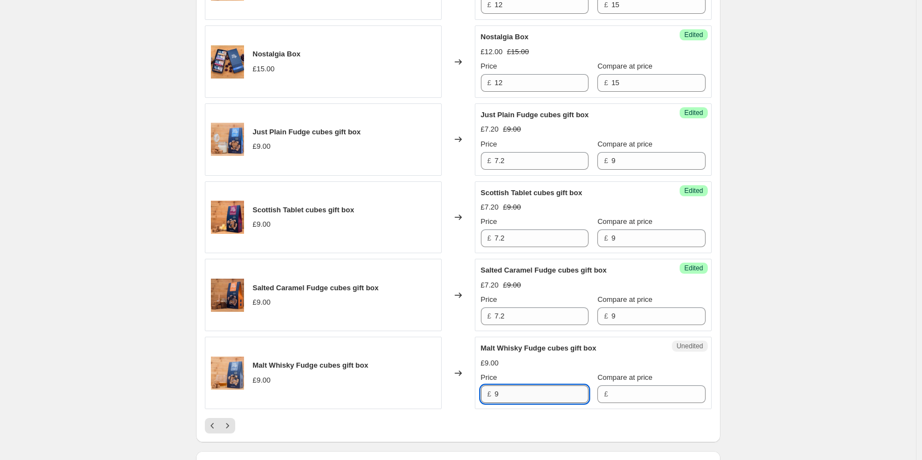
click at [542, 391] on input "9" at bounding box center [542, 394] width 94 height 18
click at [542, 392] on input "9" at bounding box center [542, 394] width 94 height 18
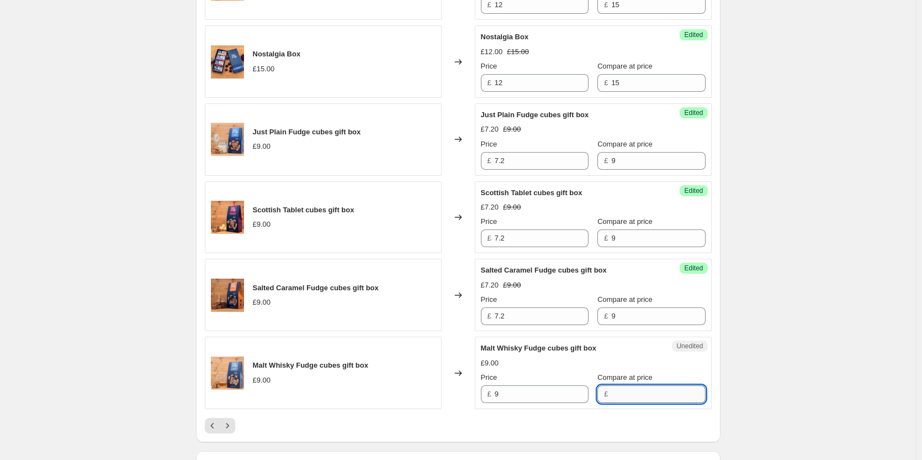
click at [641, 397] on input "Compare at price" at bounding box center [658, 394] width 94 height 18
paste input "9"
type input "9"
click at [531, 394] on input "9" at bounding box center [542, 394] width 94 height 18
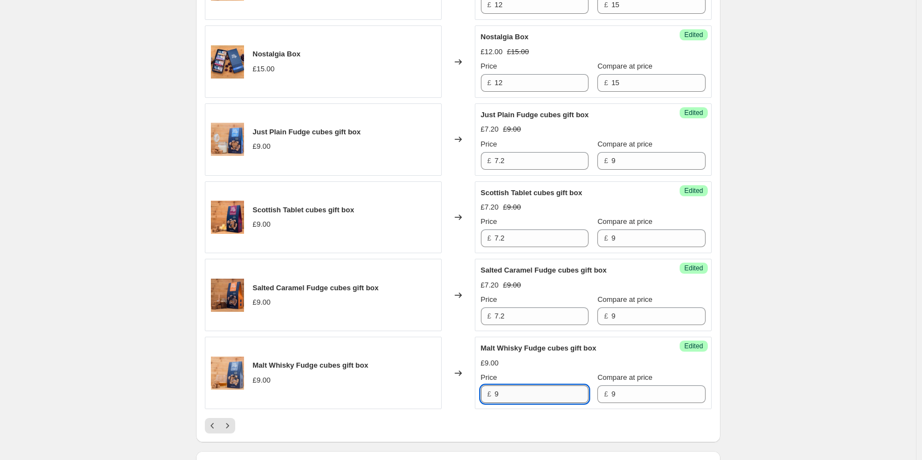
click at [531, 394] on input "9" at bounding box center [542, 394] width 94 height 18
type input "7.2"
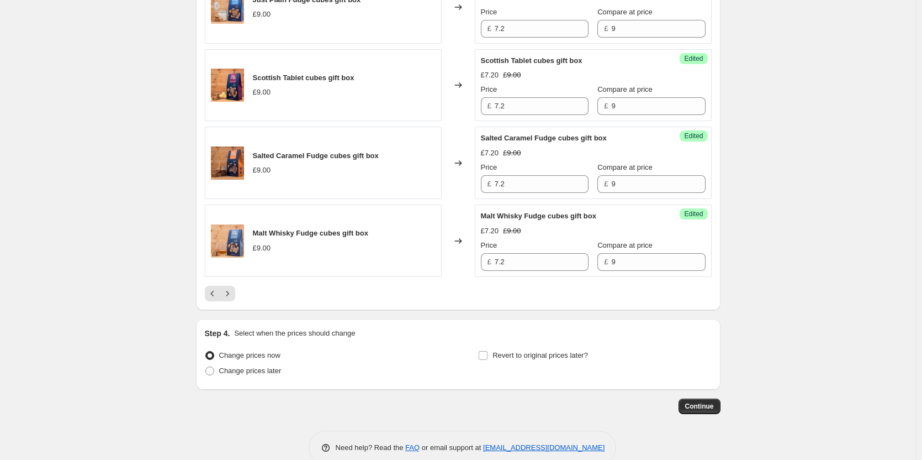
scroll to position [1700, 0]
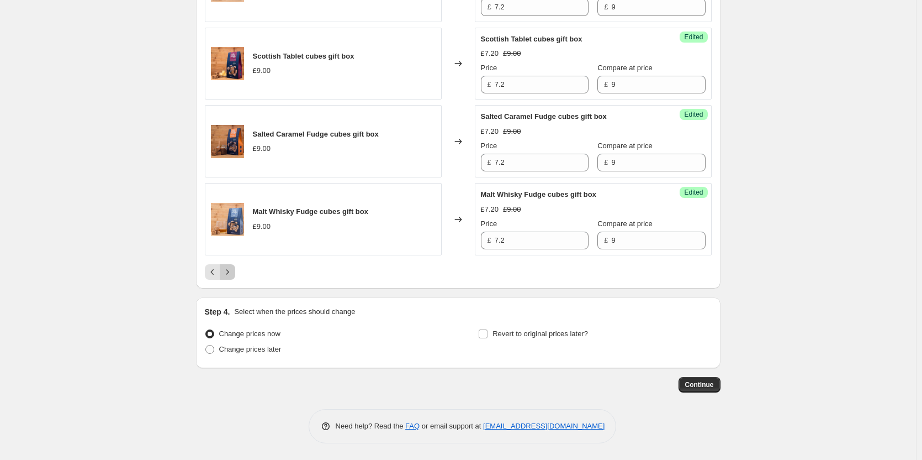
click at [233, 271] on icon "Next" at bounding box center [227, 271] width 11 height 11
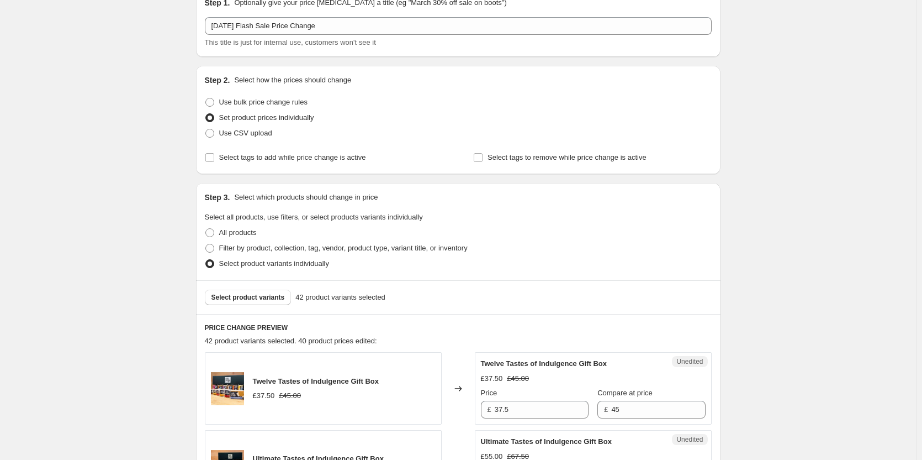
scroll to position [166, 0]
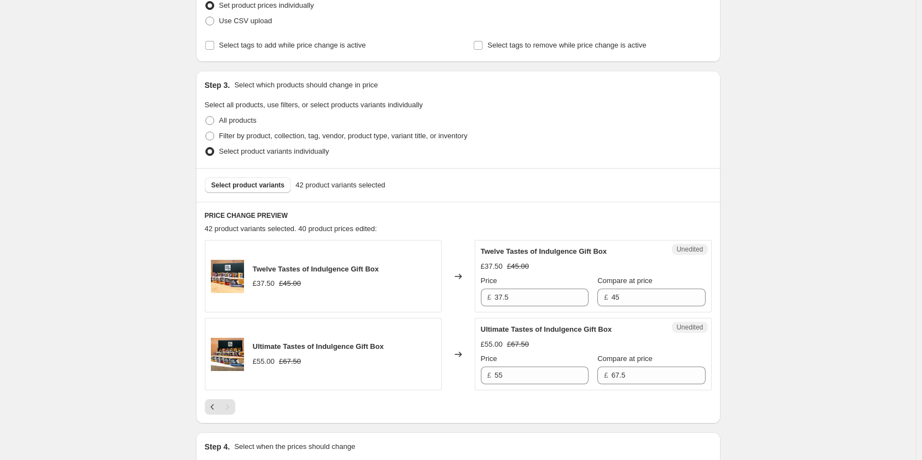
click at [521, 287] on div "Price £ 37.5" at bounding box center [535, 290] width 108 height 31
click at [524, 299] on input "37.5" at bounding box center [542, 297] width 94 height 18
type input "."
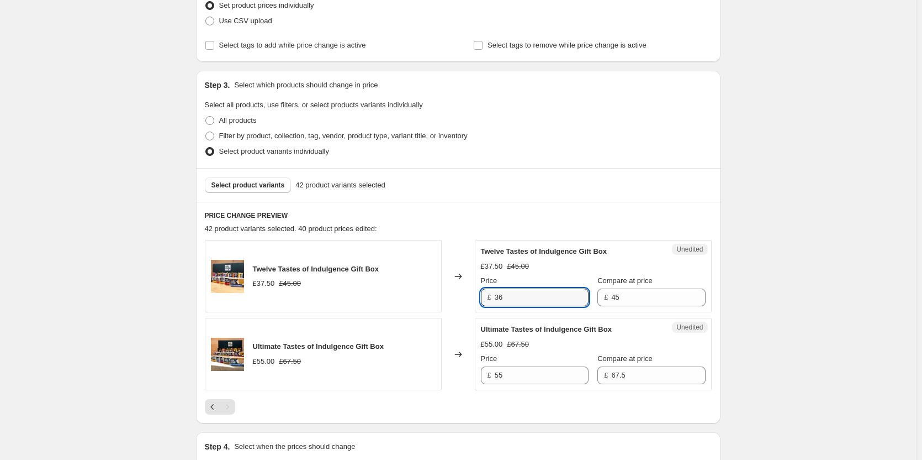
type input "36"
click at [760, 244] on div "Create new price [MEDICAL_DATA]. This page is ready Create new price [MEDICAL_D…" at bounding box center [458, 214] width 916 height 760
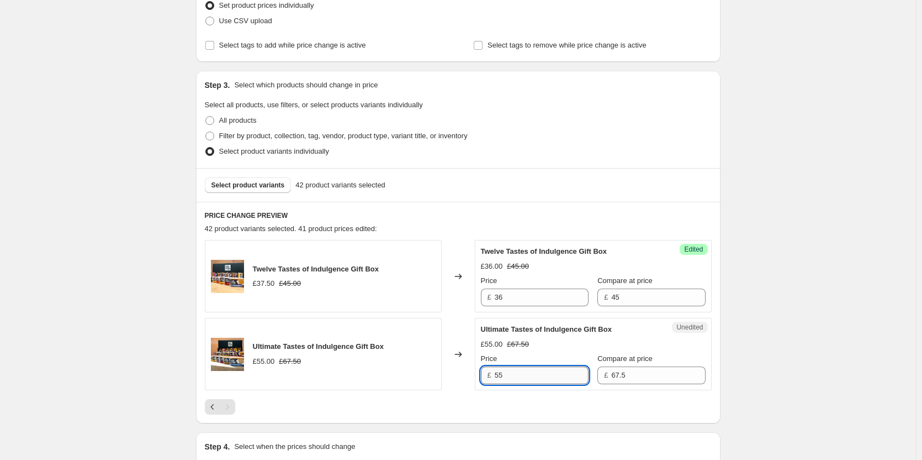
click at [535, 381] on input "55" at bounding box center [542, 375] width 94 height 18
click at [565, 294] on html "Home Settings Plans Skip to content Create new price [MEDICAL_DATA]. This page …" at bounding box center [461, 64] width 922 height 460
click at [520, 374] on input "55" at bounding box center [542, 375] width 94 height 18
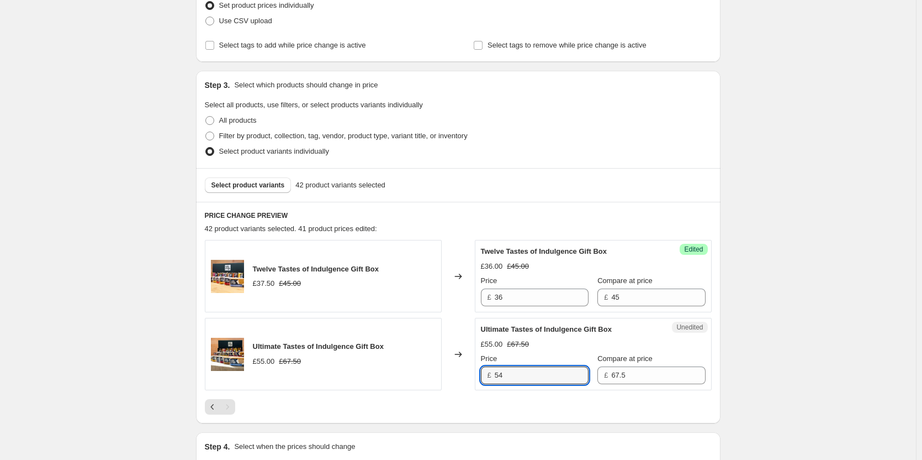
type input "54"
click at [836, 309] on div "Create new price [MEDICAL_DATA]. This page is ready Create new price [MEDICAL_D…" at bounding box center [458, 214] width 916 height 760
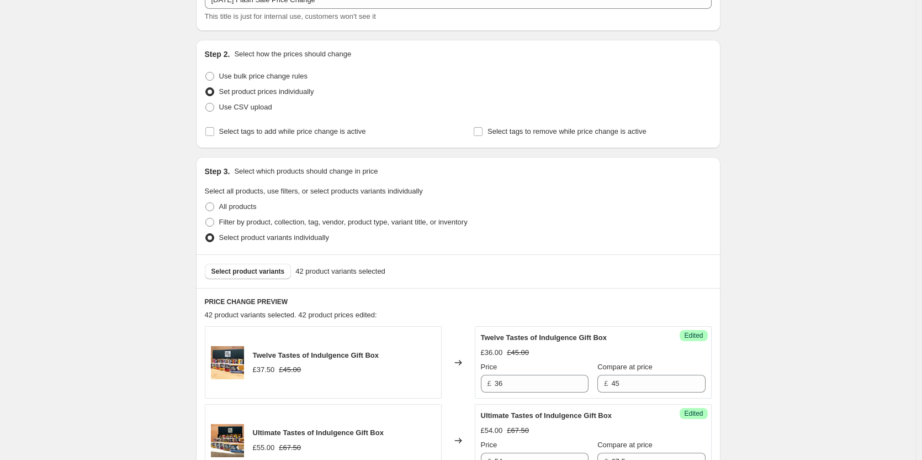
scroll to position [300, 0]
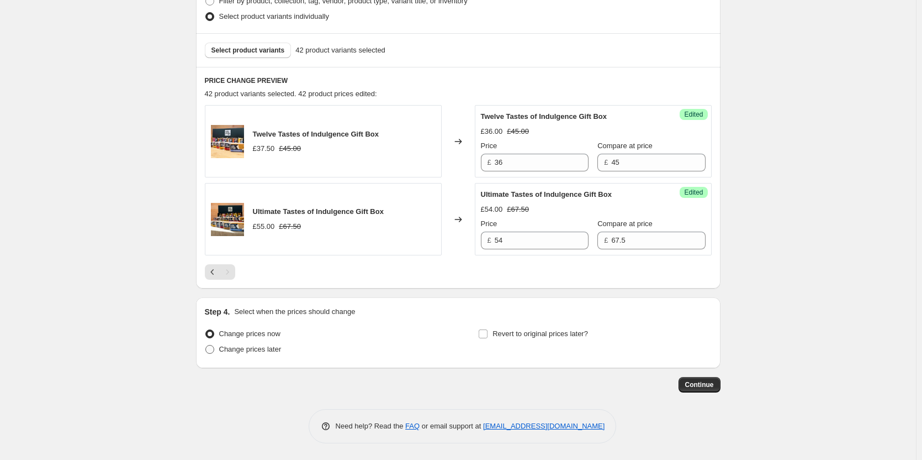
click at [244, 351] on span "Change prices later" at bounding box center [250, 349] width 62 height 8
click at [206, 345] on input "Change prices later" at bounding box center [205, 345] width 1 height 1
radio input "true"
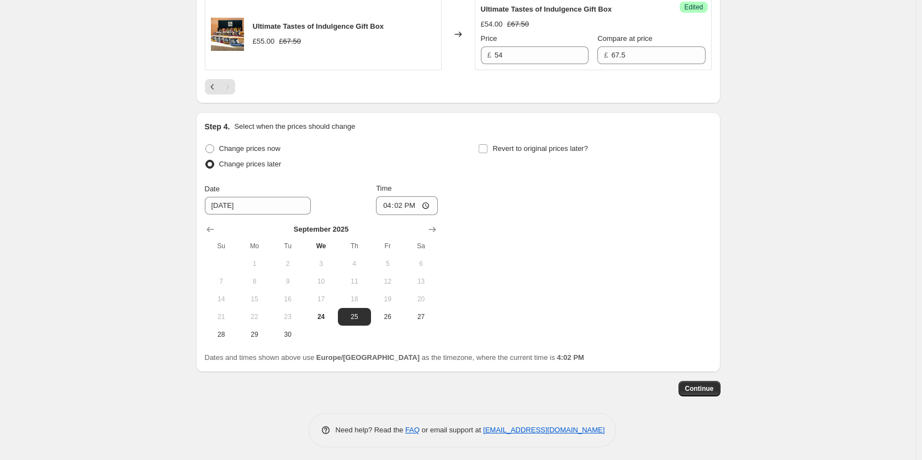
scroll to position [489, 0]
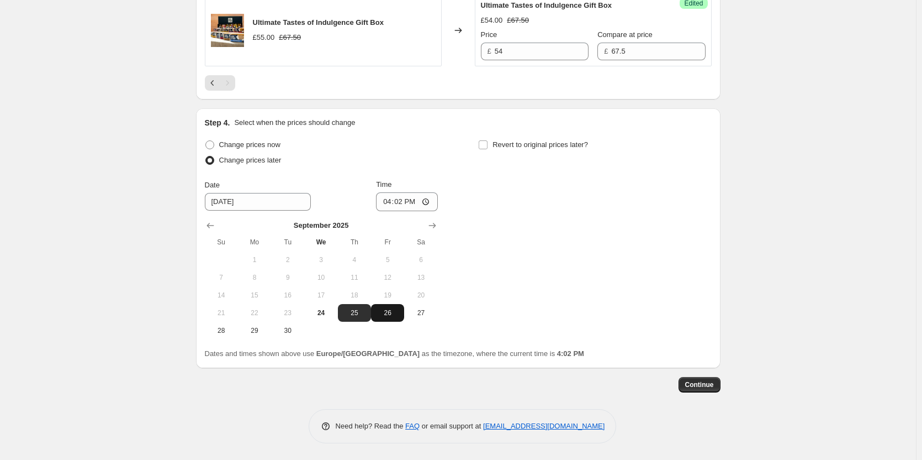
click at [391, 316] on span "26" at bounding box center [388, 312] width 24 height 9
type input "[DATE]"
click at [404, 199] on input "16:02" at bounding box center [407, 201] width 62 height 19
type input "00:02"
click at [661, 315] on div "Change prices now Change prices later Date [DATE] Time 00:[DATE] Mo Tu We Th Fr…" at bounding box center [458, 238] width 507 height 202
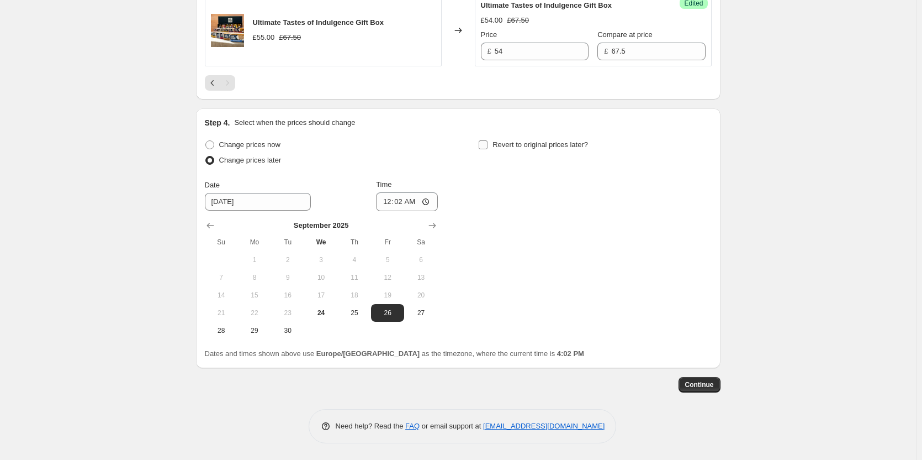
click at [488, 148] on input "Revert to original prices later?" at bounding box center [483, 144] width 9 height 9
checkbox input "true"
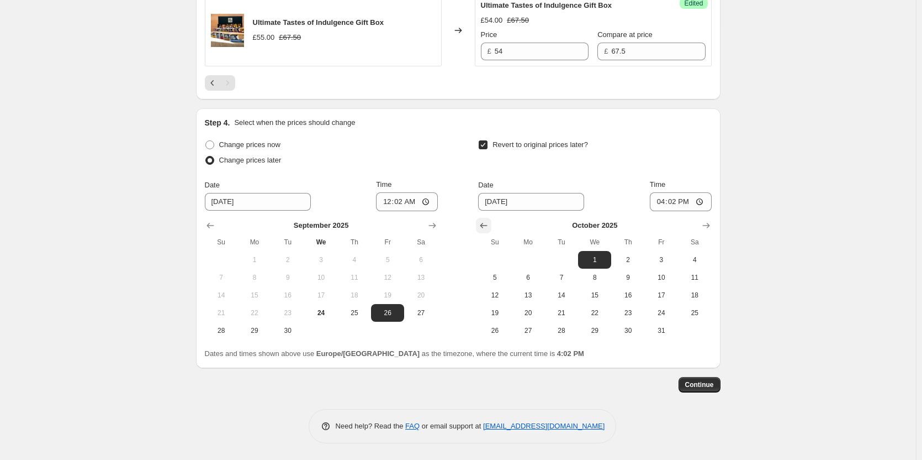
click at [489, 221] on icon "Show previous month, September 2025" at bounding box center [483, 225] width 11 height 11
click at [706, 224] on icon "Show next month, October 2025" at bounding box center [706, 225] width 11 height 11
click at [488, 223] on icon "Show previous month, September 2025" at bounding box center [483, 225] width 11 height 11
click at [529, 333] on span "29" at bounding box center [528, 330] width 24 height 9
type input "[DATE]"
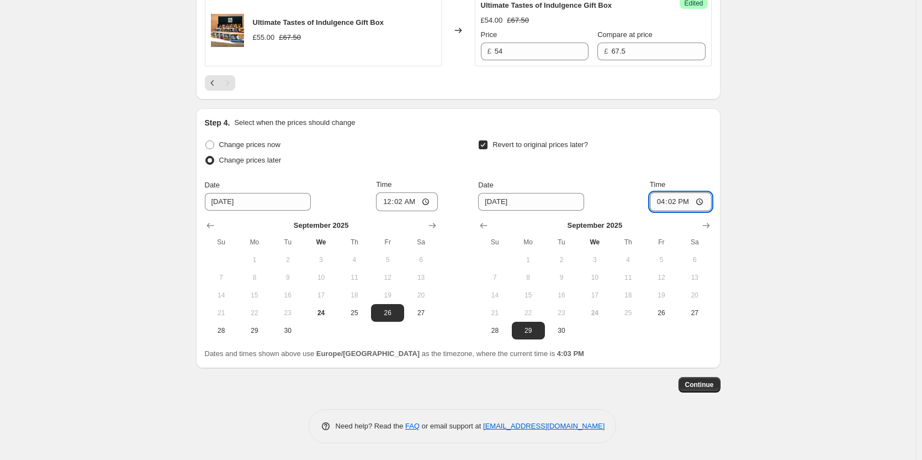
click at [678, 205] on input "16:02" at bounding box center [681, 201] width 62 height 19
type input "00:02"
click at [701, 386] on span "Continue" at bounding box center [699, 384] width 29 height 9
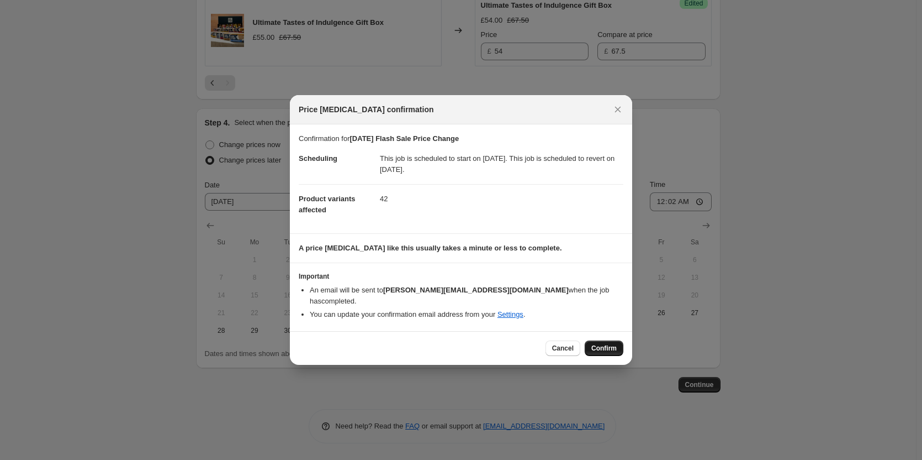
click at [598, 344] on span "Confirm" at bounding box center [604, 348] width 25 height 9
type input "[DATE] Flash Sale Price Change"
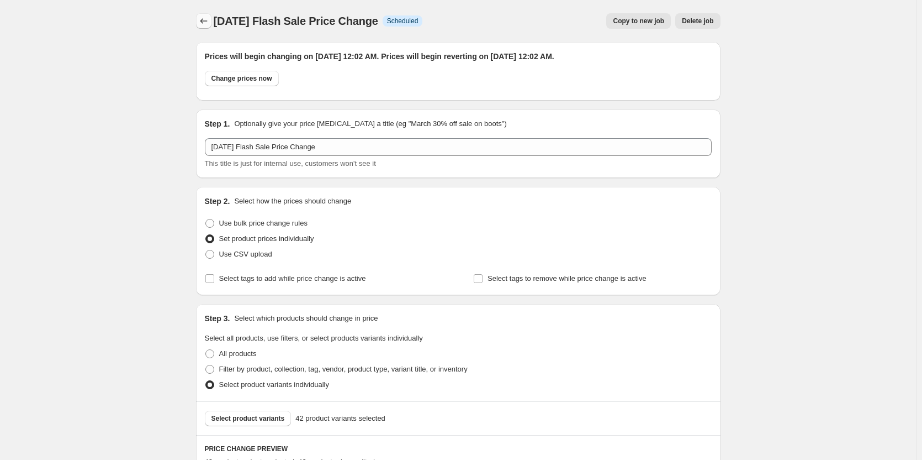
click at [207, 20] on icon "Price change jobs" at bounding box center [203, 20] width 11 height 11
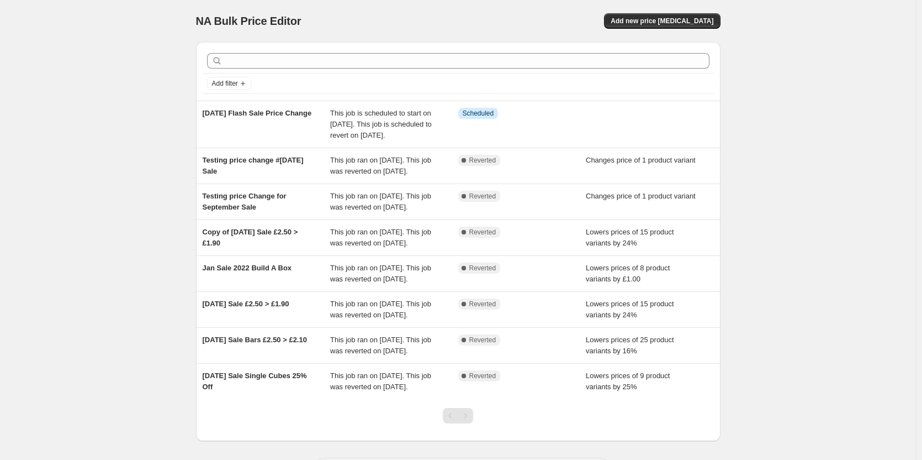
click at [138, 156] on div "NA Bulk Price Editor. This page is ready NA Bulk Price Editor Add new price [ME…" at bounding box center [458, 254] width 916 height 508
click at [123, 110] on div "NA Bulk Price Editor. This page is ready NA Bulk Price Editor Add new price [ME…" at bounding box center [458, 254] width 916 height 508
click at [142, 102] on div "NA Bulk Price Editor. This page is ready NA Bulk Price Editor Add new price [ME…" at bounding box center [458, 254] width 916 height 508
